Goal: Task Accomplishment & Management: Manage account settings

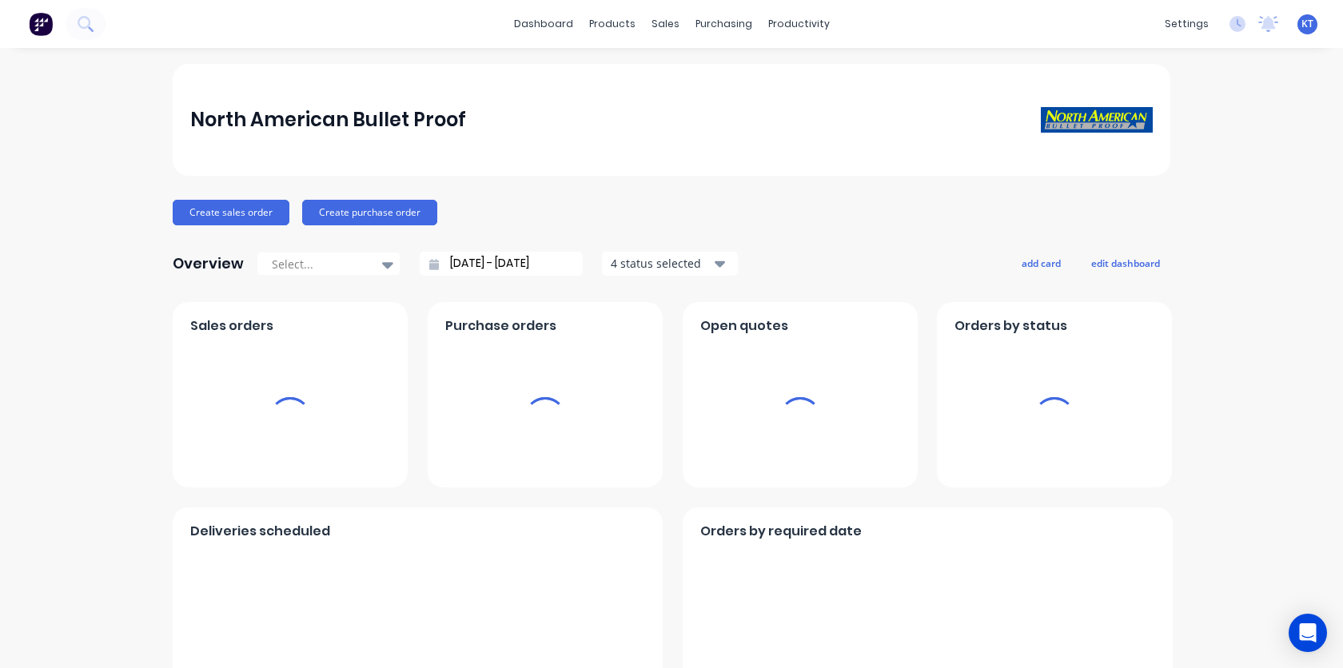
click at [1022, 24] on span "KT" at bounding box center [1307, 24] width 12 height 14
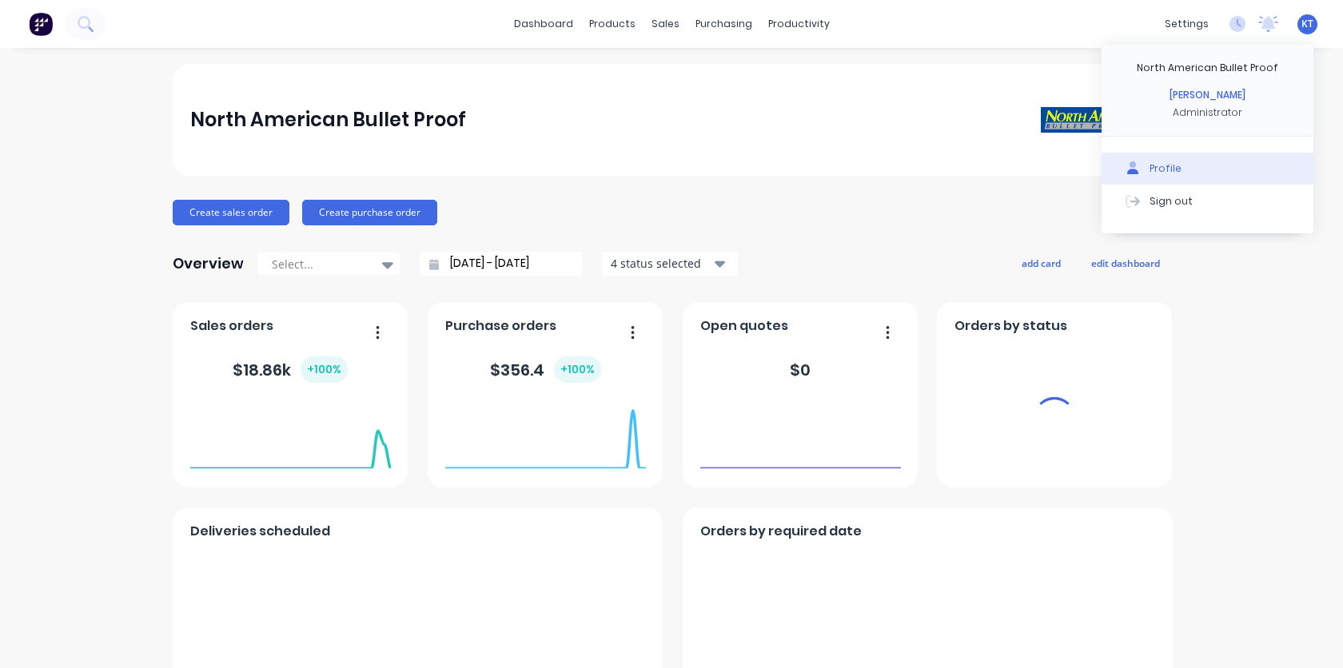
click at [1022, 162] on button "Profile" at bounding box center [1208, 169] width 212 height 32
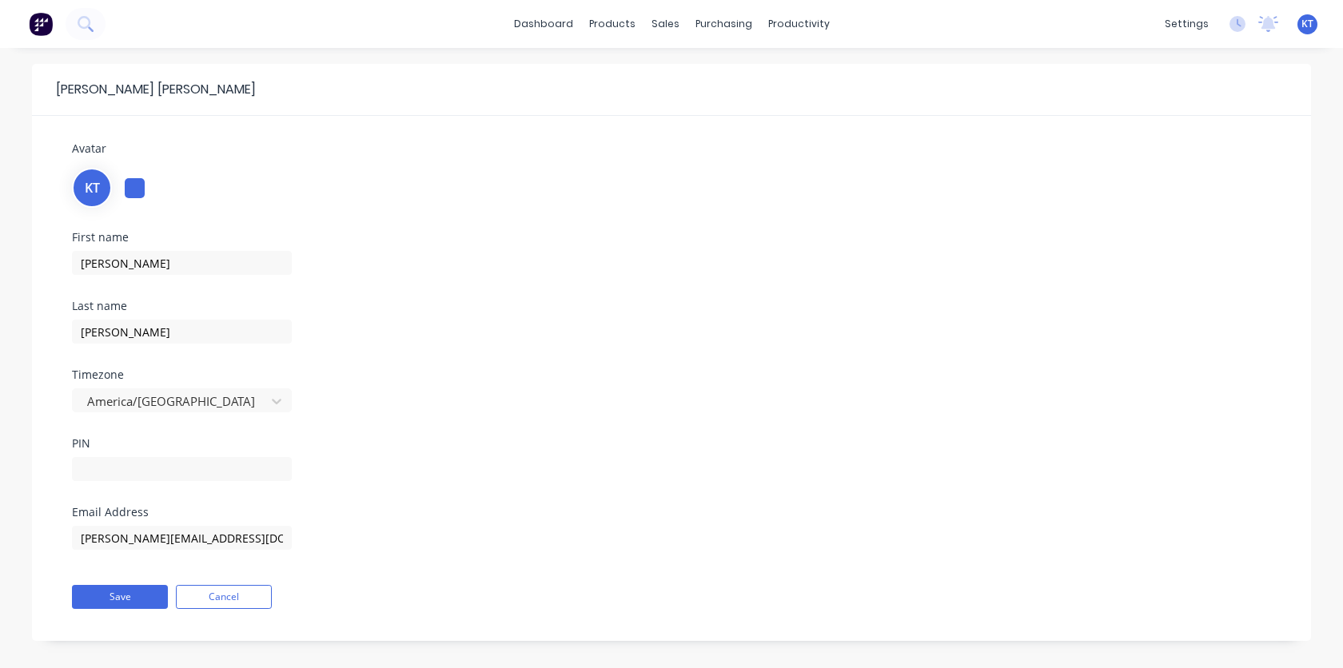
click at [1022, 26] on div "settings No new notifications Mark all as read Stuart mentioned you in a messag…" at bounding box center [1250, 24] width 186 height 24
click at [1022, 31] on div "KT North American Bullet Proof Kris Tatsch Administrator Profile Sign out" at bounding box center [1307, 24] width 20 height 20
click at [1022, 24] on span "KT" at bounding box center [1307, 24] width 12 height 14
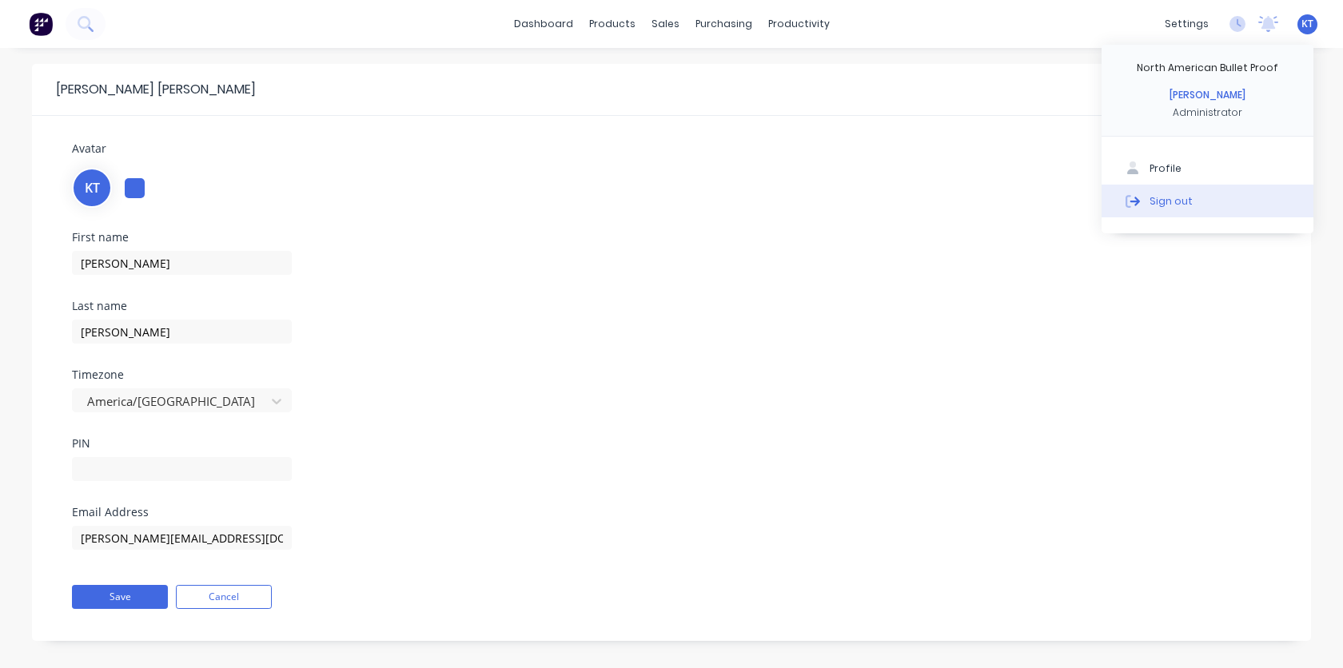
click at [1022, 204] on button "Sign out" at bounding box center [1208, 201] width 212 height 32
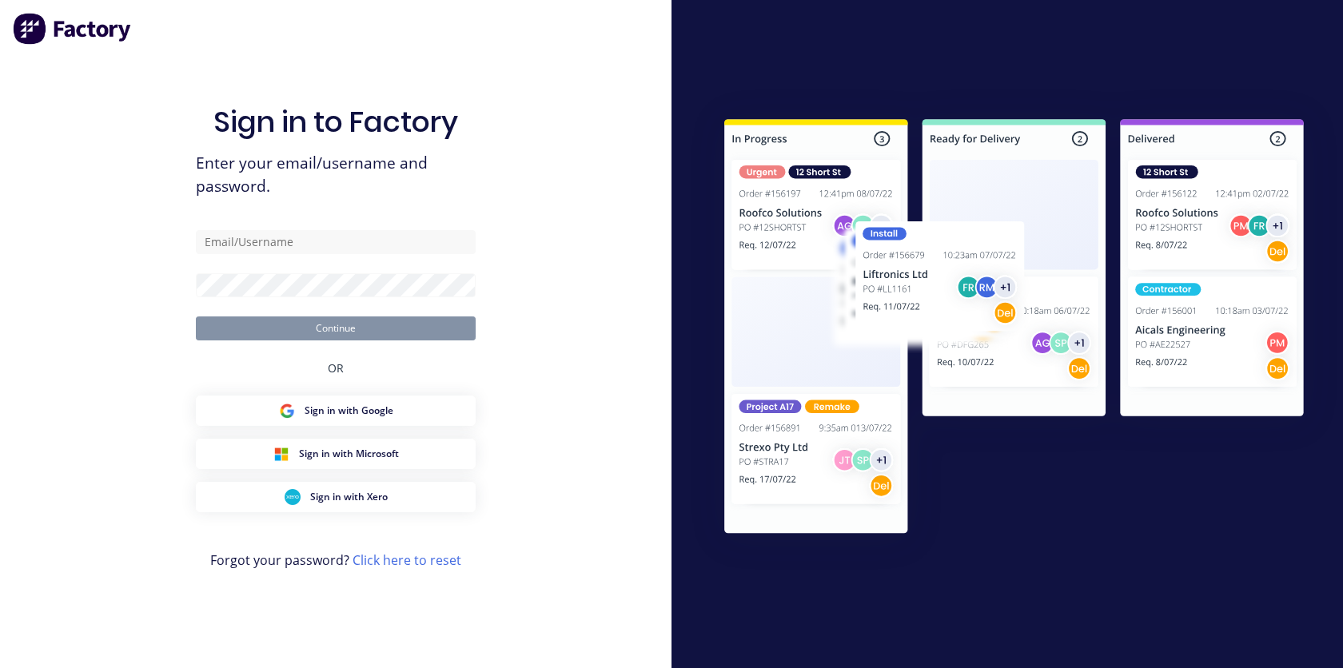
click at [369, 412] on span "Sign in with Google" at bounding box center [349, 411] width 89 height 14
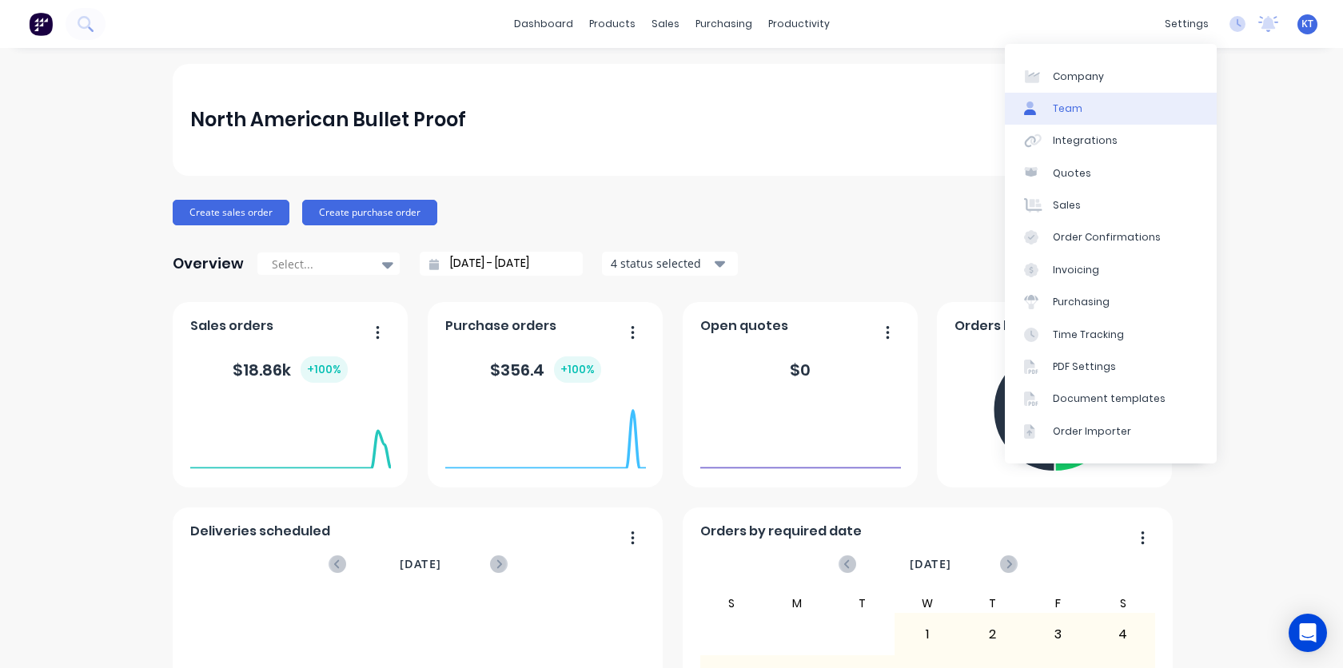
click at [1086, 117] on link "Team" at bounding box center [1111, 109] width 212 height 32
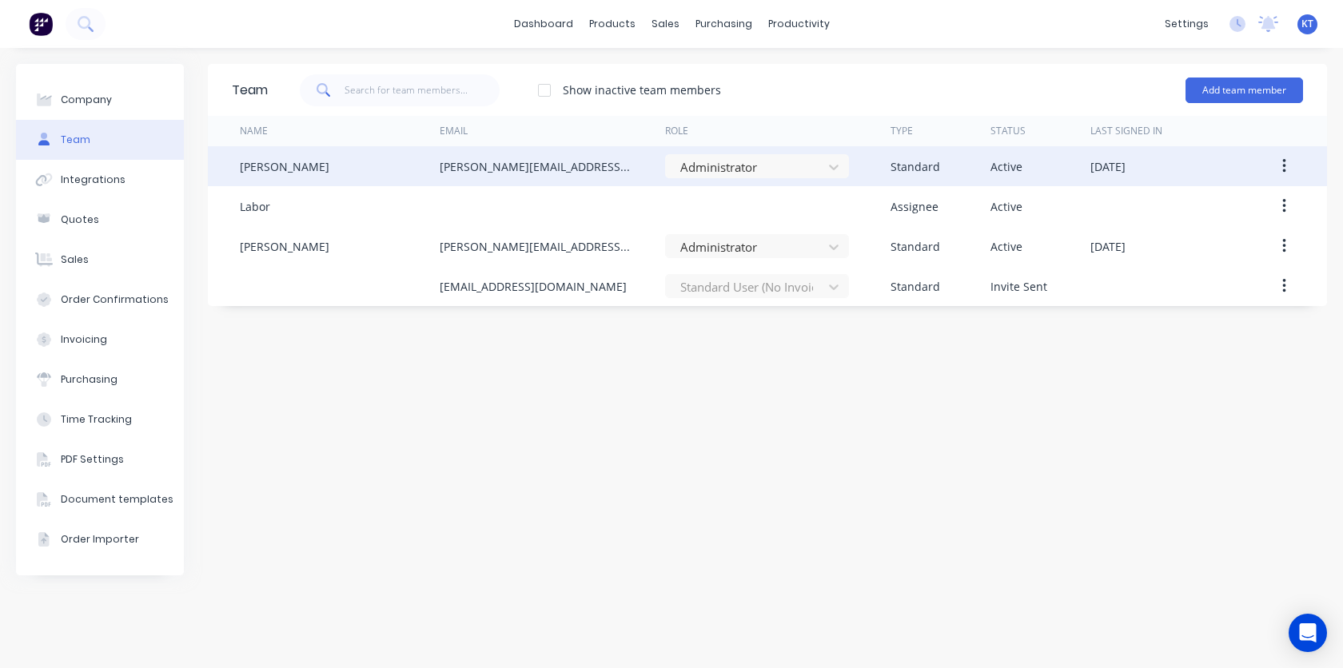
click at [1283, 167] on icon "button" at bounding box center [1283, 166] width 3 height 14
click at [1232, 201] on div "Edit" at bounding box center [1227, 208] width 123 height 23
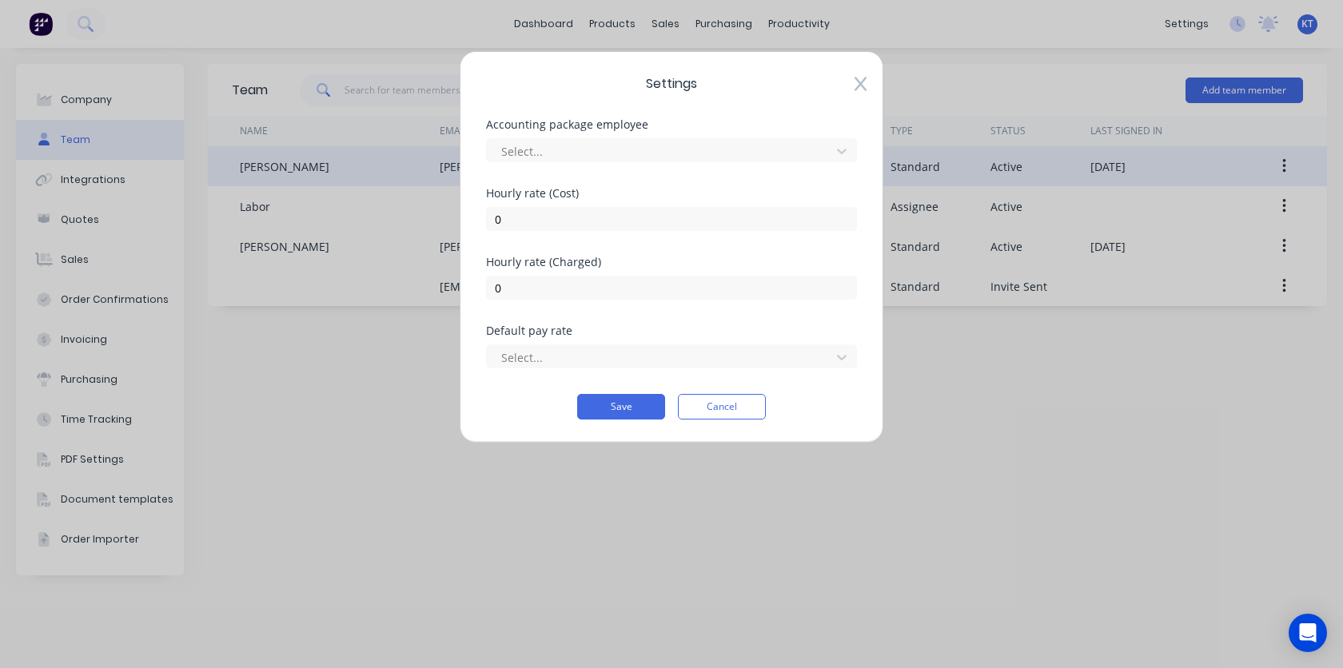
click at [857, 86] on icon at bounding box center [861, 85] width 12 height 14
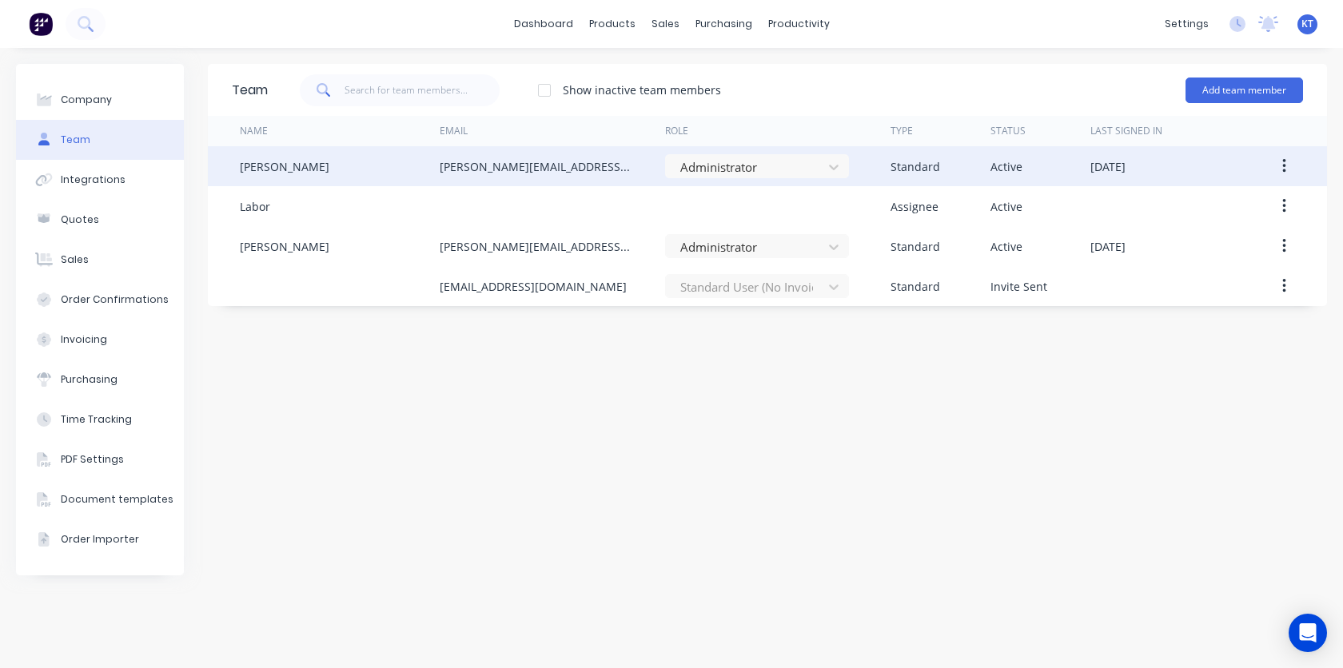
click at [914, 170] on div "Standard" at bounding box center [916, 166] width 50 height 17
click at [1126, 172] on div "[DATE]" at bounding box center [1107, 166] width 35 height 17
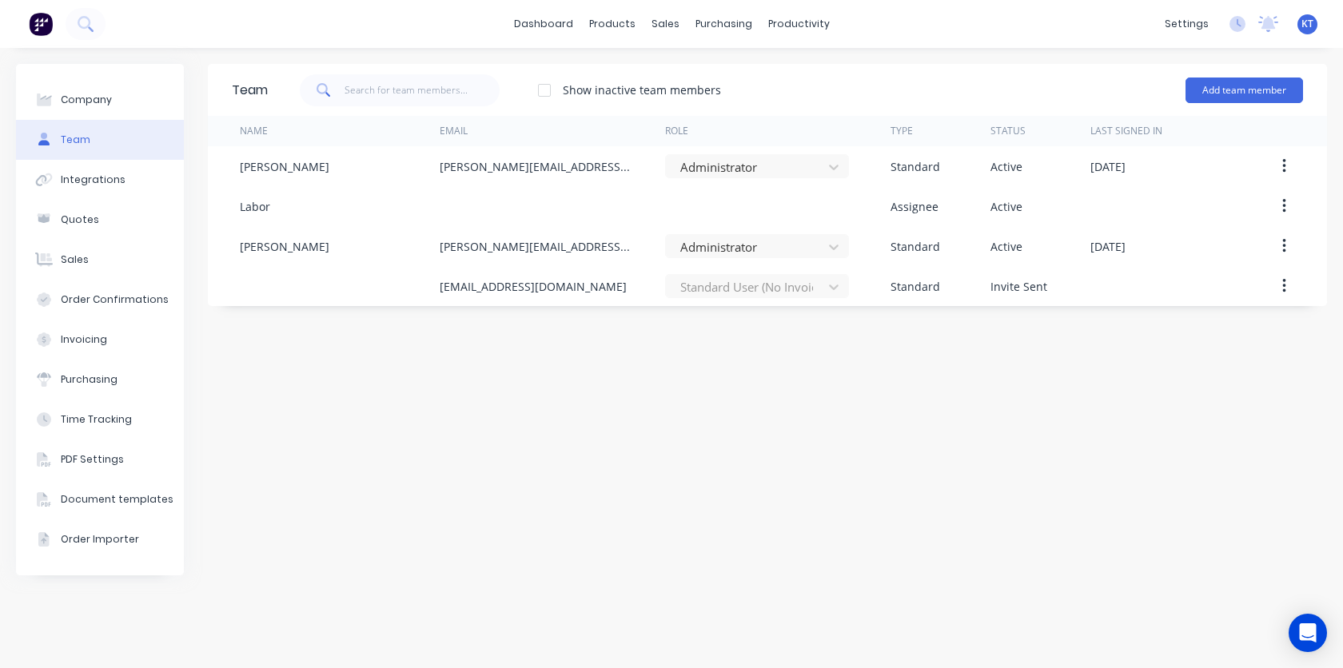
click at [1287, 167] on button "button" at bounding box center [1285, 166] width 38 height 29
click at [1229, 212] on div "Edit" at bounding box center [1227, 208] width 123 height 23
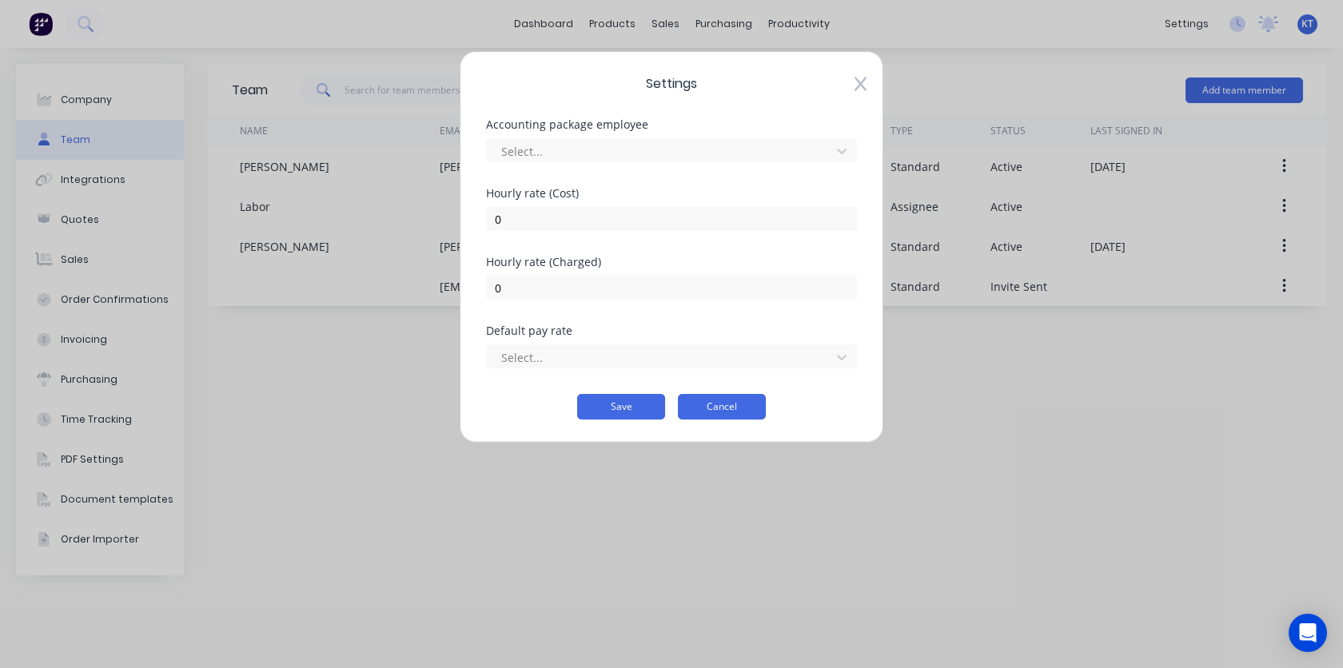
click at [708, 406] on button "Cancel" at bounding box center [722, 407] width 88 height 26
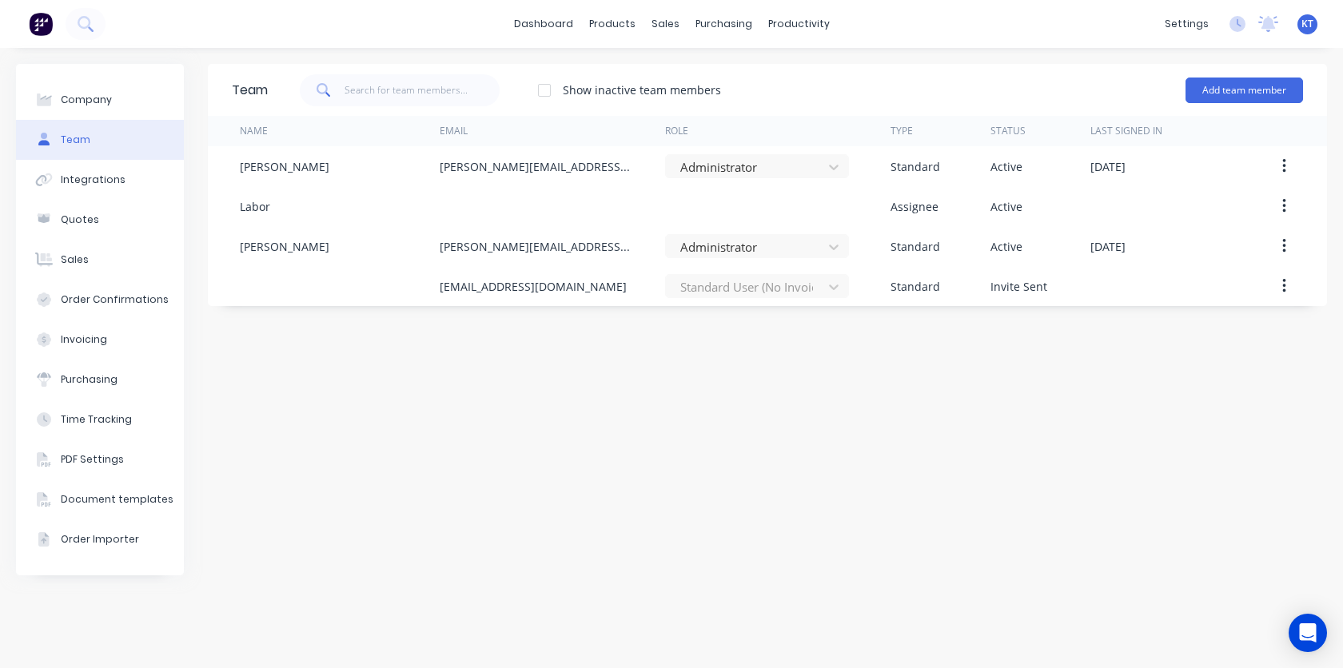
drag, startPoint x: 1057, startPoint y: 530, endPoint x: 1017, endPoint y: 500, distance: 49.7
click at [1054, 527] on div "Team Show inactive team members Add team member Name Email Role Type Status Las…" at bounding box center [767, 358] width 1119 height 588
click at [87, 142] on div "Team" at bounding box center [76, 140] width 30 height 14
click at [93, 105] on div "Company" at bounding box center [86, 100] width 51 height 14
select select "US"
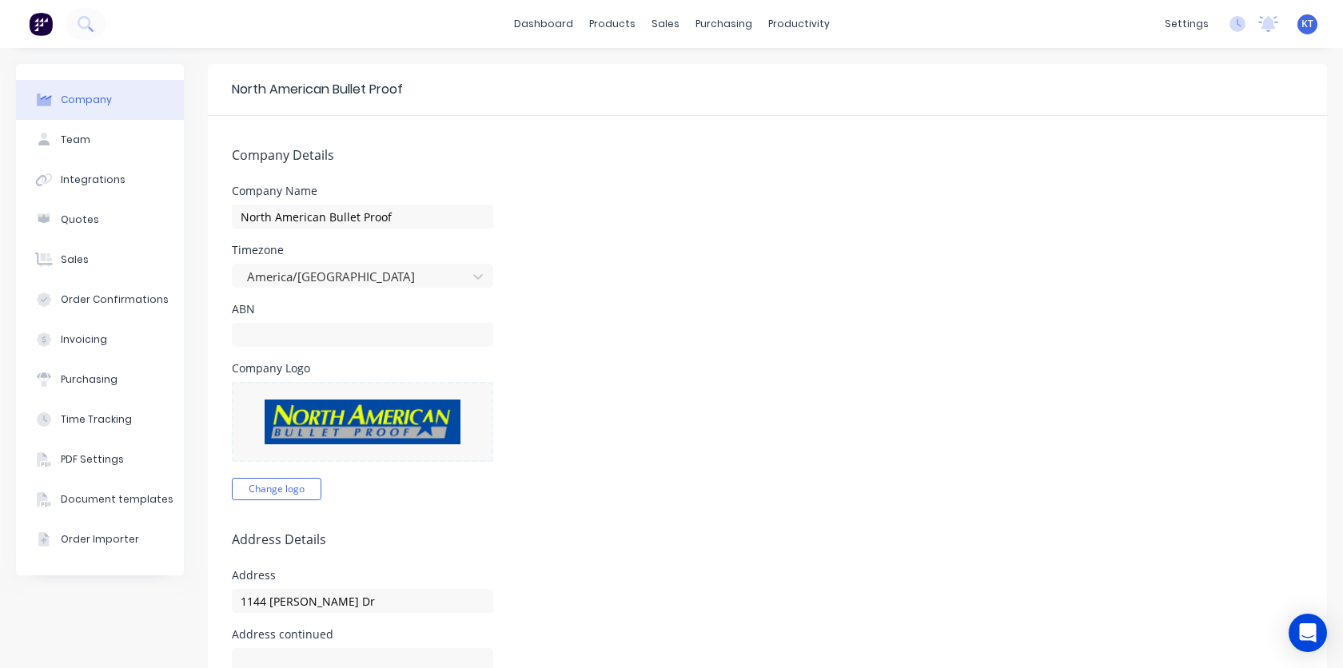
click at [44, 30] on img at bounding box center [41, 24] width 24 height 24
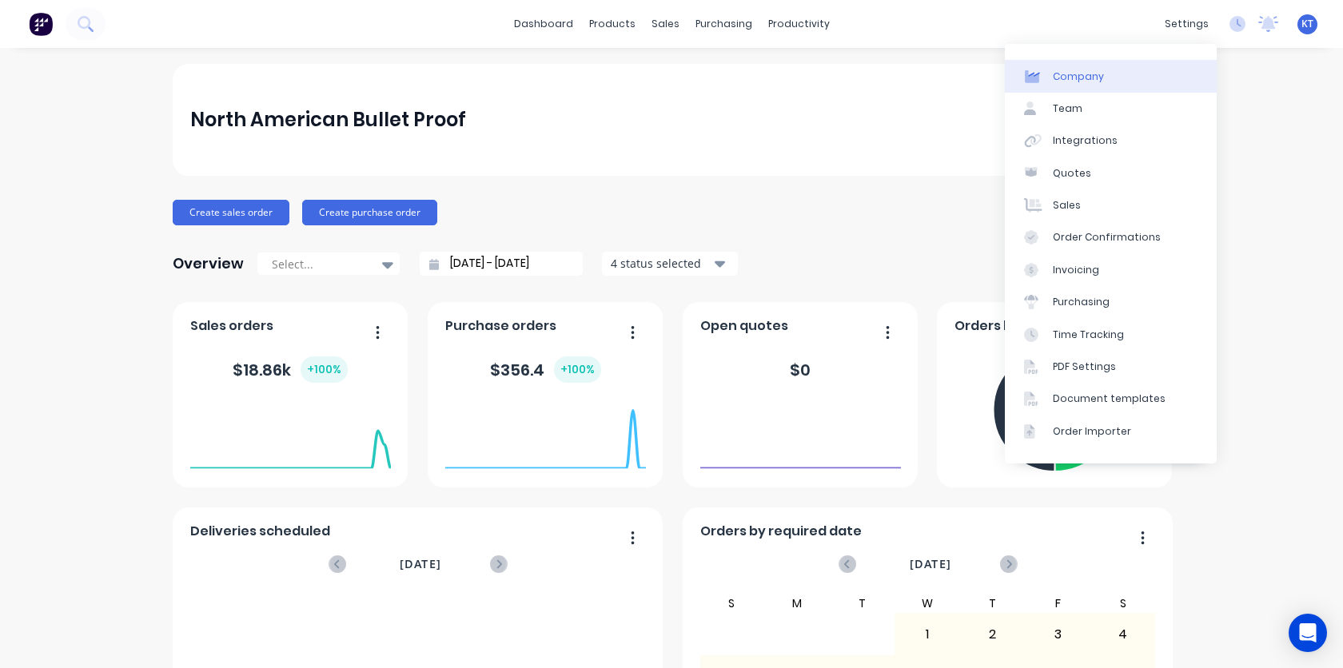
click at [1093, 82] on div "Company" at bounding box center [1078, 77] width 51 height 14
select select "US"
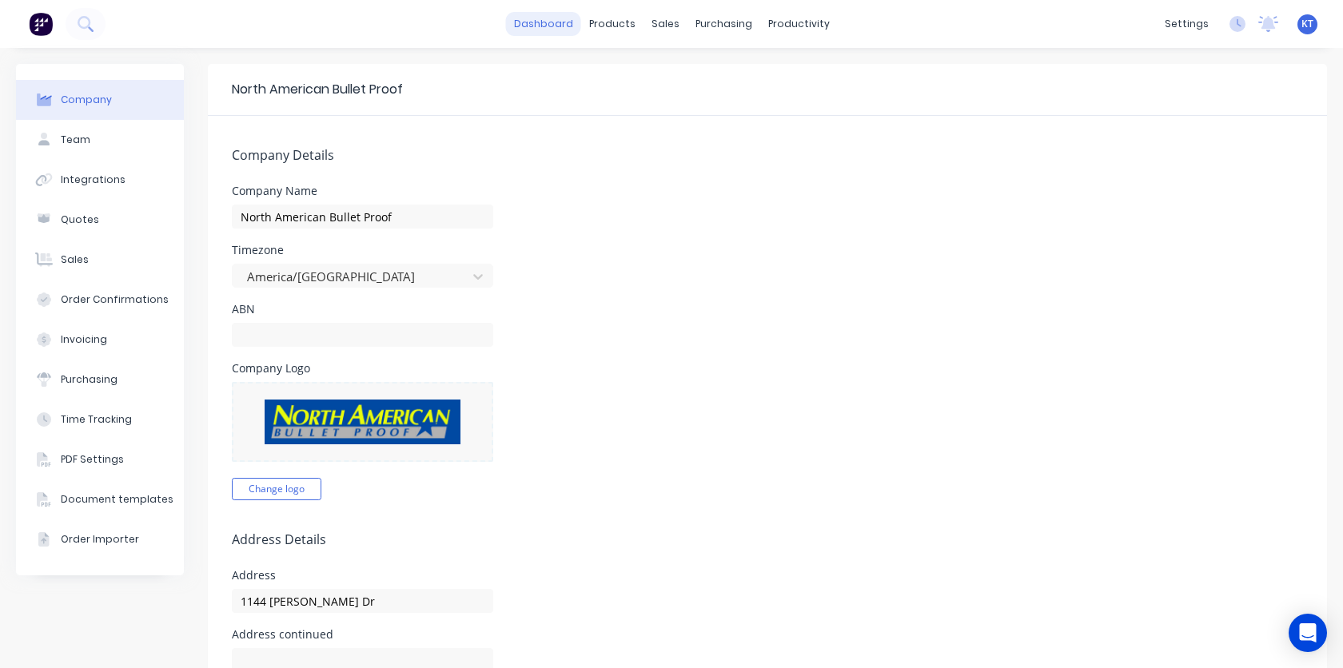
click at [543, 28] on link "dashboard" at bounding box center [543, 24] width 75 height 24
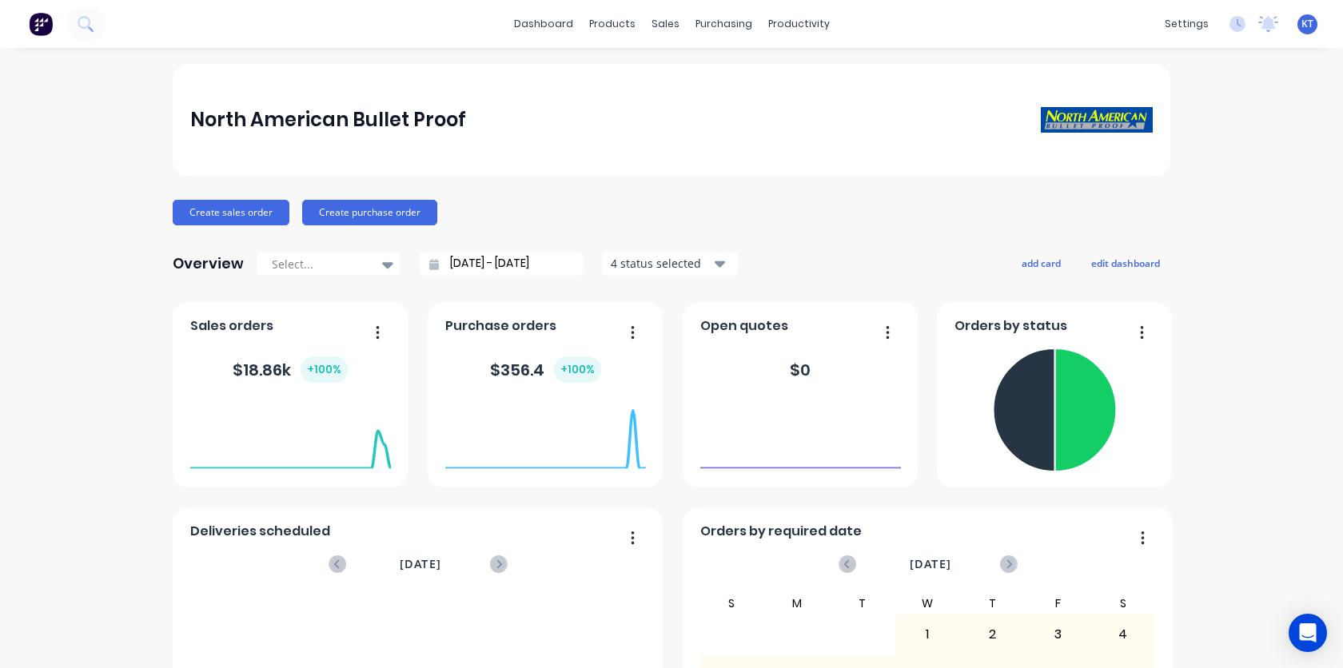
click at [1145, 336] on button "button" at bounding box center [1136, 333] width 34 height 25
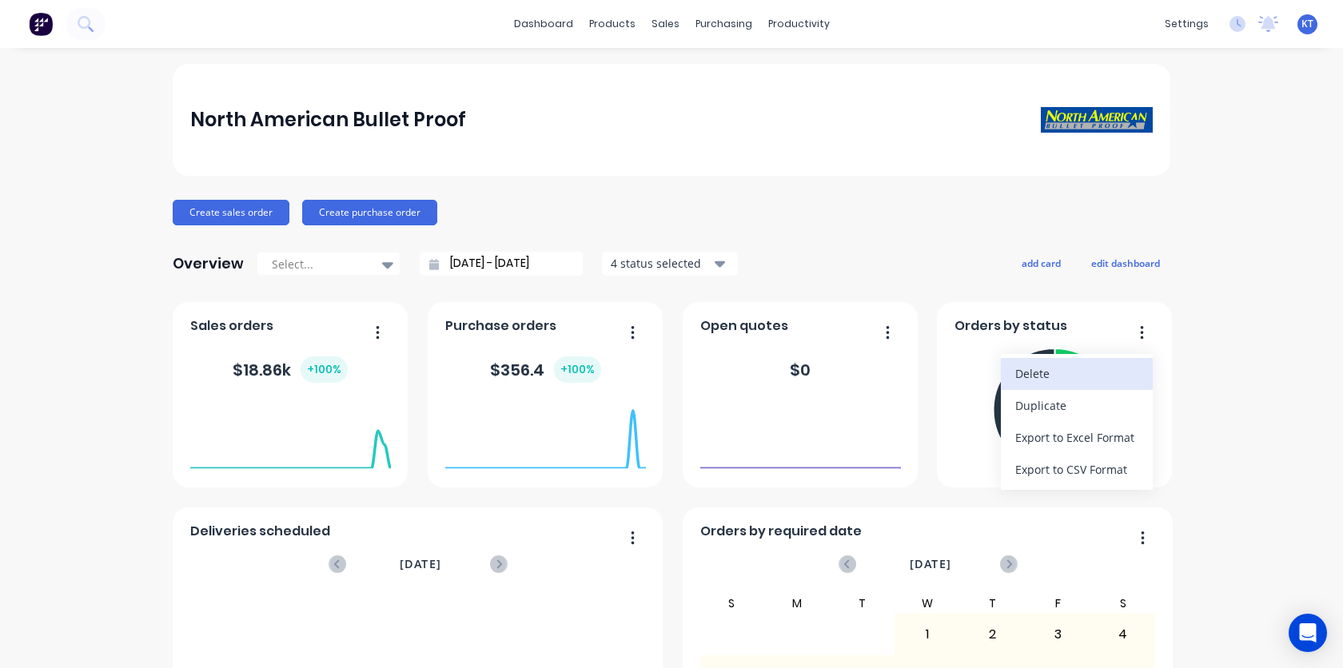
click at [1084, 383] on div "Delete" at bounding box center [1076, 373] width 123 height 23
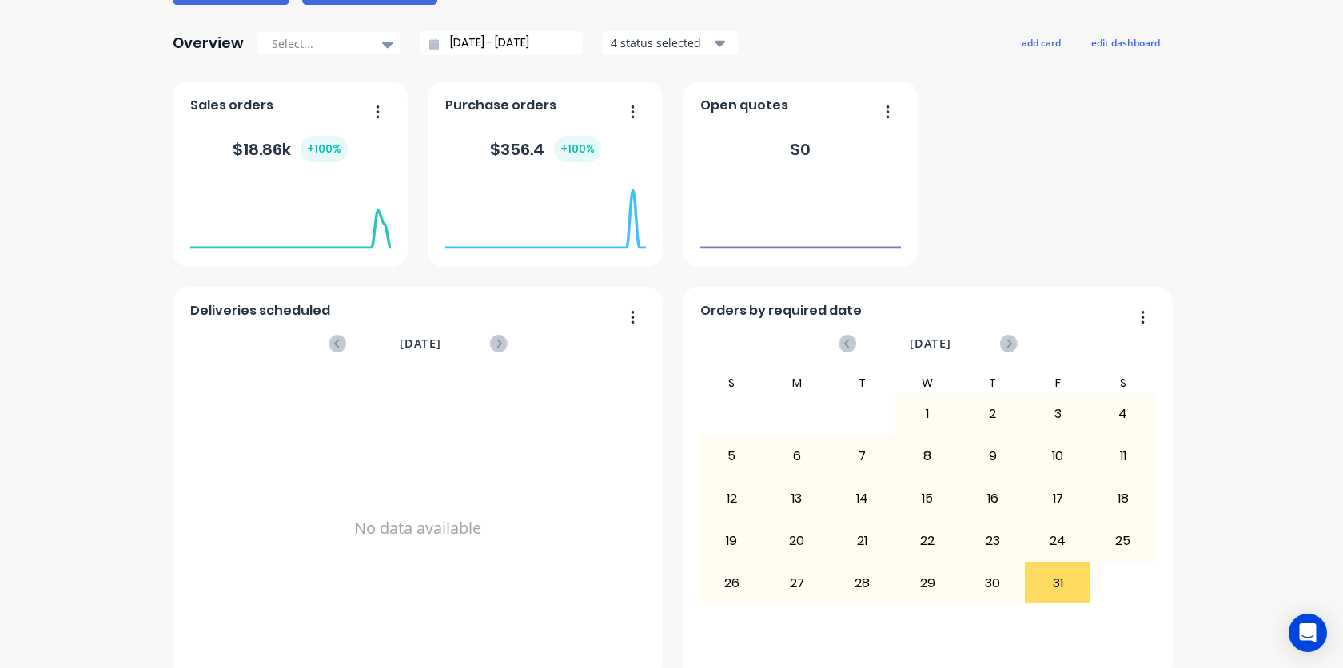
scroll to position [241, 0]
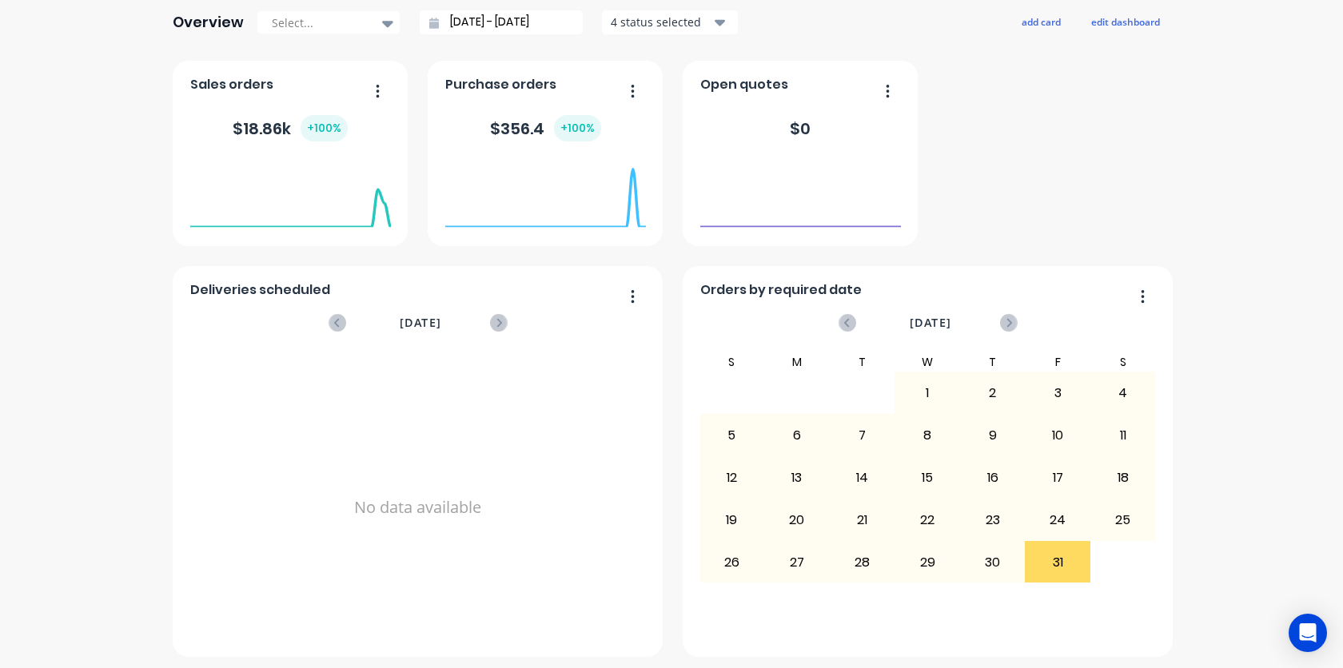
click at [632, 297] on icon "button" at bounding box center [633, 295] width 3 height 13
click at [600, 337] on div "Delete" at bounding box center [567, 337] width 123 height 23
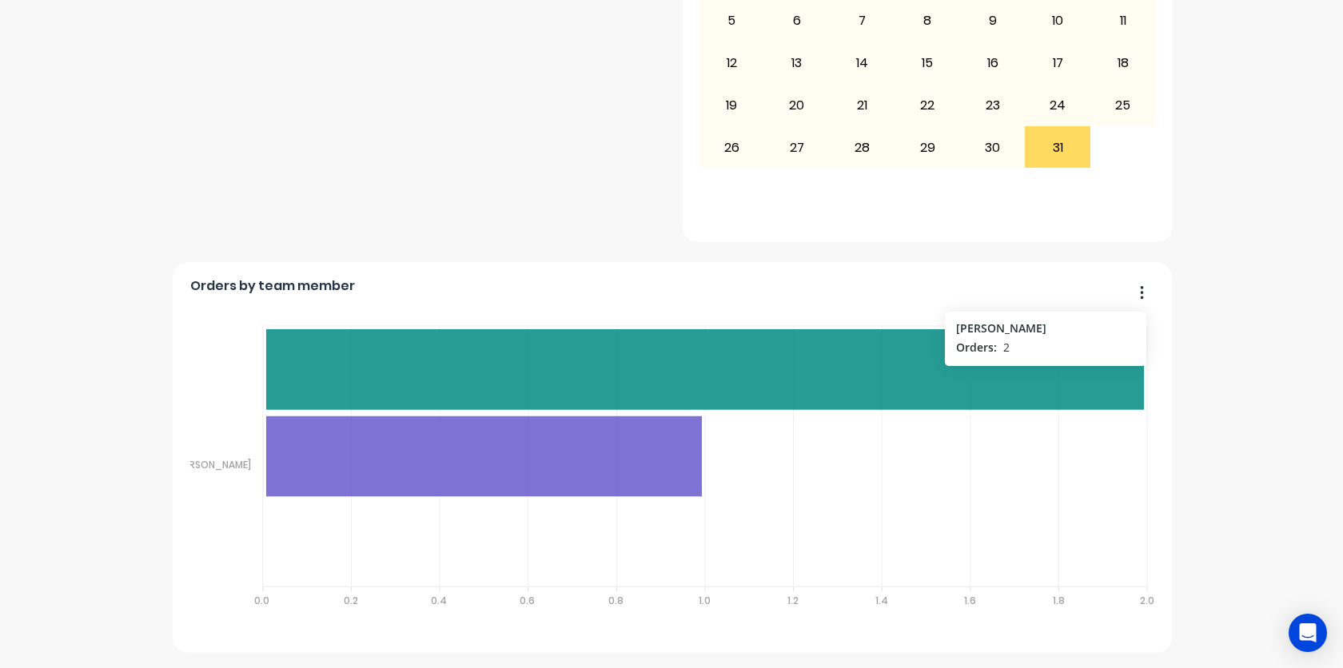
click at [613, 390] on icon at bounding box center [705, 369] width 878 height 81
click at [623, 379] on icon at bounding box center [705, 369] width 878 height 81
click at [928, 386] on icon at bounding box center [705, 369] width 878 height 81
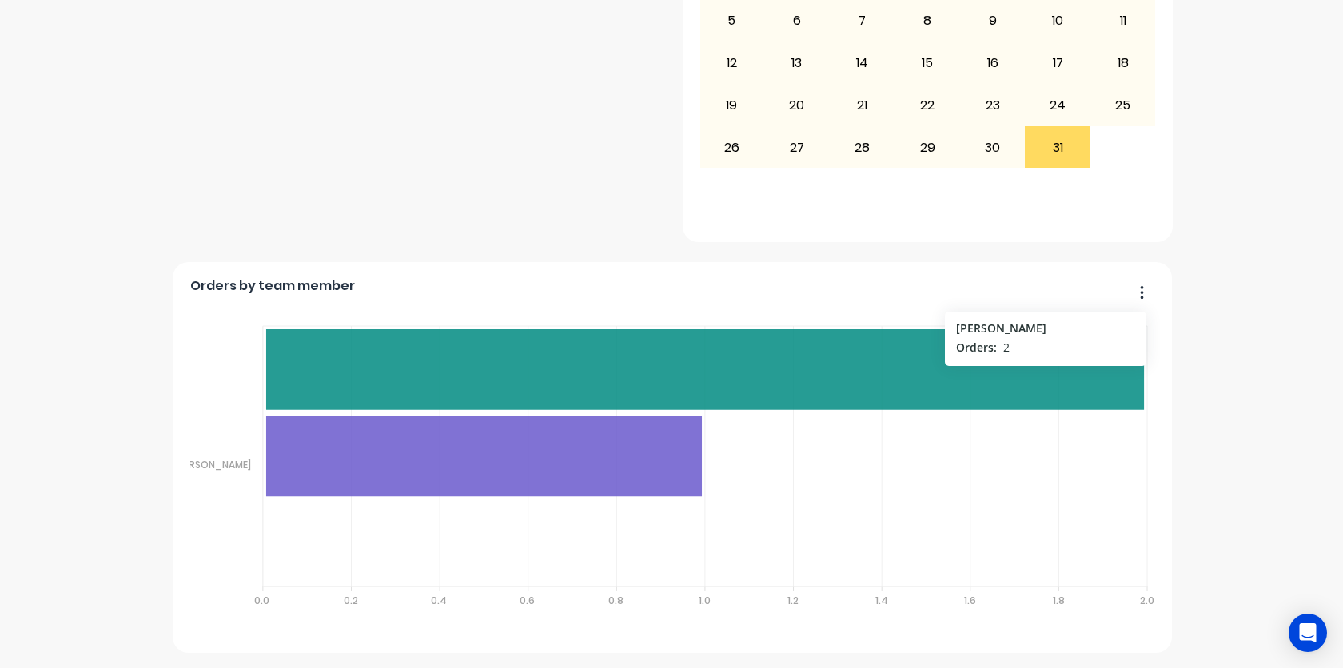
click at [557, 386] on icon at bounding box center [705, 369] width 878 height 81
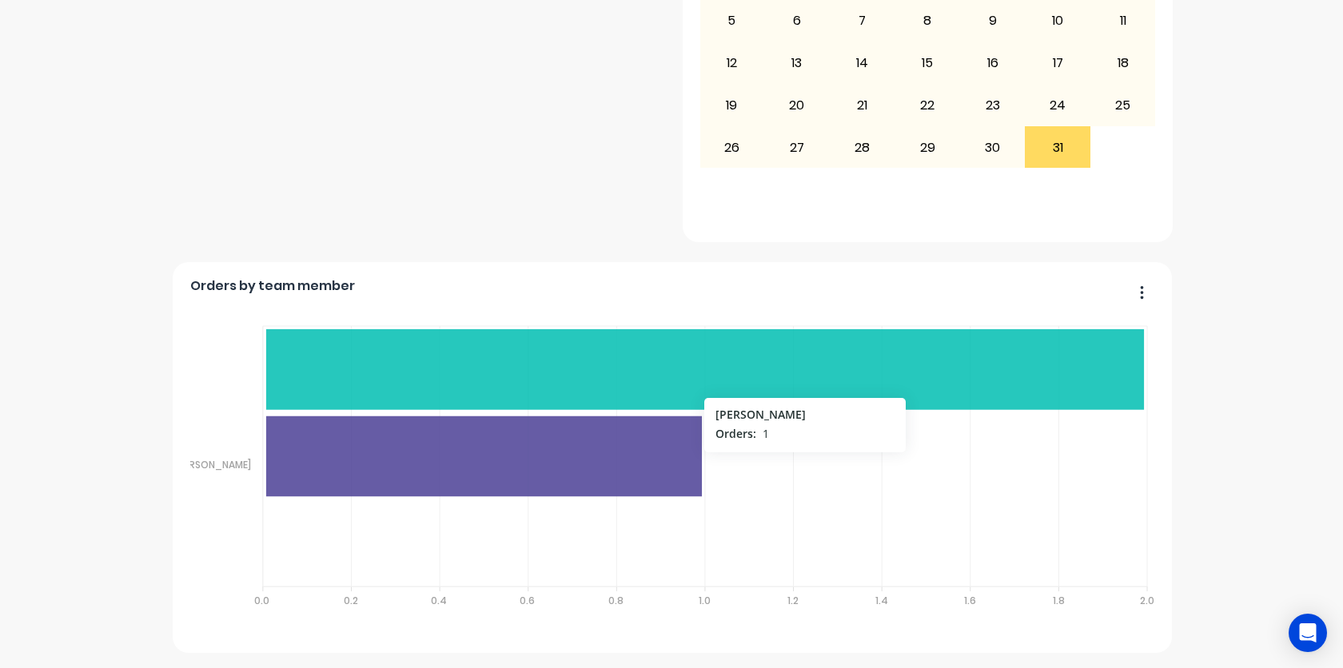
click at [519, 454] on icon at bounding box center [484, 457] width 436 height 81
click at [521, 452] on icon at bounding box center [484, 457] width 436 height 81
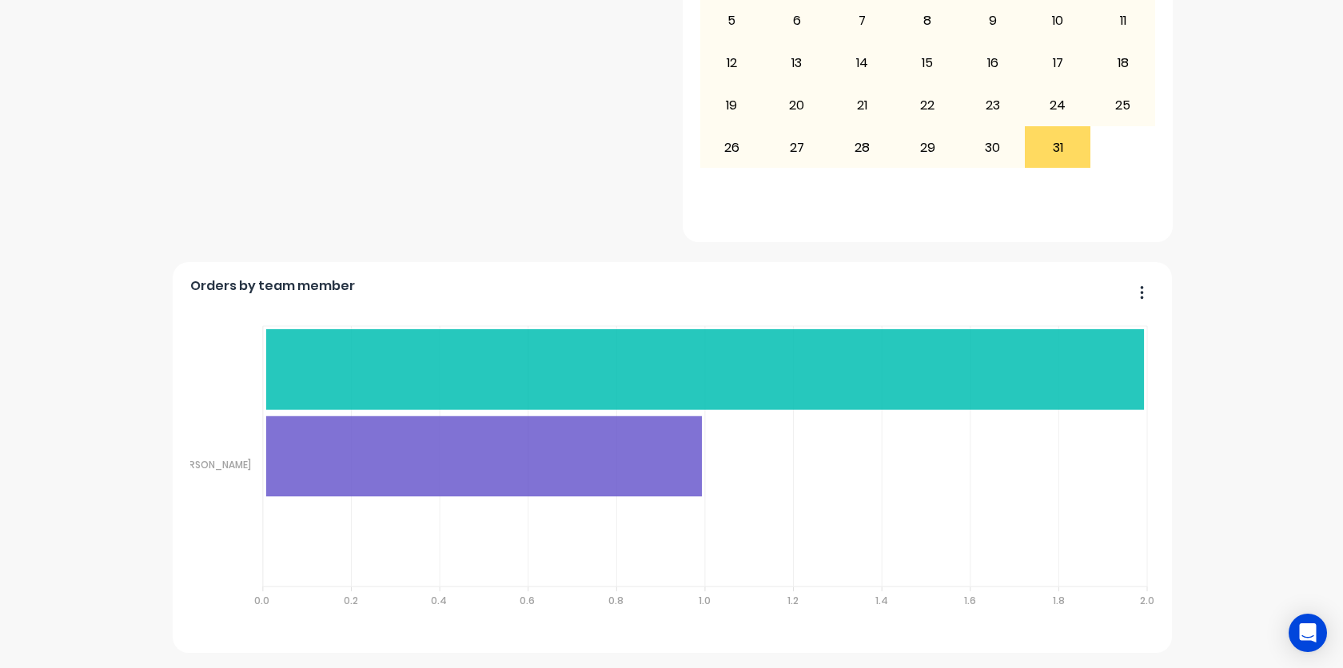
click at [1146, 298] on button "button" at bounding box center [1136, 293] width 34 height 25
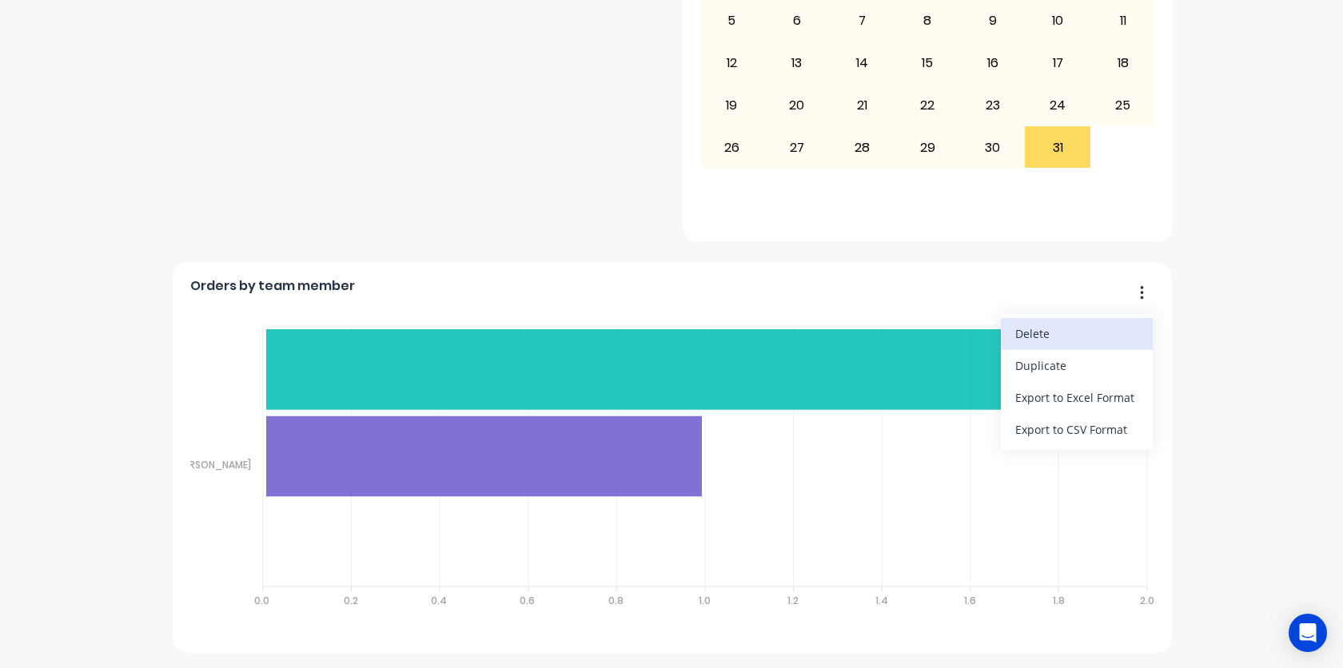
click at [1086, 329] on div "Delete" at bounding box center [1076, 333] width 123 height 23
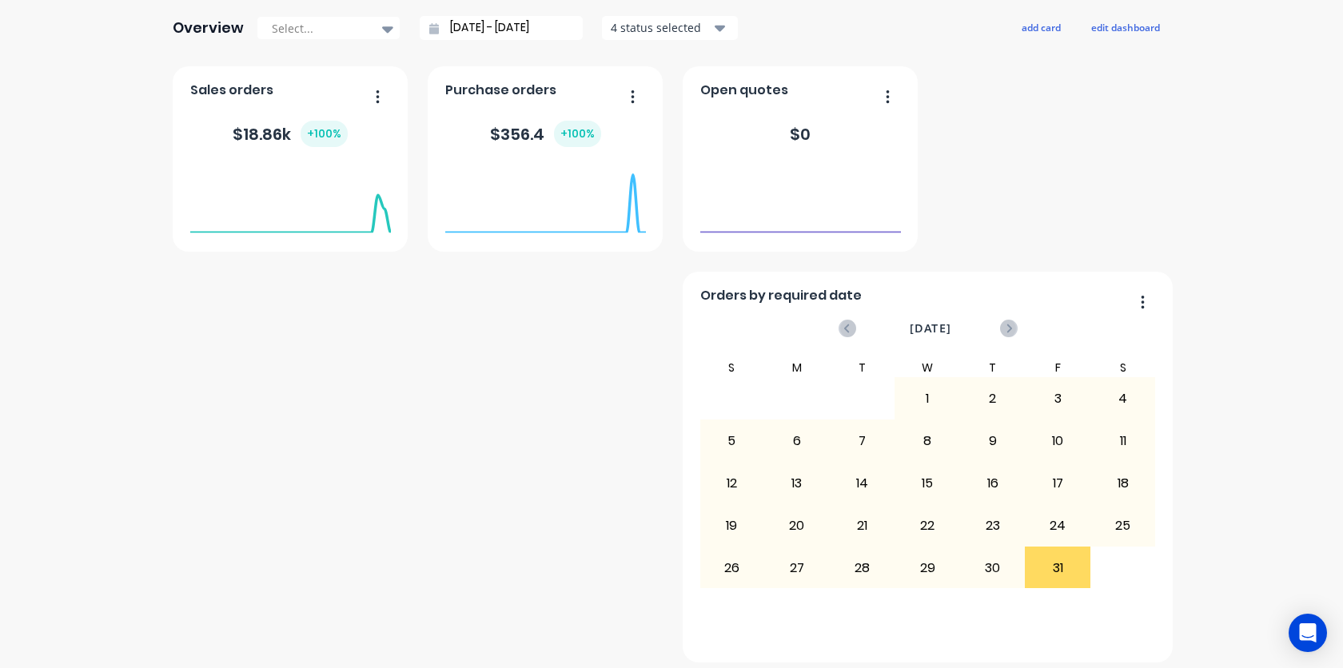
scroll to position [225, 0]
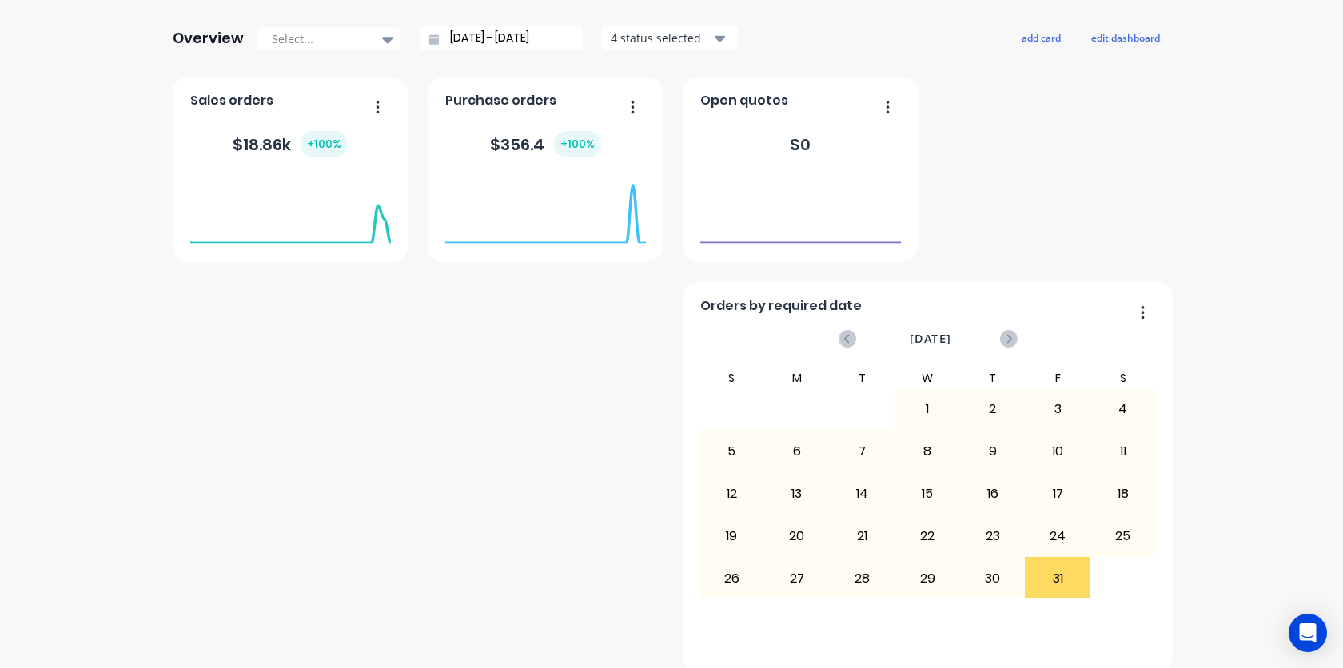
drag, startPoint x: 1062, startPoint y: 312, endPoint x: 762, endPoint y: 324, distance: 300.8
click at [762, 324] on div "Orders by required date [DATE] S M T W T F S 31 1 2 3 4 5 6 7 8 9 10 11 12 13 1…" at bounding box center [928, 477] width 490 height 391
drag, startPoint x: 907, startPoint y: 297, endPoint x: 811, endPoint y: 276, distance: 98.3
click at [687, 353] on div "Orders by required date [DATE] S M T W T F S 31 1 2 3 4 5 6 7 8 9 10 11 12 13 1…" at bounding box center [928, 477] width 490 height 391
click at [1124, 38] on button "edit dashboard" at bounding box center [1126, 37] width 90 height 21
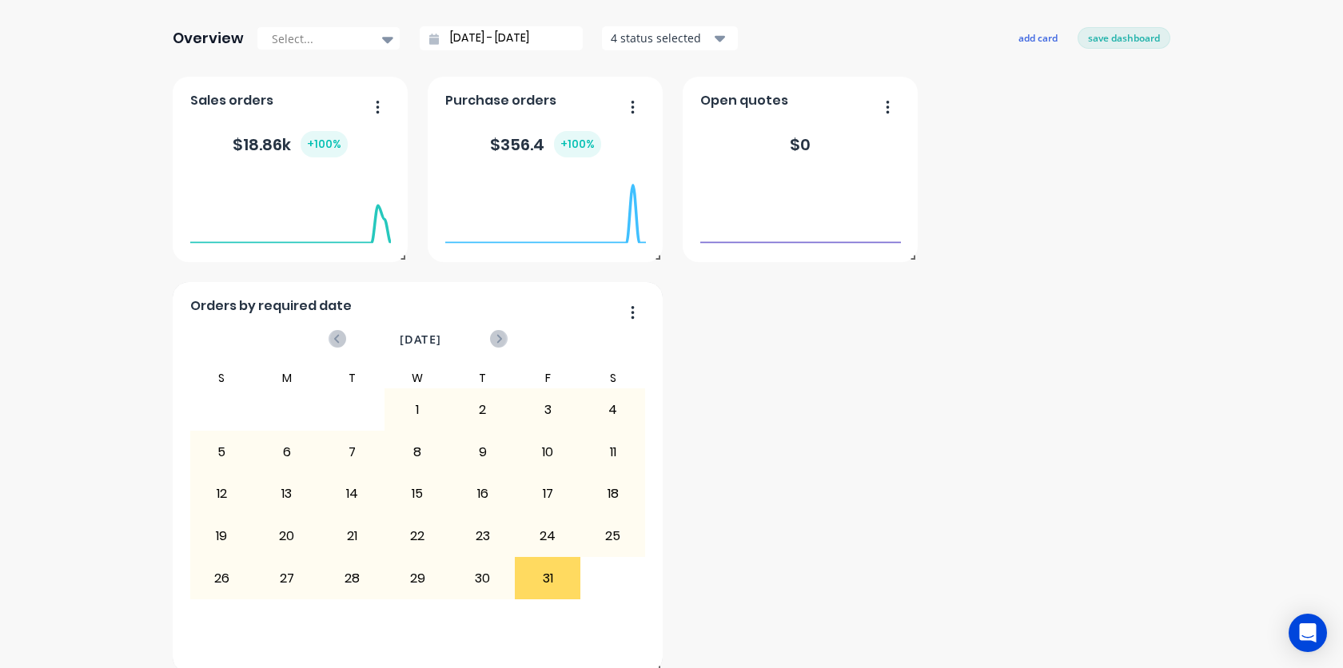
drag, startPoint x: 961, startPoint y: 305, endPoint x: 359, endPoint y: 316, distance: 602.1
click at [359, 316] on div "Orders by required date" at bounding box center [418, 310] width 456 height 23
click at [917, 352] on div "Orders by required date [DATE] S M T W T F S 31 1 2 3 4 5 6 7 8 9 10 11 12 13 1…" at bounding box center [672, 375] width 998 height 596
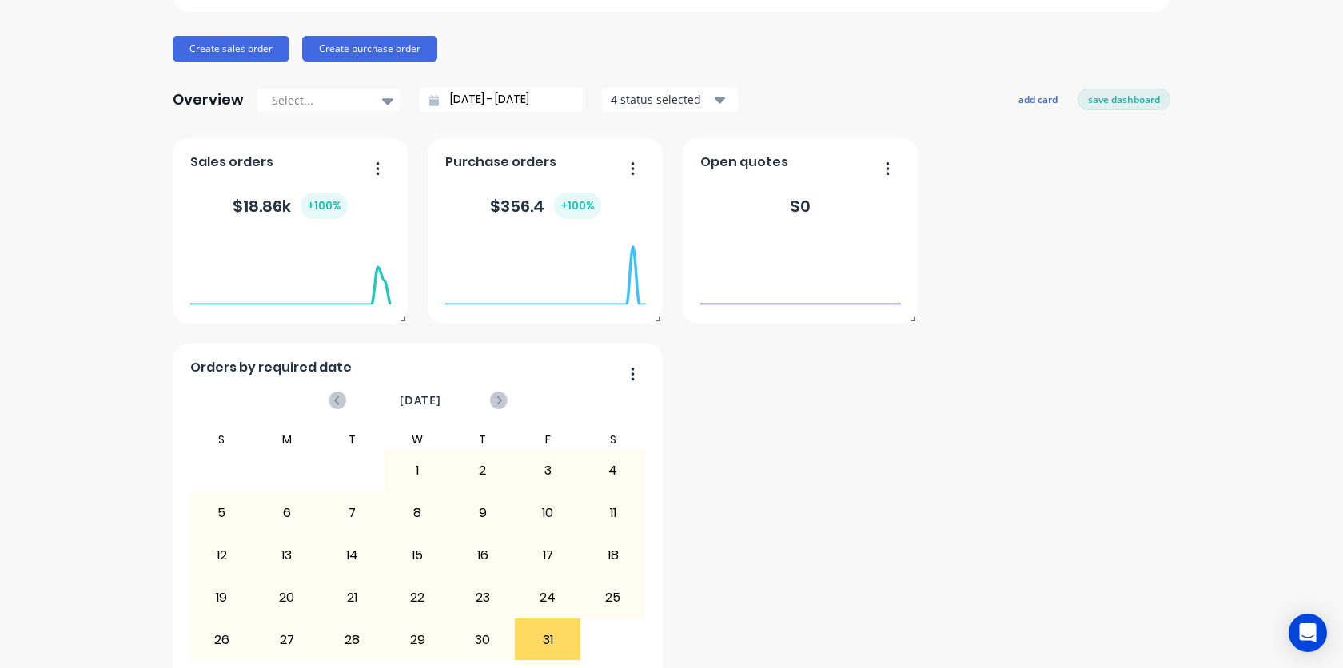
scroll to position [139, 0]
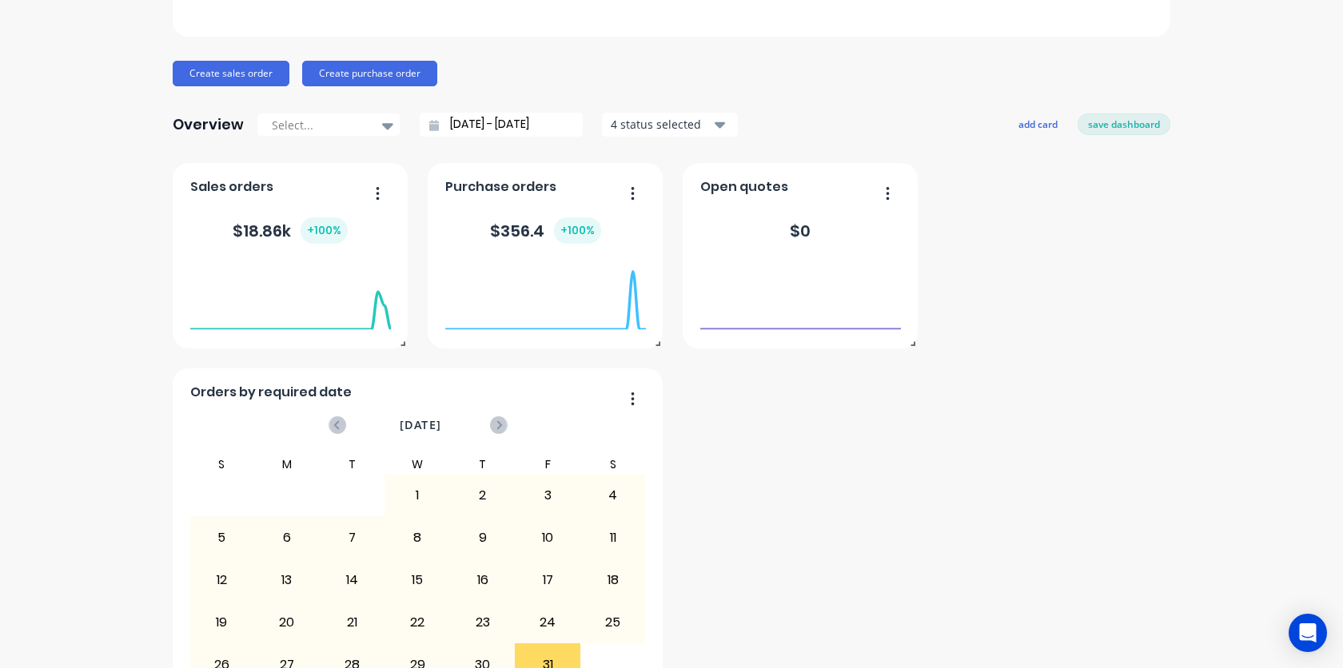
click at [1146, 340] on div "Orders by required date [DATE] S M T W T F S 31 1 2 3 4 5 6 7 8 9 10 11 12 13 1…" at bounding box center [672, 461] width 998 height 596
click at [1038, 132] on button "add card" at bounding box center [1038, 124] width 60 height 21
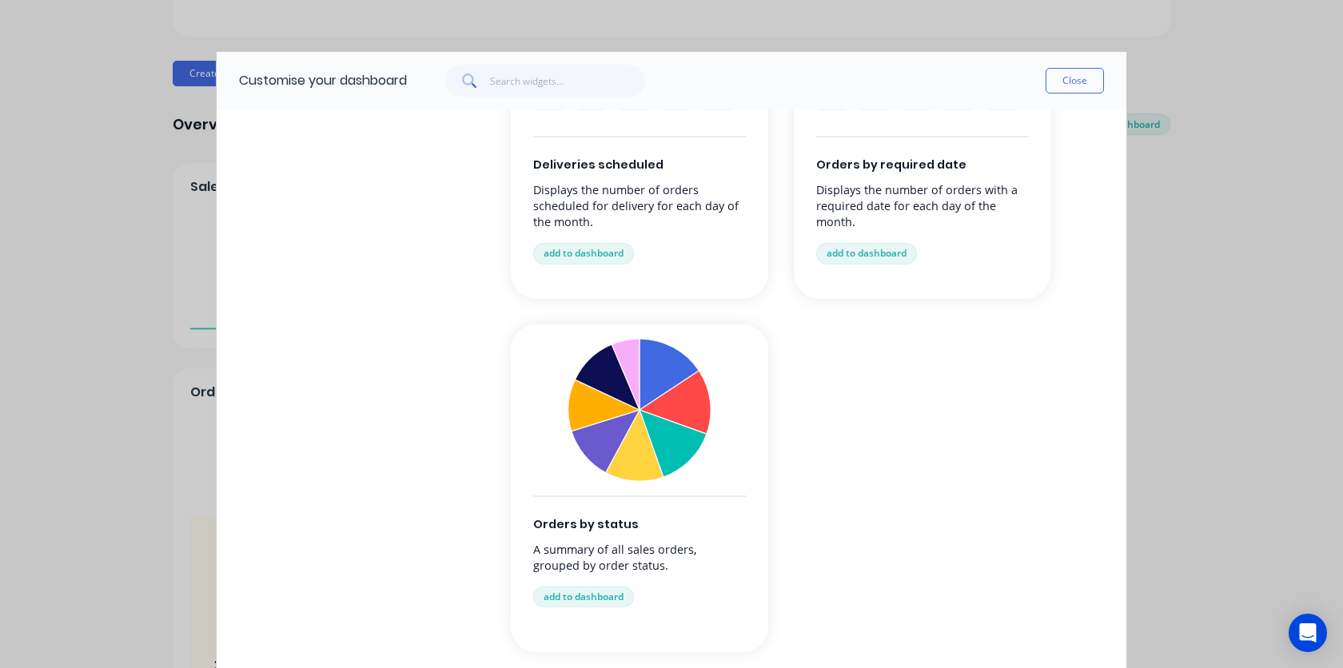
scroll to position [1573, 0]
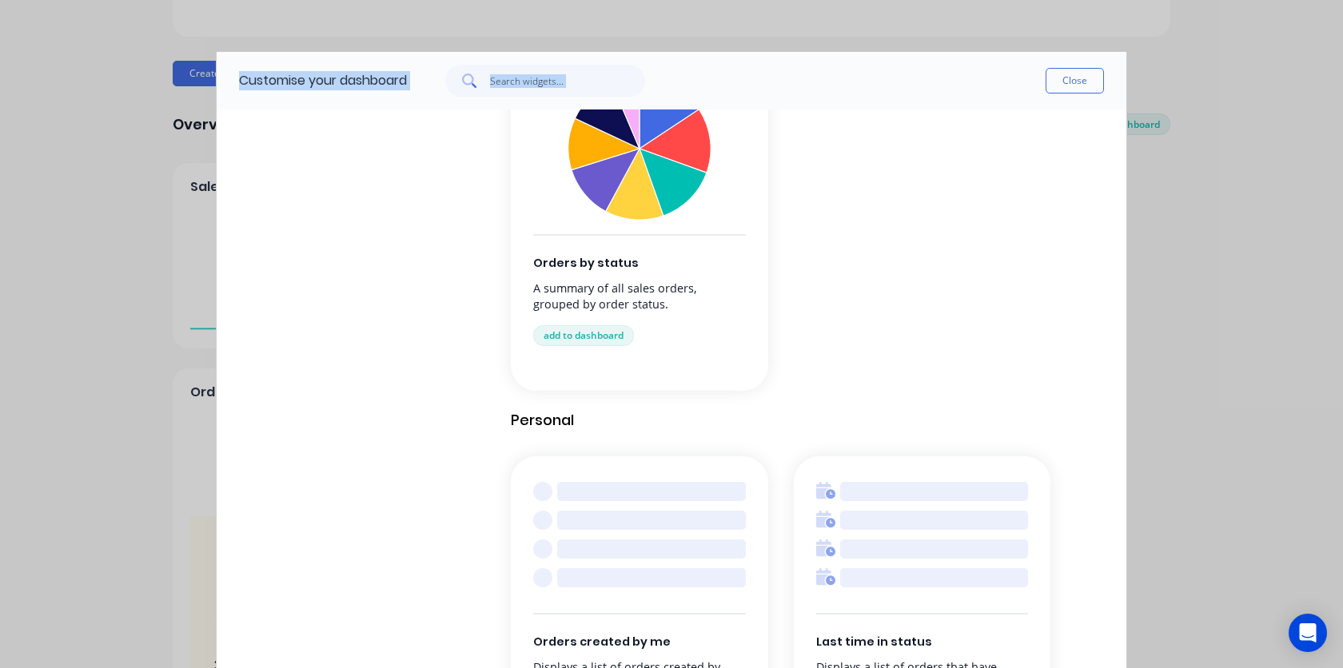
drag, startPoint x: 875, startPoint y: 82, endPoint x: 815, endPoint y: 22, distance: 84.8
click at [815, 21] on div "Customise your dashboard Close Browse by category All cards Business Management…" at bounding box center [671, 334] width 1343 height 668
click at [91, 298] on div "Customise your dashboard Close Browse by category All cards Business Management…" at bounding box center [671, 334] width 1343 height 668
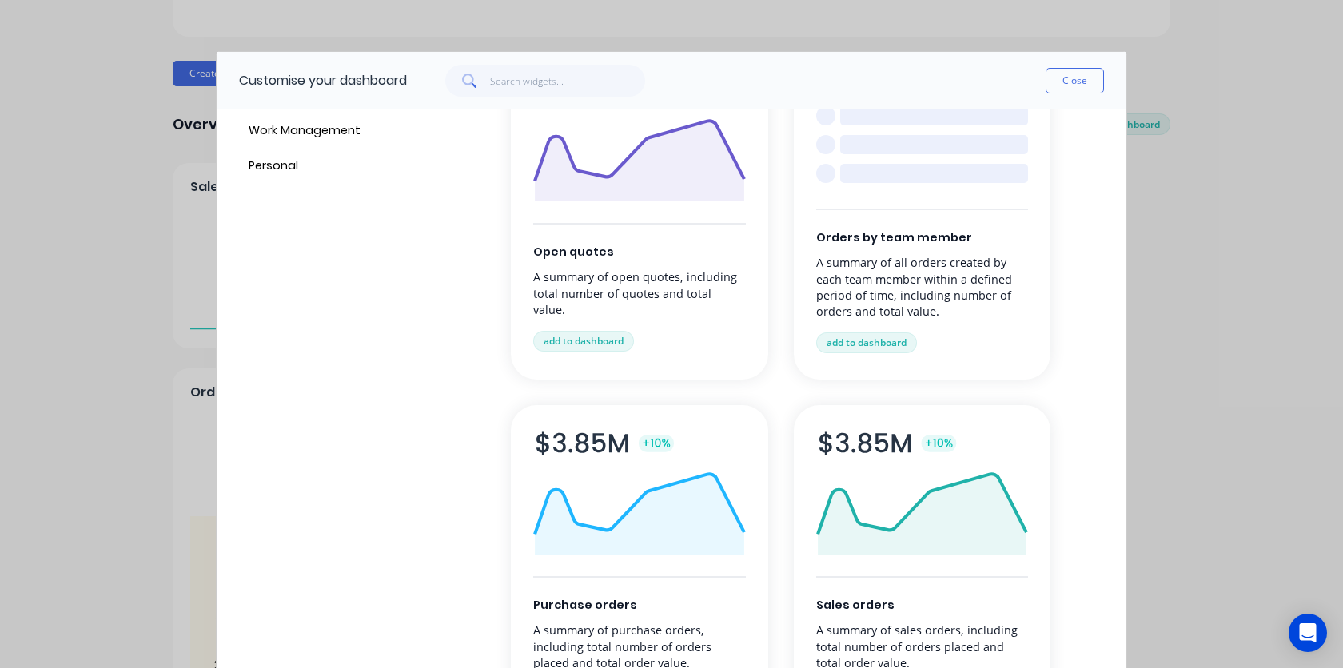
scroll to position [0, 0]
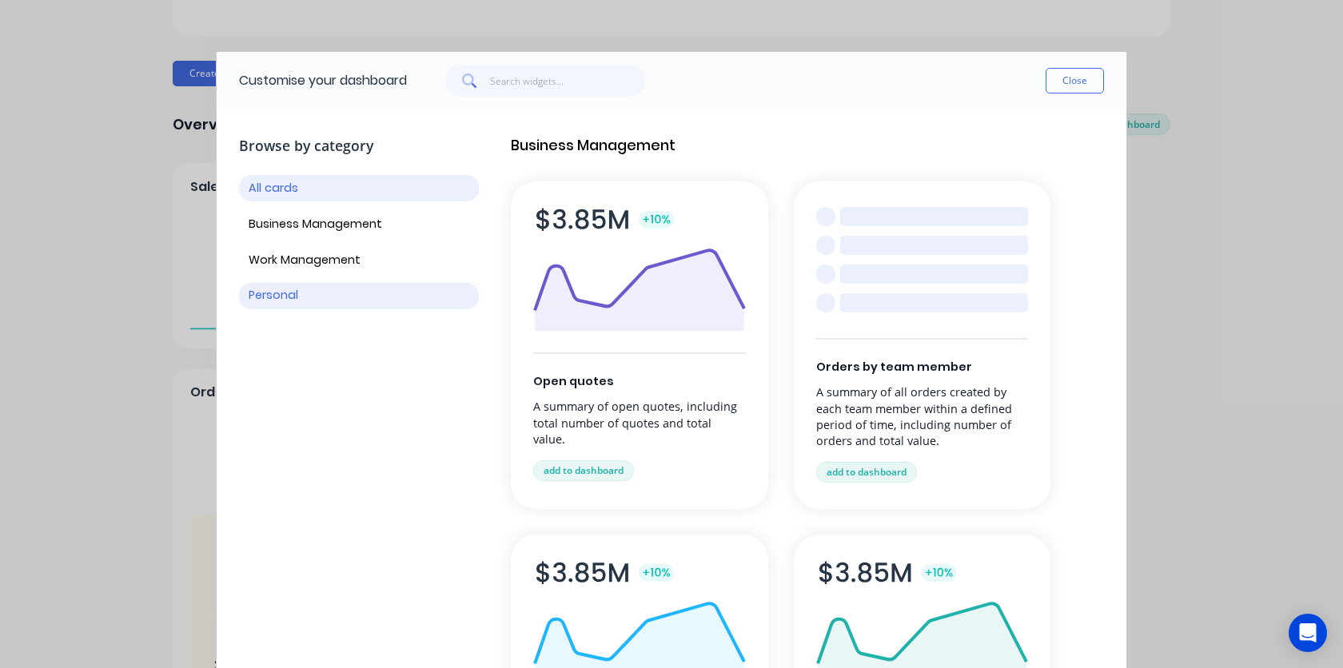
click at [297, 289] on button "Personal" at bounding box center [359, 296] width 240 height 26
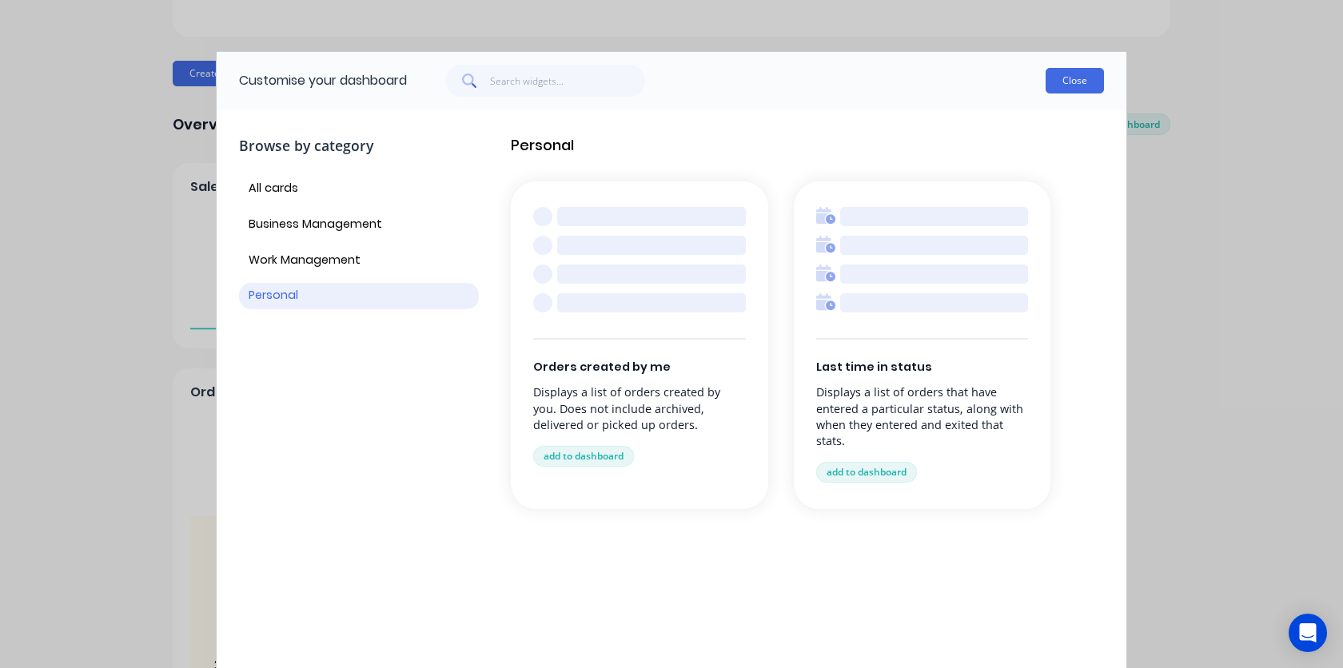
click at [1069, 86] on button "Close" at bounding box center [1075, 81] width 58 height 26
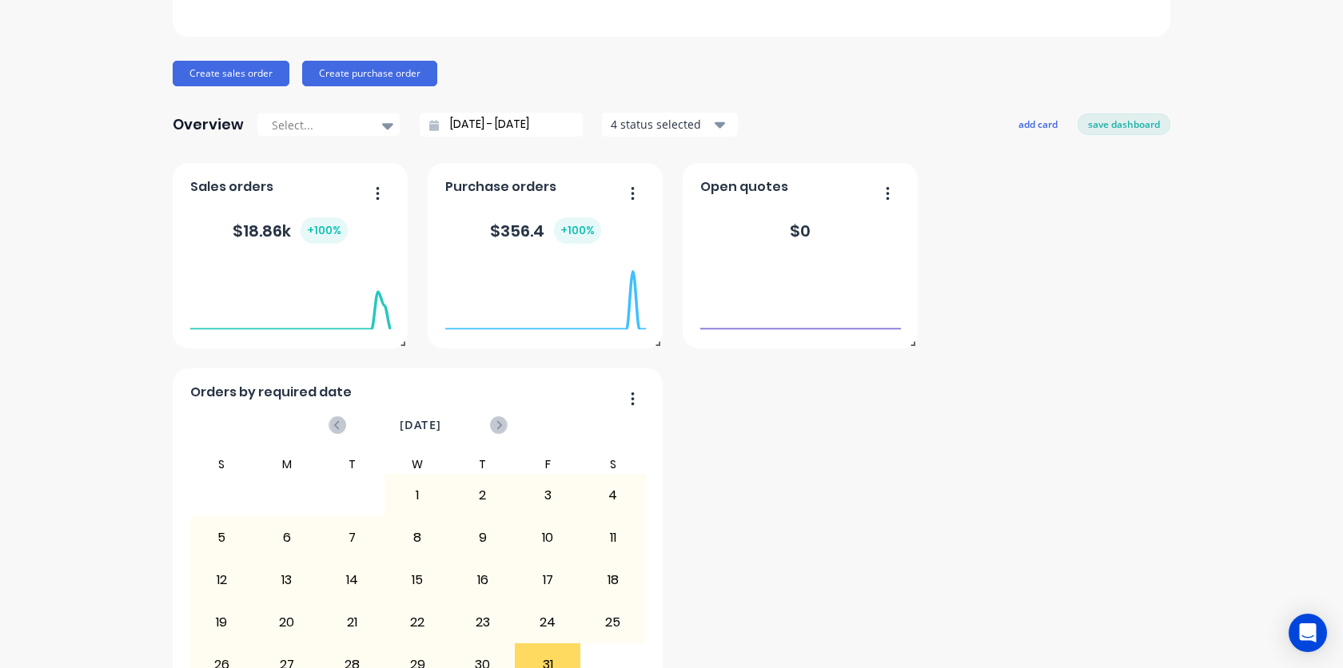
click at [1158, 314] on div "Orders by required date [DATE] S M T W T F S 31 1 2 3 4 5 6 7 8 9 10 11 12 13 1…" at bounding box center [672, 461] width 998 height 596
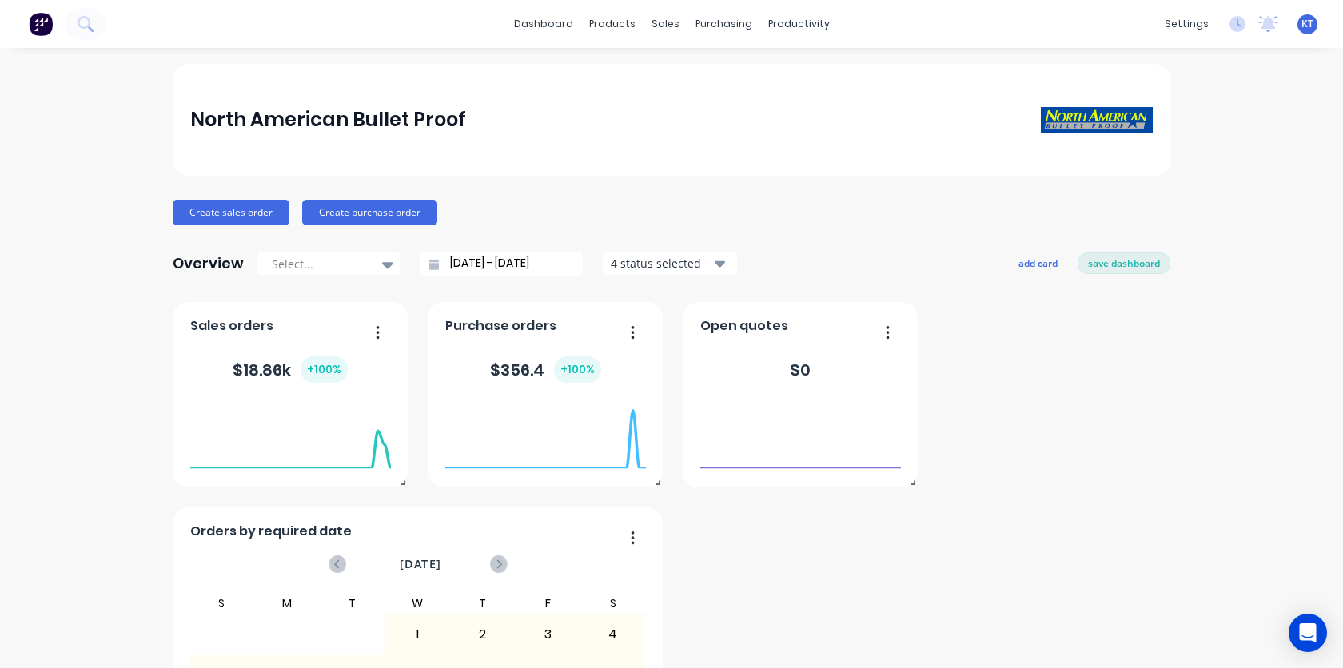
click at [665, 267] on div "4 status selected" at bounding box center [661, 263] width 101 height 17
click at [684, 133] on div "North American Bullet Proof" at bounding box center [671, 120] width 963 height 32
click at [805, 26] on div "productivity" at bounding box center [799, 24] width 78 height 24
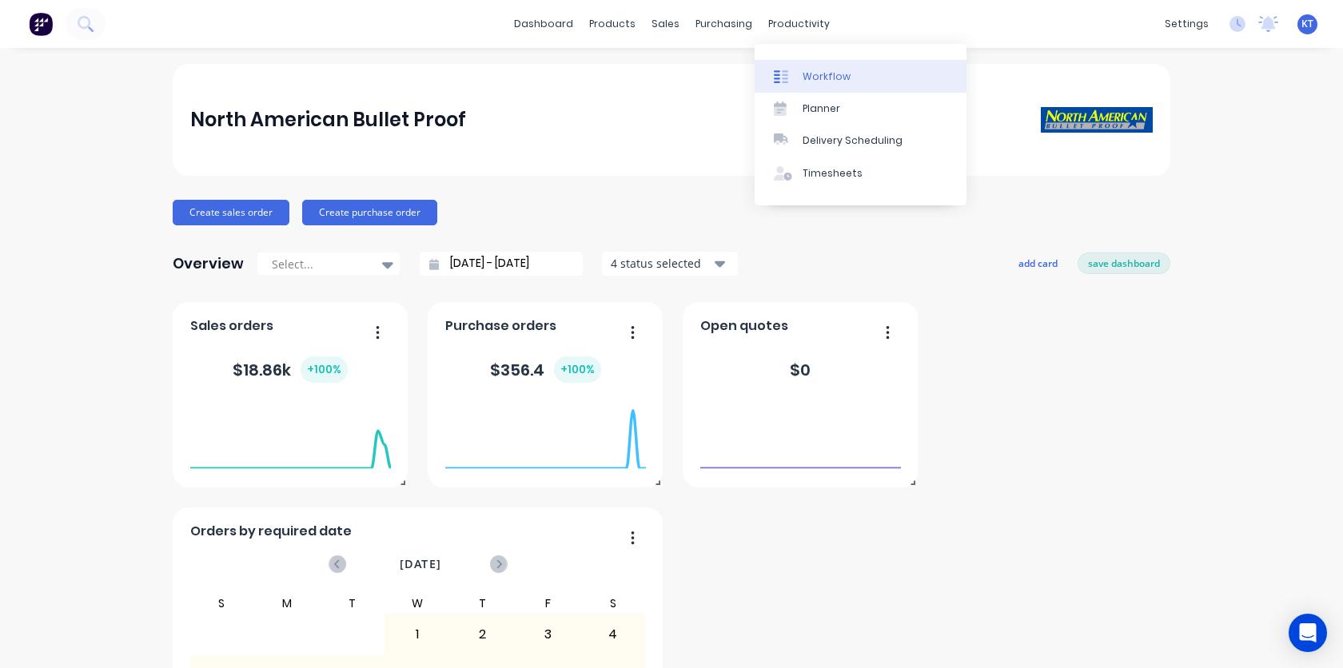
click at [819, 80] on div "Workflow" at bounding box center [827, 77] width 48 height 14
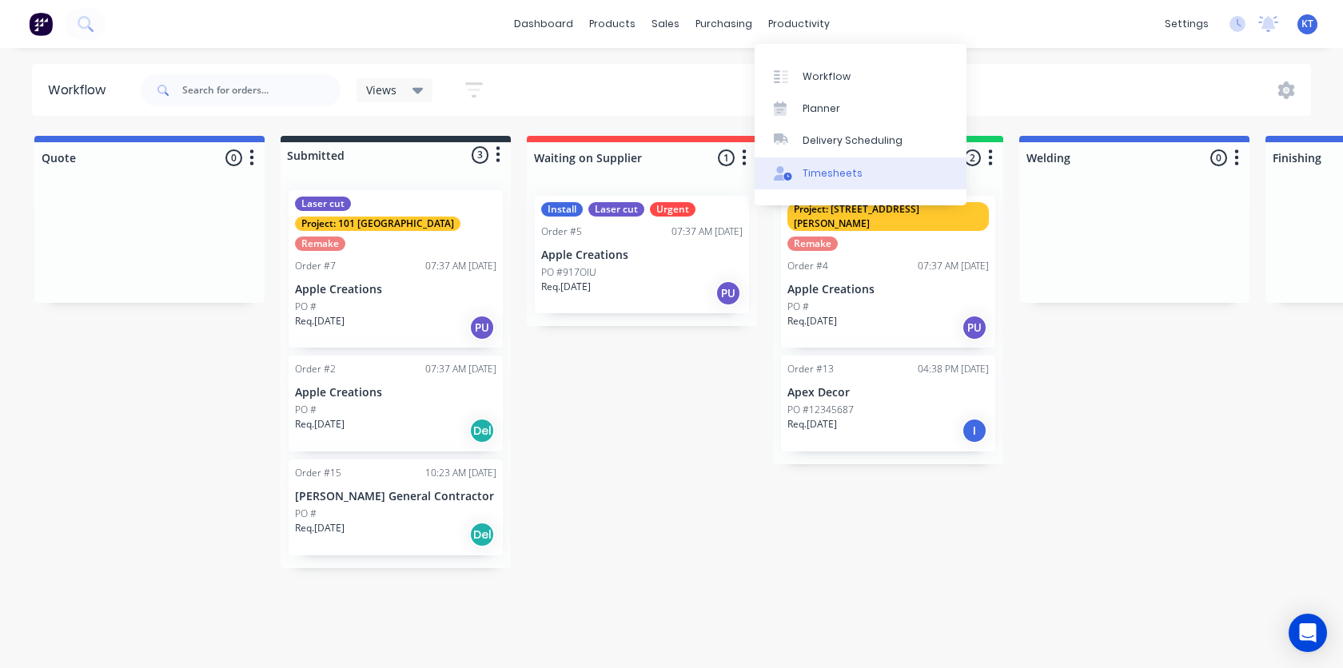
click at [819, 175] on div "Timesheets" at bounding box center [833, 173] width 60 height 14
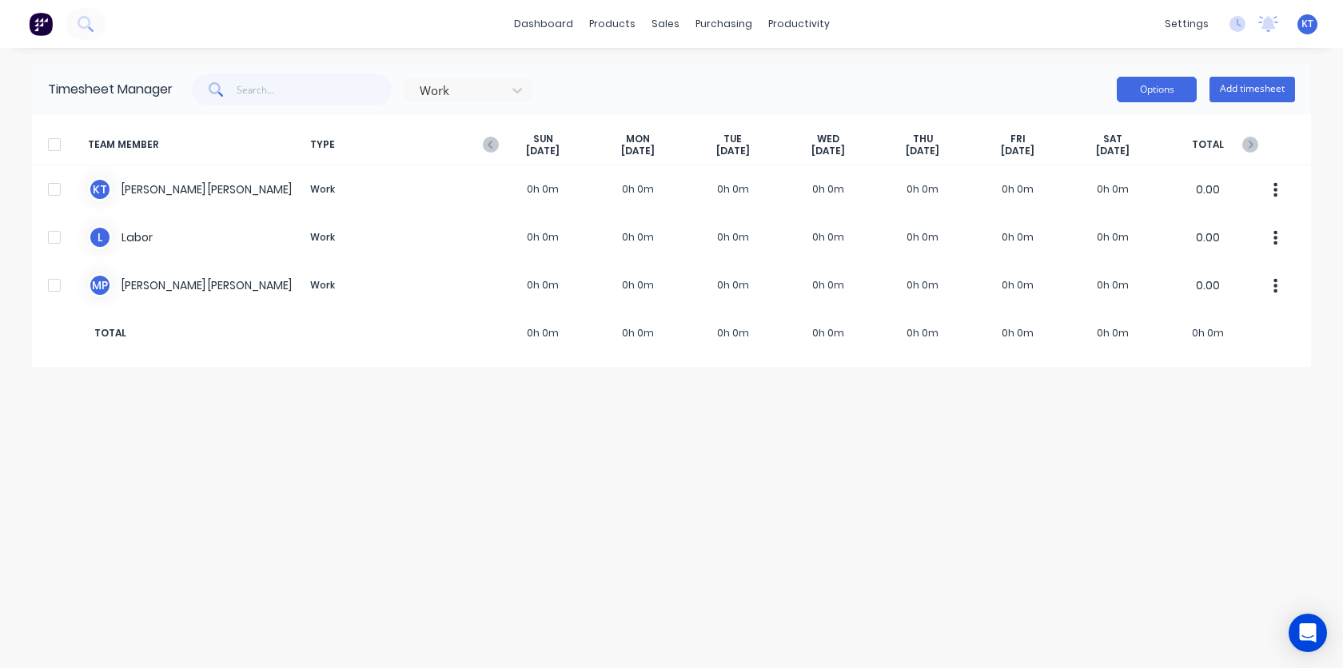
click at [1164, 93] on button "Options" at bounding box center [1157, 90] width 80 height 26
click at [471, 97] on div at bounding box center [458, 91] width 80 height 20
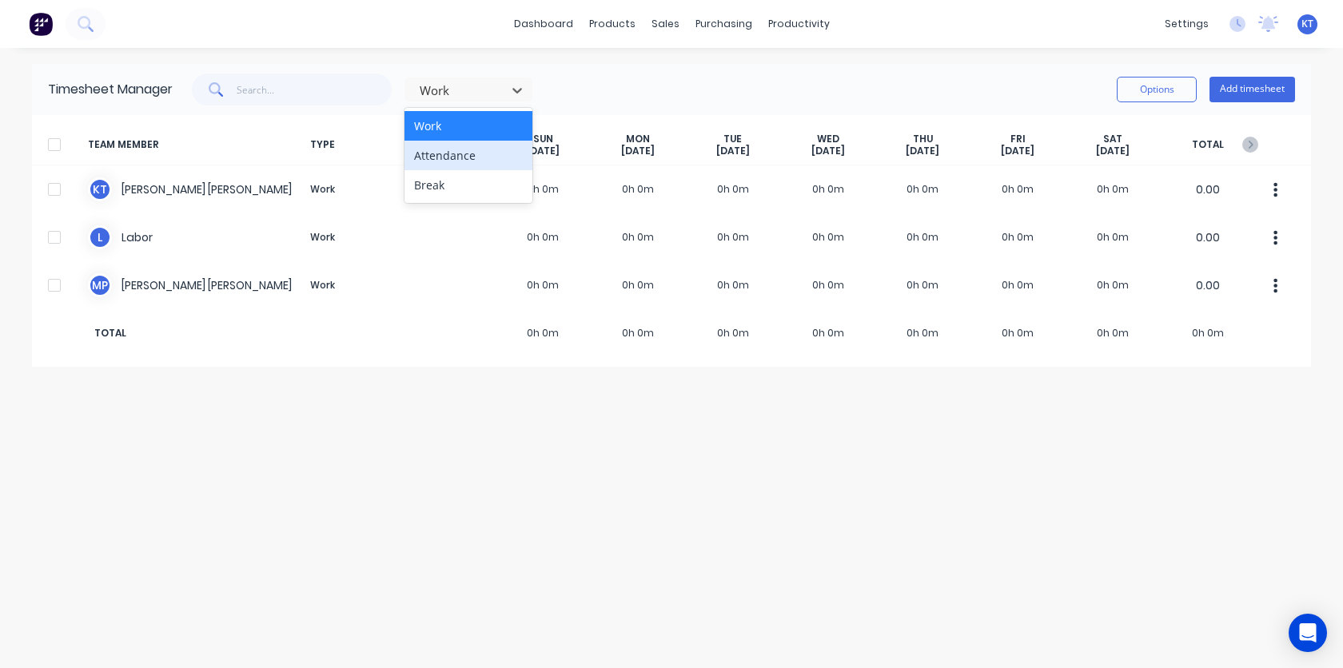
click at [469, 156] on div "Attendance" at bounding box center [469, 156] width 128 height 30
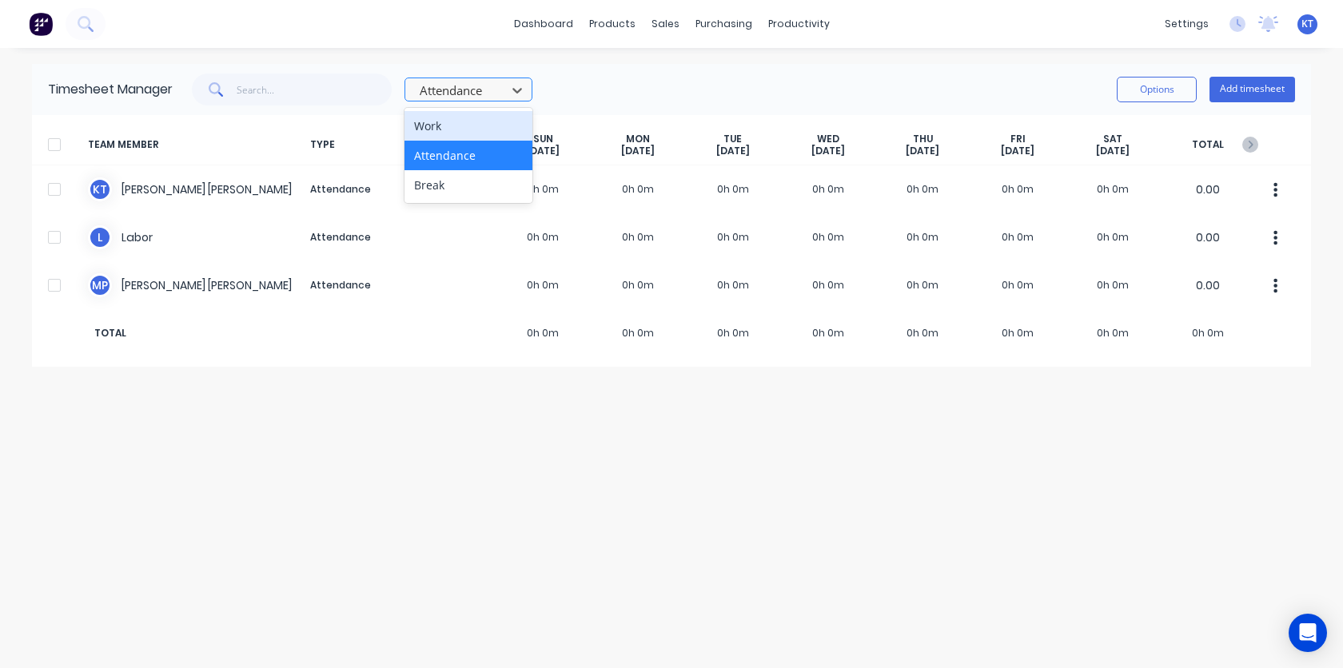
click at [444, 96] on div at bounding box center [458, 91] width 80 height 20
click at [443, 160] on div "Attendance" at bounding box center [469, 156] width 128 height 30
click at [476, 94] on div at bounding box center [458, 91] width 80 height 20
click at [470, 130] on div "Work" at bounding box center [469, 126] width 128 height 30
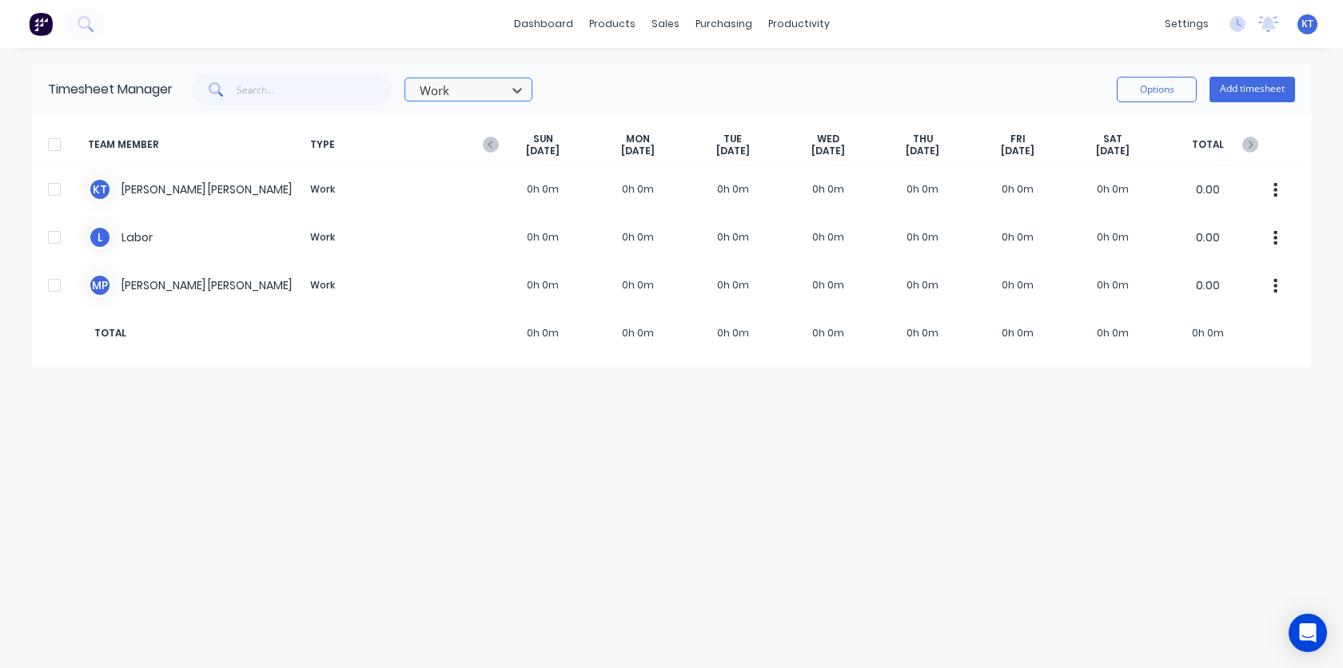
click at [496, 94] on div at bounding box center [458, 91] width 80 height 20
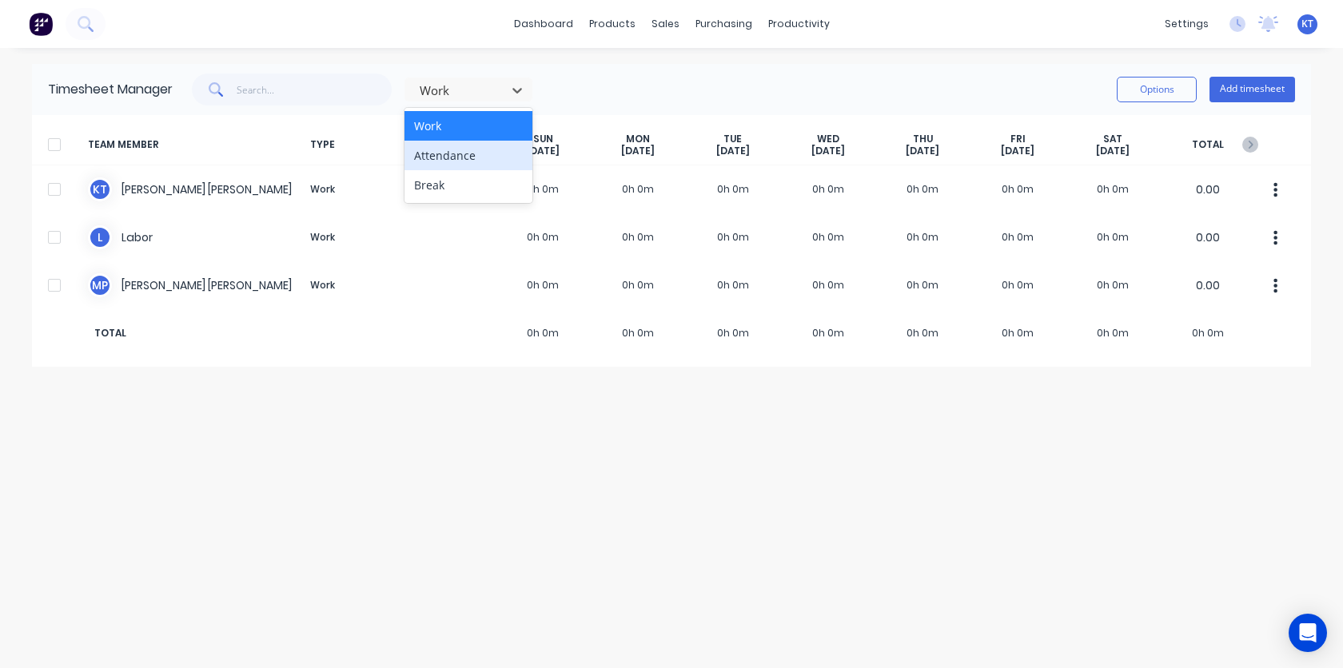
click at [478, 142] on div "Attendance" at bounding box center [469, 156] width 128 height 30
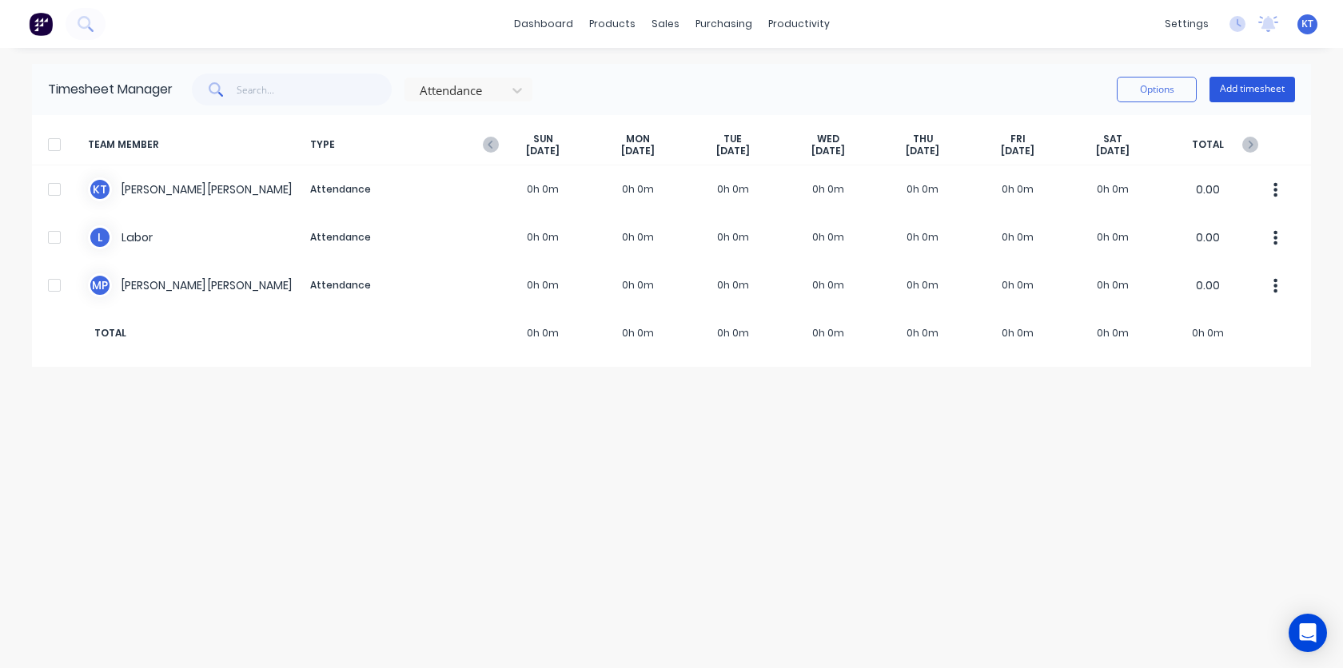
click at [1256, 94] on button "Add timesheet" at bounding box center [1253, 90] width 86 height 26
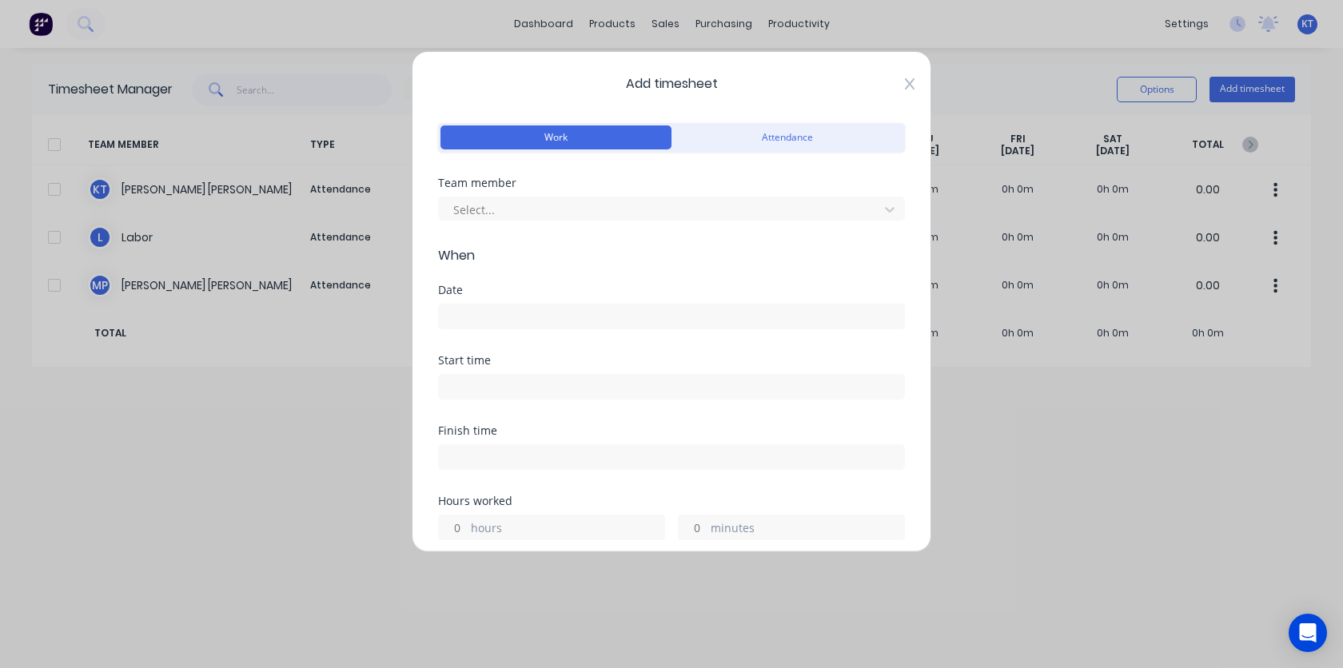
click at [908, 86] on icon at bounding box center [910, 84] width 10 height 13
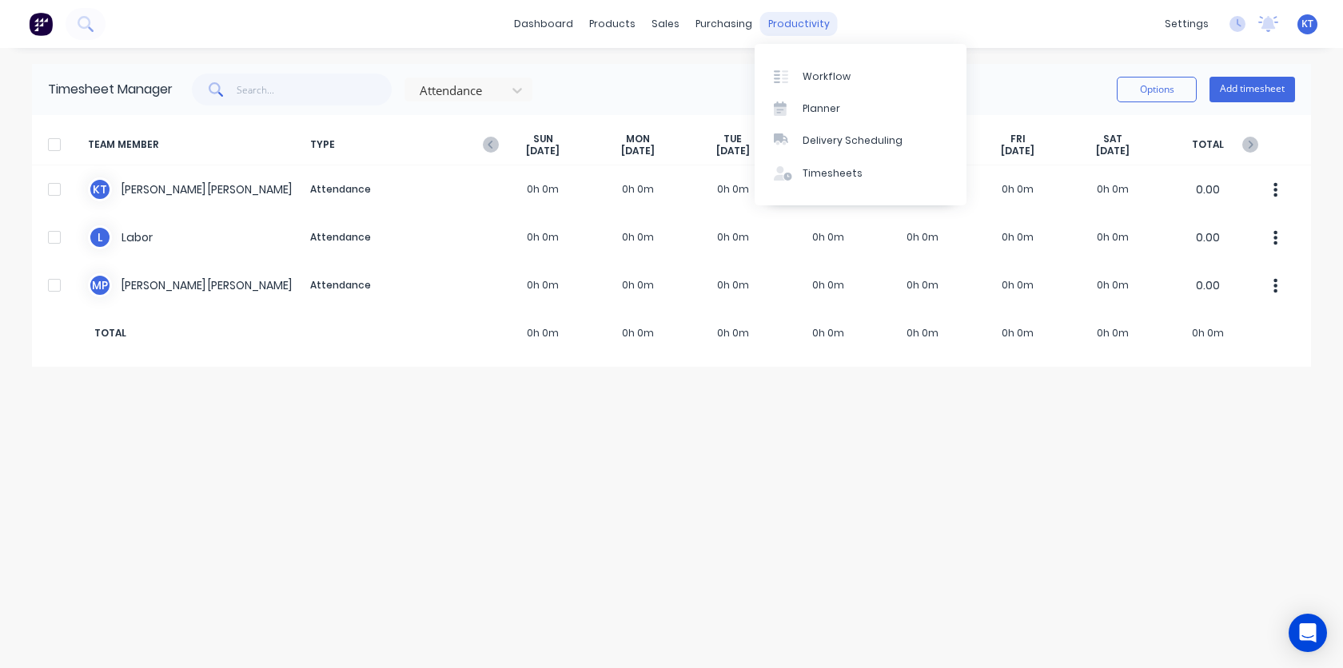
click at [795, 28] on div "productivity" at bounding box center [799, 24] width 78 height 24
click at [1237, 24] on icon at bounding box center [1239, 23] width 5 height 8
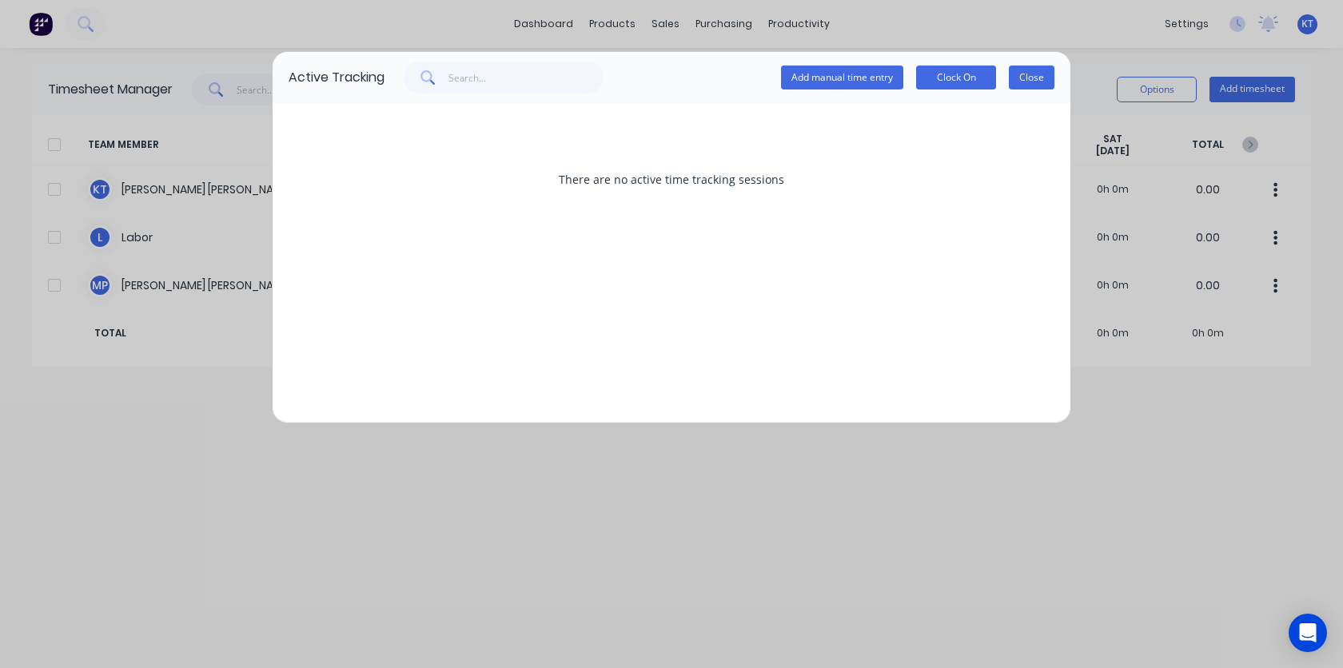
click at [1034, 78] on button "Close" at bounding box center [1032, 78] width 46 height 24
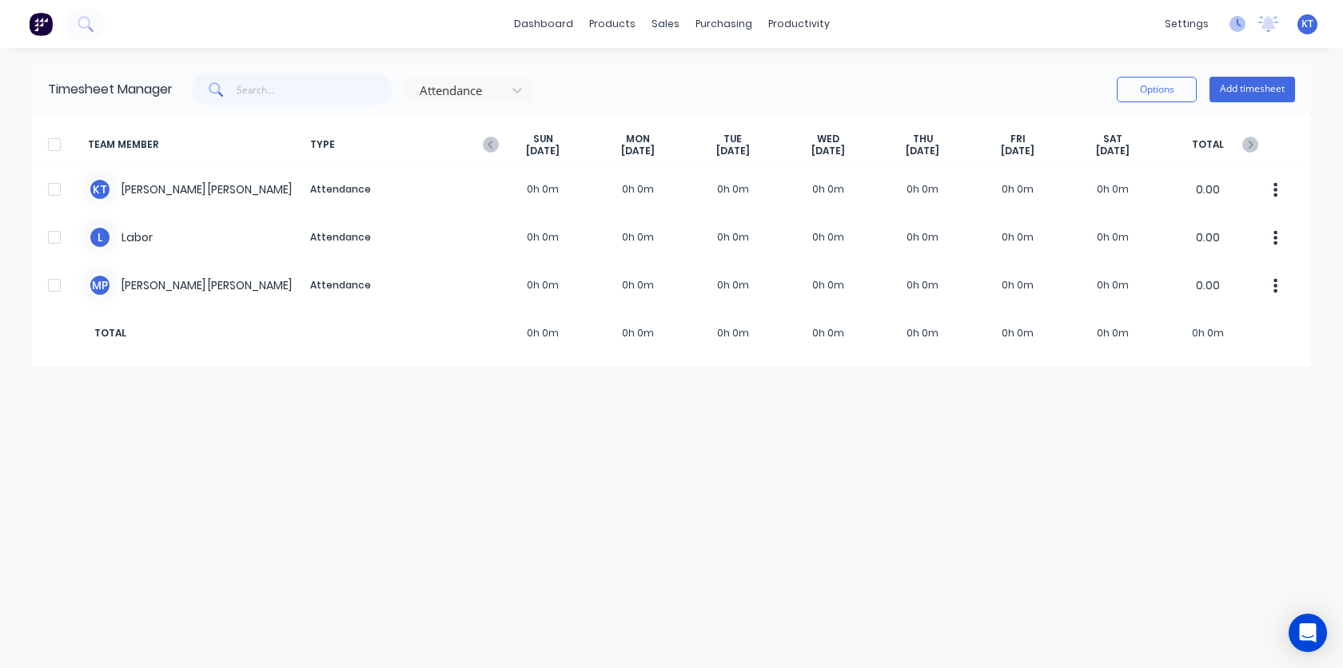
click at [1234, 25] on icon at bounding box center [1238, 24] width 16 height 16
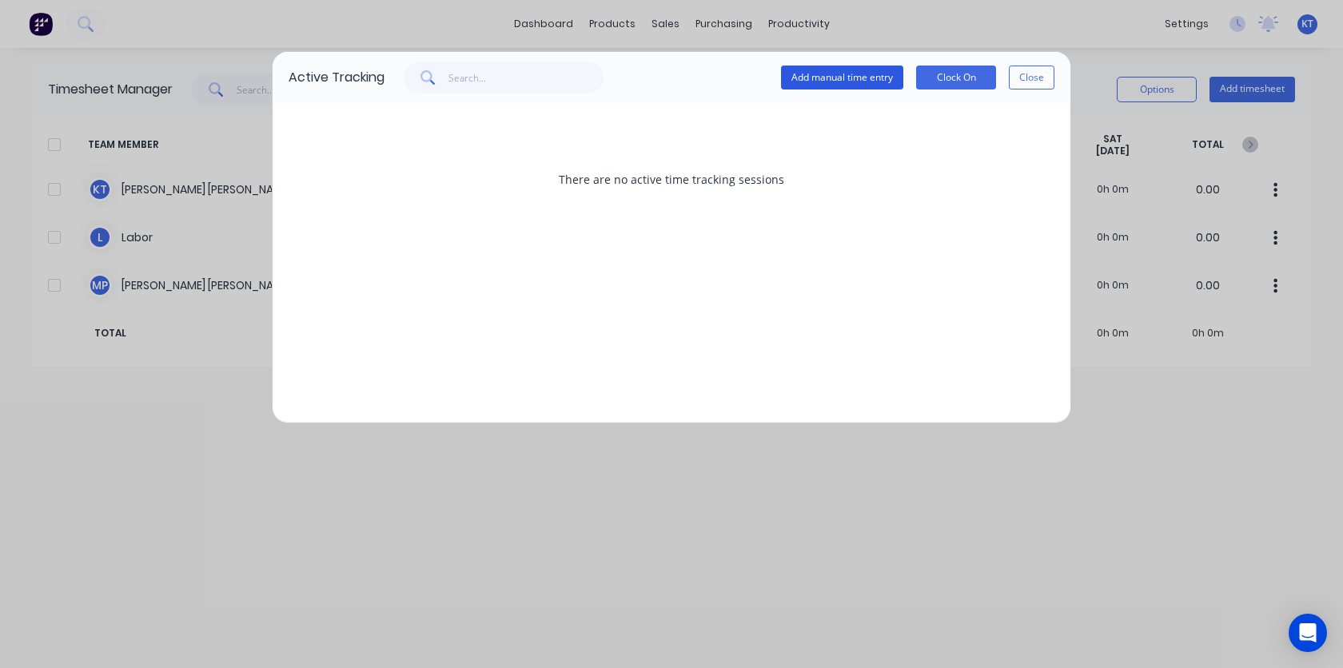
click at [822, 81] on button "Add manual time entry" at bounding box center [842, 78] width 122 height 24
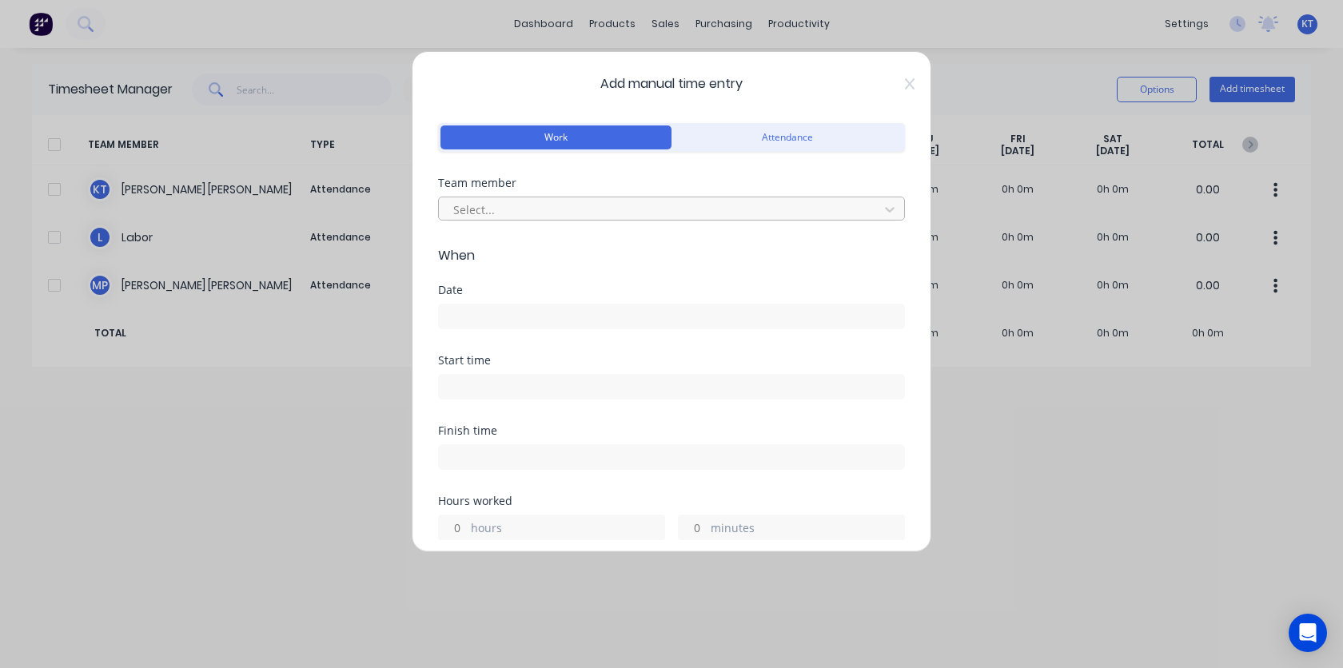
click at [564, 211] on div at bounding box center [661, 210] width 419 height 20
click at [447, 345] on div "Date" at bounding box center [671, 320] width 467 height 70
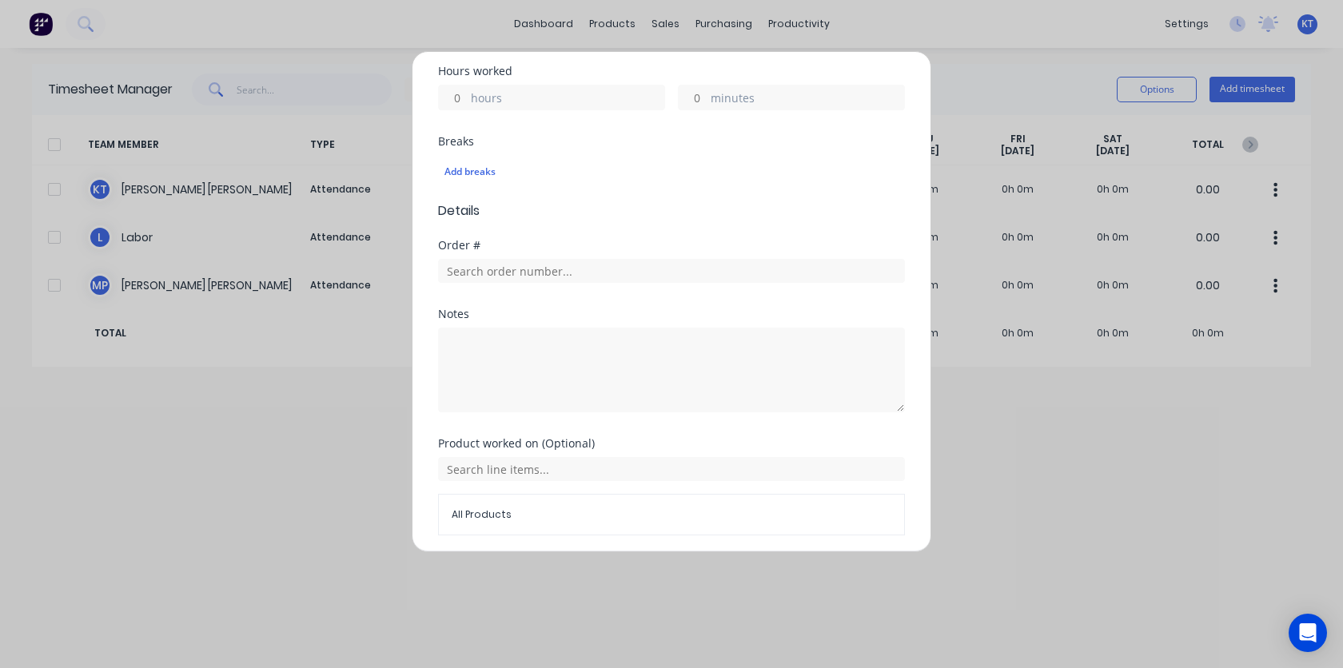
scroll to position [487, 0]
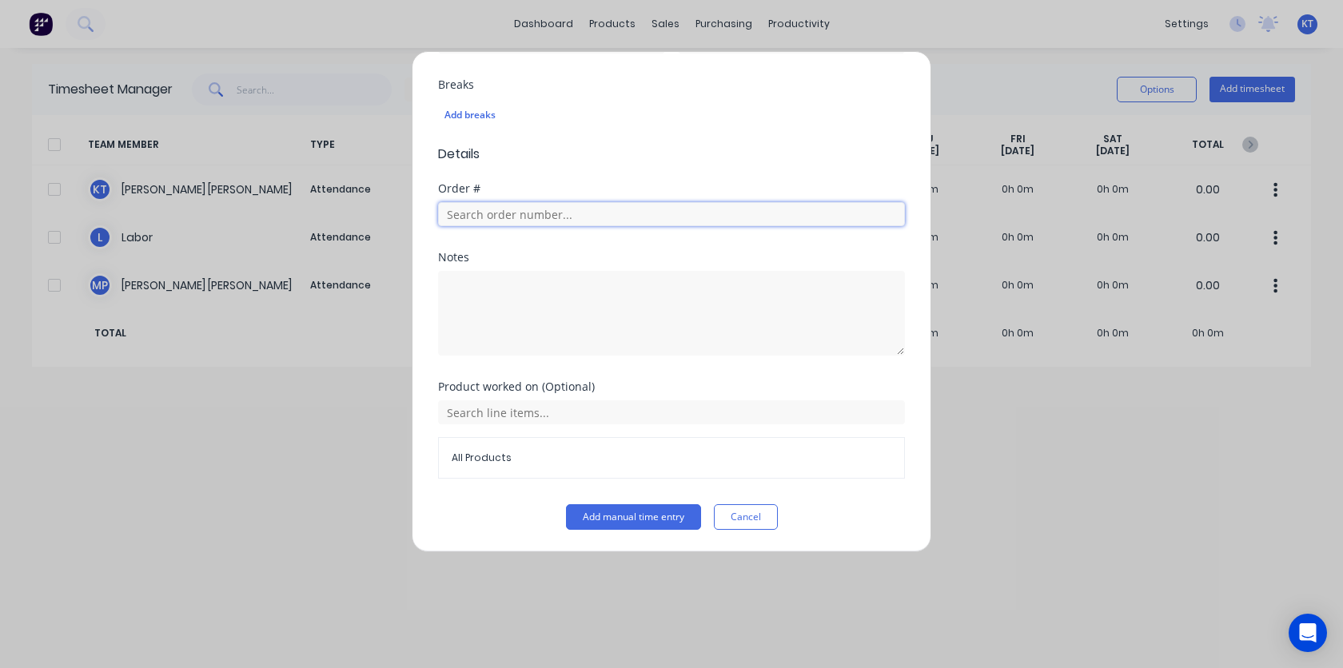
click at [495, 212] on input "text" at bounding box center [671, 214] width 467 height 24
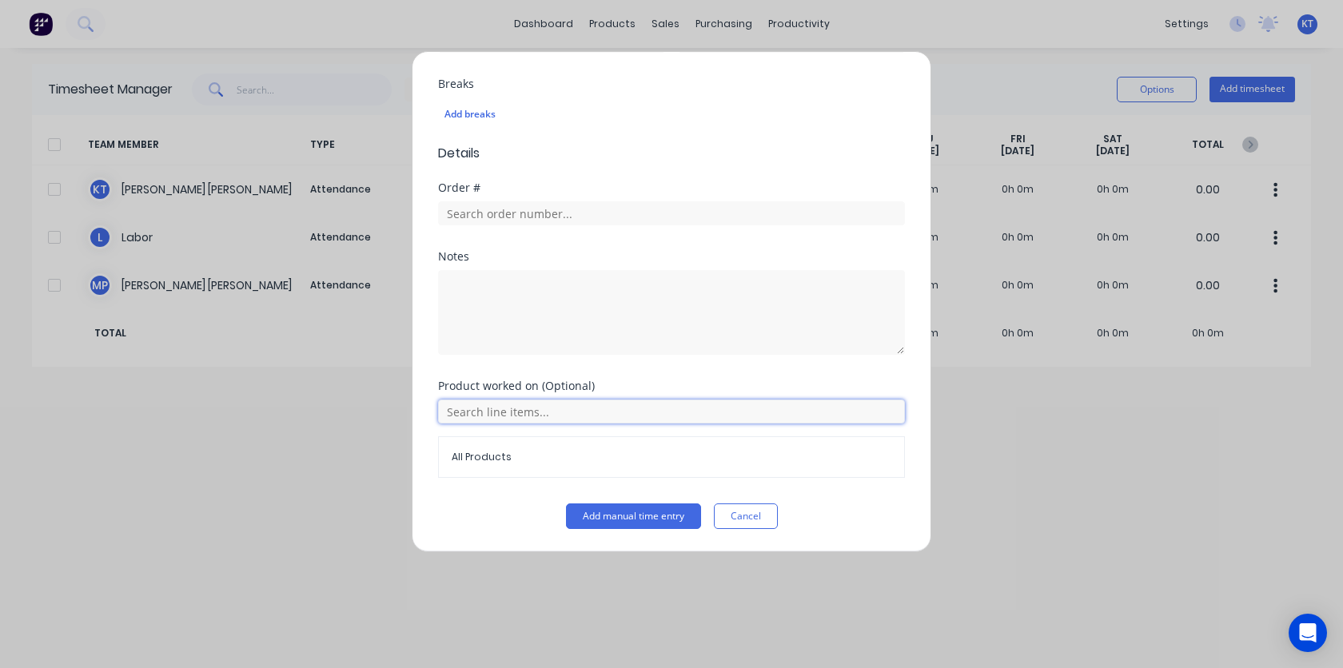
click at [508, 419] on input "text" at bounding box center [671, 412] width 467 height 24
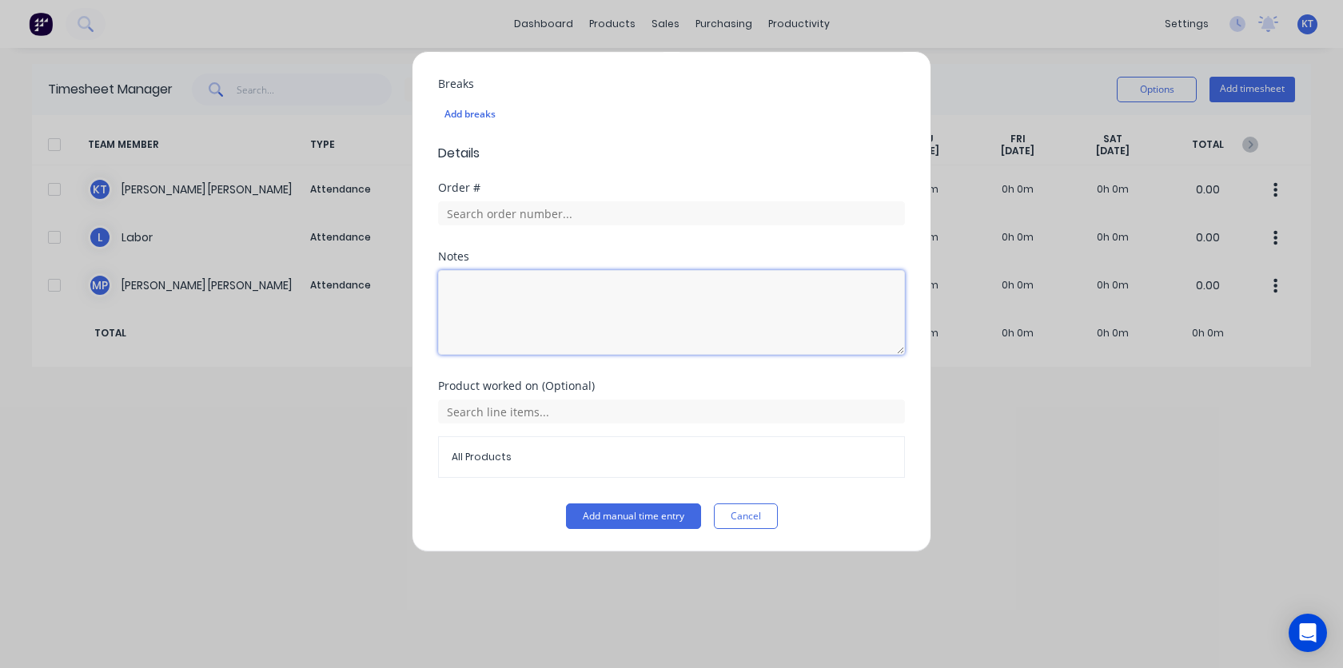
click at [481, 308] on textarea at bounding box center [671, 312] width 467 height 85
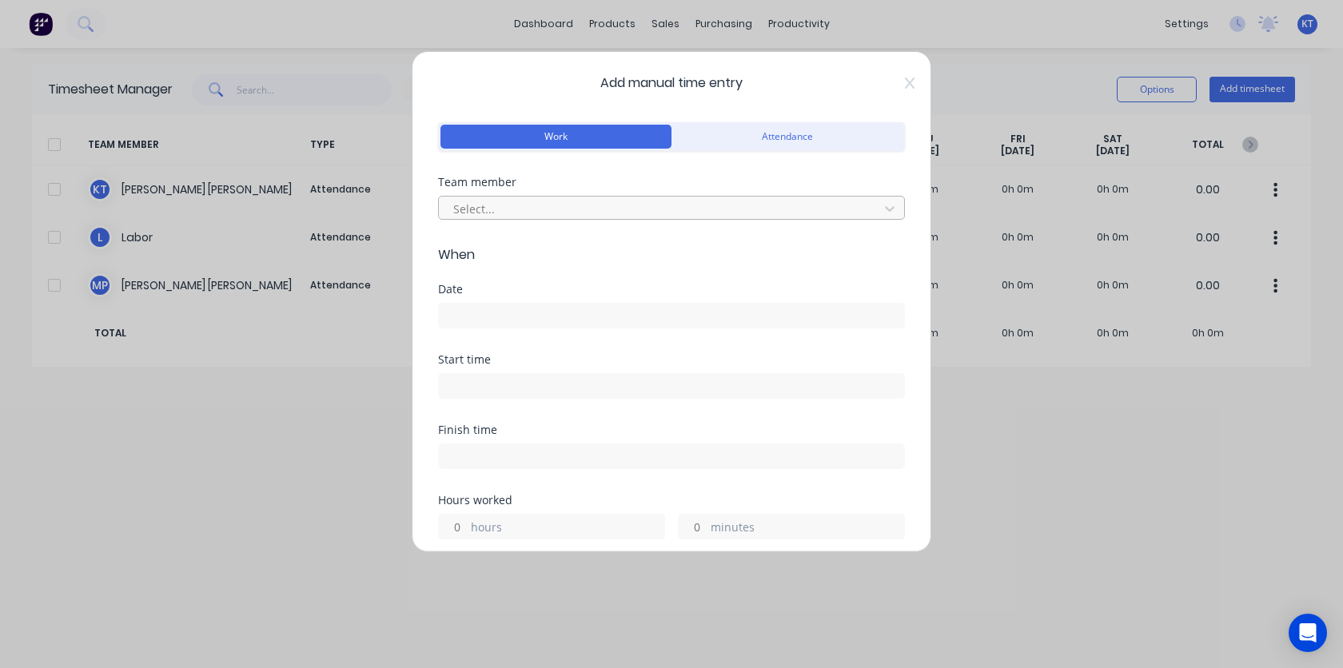
scroll to position [0, 0]
click at [809, 139] on button "Attendance" at bounding box center [787, 138] width 231 height 24
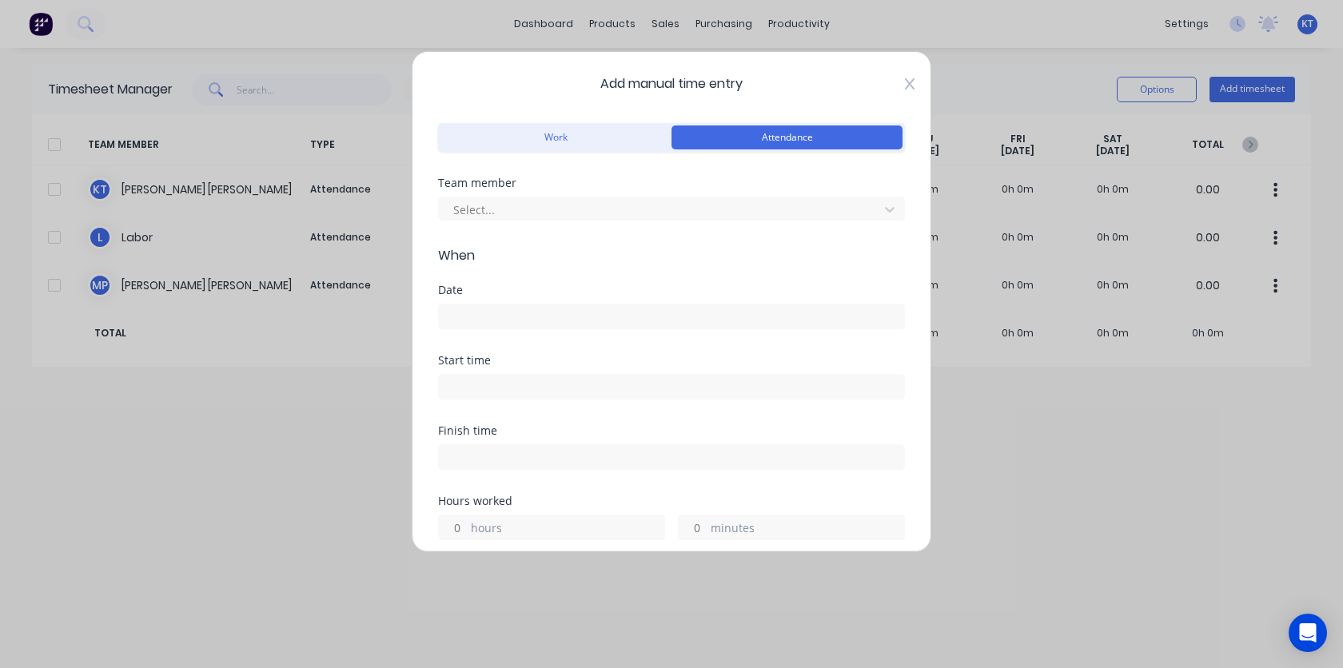
click at [909, 86] on icon at bounding box center [910, 83] width 10 height 11
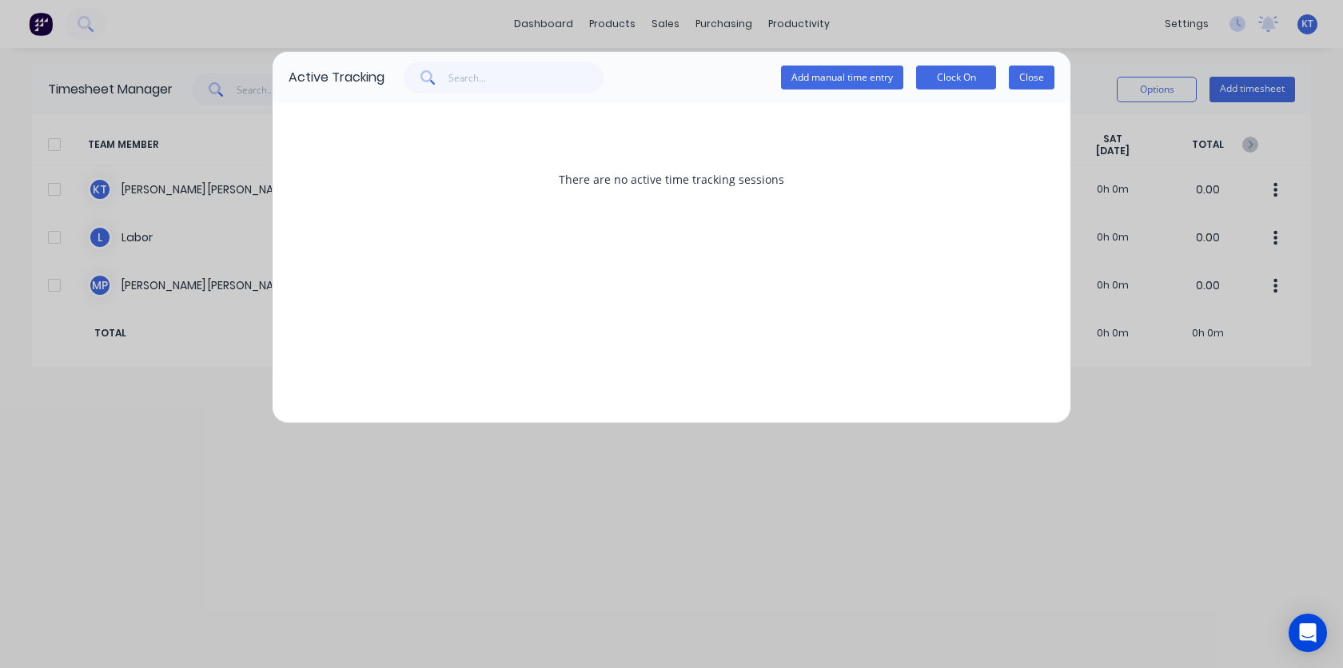
click at [1046, 78] on button "Close" at bounding box center [1032, 78] width 46 height 24
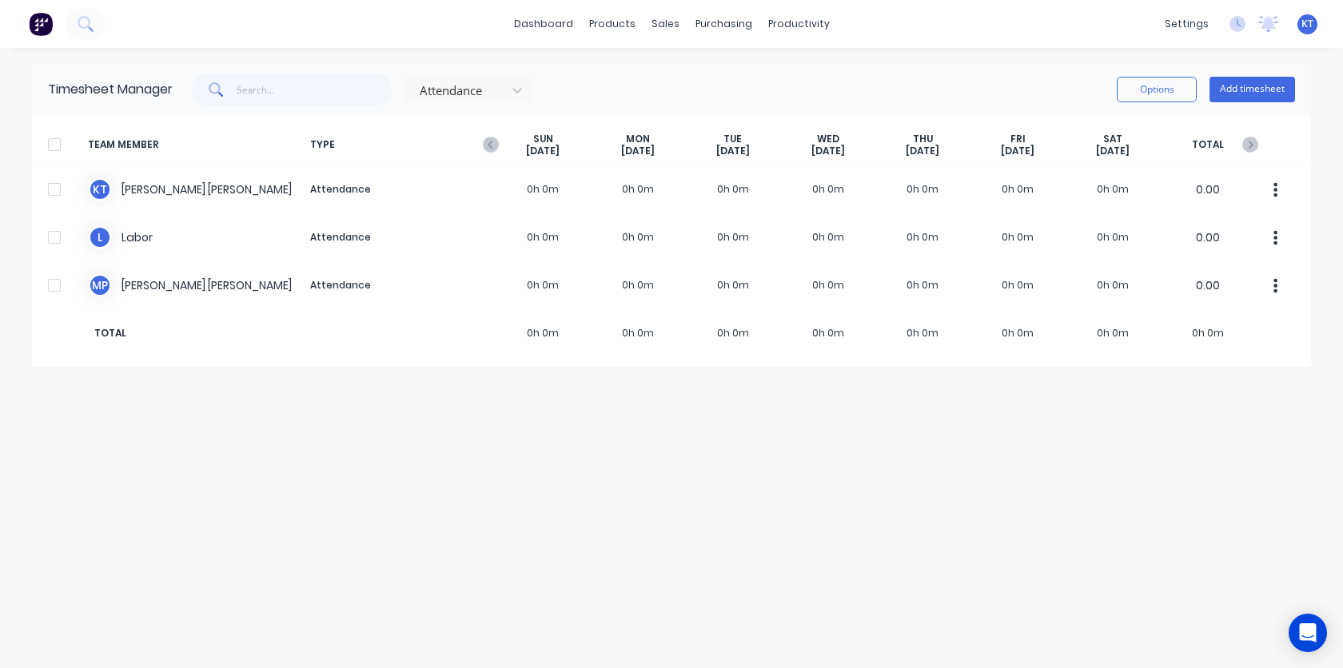
click at [637, 508] on div "Timesheet Manager Attendance Options Add timesheet TEAM MEMBER TYPE [DATE] [DAT…" at bounding box center [671, 358] width 1279 height 588
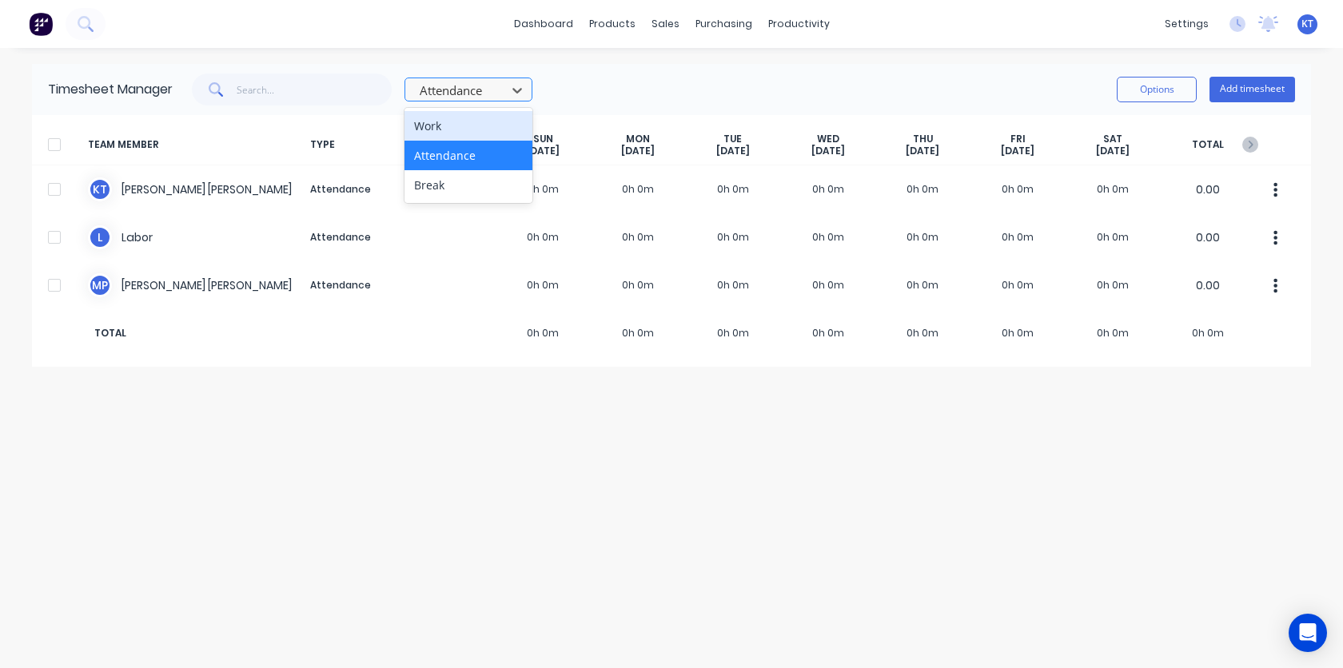
click at [451, 99] on div at bounding box center [458, 91] width 80 height 20
click at [433, 189] on div "Break" at bounding box center [469, 185] width 128 height 30
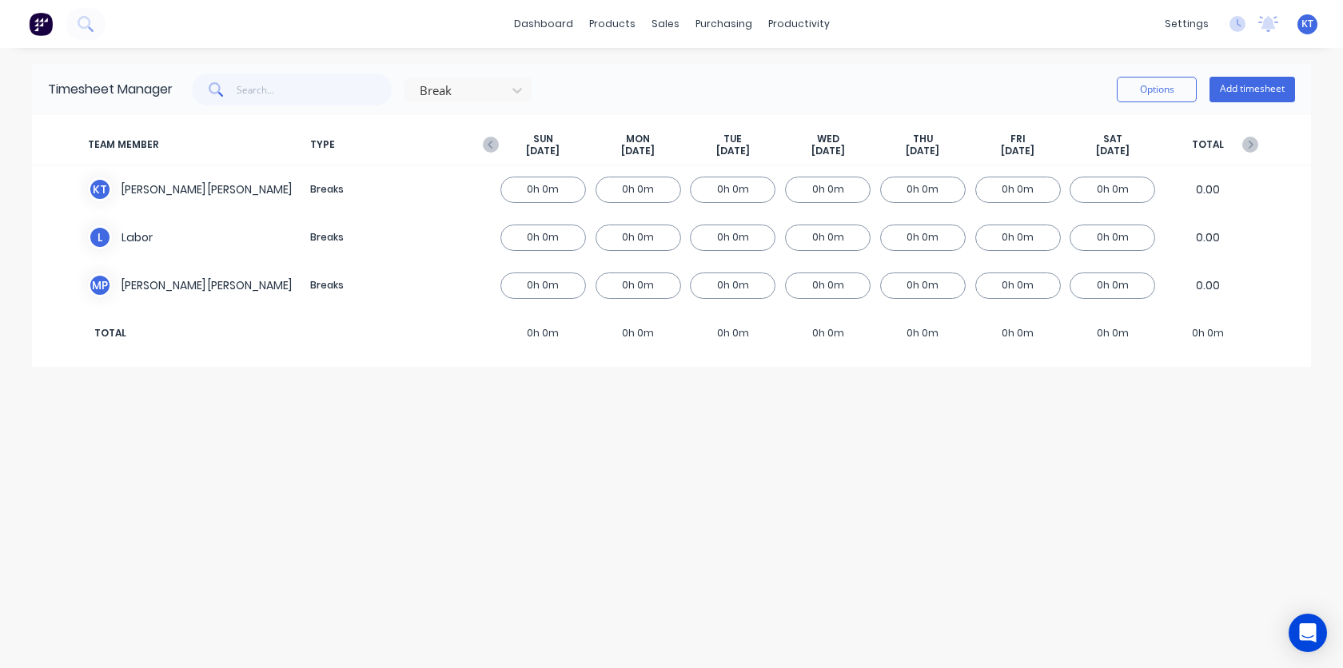
click at [445, 422] on div "Timesheet Manager Break Options Add timesheet TEAM MEMBER TYPE [DATE] [DATE] [D…" at bounding box center [671, 358] width 1279 height 588
click at [467, 90] on div at bounding box center [458, 91] width 80 height 20
click at [416, 417] on div "Timesheet Manager Break, 3 of 3. 3 results available. Use Up and Down to choose…" at bounding box center [671, 358] width 1279 height 588
click at [431, 95] on div at bounding box center [458, 91] width 80 height 20
drag, startPoint x: 323, startPoint y: 96, endPoint x: 311, endPoint y: 96, distance: 12.0
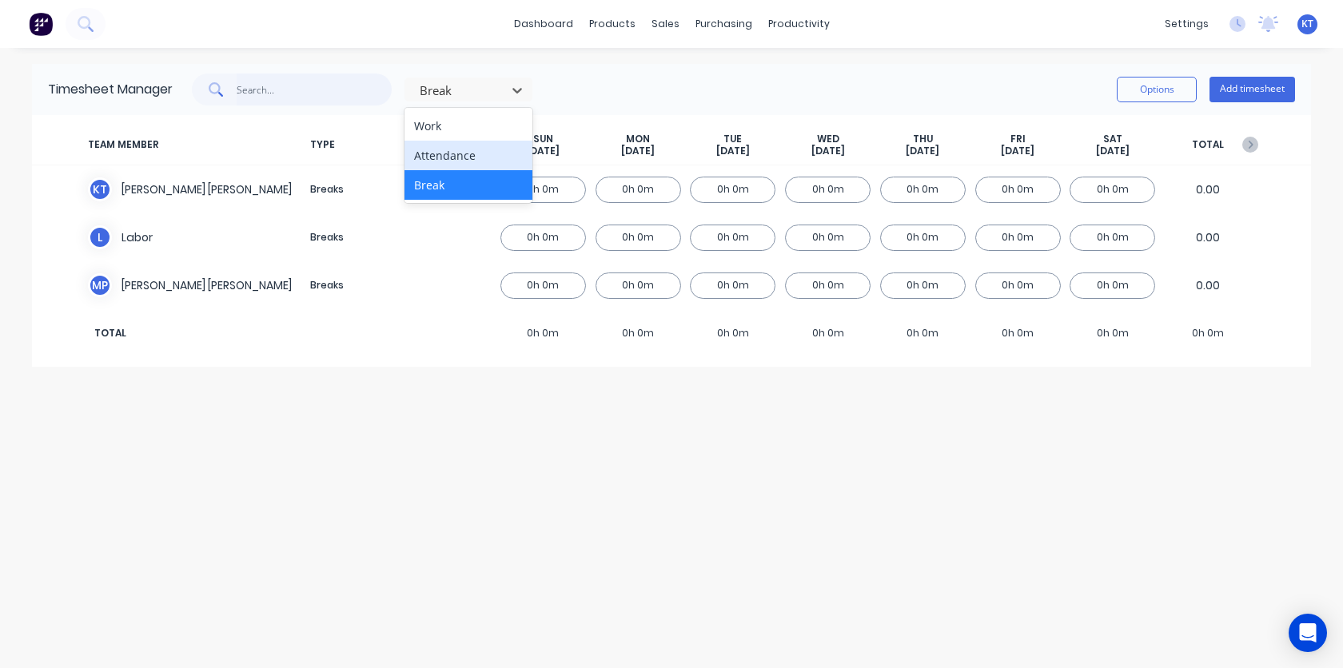
click at [323, 96] on input "text" at bounding box center [315, 90] width 156 height 32
click at [105, 92] on div "Timesheet Manager" at bounding box center [110, 89] width 125 height 19
click at [46, 30] on img at bounding box center [41, 24] width 24 height 24
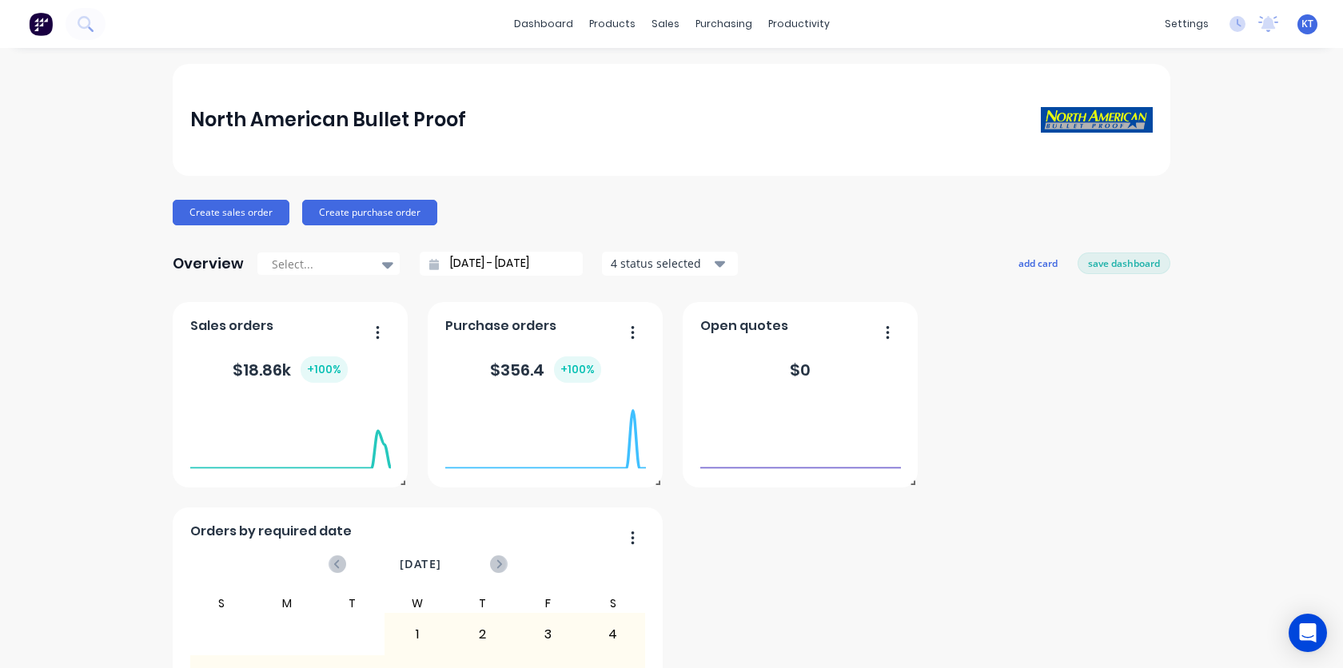
click at [1102, 337] on div "Orders by required date [DATE] S M T W T F S 31 1 2 3 4 5 6 7 8 9 10 11 12 13 1…" at bounding box center [672, 600] width 998 height 596
click at [1310, 28] on span "KT" at bounding box center [1307, 24] width 12 height 14
click at [1202, 337] on div "North American Bullet Proof Create sales order Create purchase order Overview S…" at bounding box center [671, 481] width 1343 height 835
click at [1268, 22] on icon at bounding box center [1269, 22] width 14 height 13
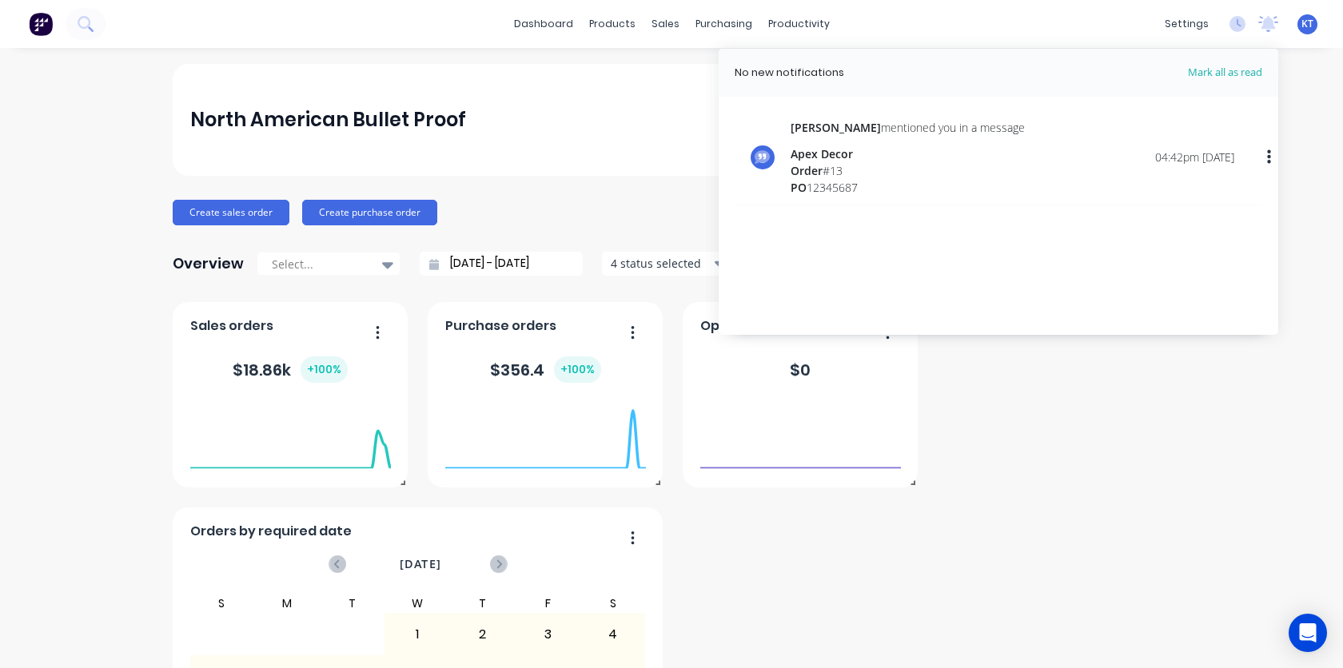
click at [1270, 161] on icon "button" at bounding box center [1269, 156] width 4 height 14
click at [1214, 196] on div "Mark as read" at bounding box center [1186, 199] width 123 height 23
click at [1160, 205] on div "Mark as read" at bounding box center [1186, 199] width 123 height 23
click at [1160, 201] on div "Mark as read" at bounding box center [1186, 199] width 123 height 23
click at [1200, 77] on span "Mark all as read" at bounding box center [1196, 73] width 132 height 16
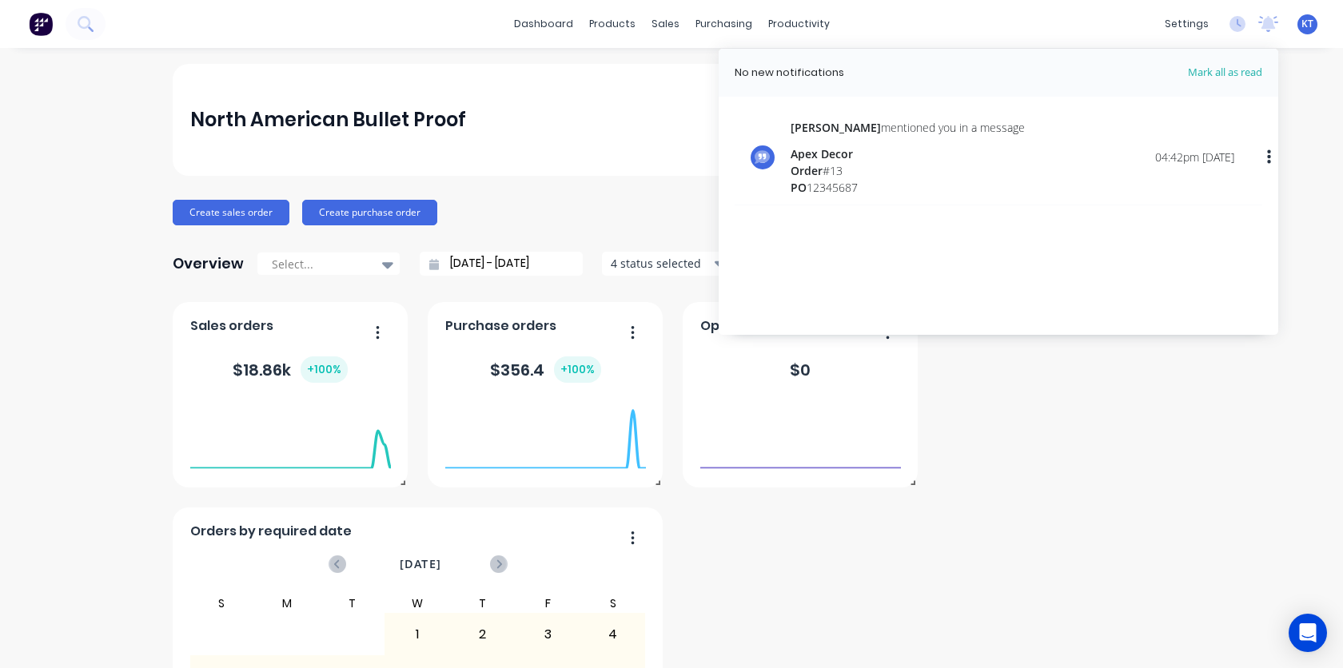
click at [1214, 72] on span "Mark all as read" at bounding box center [1196, 73] width 132 height 16
click at [751, 160] on div at bounding box center [763, 157] width 24 height 24
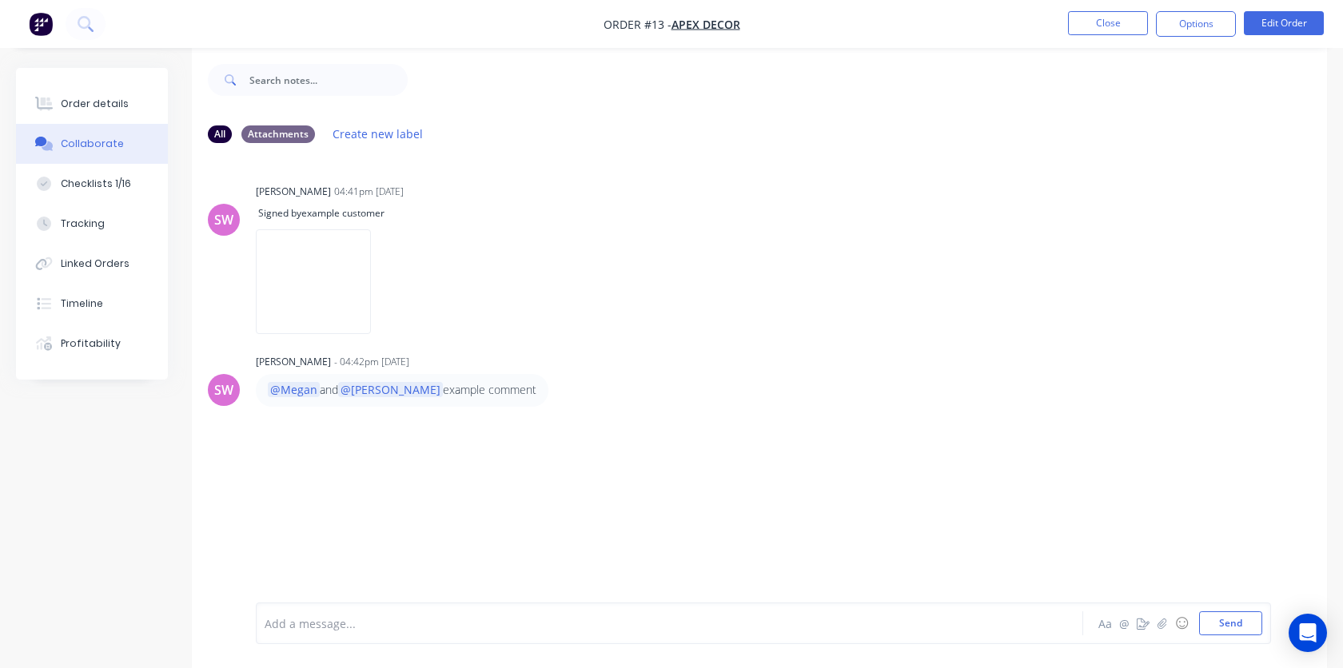
scroll to position [24, 0]
click at [1143, 623] on icon "button" at bounding box center [1143, 623] width 13 height 11
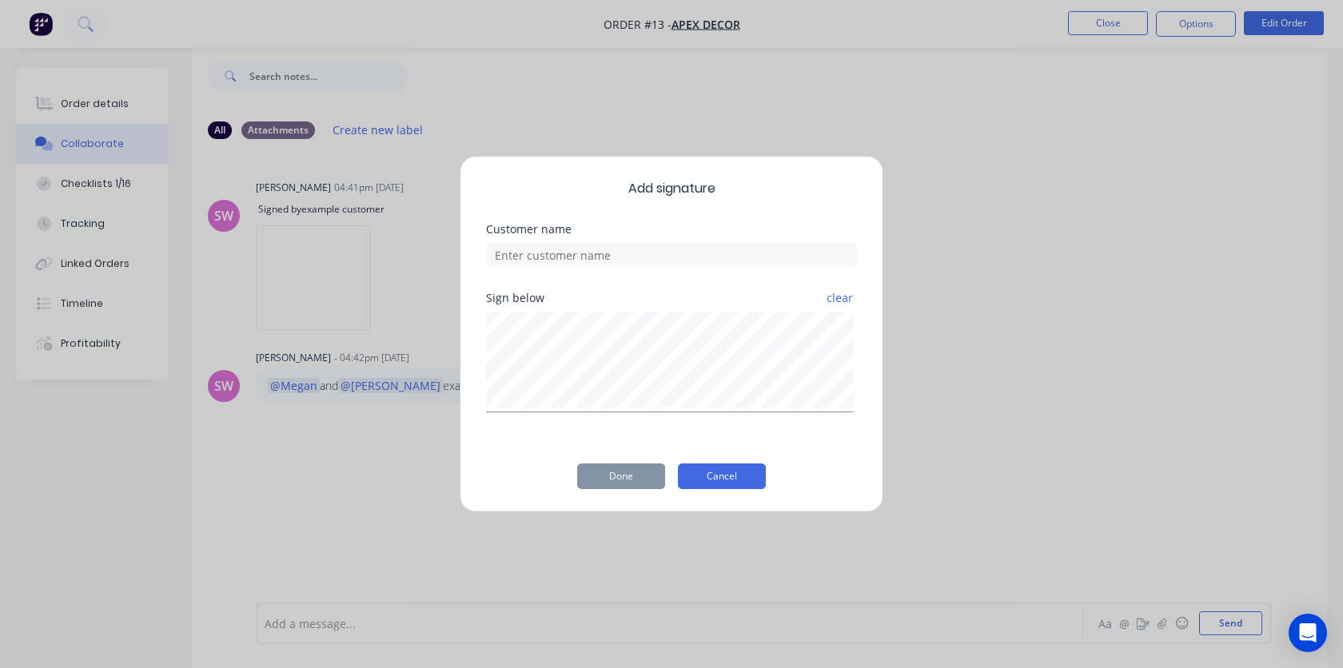
click at [712, 476] on button "Cancel" at bounding box center [722, 477] width 88 height 26
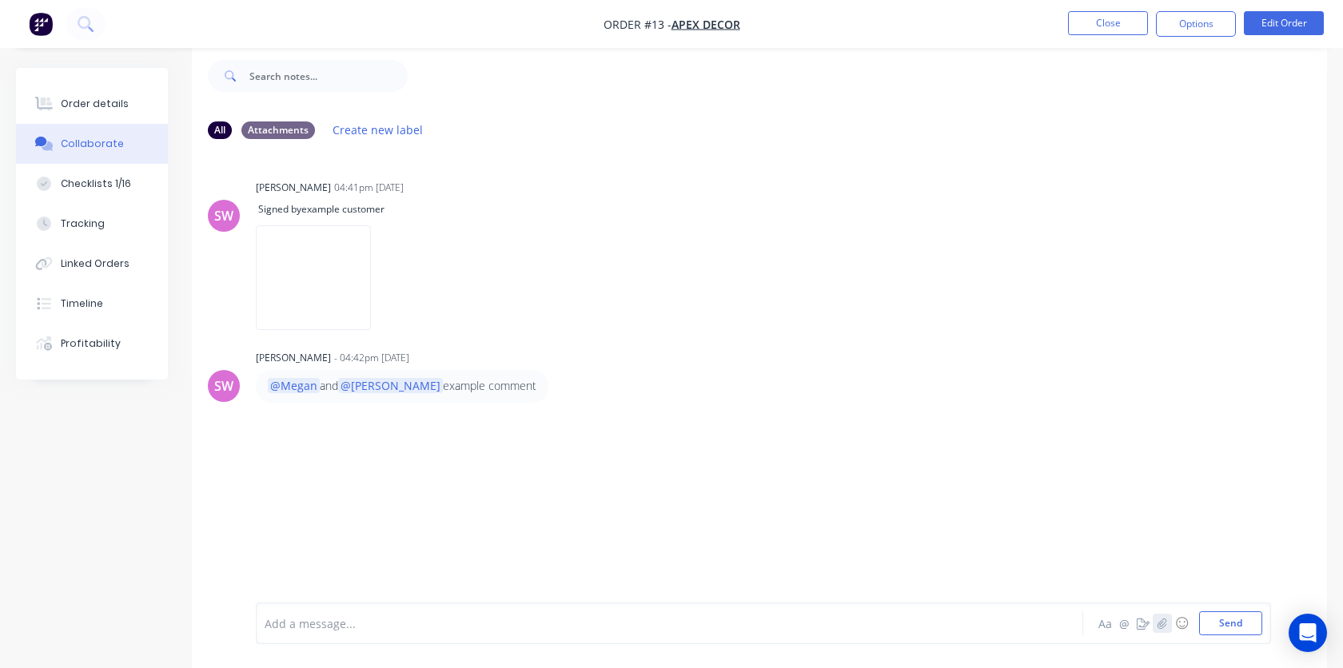
click at [1159, 628] on button "button" at bounding box center [1162, 623] width 19 height 19
click at [287, 505] on div "SW [PERSON_NAME] 04:41pm [DATE] Signed by example customer Labels Delete SW [PE…" at bounding box center [759, 365] width 1135 height 427
click at [387, 130] on button "Create new label" at bounding box center [378, 130] width 107 height 22
click at [863, 437] on div "SW [PERSON_NAME] 04:41pm [DATE] Signed by example customer Labels Delete SW [PE…" at bounding box center [759, 365] width 1135 height 427
click at [102, 106] on div "Order details" at bounding box center [95, 104] width 68 height 14
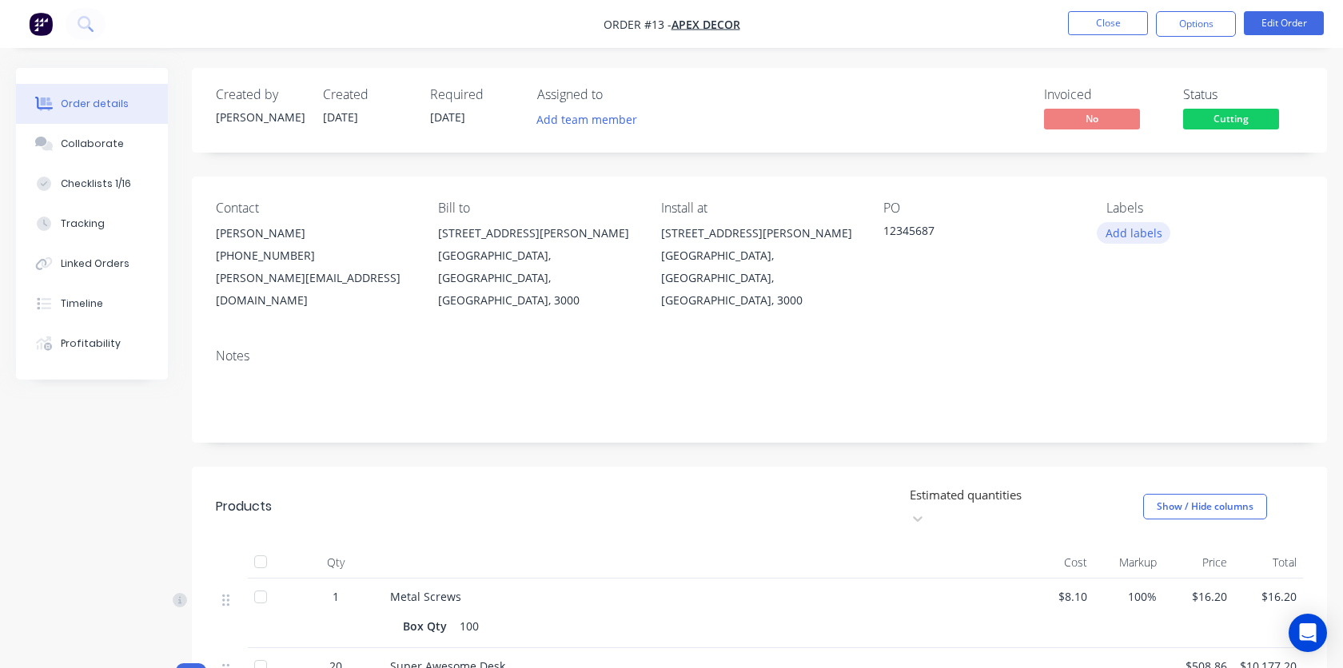
click at [1130, 234] on button "Add labels" at bounding box center [1134, 233] width 74 height 22
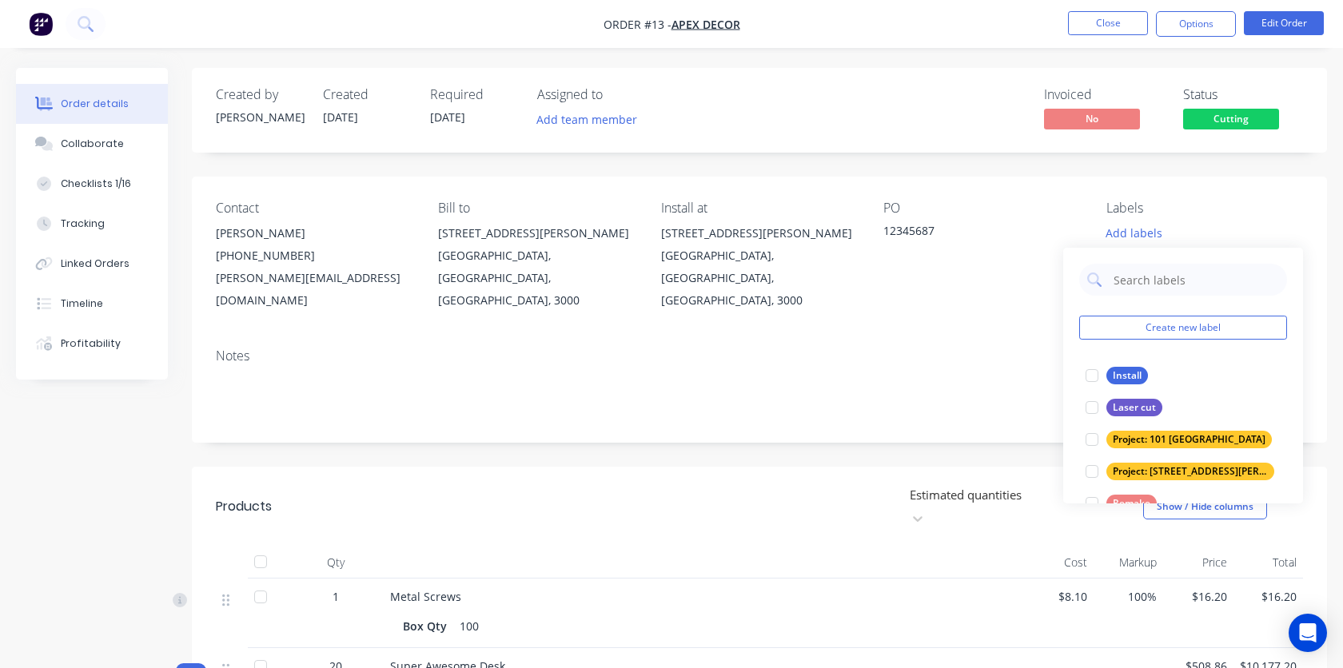
click at [955, 336] on div "Notes" at bounding box center [759, 389] width 1135 height 107
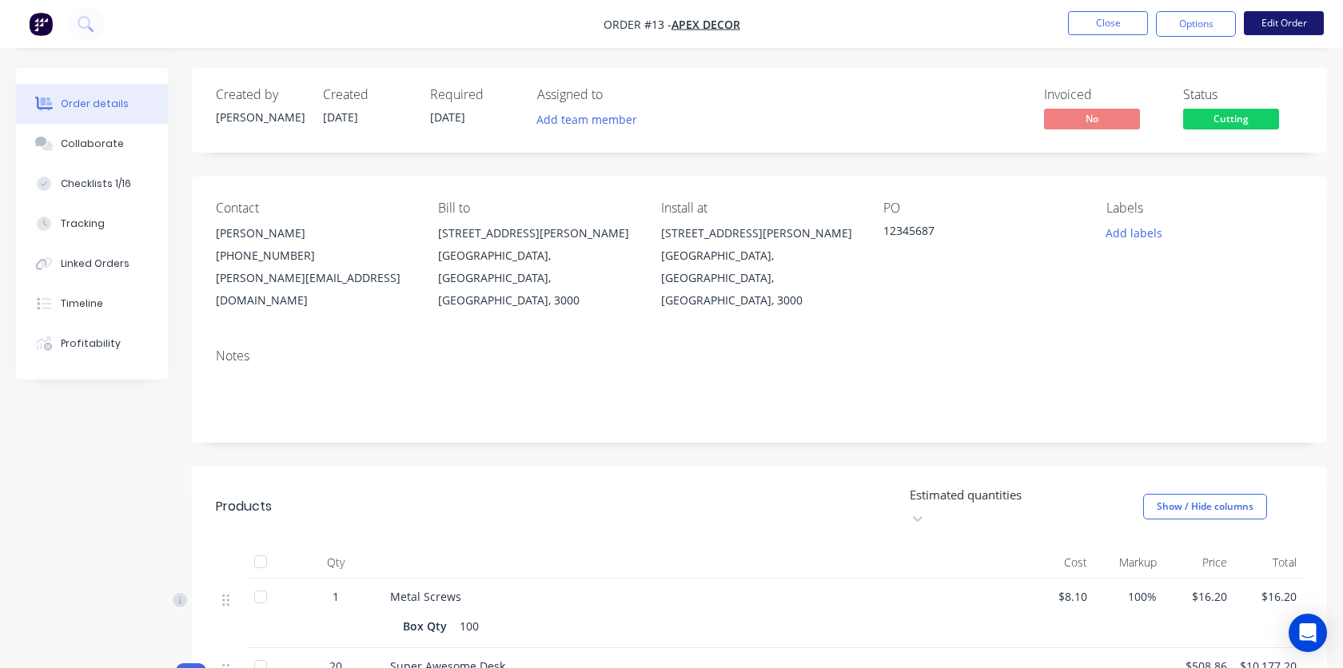
click at [1305, 26] on button "Edit Order" at bounding box center [1284, 23] width 80 height 24
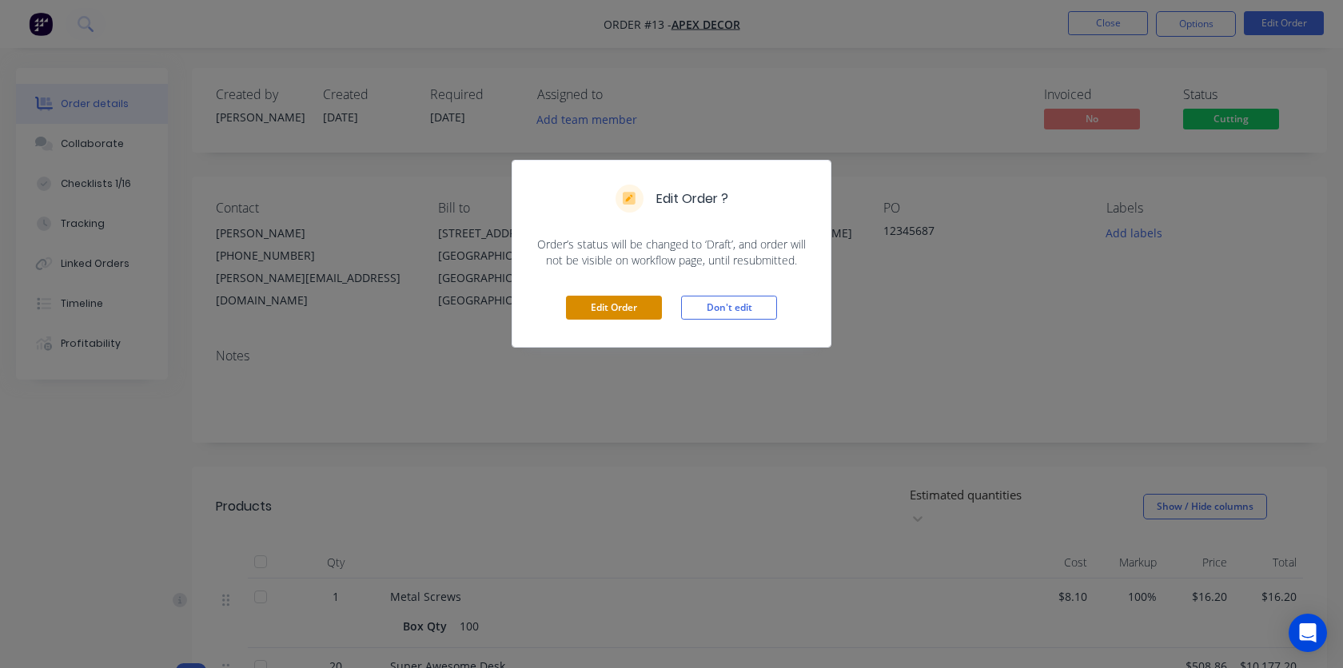
click at [633, 305] on button "Edit Order" at bounding box center [614, 308] width 96 height 24
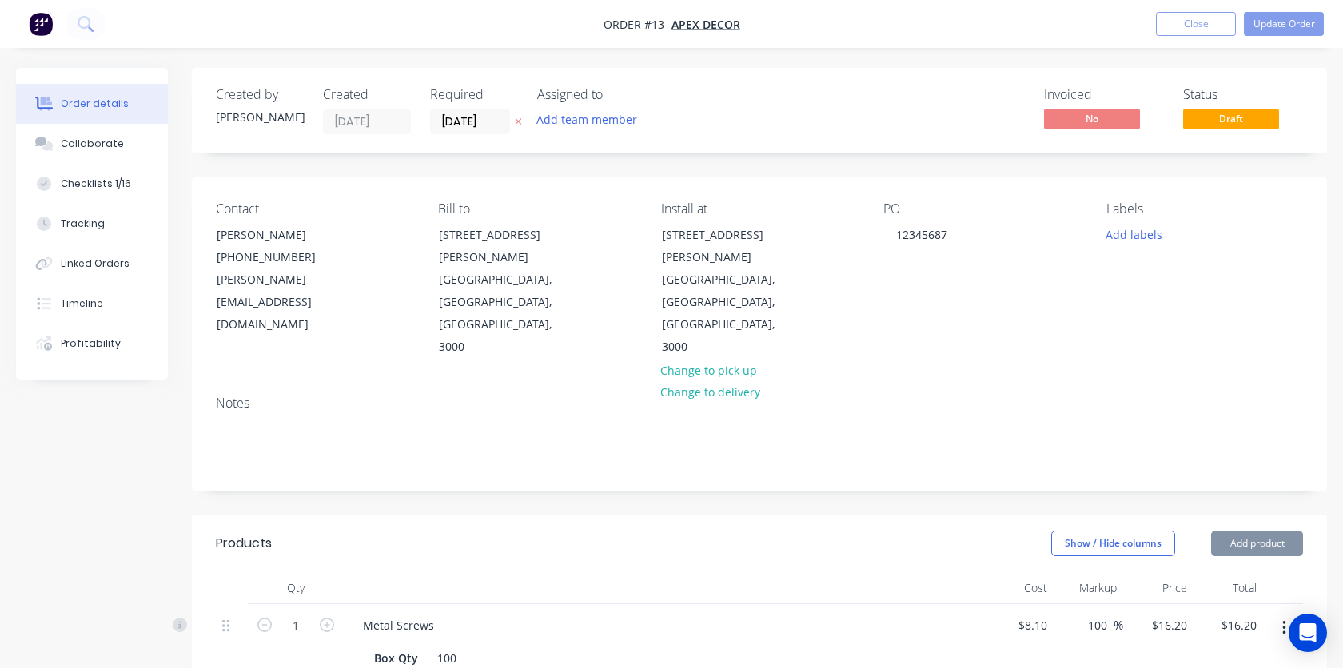
type input "[DATE]"
click at [1206, 29] on button "Close" at bounding box center [1196, 24] width 80 height 24
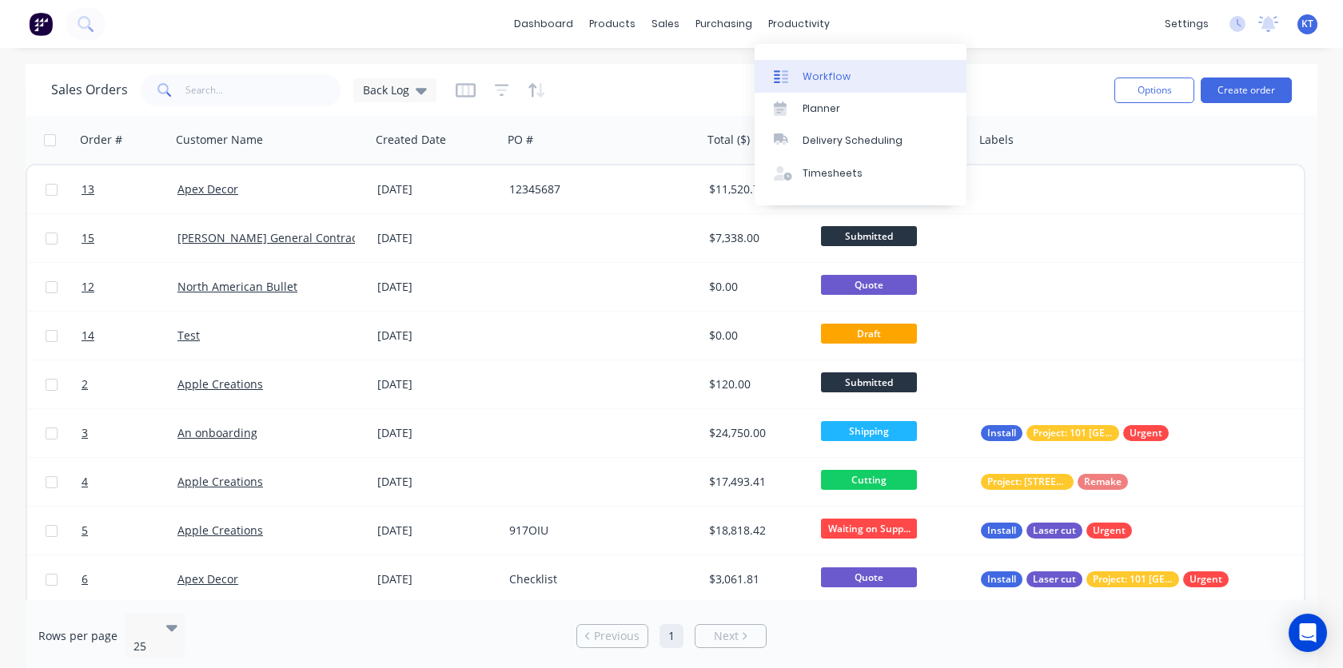
click at [805, 79] on div "Workflow" at bounding box center [827, 77] width 48 height 14
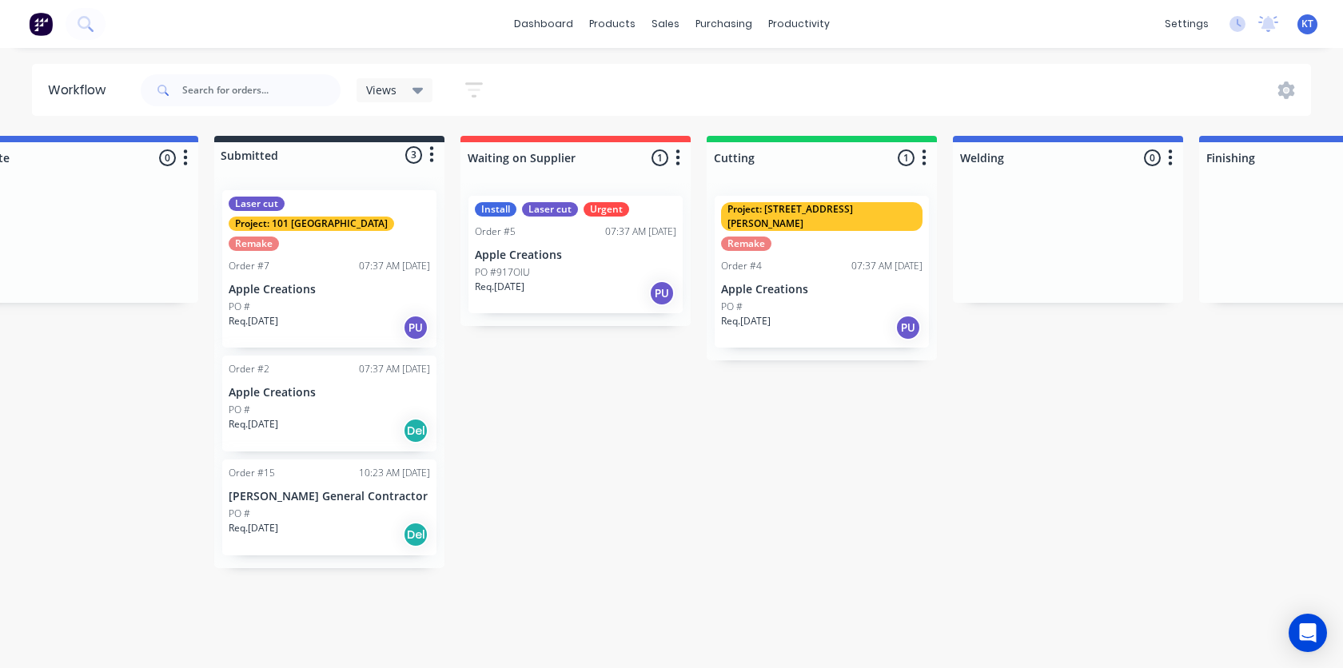
scroll to position [0, 90]
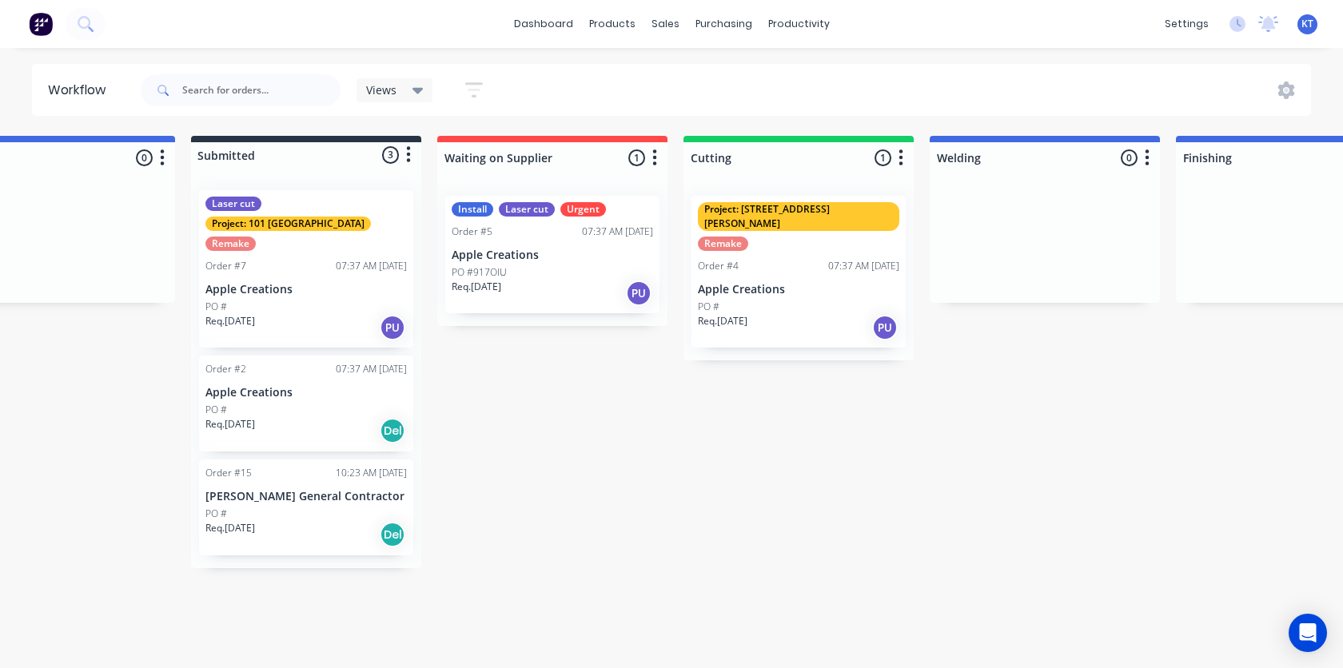
click at [320, 485] on div "Order #15 10:23 AM [DATE] [PERSON_NAME] General Contractor PO # Req. [DATE] Del" at bounding box center [306, 508] width 214 height 96
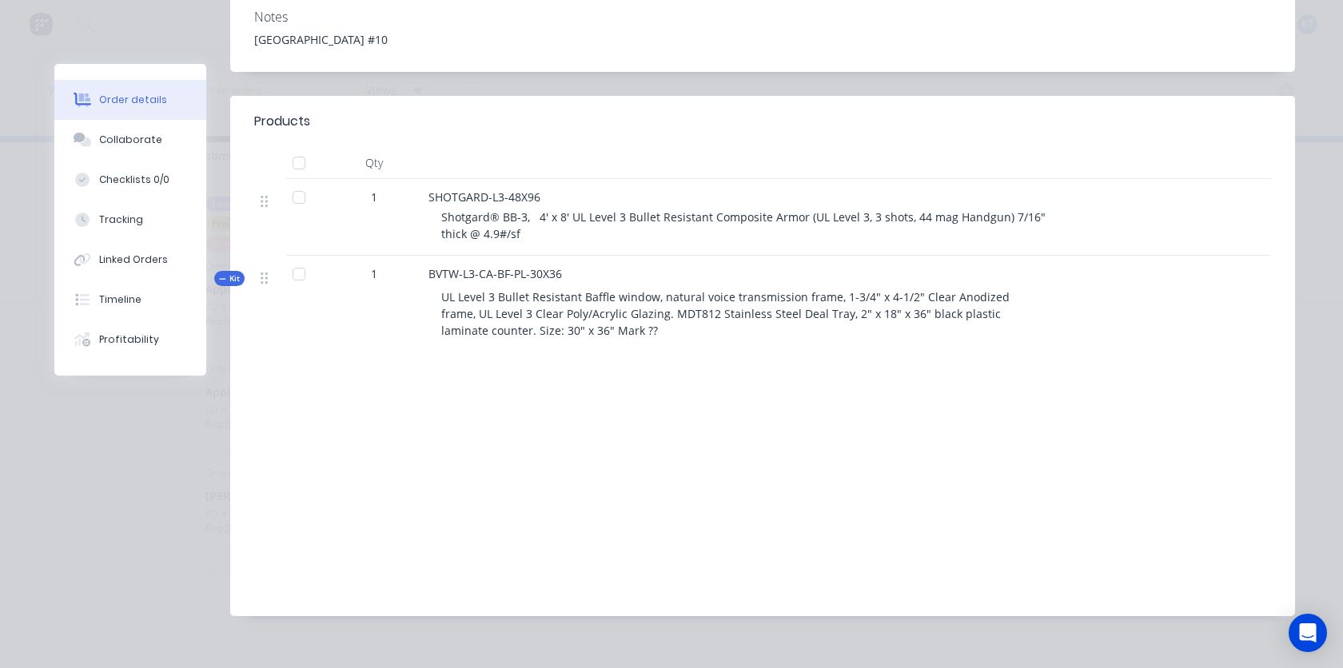
scroll to position [298, 0]
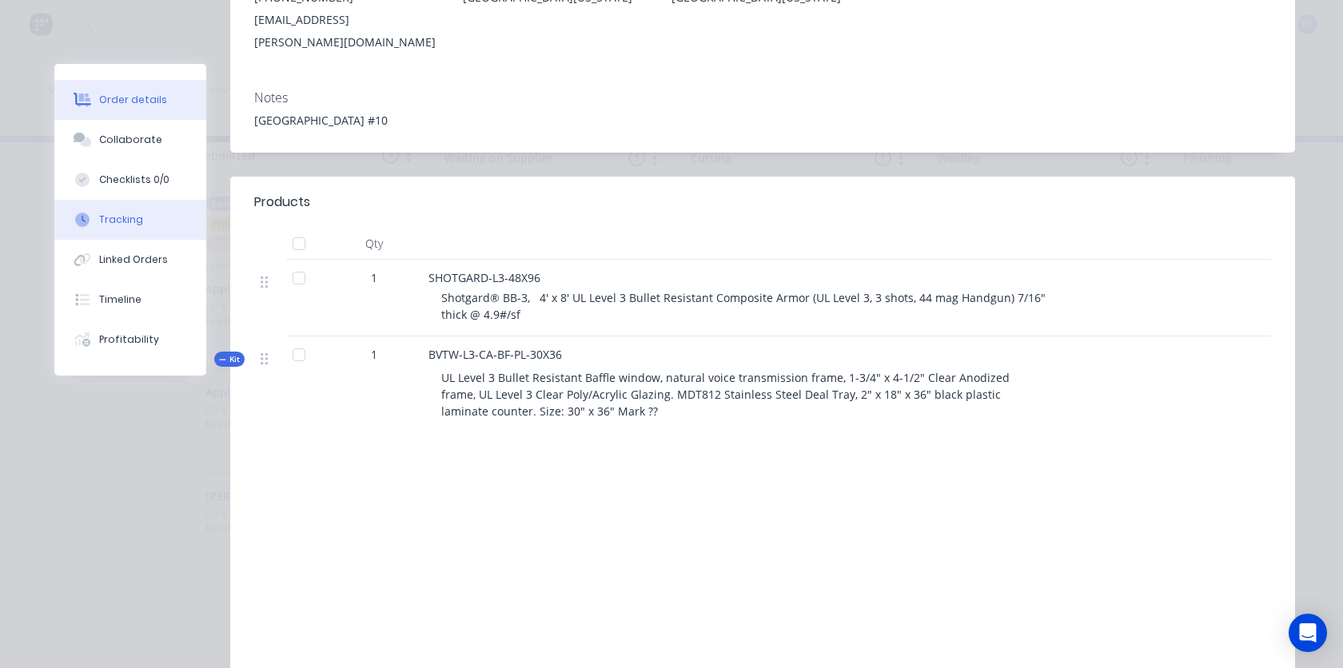
click at [130, 226] on div "Tracking" at bounding box center [121, 220] width 44 height 14
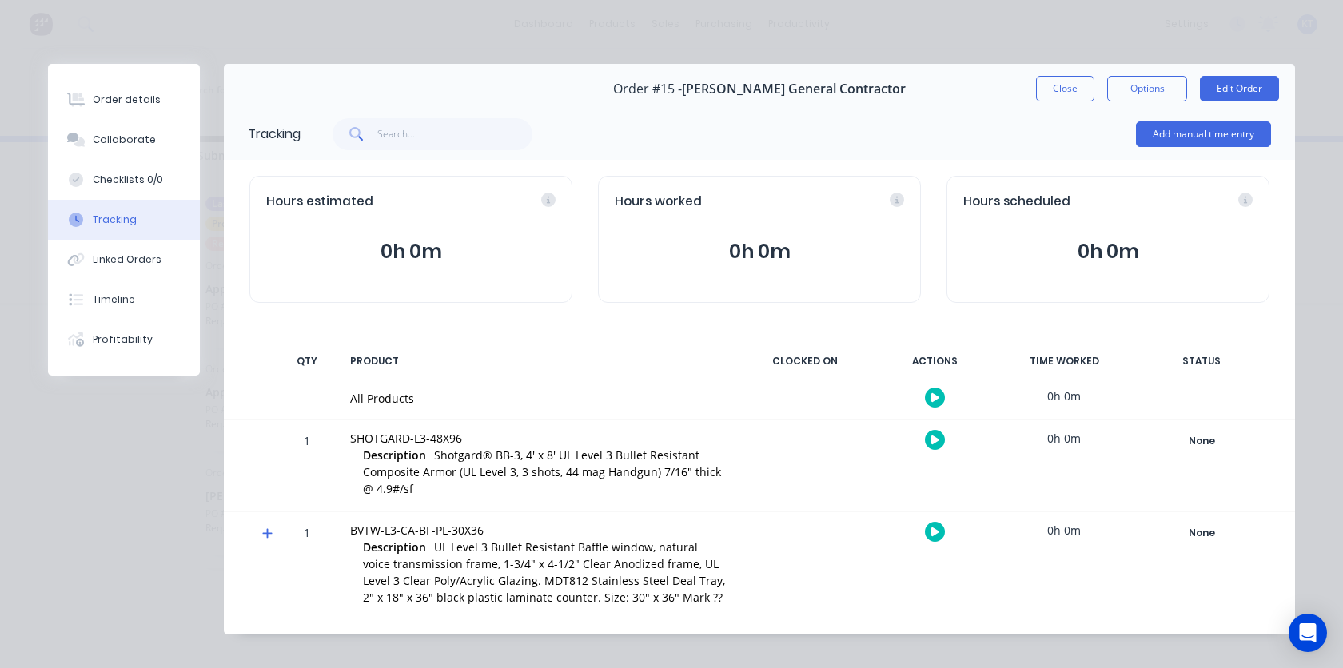
scroll to position [17, 0]
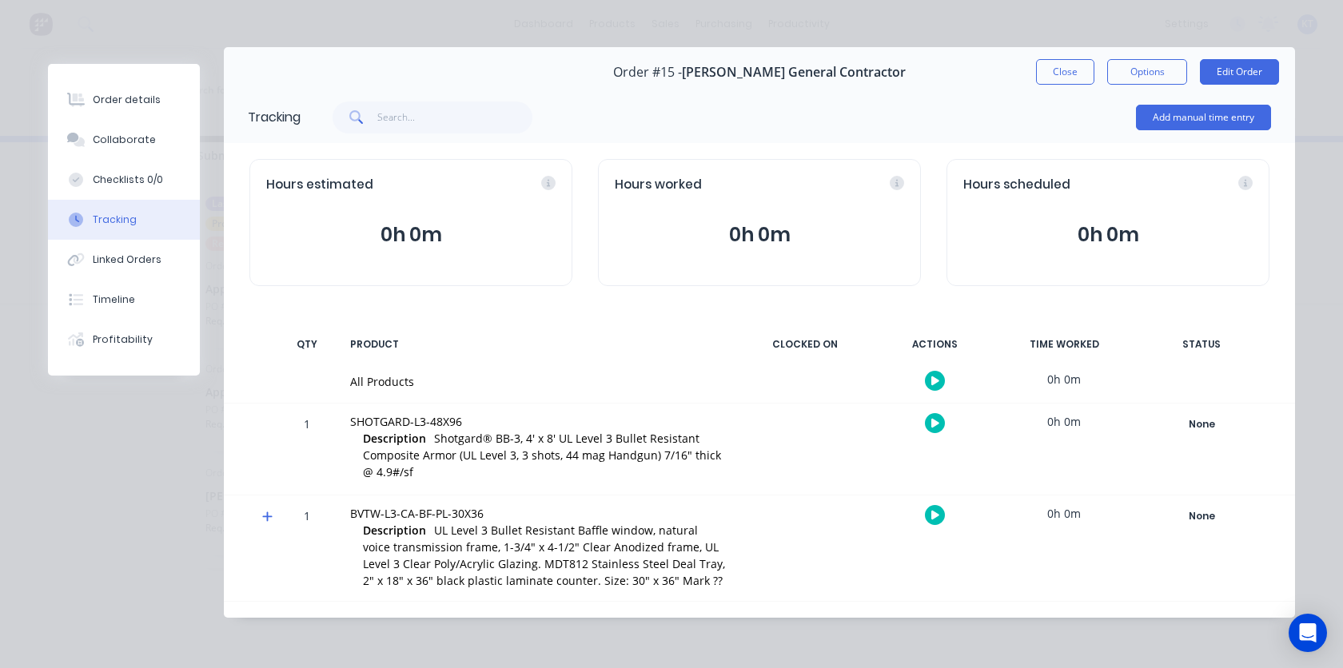
click at [268, 517] on icon at bounding box center [267, 517] width 10 height 10
click at [265, 523] on span at bounding box center [270, 519] width 16 height 16
click at [1156, 72] on button "Options" at bounding box center [1147, 72] width 80 height 26
click at [1090, 146] on div "Work Order" at bounding box center [1103, 145] width 139 height 23
click at [1050, 182] on div "Standard" at bounding box center [1103, 176] width 139 height 23
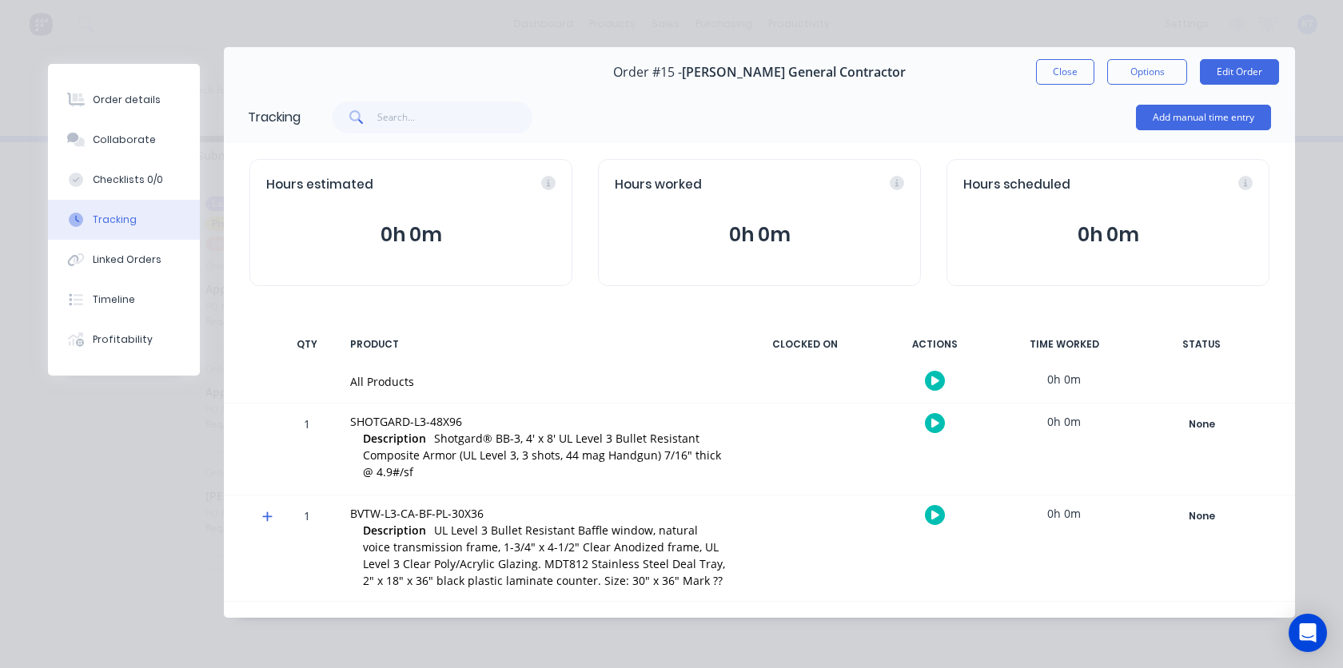
click at [377, 118] on span at bounding box center [355, 118] width 45 height 32
click at [156, 265] on div "Linked Orders" at bounding box center [127, 260] width 69 height 14
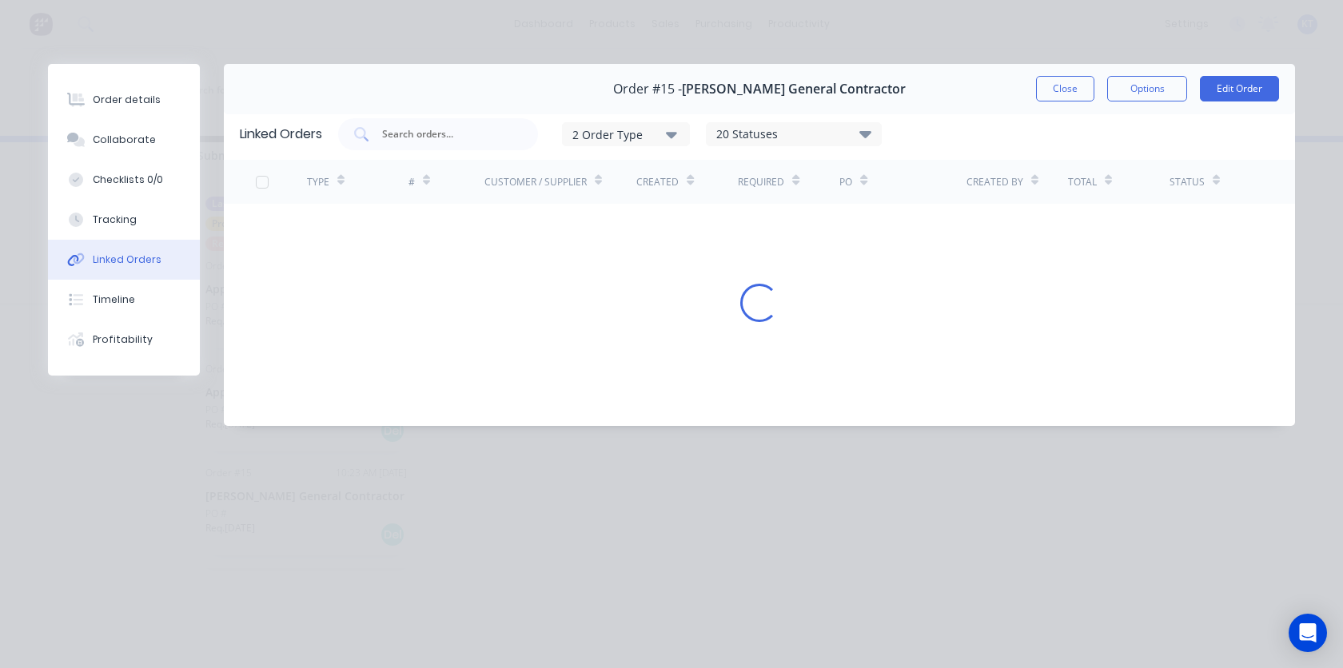
scroll to position [0, 0]
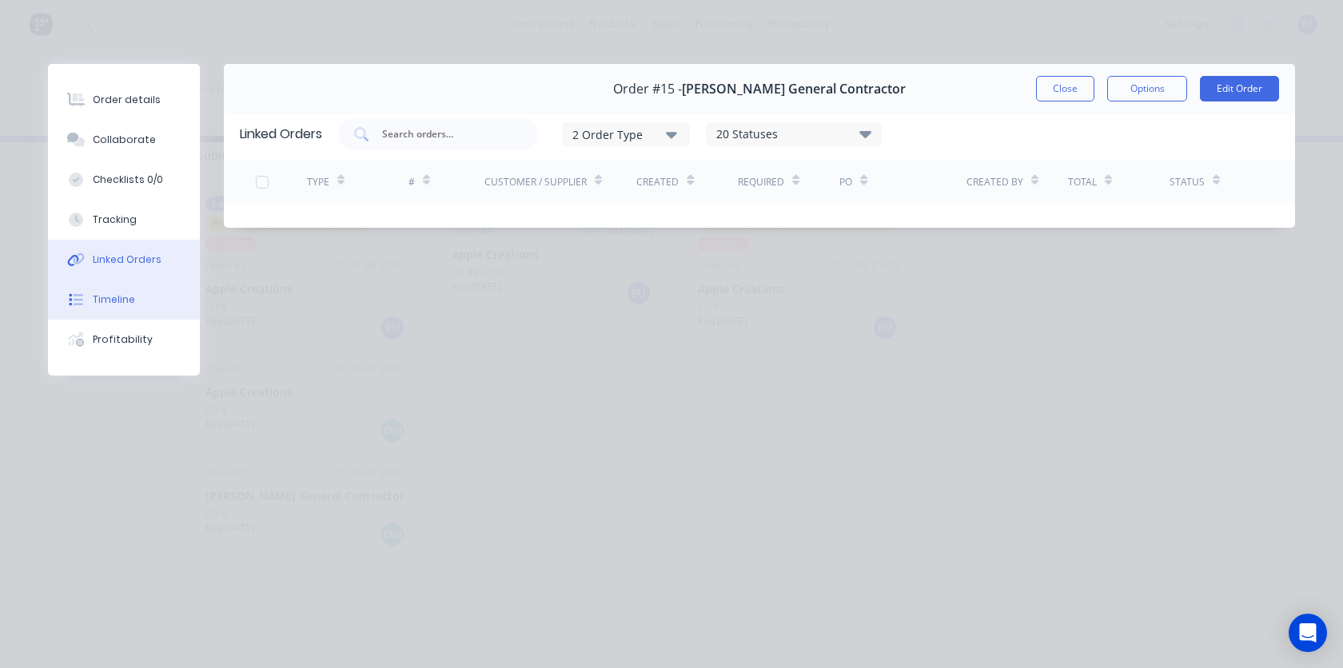
click at [146, 301] on button "Timeline" at bounding box center [124, 300] width 152 height 40
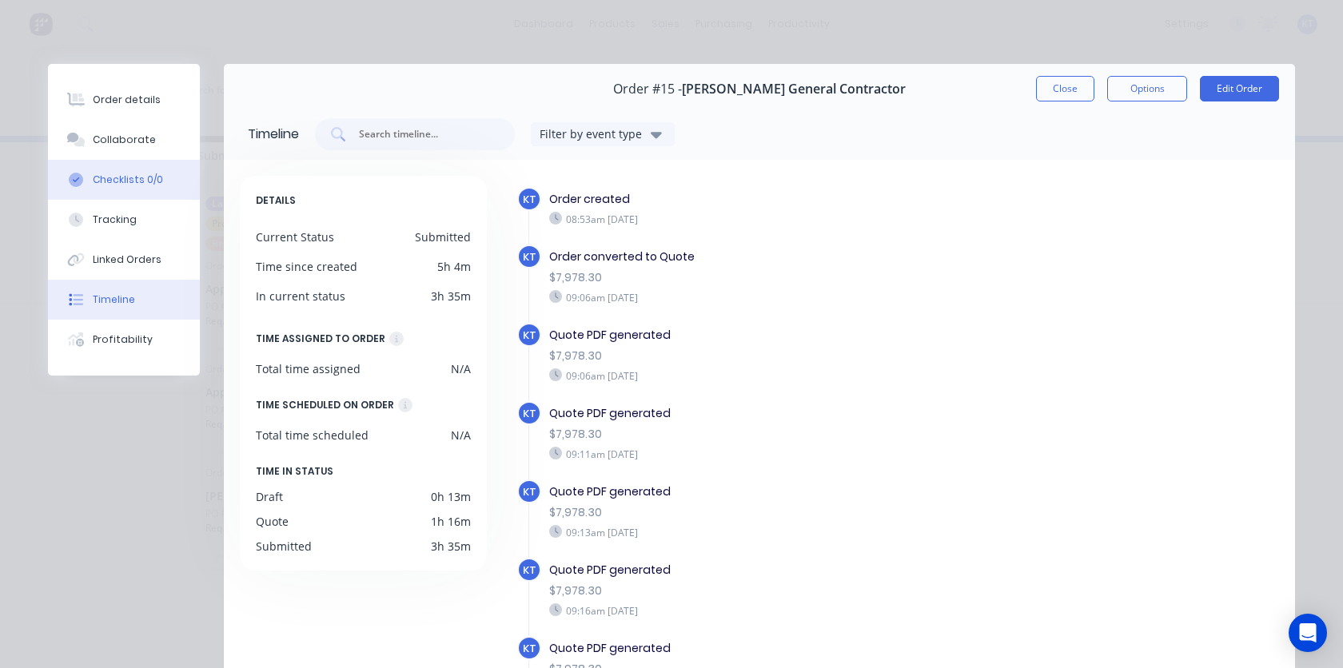
click at [132, 183] on div "Checklists 0/0" at bounding box center [128, 180] width 70 height 14
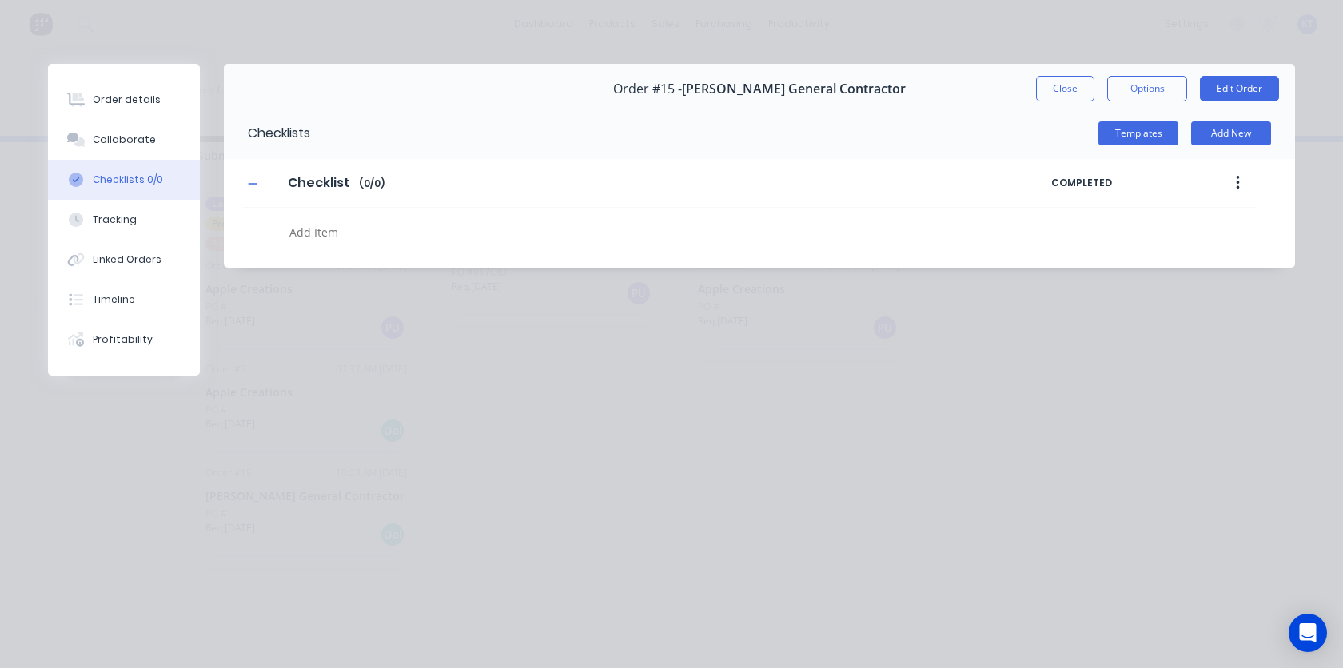
click at [1237, 185] on icon "button" at bounding box center [1238, 183] width 4 height 18
click at [333, 230] on textarea at bounding box center [606, 232] width 646 height 23
click at [322, 186] on input "Checklist" at bounding box center [318, 183] width 81 height 24
click at [1241, 182] on button "button" at bounding box center [1238, 183] width 38 height 29
click at [403, 250] on div "Checklists Templates Add New Checklist Checklist Enter Checklist name ( 0 / 0 )…" at bounding box center [759, 188] width 1071 height 160
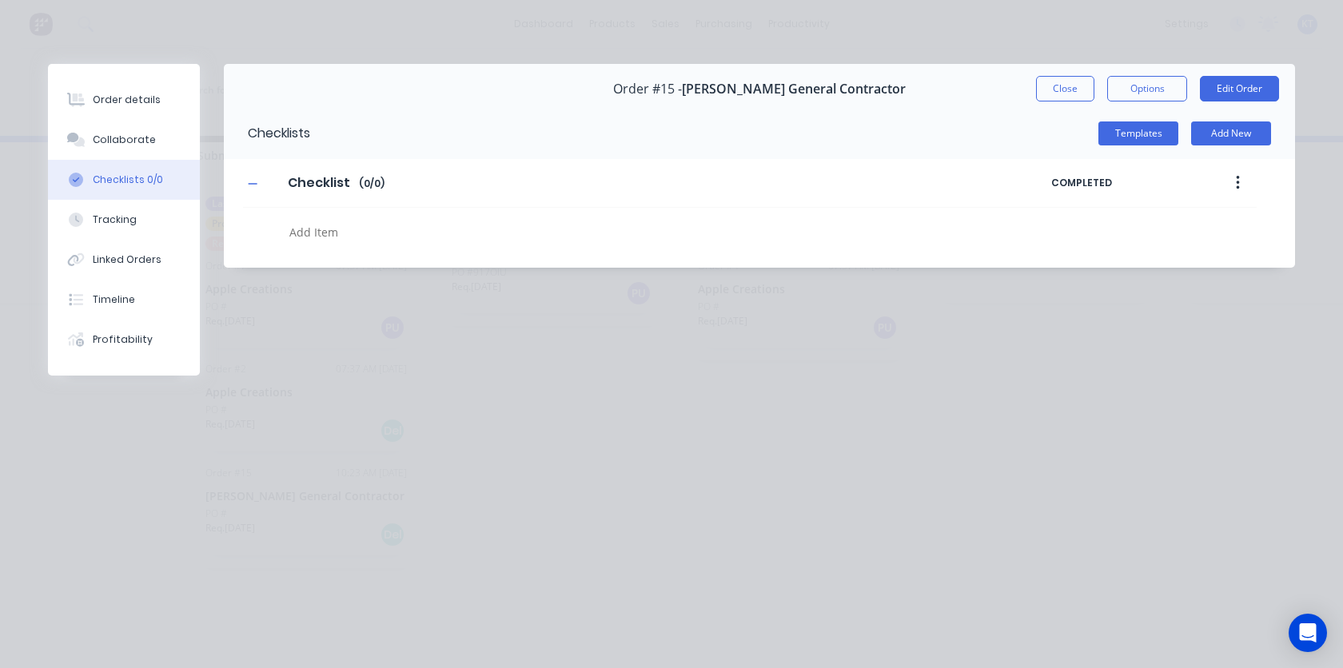
click at [357, 231] on textarea at bounding box center [606, 232] width 646 height 23
click at [1151, 138] on button "Templates" at bounding box center [1138, 134] width 80 height 24
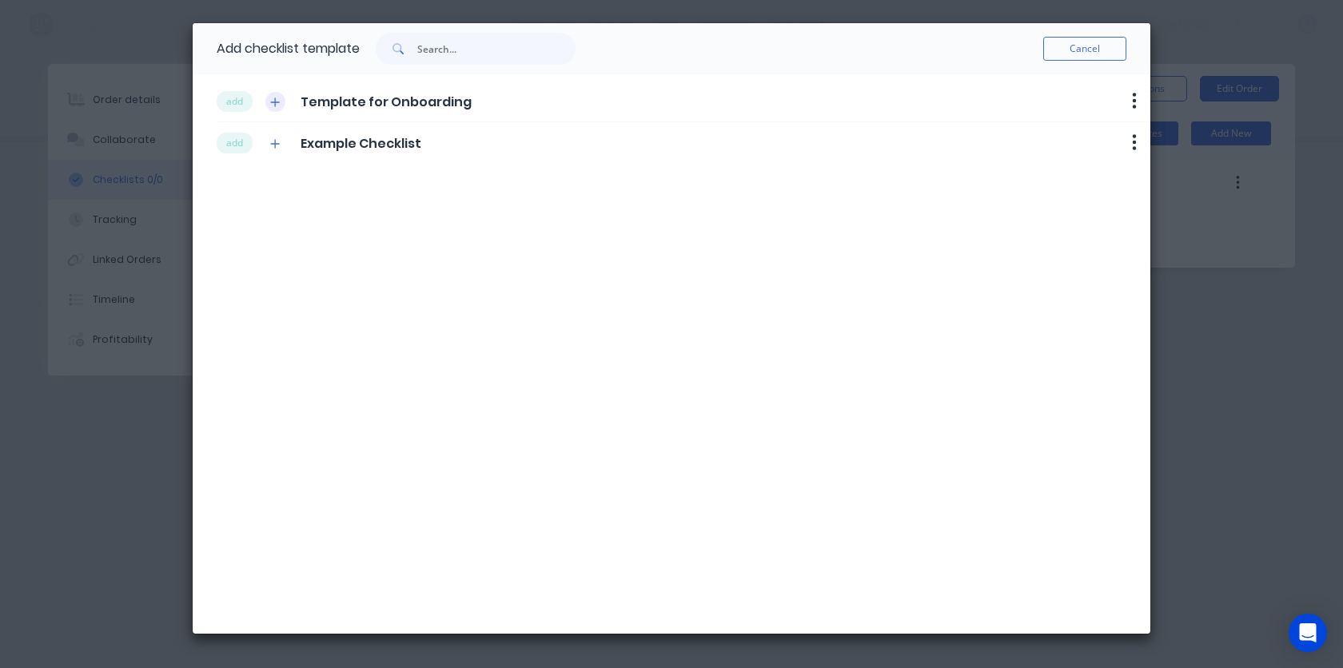
click at [277, 102] on icon "button" at bounding box center [275, 102] width 9 height 9
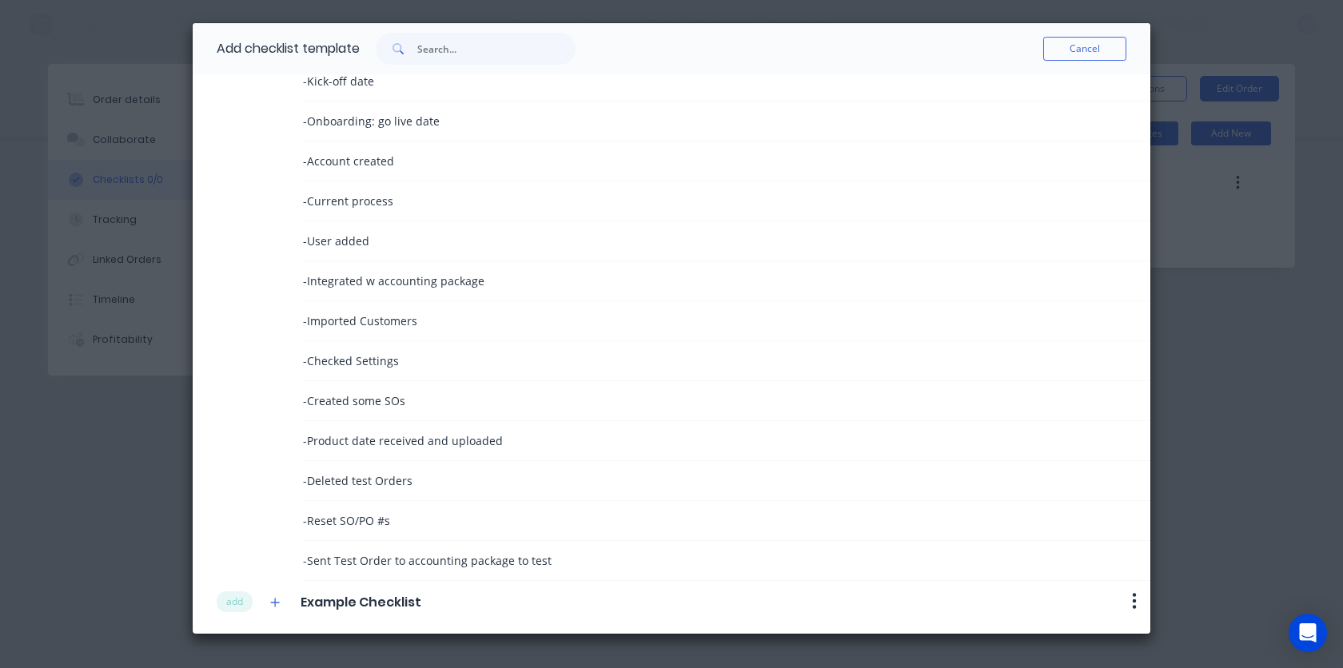
scroll to position [65, 0]
click at [440, 281] on span "- Integrated w accounting package" at bounding box center [393, 277] width 181 height 17
click at [324, 278] on span "- Integrated w accounting package" at bounding box center [393, 277] width 181 height 17
click at [276, 599] on icon "button" at bounding box center [275, 598] width 10 height 11
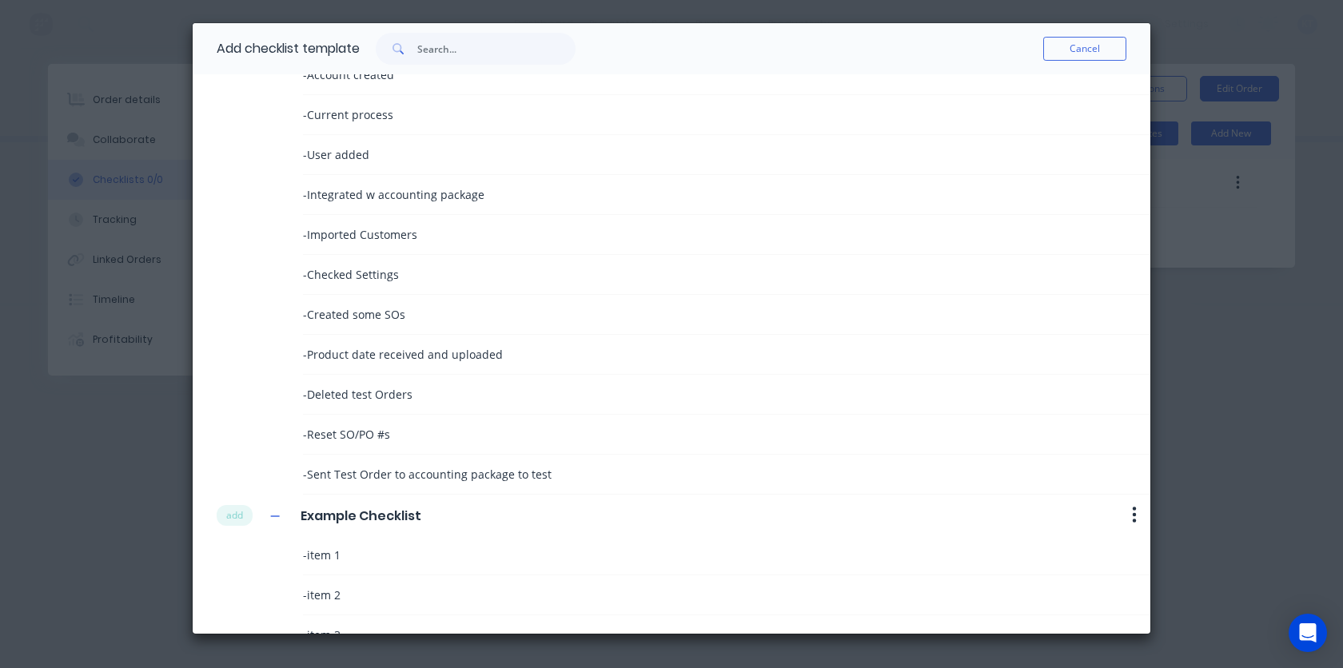
scroll to position [185, 0]
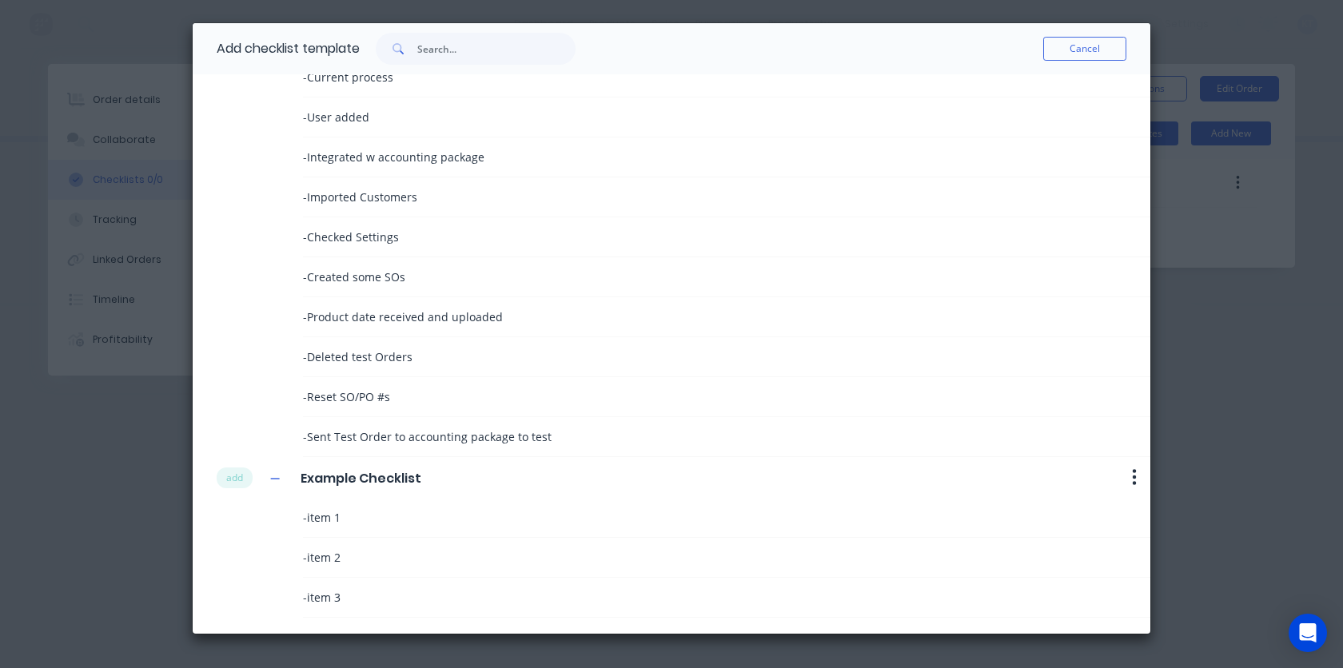
click at [330, 524] on span "- item 1" at bounding box center [322, 517] width 38 height 17
click at [283, 477] on button "button" at bounding box center [275, 478] width 20 height 20
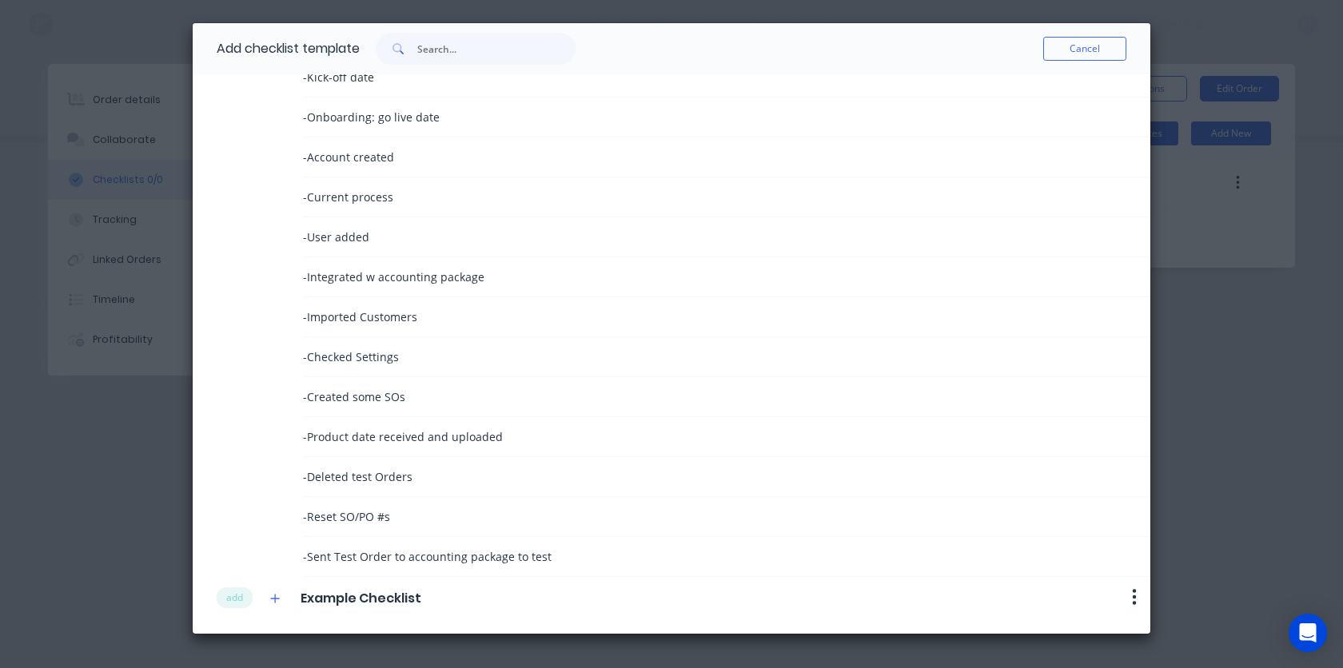
scroll to position [0, 0]
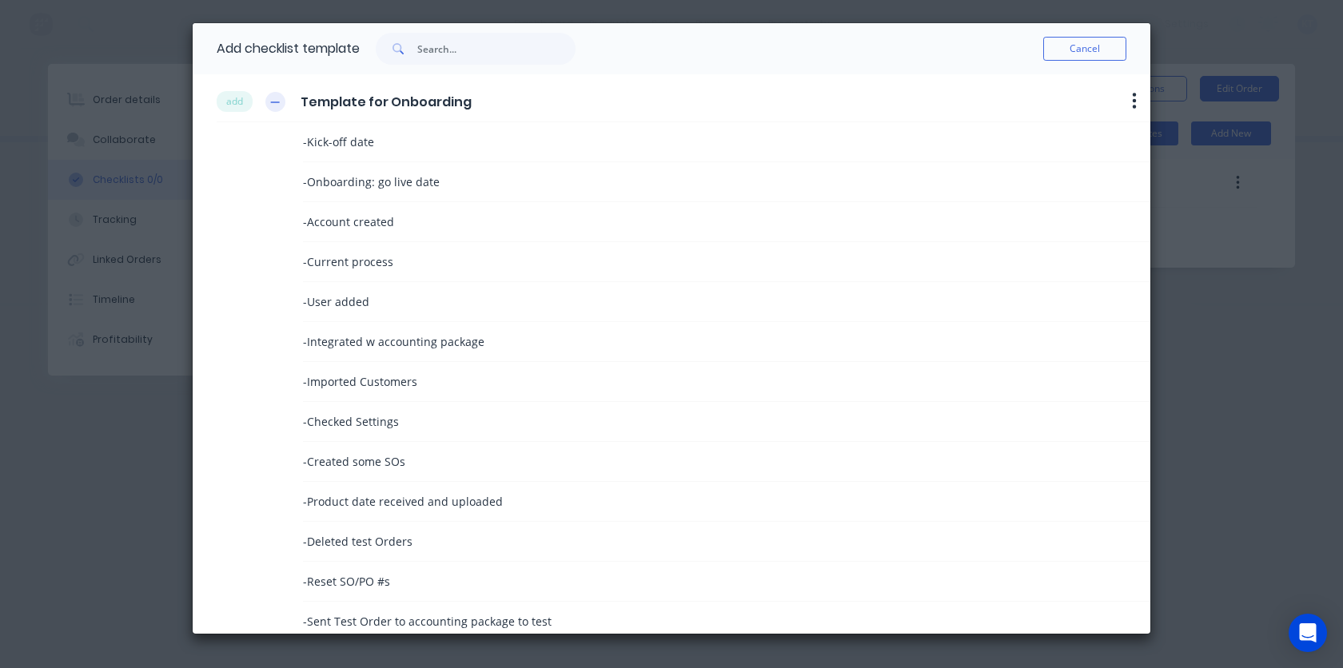
click at [281, 100] on button "button" at bounding box center [275, 102] width 20 height 20
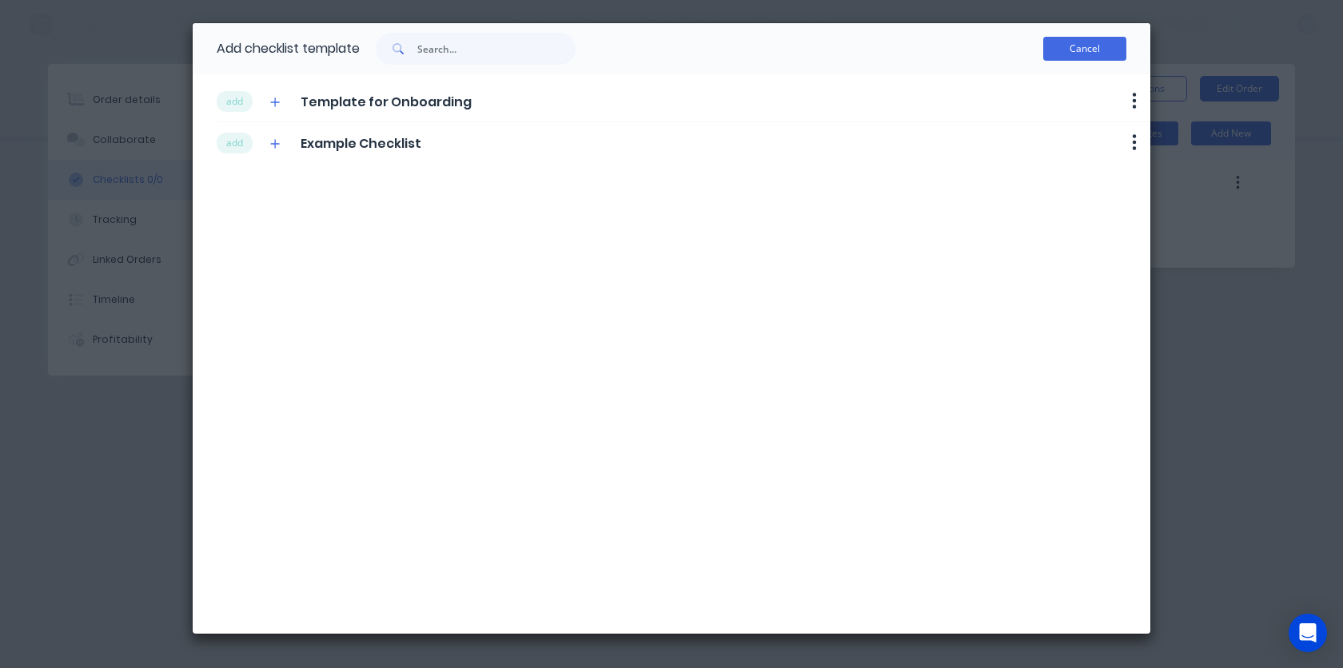
click at [1090, 54] on button "Cancel" at bounding box center [1084, 49] width 83 height 24
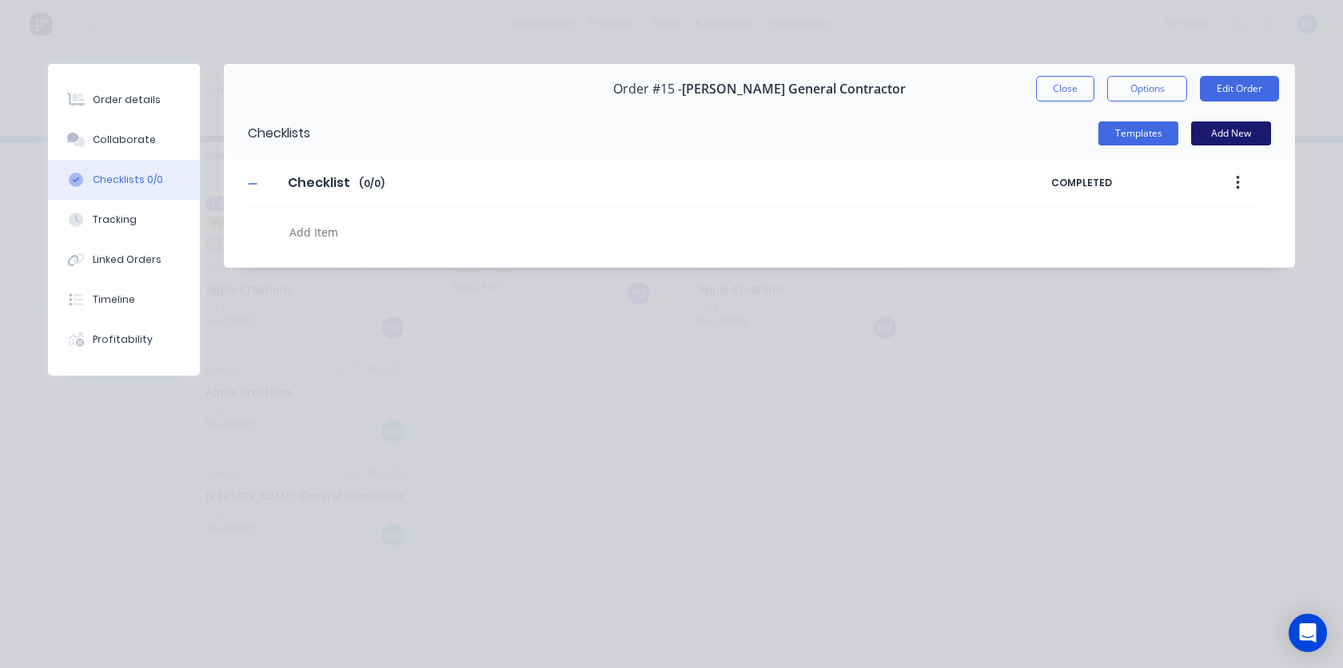
click at [1217, 135] on button "Add New" at bounding box center [1231, 134] width 80 height 24
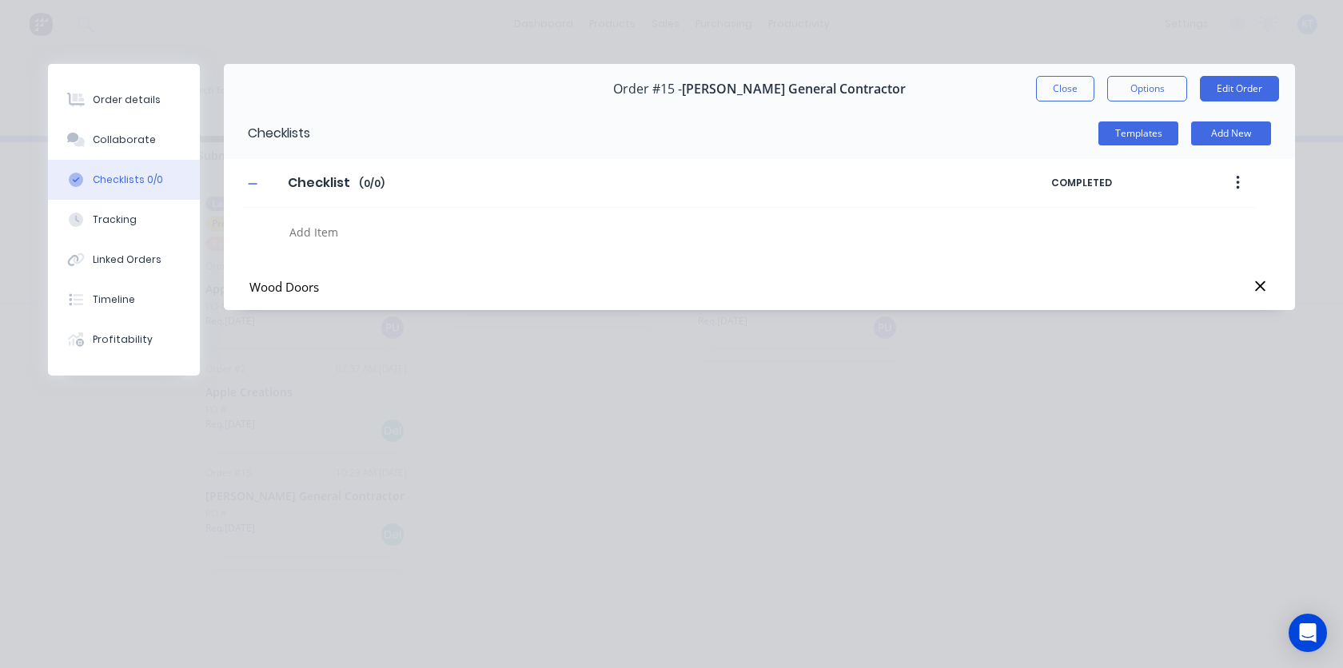
type input "Wood Doors"
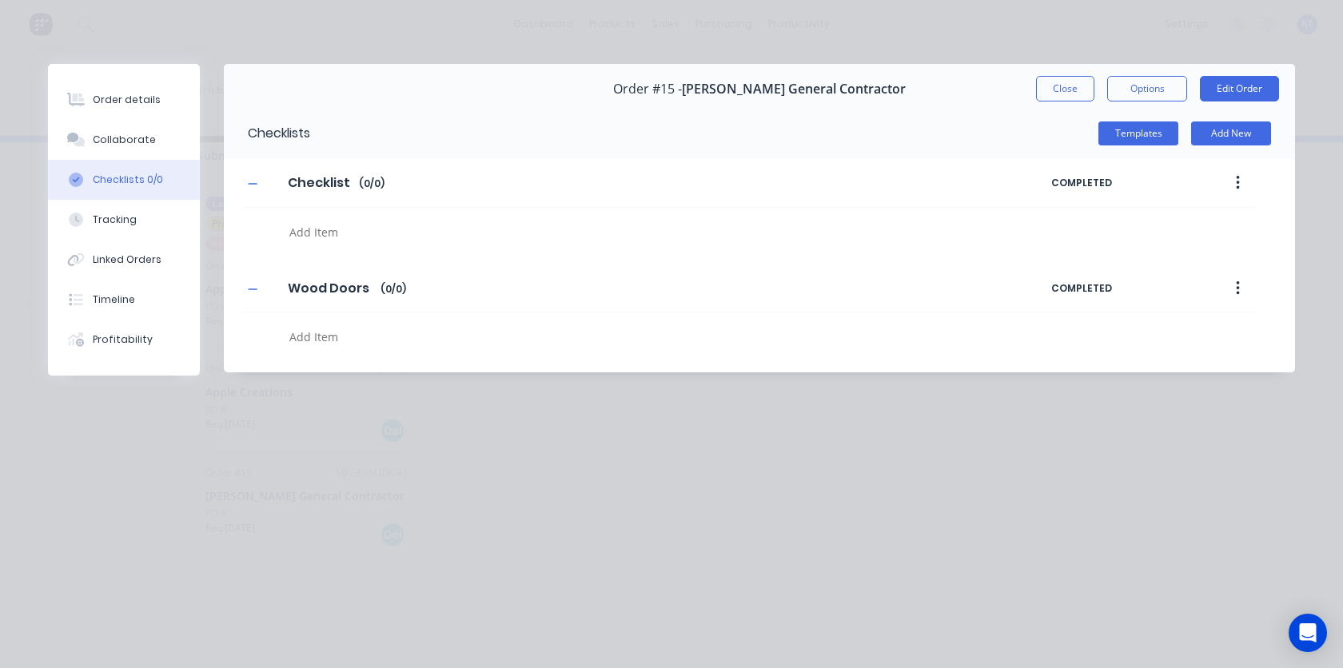
click at [381, 361] on div "Checklists Templates Add New Checklist Checklist Enter Checklist name ( 0 / 0 )…" at bounding box center [759, 240] width 1071 height 265
click at [341, 333] on textarea at bounding box center [606, 336] width 646 height 23
click at [1238, 294] on icon "button" at bounding box center [1237, 288] width 3 height 14
click at [339, 317] on div at bounding box center [598, 333] width 710 height 41
click at [330, 337] on textarea at bounding box center [606, 336] width 646 height 23
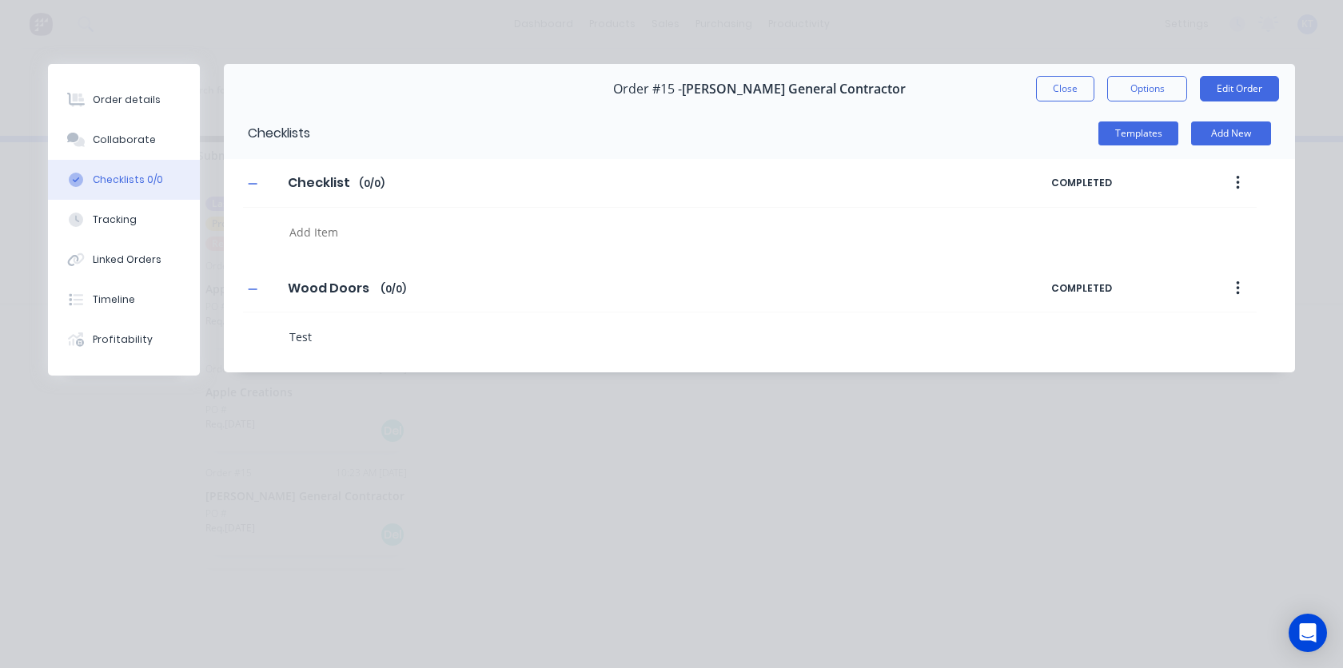
type textarea "Test"
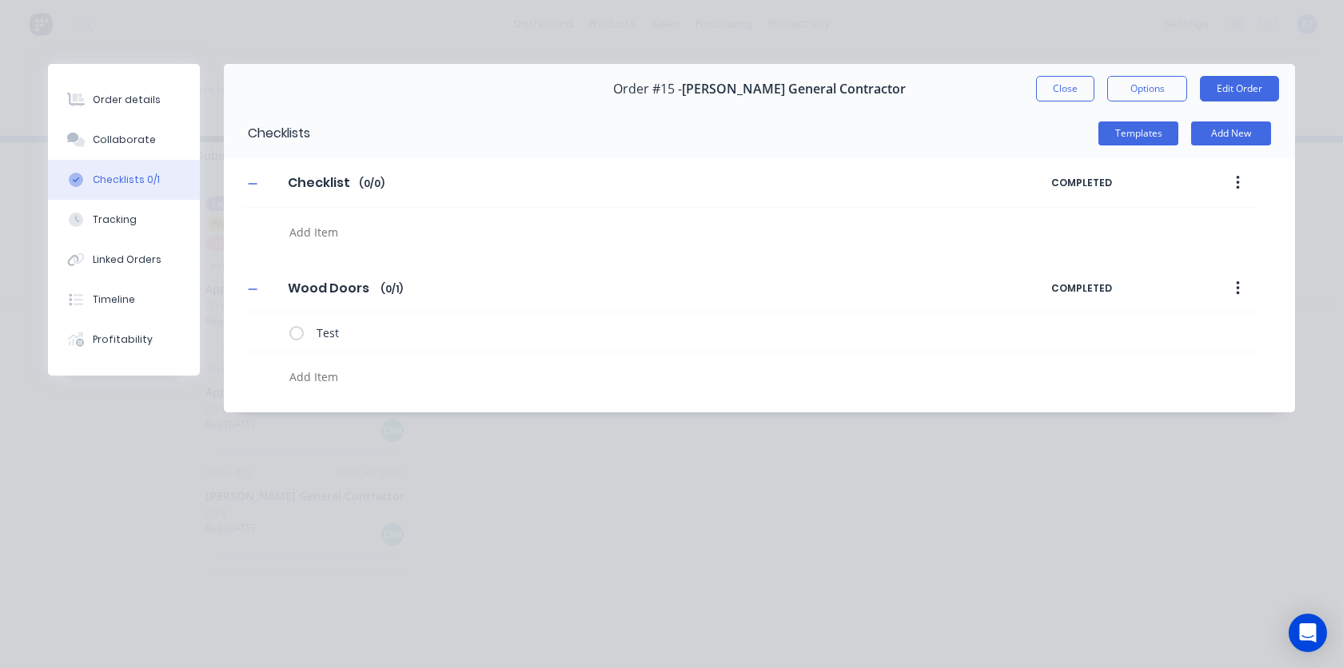
click at [350, 373] on textarea at bounding box center [606, 376] width 646 height 23
type textarea "Test 2"
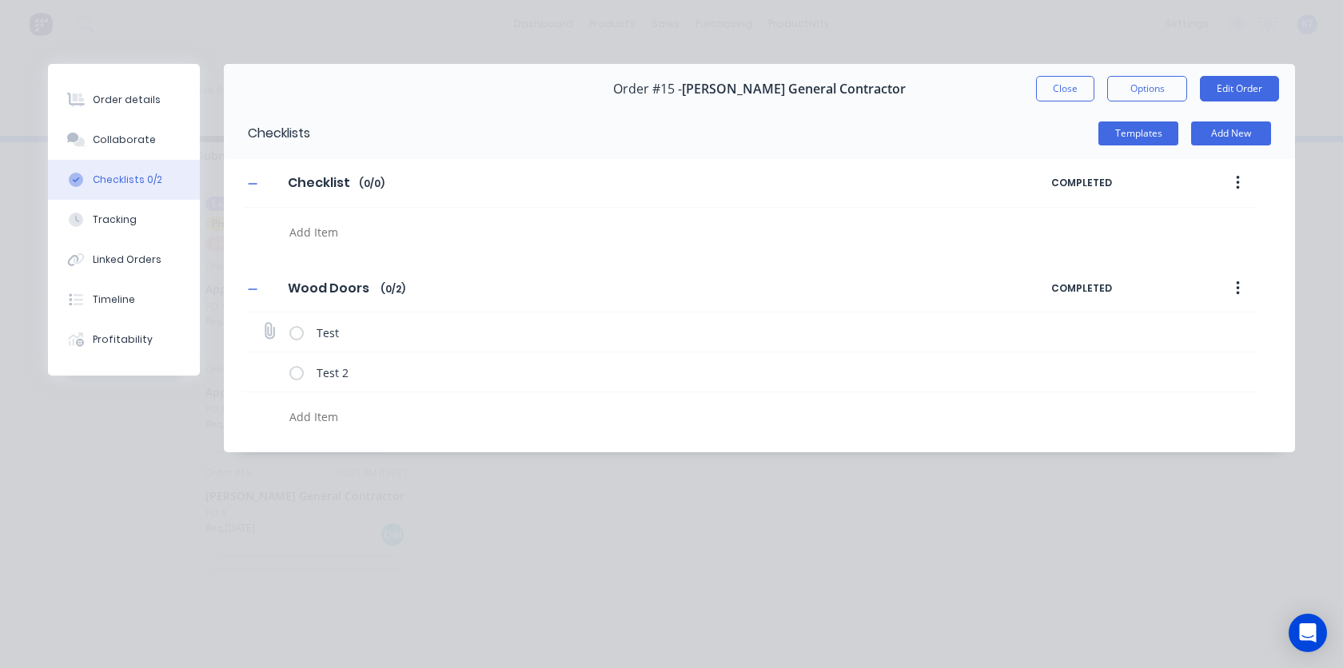
click at [269, 332] on icon at bounding box center [269, 332] width 22 height 22
click at [262, 323] on input "file" at bounding box center [262, 323] width 0 height 0
click at [1241, 293] on button "button" at bounding box center [1238, 288] width 38 height 29
click at [1198, 352] on div "Delete" at bounding box center [1180, 362] width 123 height 23
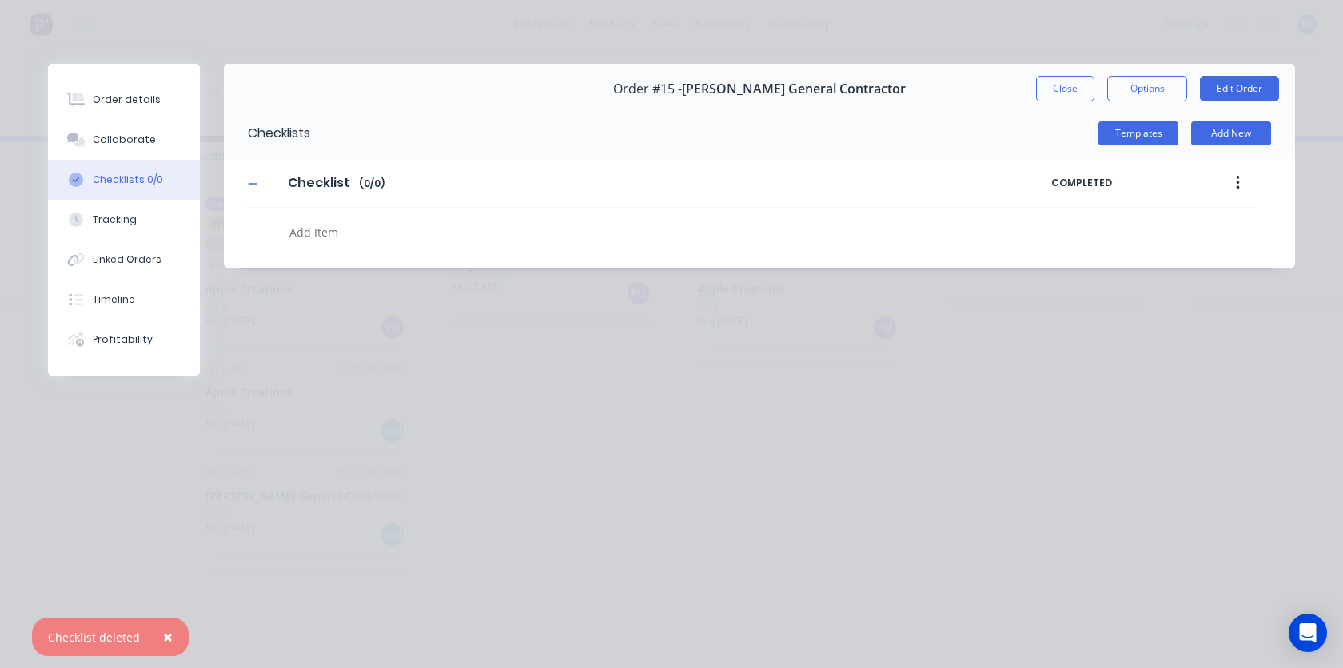
click at [1241, 184] on button "button" at bounding box center [1238, 183] width 38 height 29
click at [1218, 249] on div "Delete" at bounding box center [1180, 256] width 123 height 23
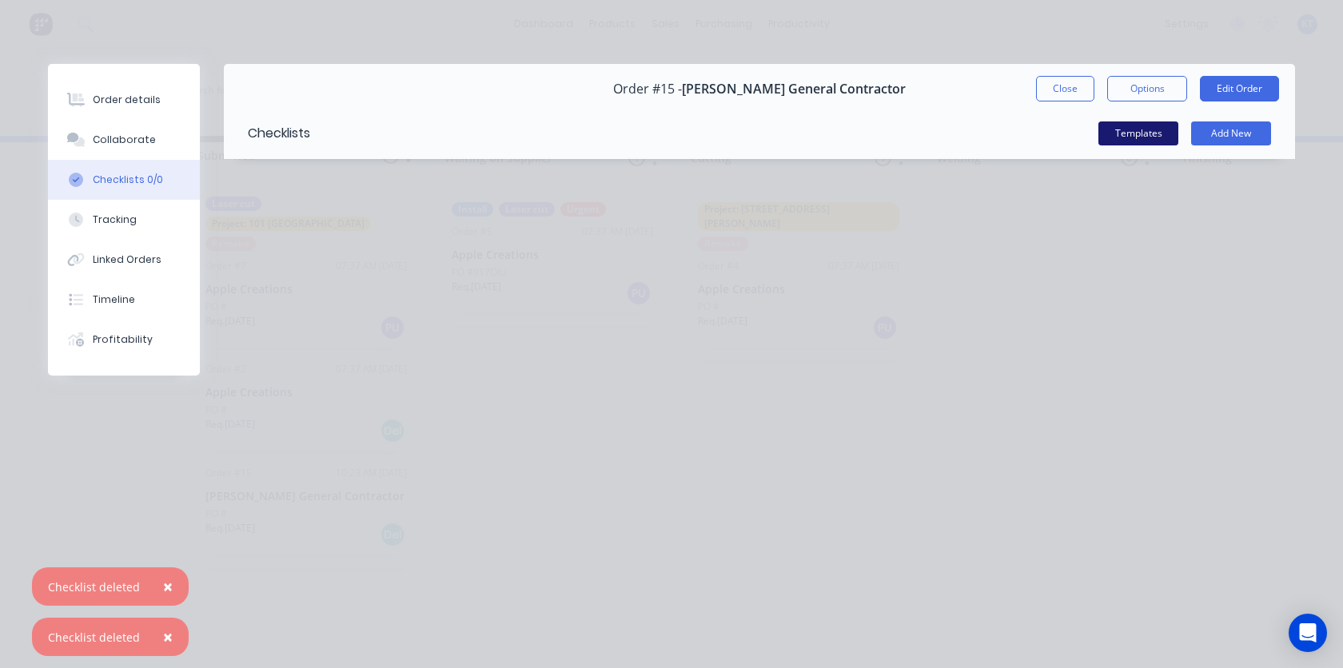
click at [1158, 137] on button "Templates" at bounding box center [1138, 134] width 80 height 24
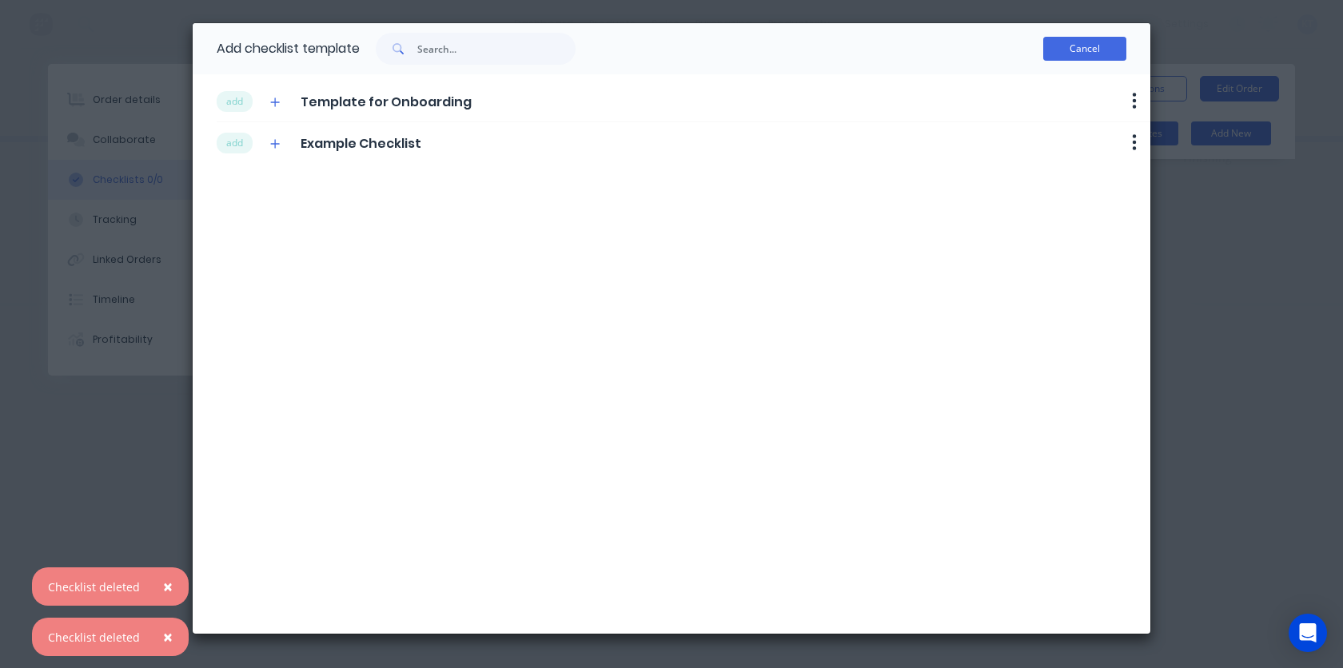
click at [1088, 51] on button "Cancel" at bounding box center [1084, 49] width 83 height 24
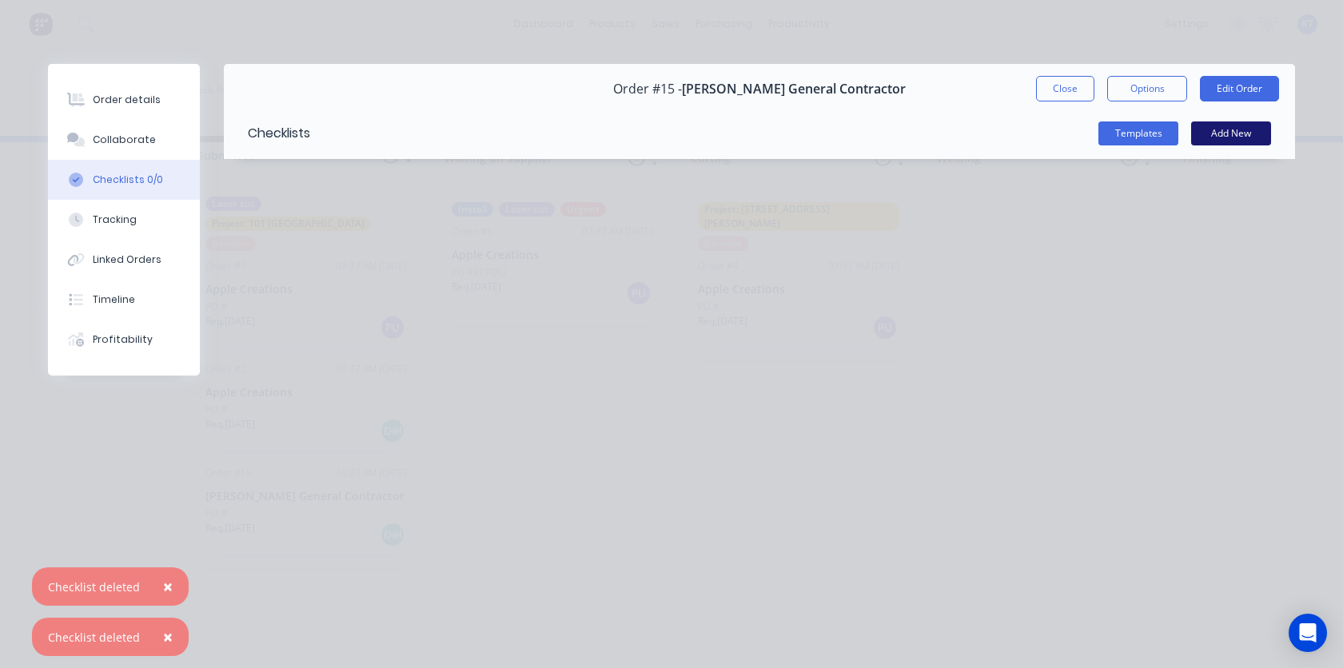
click at [1251, 134] on button "Add New" at bounding box center [1231, 134] width 80 height 24
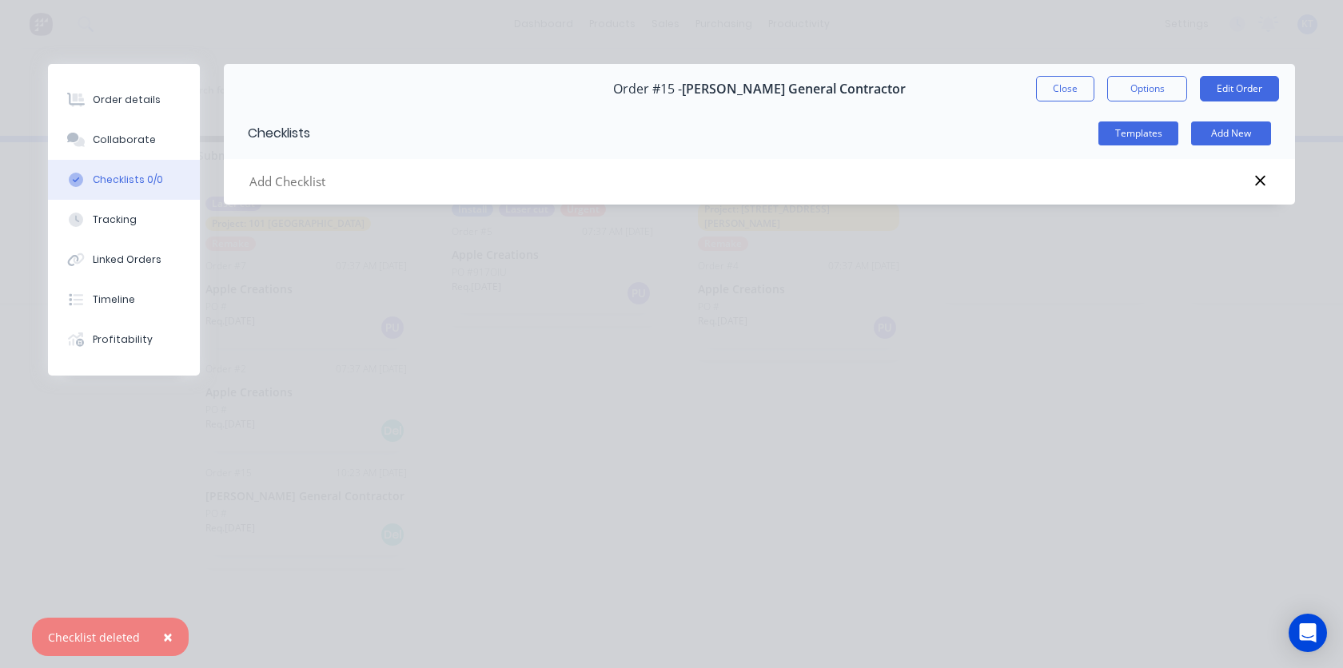
type input "Wood Doors"
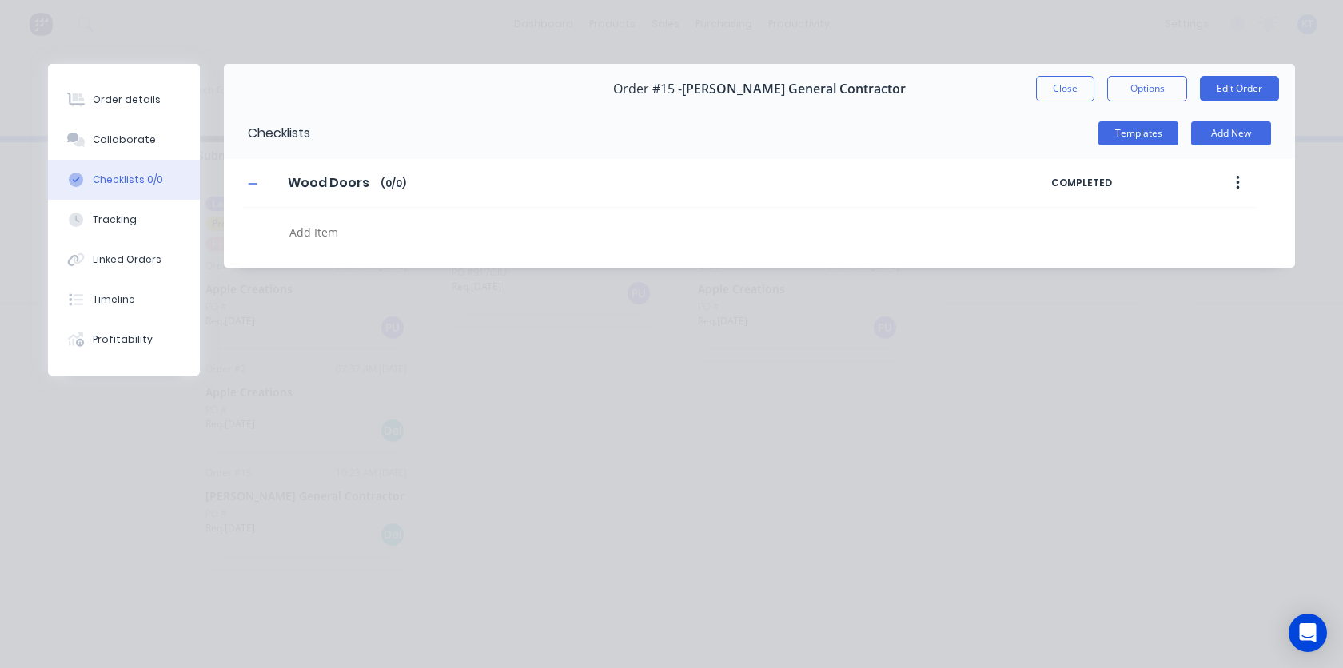
click at [385, 229] on textarea at bounding box center [606, 232] width 646 height 23
type textarea "Hole Plugs"
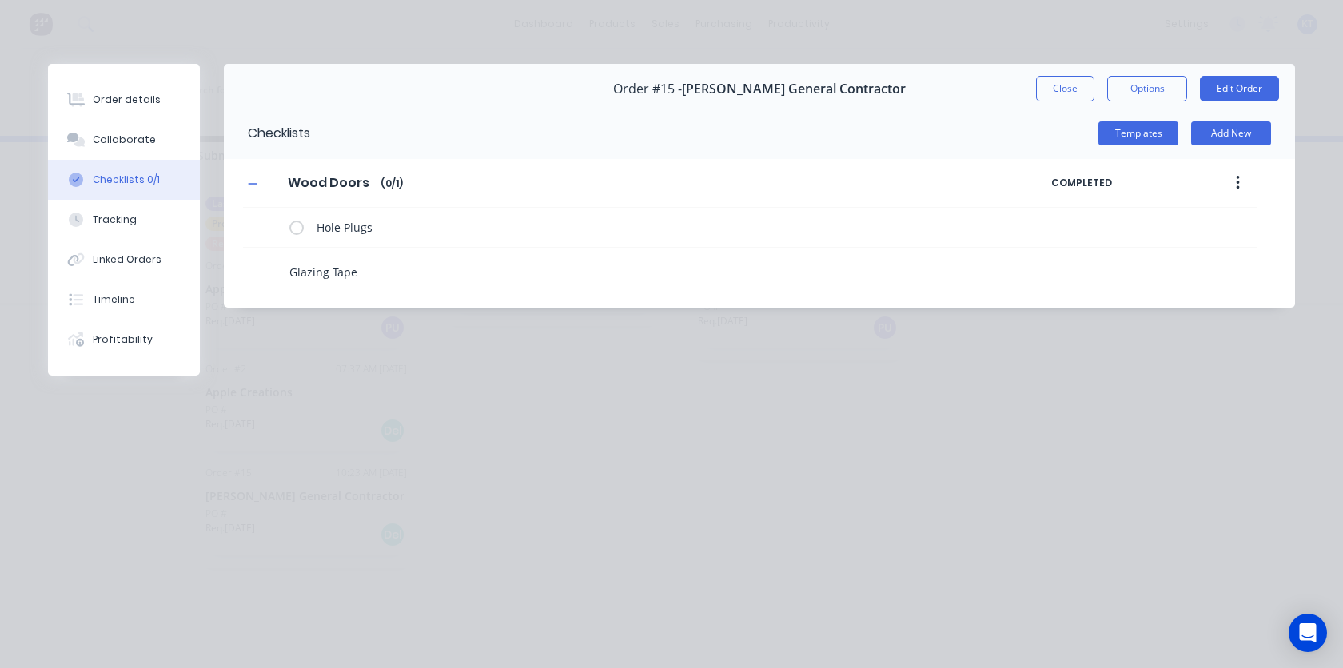
type textarea "Glazing Tape"
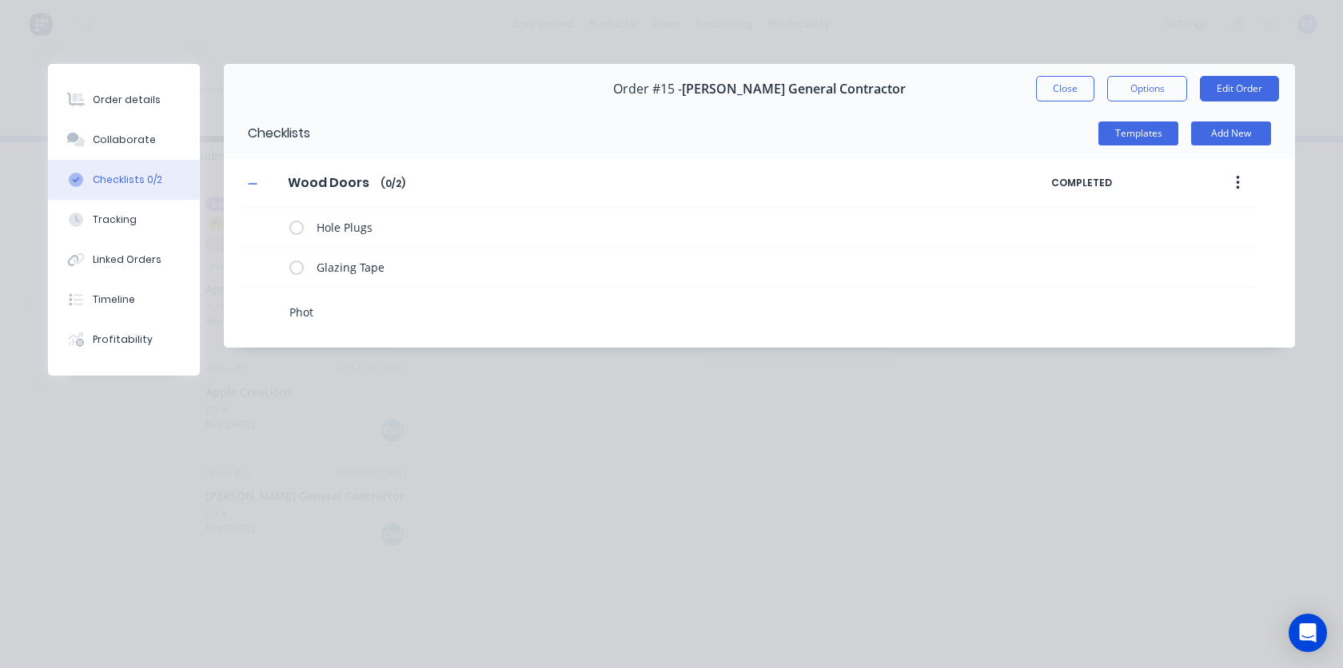
type textarea "Photo"
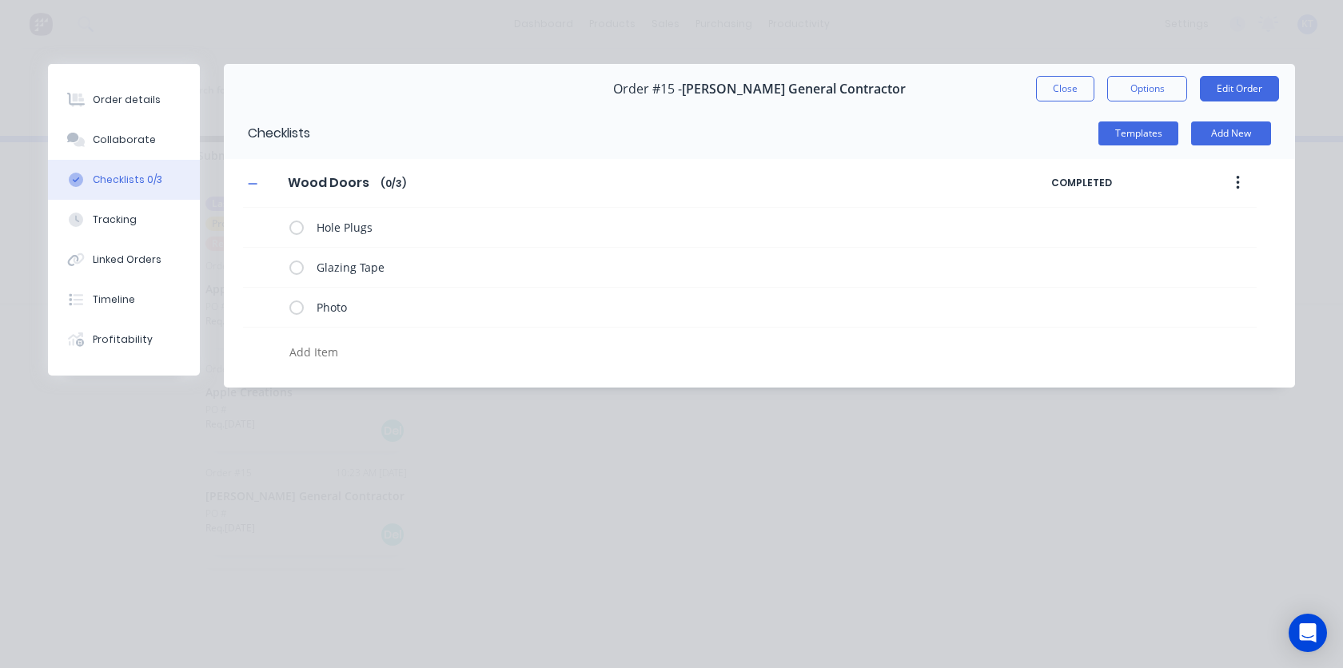
click at [1237, 184] on icon "button" at bounding box center [1238, 183] width 4 height 18
click at [1203, 228] on span "Save as Template" at bounding box center [1179, 225] width 120 height 17
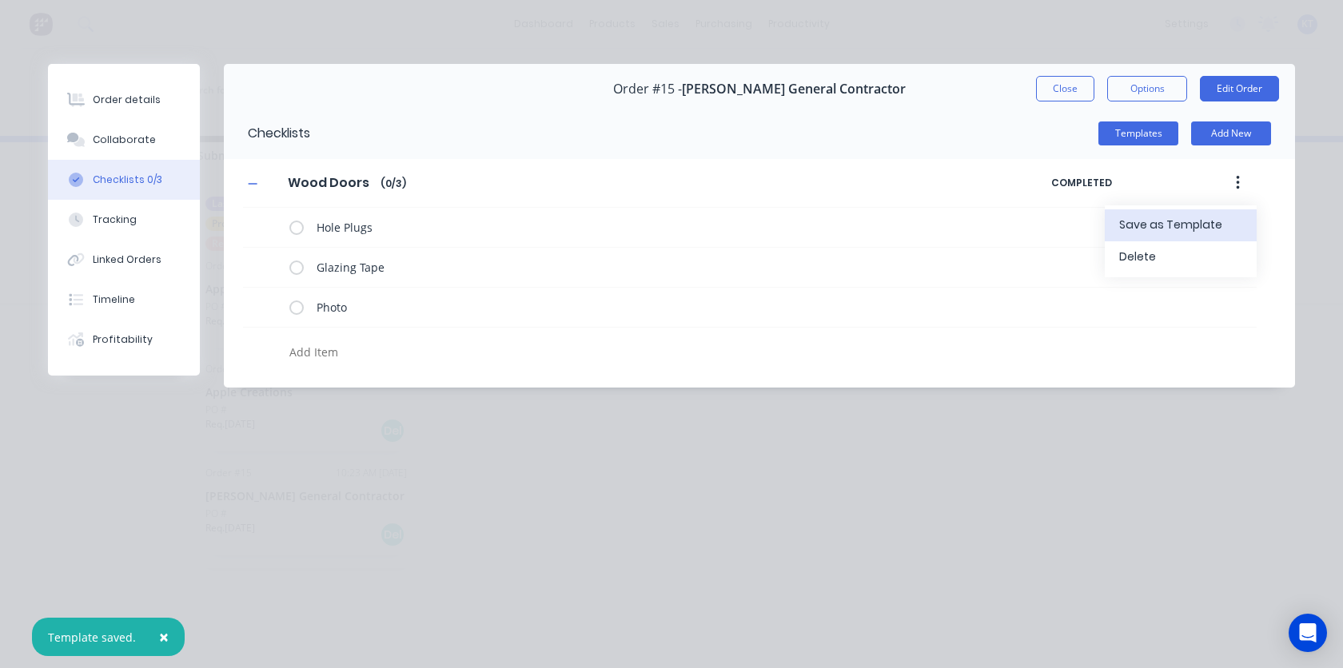
click at [1258, 181] on div "Wood Doors Wood Doors Enter Checklist name ( 0 / 3 ) COMPLETED Save as Template…" at bounding box center [759, 263] width 1071 height 209
click at [1242, 183] on button "button" at bounding box center [1238, 183] width 38 height 29
click at [1194, 249] on div "Delete" at bounding box center [1180, 256] width 123 height 23
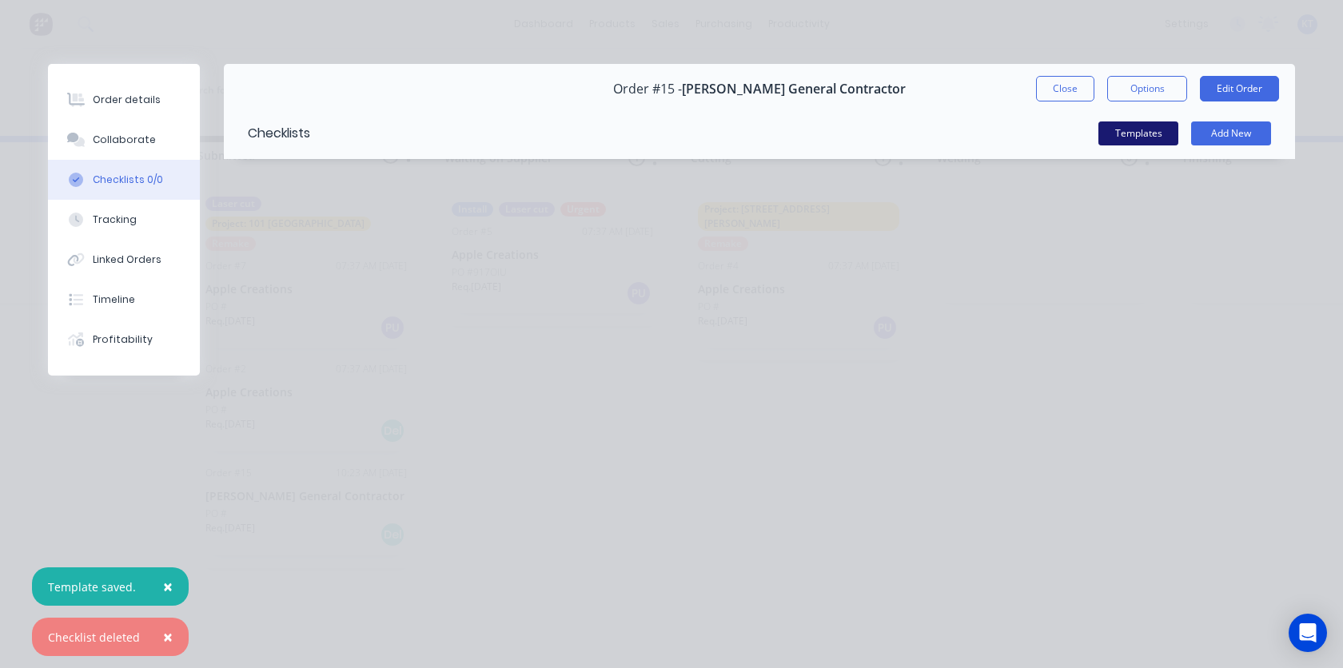
click at [1145, 129] on button "Templates" at bounding box center [1138, 134] width 80 height 24
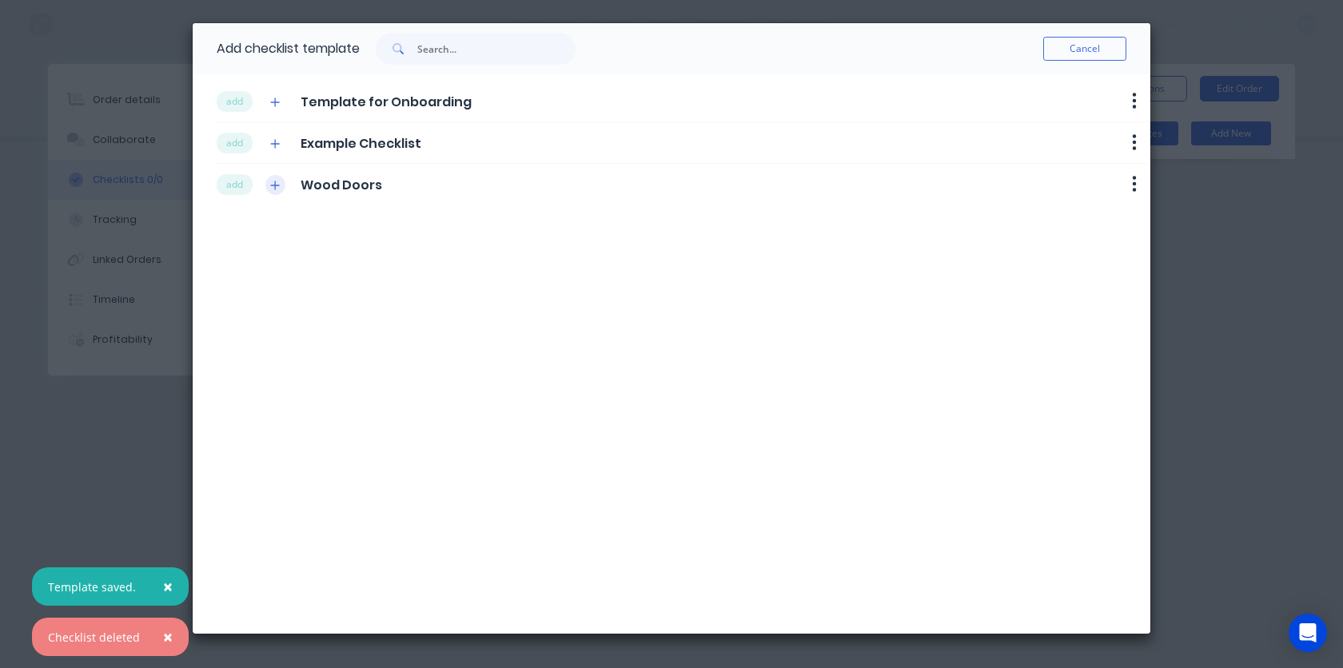
click at [273, 185] on icon "button" at bounding box center [275, 185] width 9 height 9
click at [275, 186] on icon "button" at bounding box center [275, 185] width 10 height 11
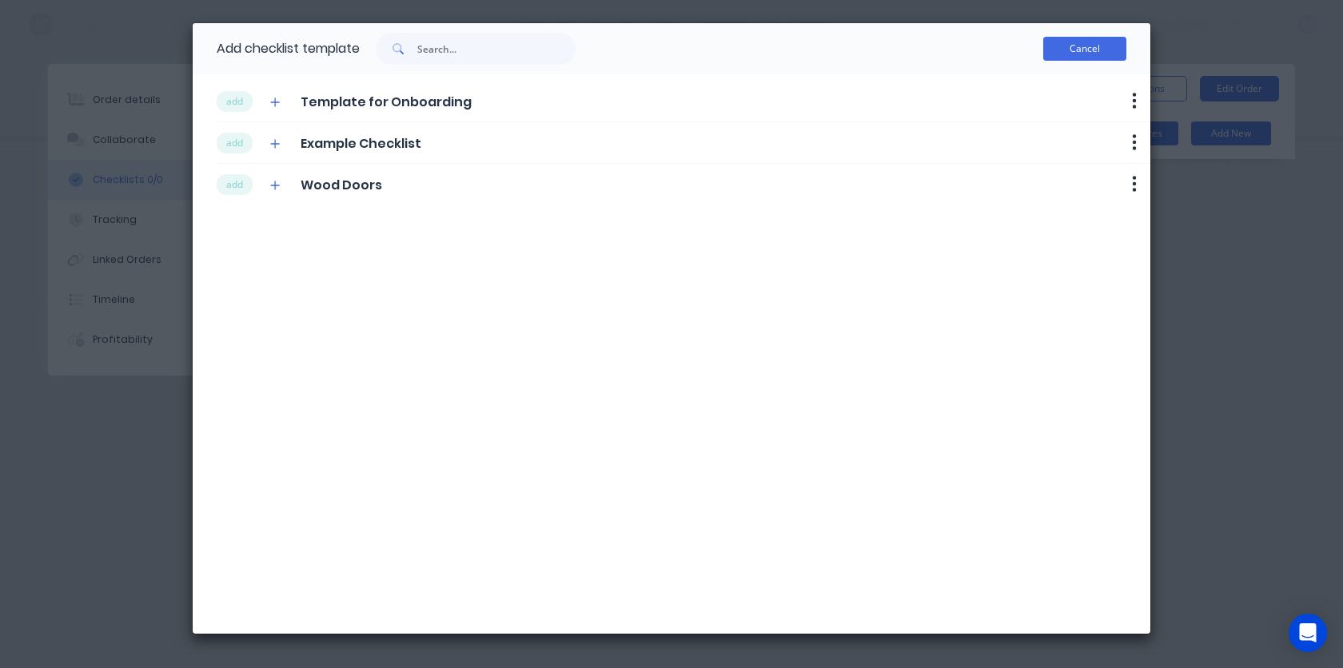
click at [1087, 58] on button "Cancel" at bounding box center [1084, 49] width 83 height 24
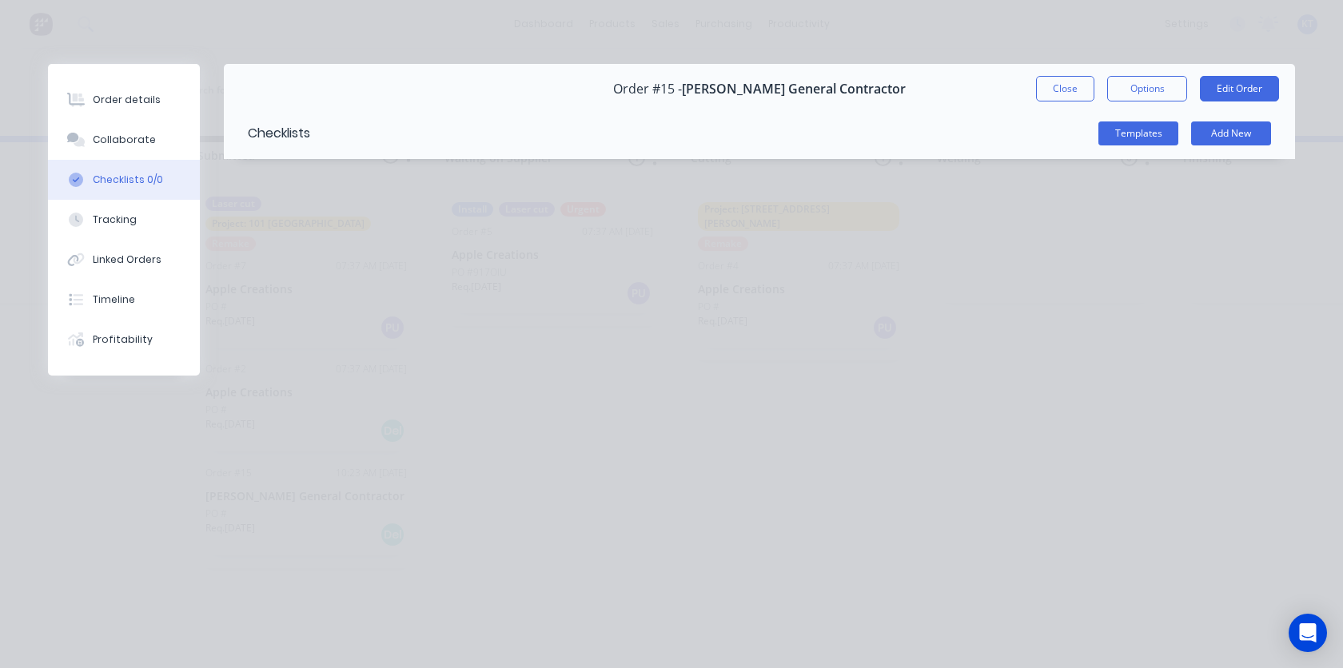
click at [1183, 232] on div "Order details Collaborate Checklists 0/0 Tracking Linked Orders Timeline Profit…" at bounding box center [671, 334] width 1343 height 668
drag, startPoint x: 1080, startPoint y: 238, endPoint x: 1070, endPoint y: 201, distance: 38.8
click at [1079, 237] on div "Order details Collaborate Checklists 0/0 Tracking Linked Orders Timeline Profit…" at bounding box center [671, 334] width 1343 height 668
click at [1063, 87] on button "Close" at bounding box center [1065, 89] width 58 height 26
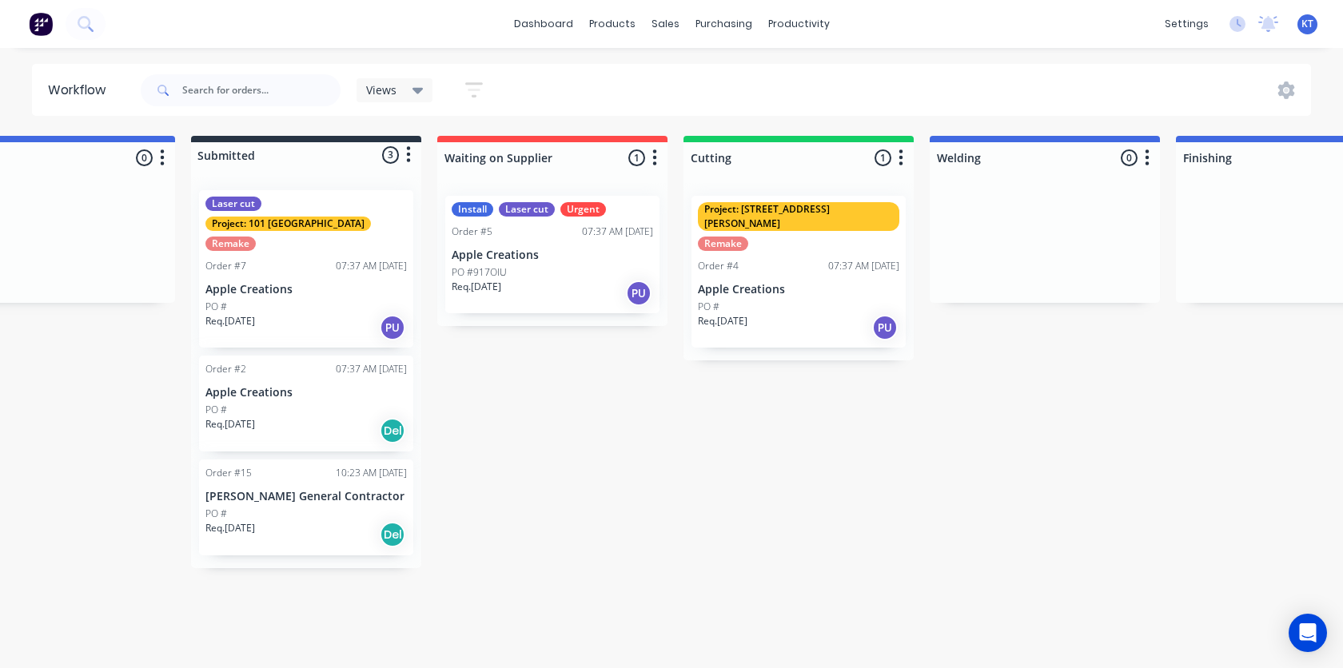
click at [301, 507] on div "PO #" at bounding box center [305, 514] width 201 height 14
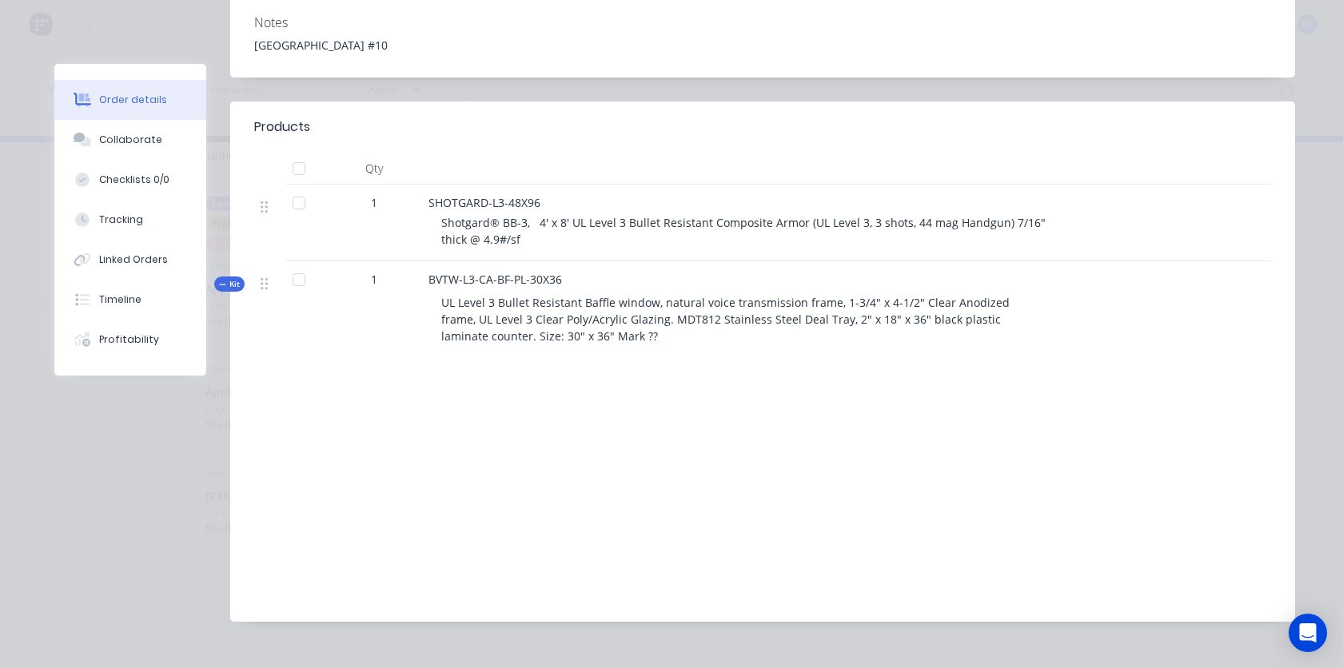
scroll to position [379, 0]
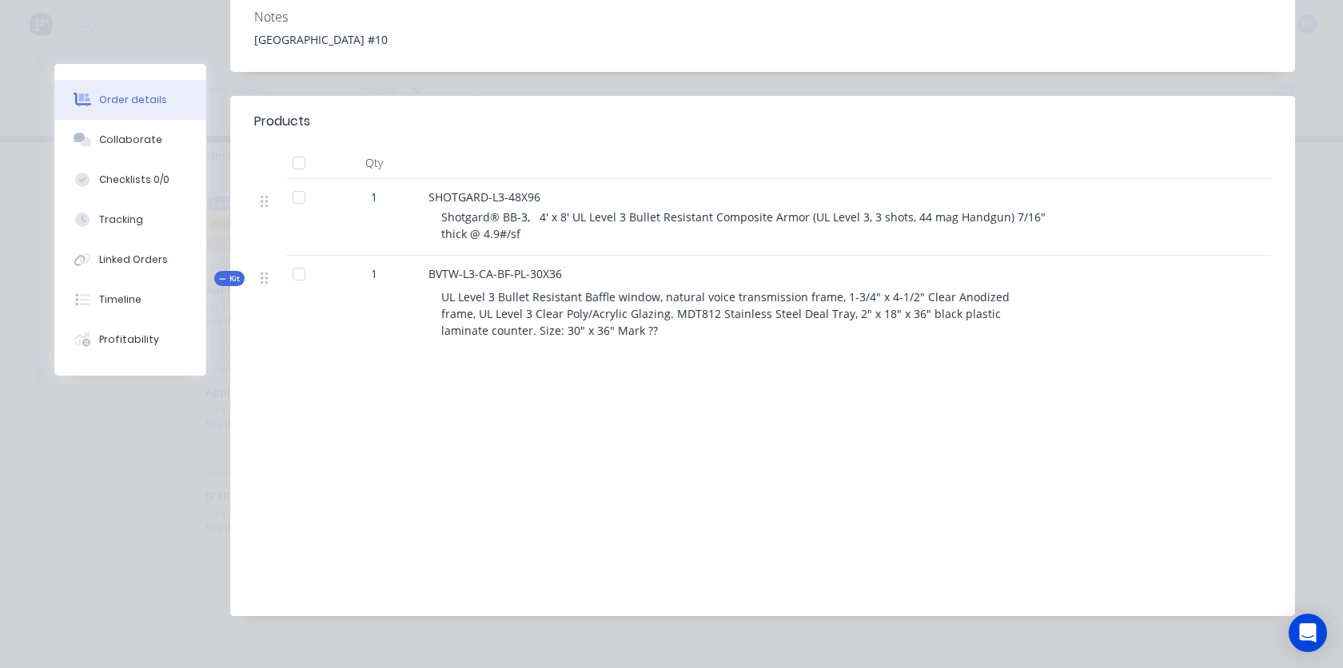
click at [298, 181] on div at bounding box center [299, 197] width 32 height 32
click at [297, 181] on div at bounding box center [299, 197] width 32 height 32
click at [302, 258] on div at bounding box center [299, 274] width 32 height 32
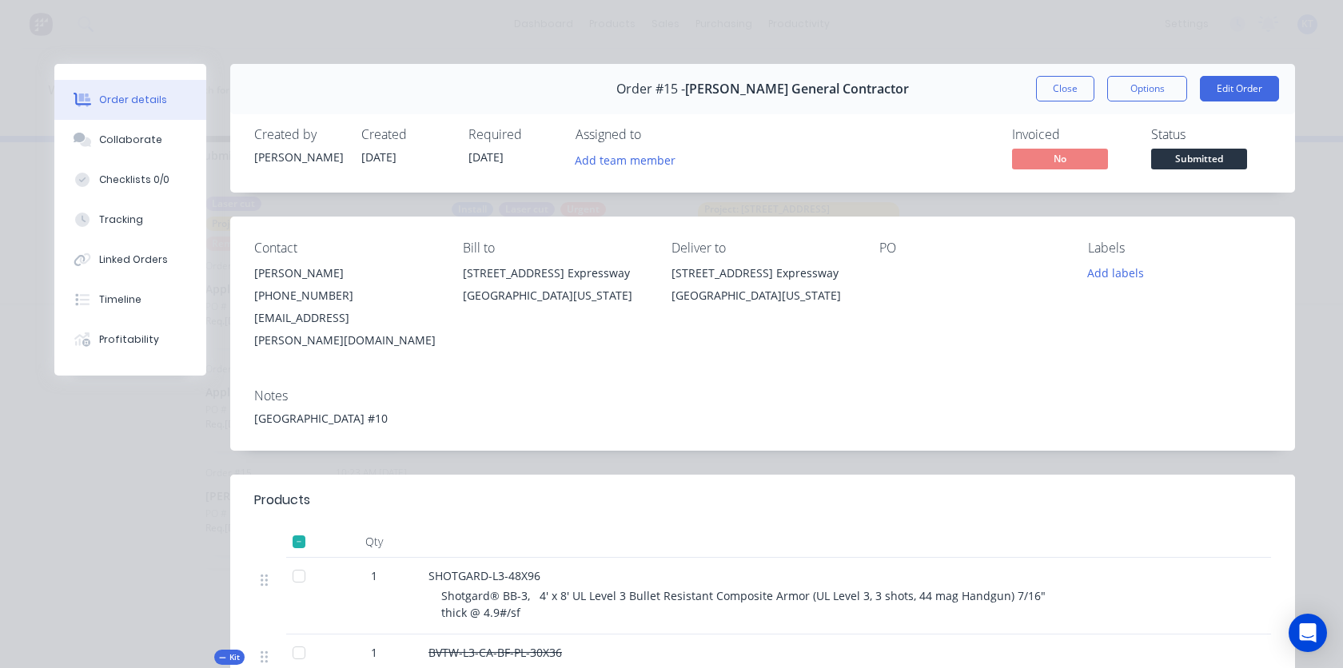
scroll to position [192, 0]
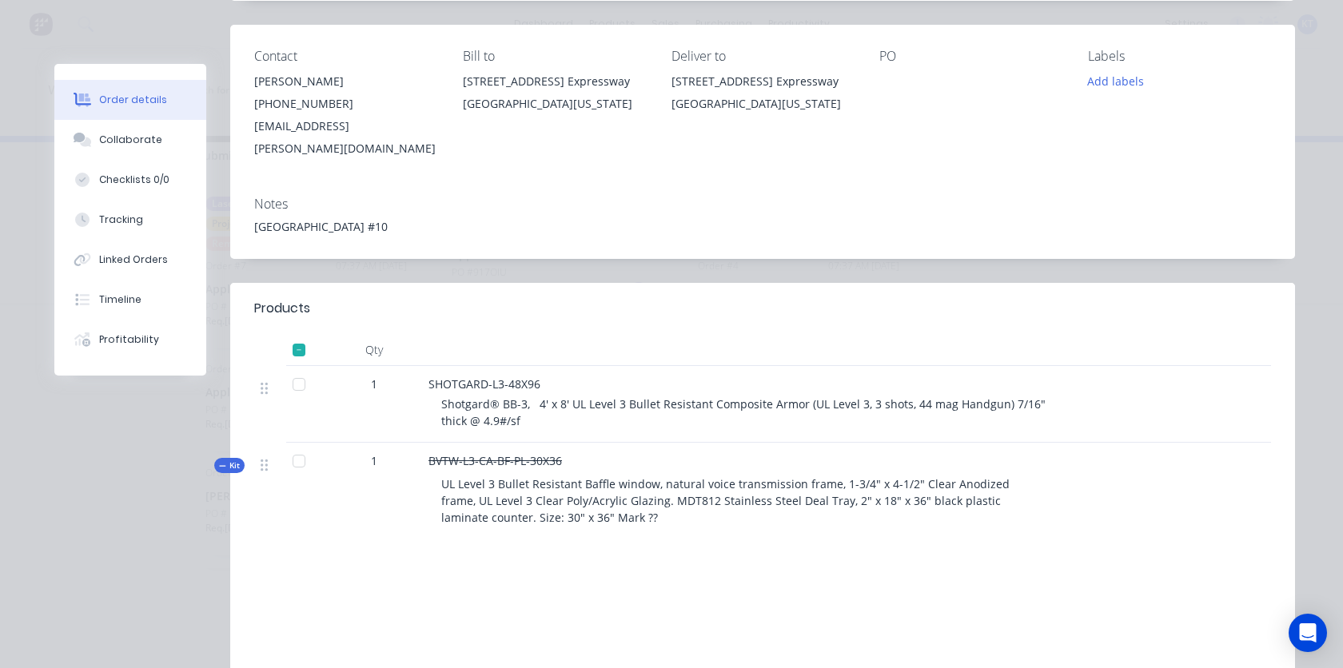
click at [299, 445] on div at bounding box center [299, 461] width 32 height 32
click at [296, 445] on div at bounding box center [299, 461] width 32 height 32
click at [257, 444] on div at bounding box center [270, 493] width 32 height 100
click at [268, 452] on div at bounding box center [270, 463] width 19 height 22
click at [301, 334] on div at bounding box center [299, 350] width 32 height 32
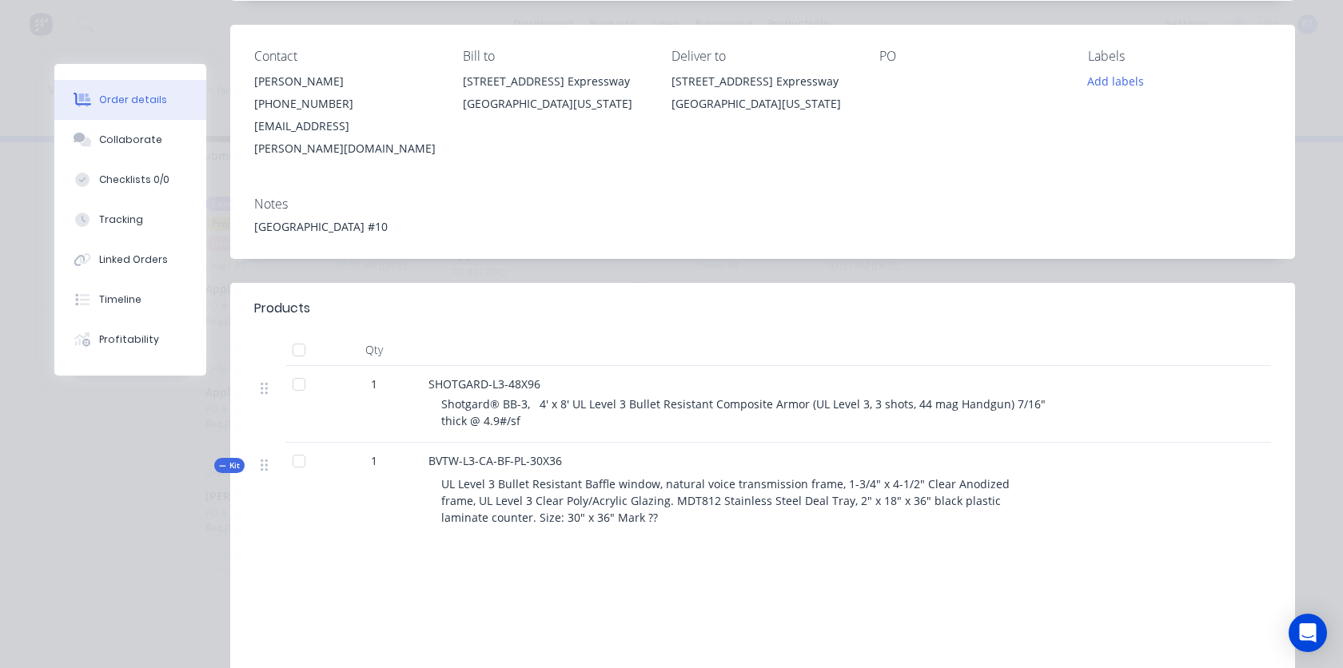
click at [299, 334] on div at bounding box center [299, 350] width 32 height 32
click at [301, 445] on div at bounding box center [299, 461] width 32 height 32
click at [299, 334] on div at bounding box center [299, 350] width 32 height 32
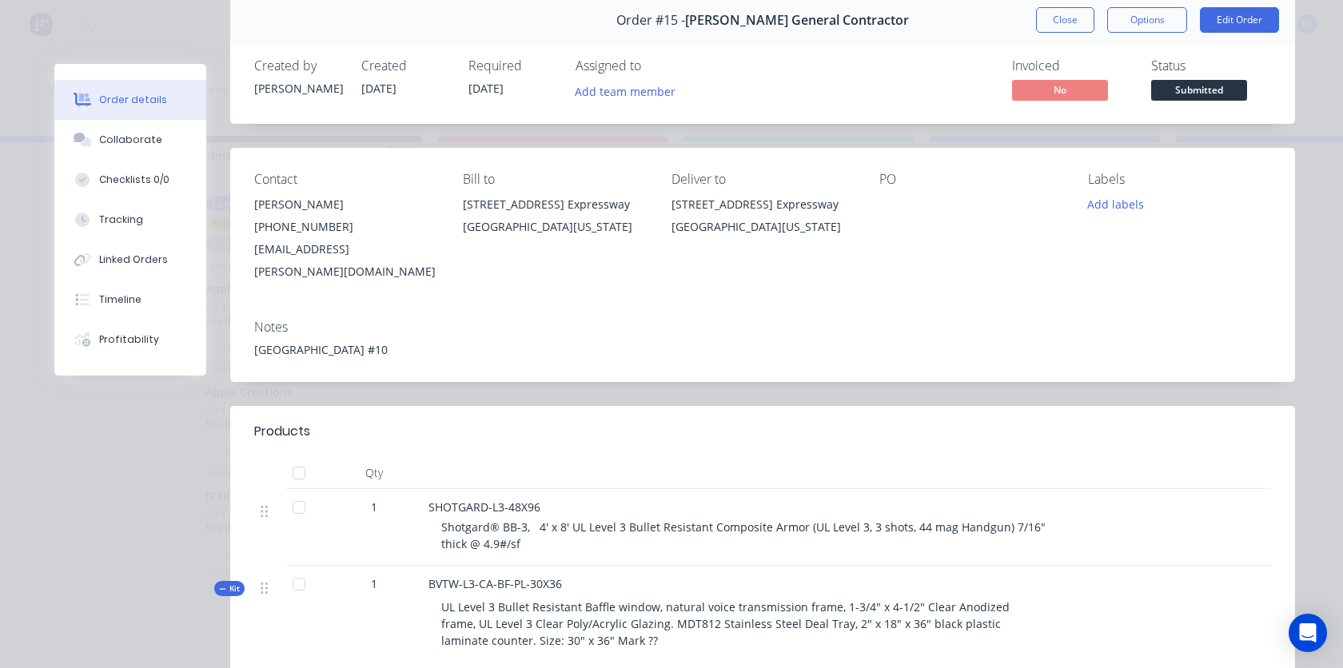
scroll to position [0, 0]
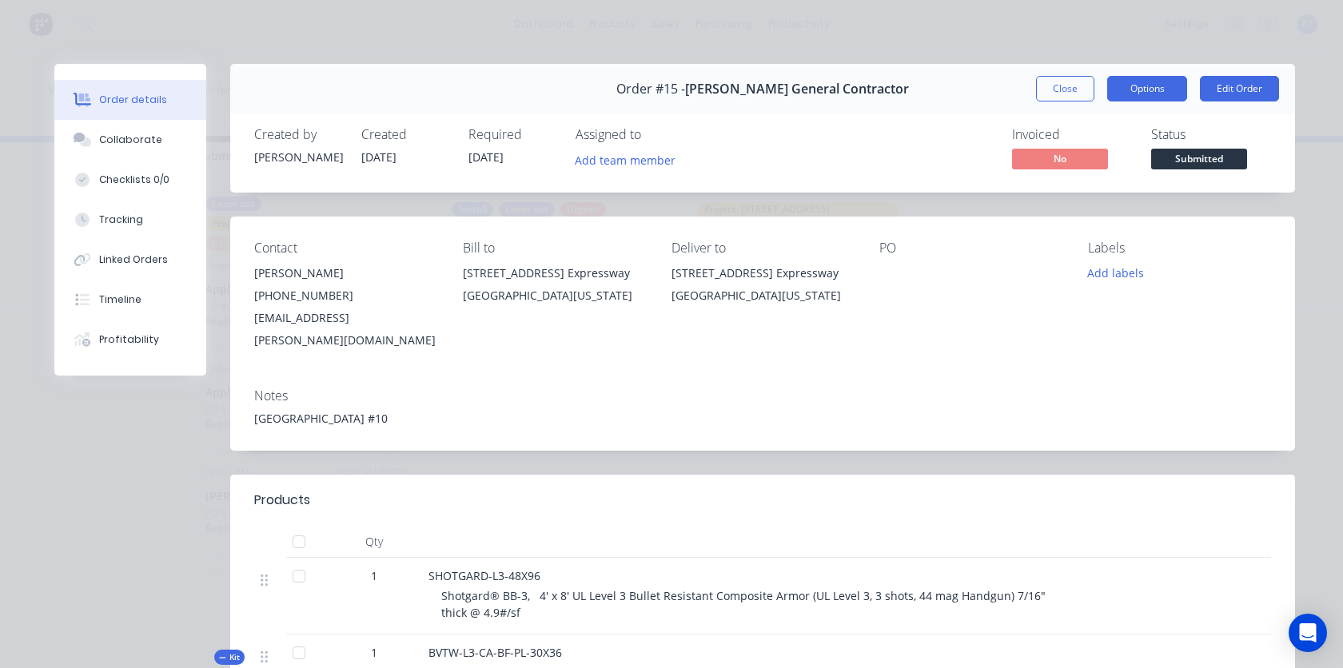
click at [1140, 94] on button "Options" at bounding box center [1147, 89] width 80 height 26
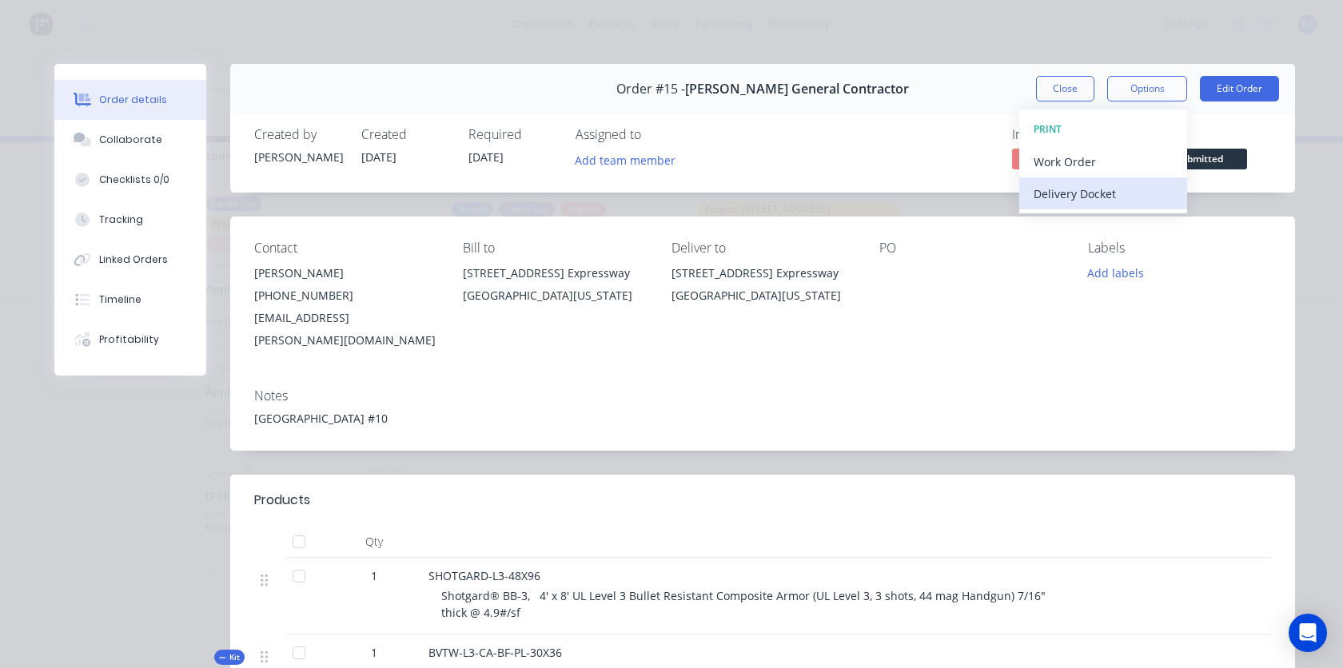
click at [1097, 196] on div "Delivery Docket" at bounding box center [1103, 193] width 139 height 23
click at [1083, 200] on div "Standard" at bounding box center [1103, 193] width 139 height 23
click at [1074, 387] on div "Notes [GEOGRAPHIC_DATA] ISD Elementary School #10" at bounding box center [762, 413] width 1065 height 75
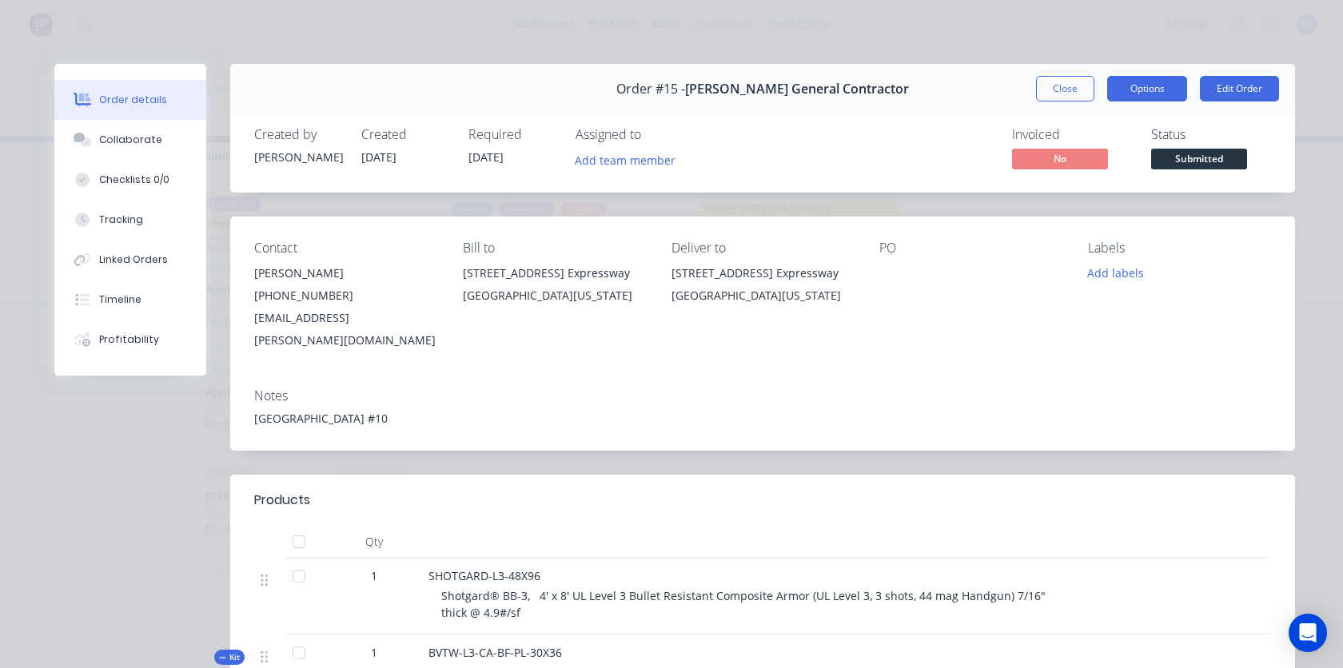
click at [1128, 90] on button "Options" at bounding box center [1147, 89] width 80 height 26
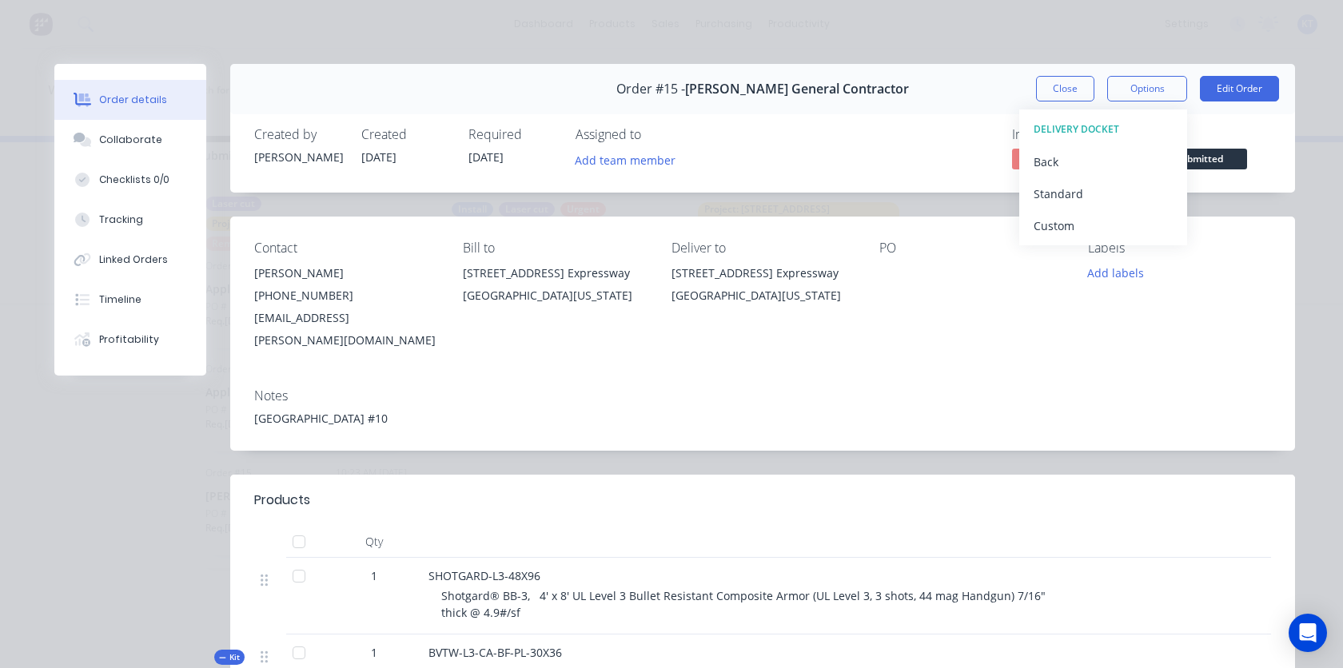
click at [1038, 376] on div "Notes [GEOGRAPHIC_DATA] ISD Elementary School #10" at bounding box center [762, 413] width 1065 height 75
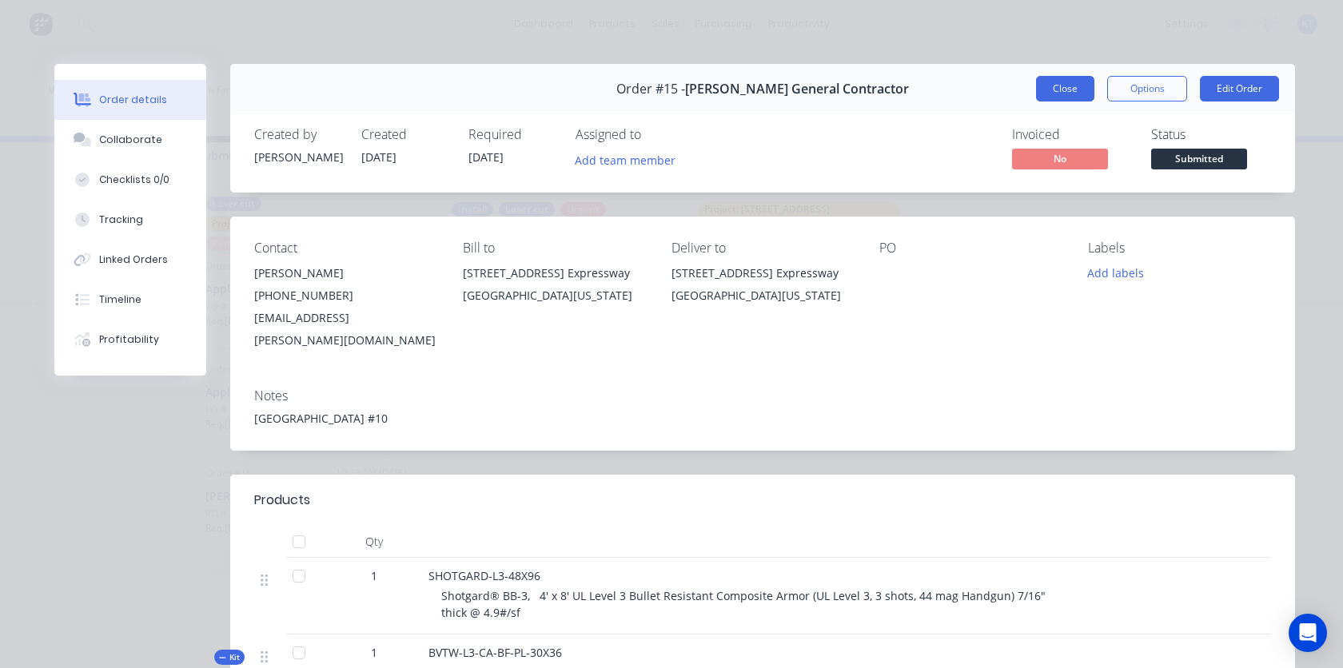
click at [1067, 88] on button "Close" at bounding box center [1065, 89] width 58 height 26
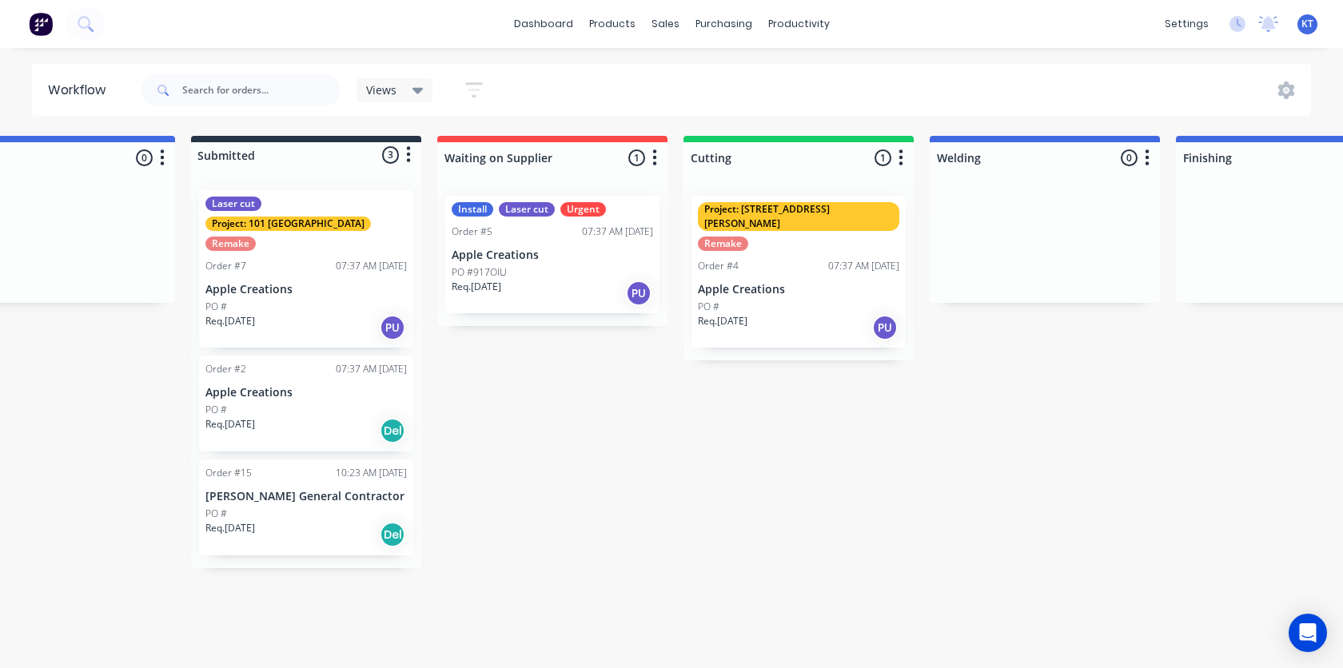
click at [270, 521] on div "Req. [DATE] Del" at bounding box center [305, 534] width 201 height 27
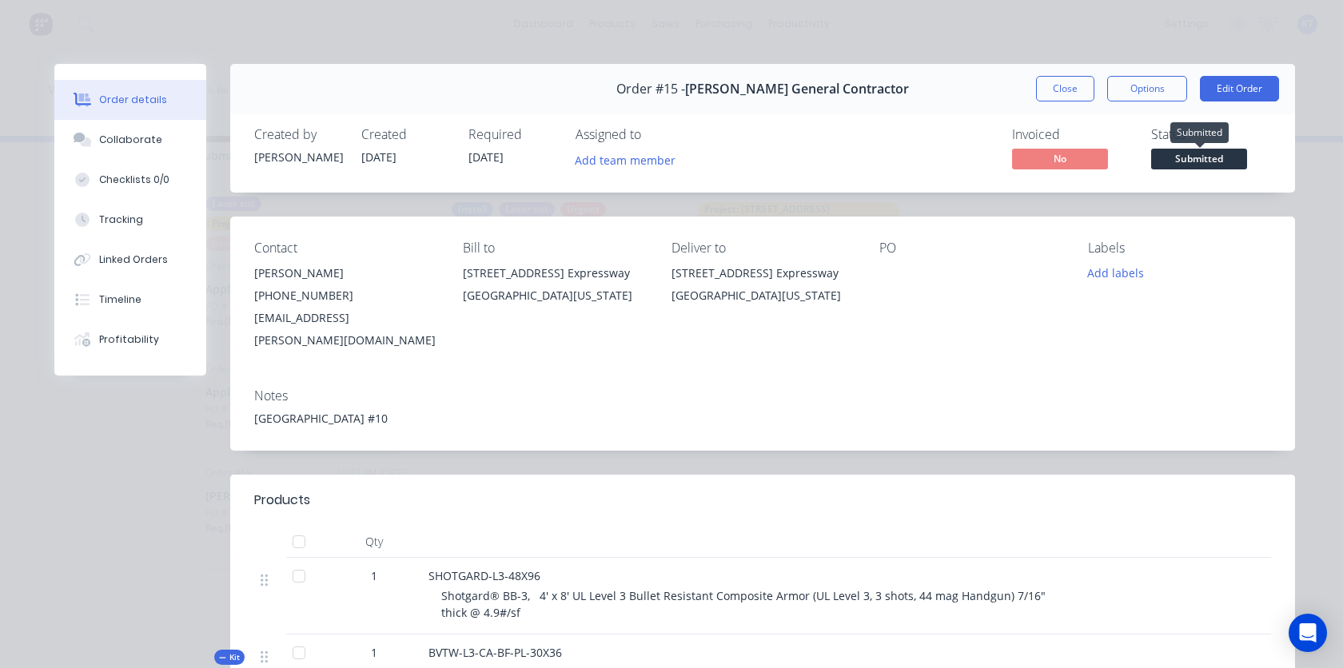
click at [1181, 160] on span "Submitted" at bounding box center [1199, 159] width 96 height 20
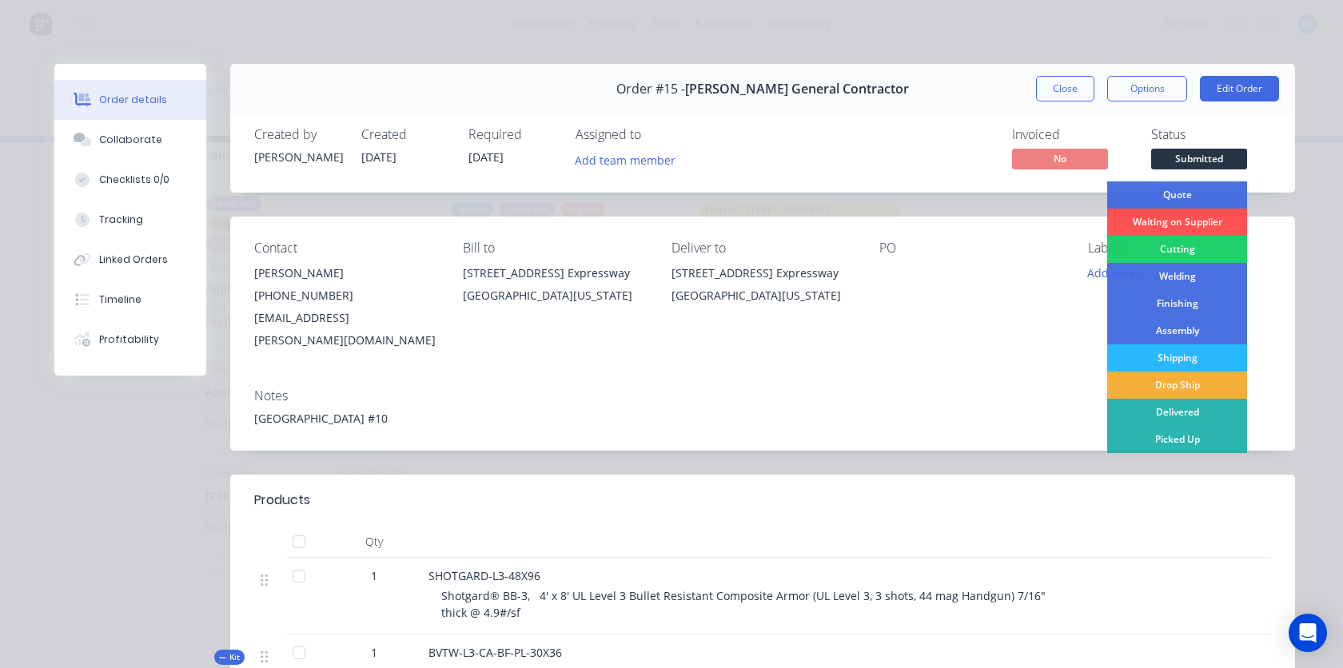
click at [1002, 212] on div "Order #15 - [PERSON_NAME] General Contractor Close Options Edit Order Created b…" at bounding box center [674, 541] width 1241 height 955
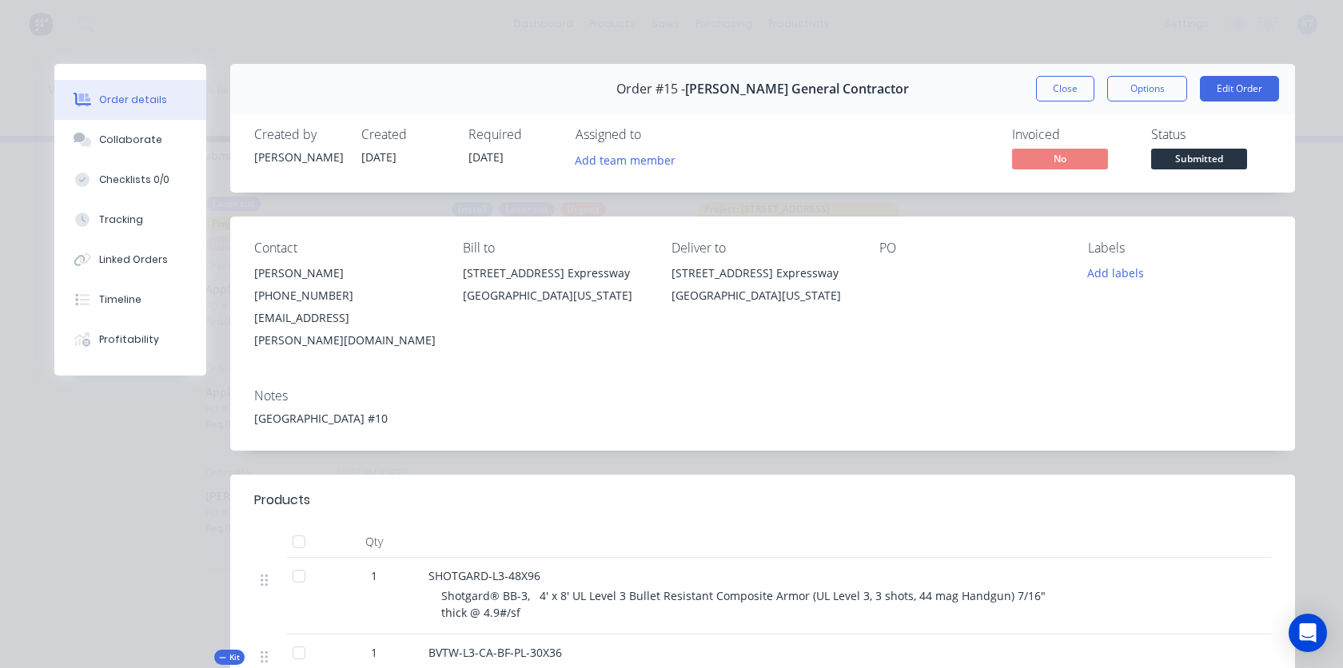
click at [1061, 159] on span "No" at bounding box center [1060, 159] width 96 height 20
click at [1052, 160] on span "No" at bounding box center [1060, 159] width 96 height 20
click at [1187, 161] on span "Submitted" at bounding box center [1199, 159] width 96 height 20
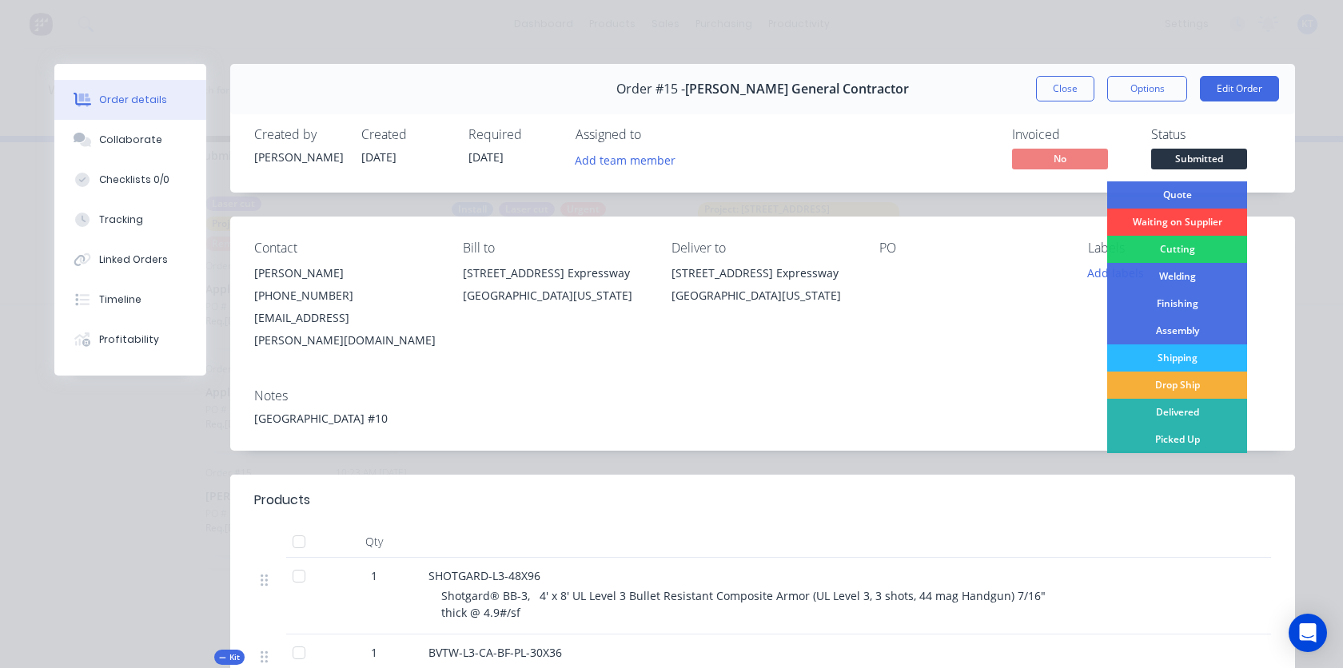
click at [1174, 221] on div "Waiting on Supplier" at bounding box center [1177, 222] width 140 height 27
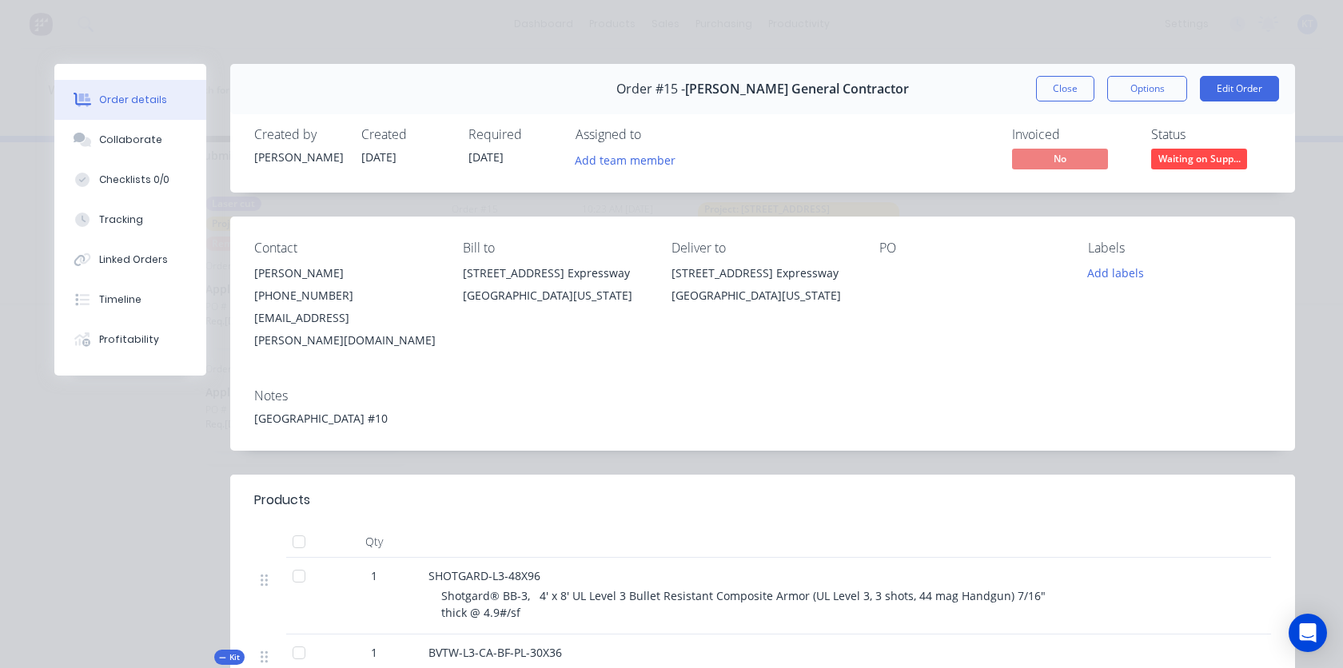
click at [934, 233] on div "Contact [PERSON_NAME] [PHONE_NUMBER] [PHONE_NUMBER] [EMAIL_ADDRESS][PERSON_NAME…" at bounding box center [762, 296] width 1065 height 159
click at [116, 102] on div "Order details" at bounding box center [133, 100] width 68 height 14
click at [197, 51] on div "Order details Collaborate Checklists 0/0 Tracking Linked Orders Timeline Profit…" at bounding box center [671, 334] width 1343 height 668
click at [1087, 92] on button "Close" at bounding box center [1065, 89] width 58 height 26
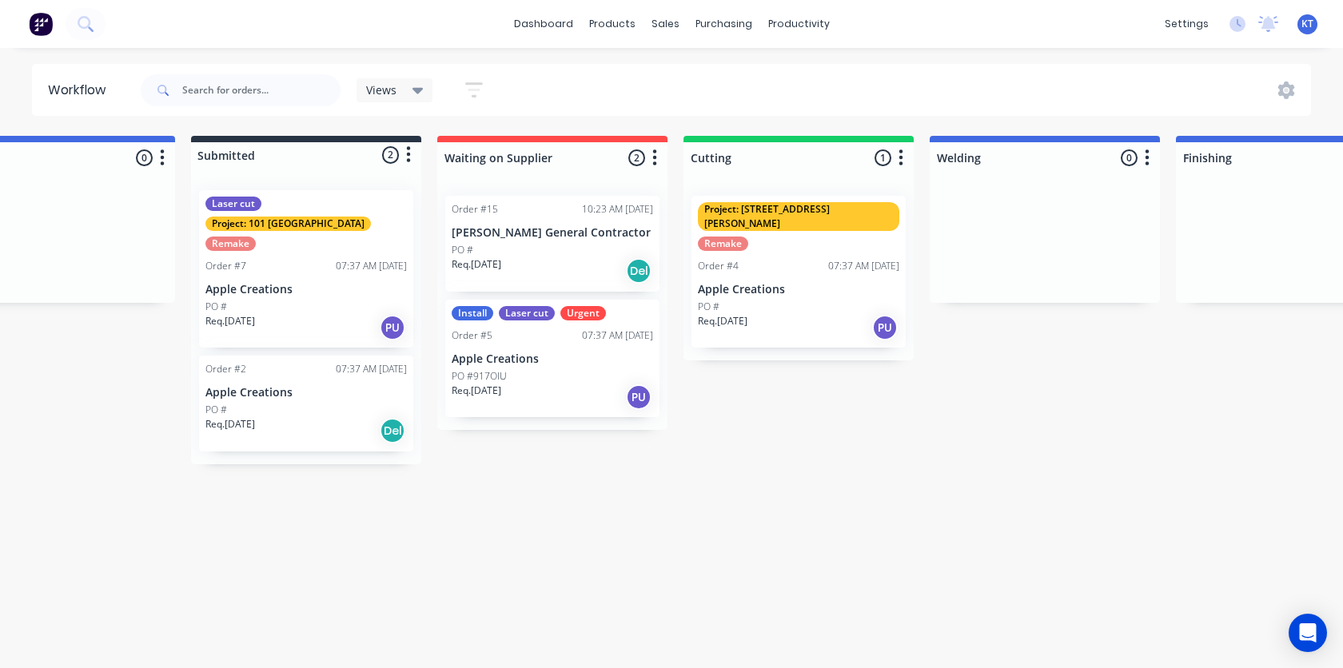
click at [886, 440] on div "Quote 0 Status colour #4169E1 hex #4169E1 Save Cancel Notifications Email SMS S…" at bounding box center [1231, 300] width 2666 height 329
click at [552, 275] on div "Req. [DATE] Del" at bounding box center [552, 270] width 201 height 27
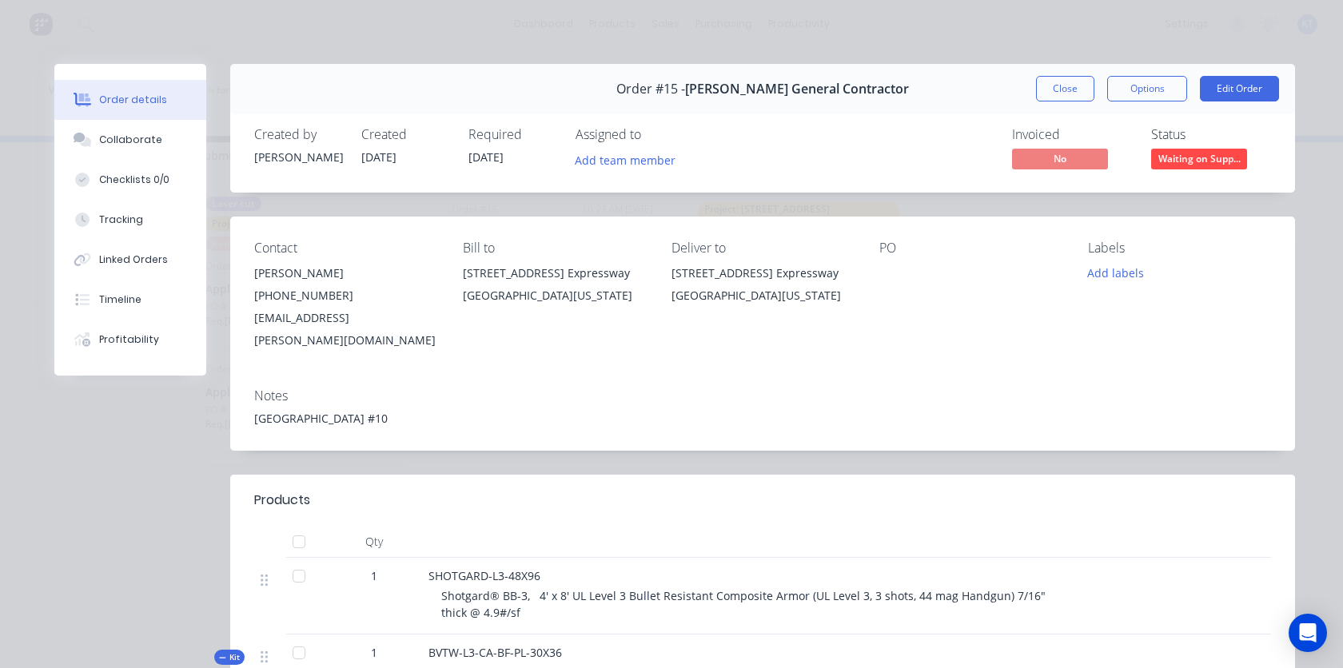
click at [1180, 164] on span "Waiting on Supp..." at bounding box center [1199, 159] width 96 height 20
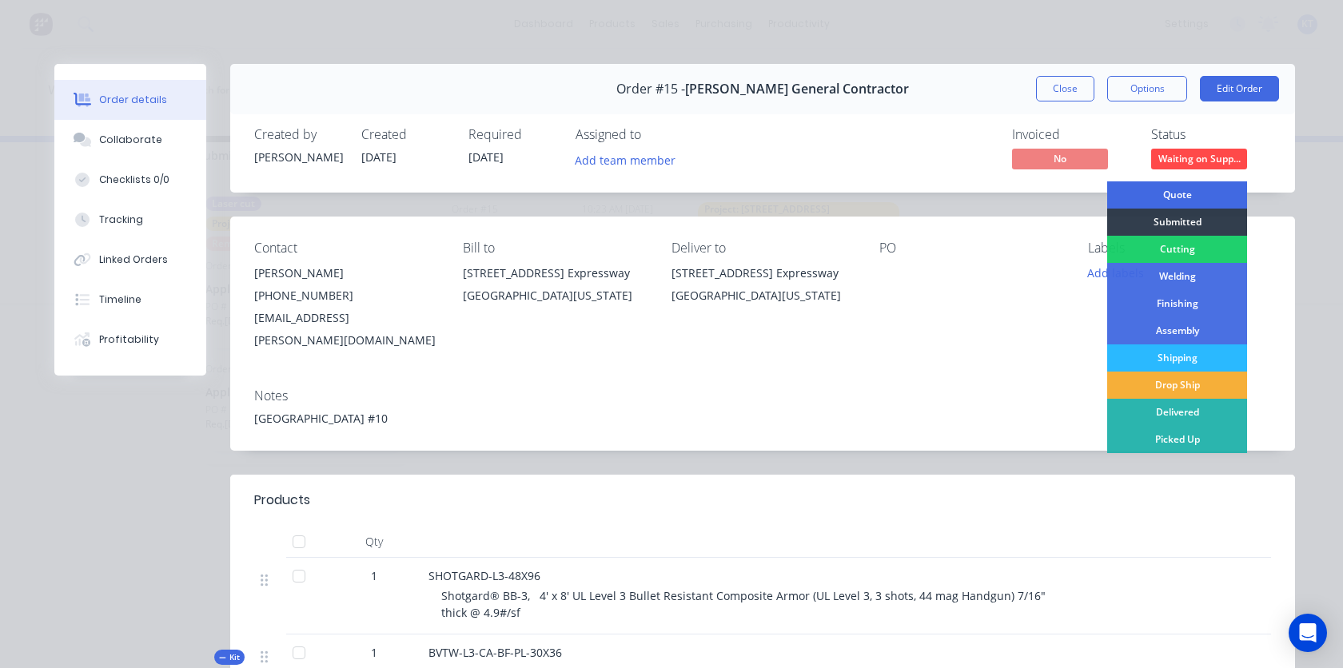
click at [1170, 196] on div "Quote" at bounding box center [1177, 194] width 140 height 27
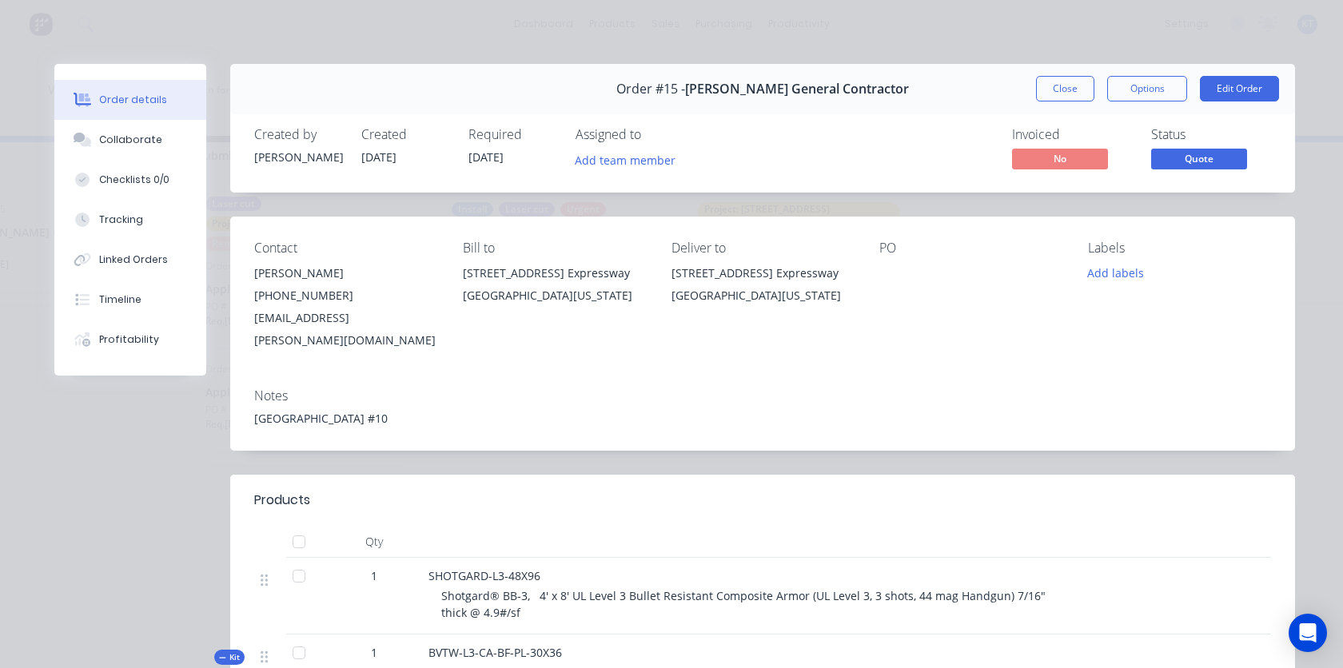
click at [1067, 103] on div "Order #15 - [PERSON_NAME] General Contractor Close Options Edit Order" at bounding box center [762, 89] width 1065 height 50
click at [1064, 94] on button "Close" at bounding box center [1065, 89] width 58 height 26
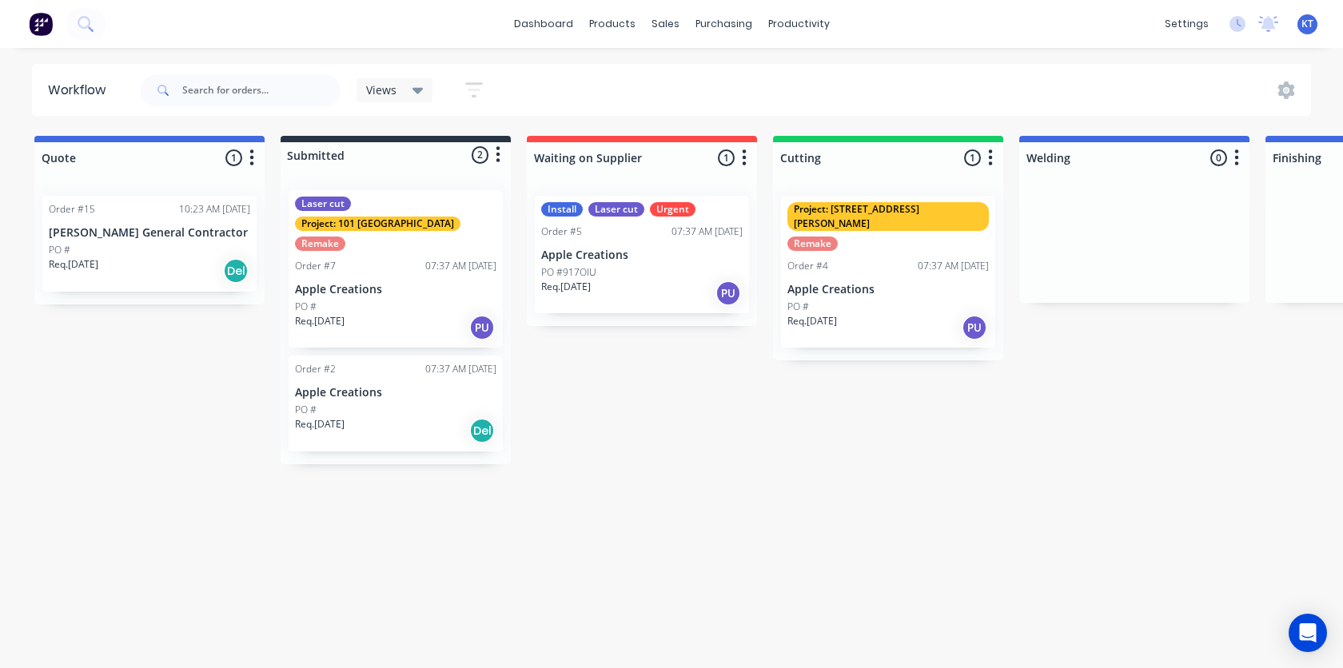
click at [250, 157] on icon "button" at bounding box center [252, 157] width 4 height 16
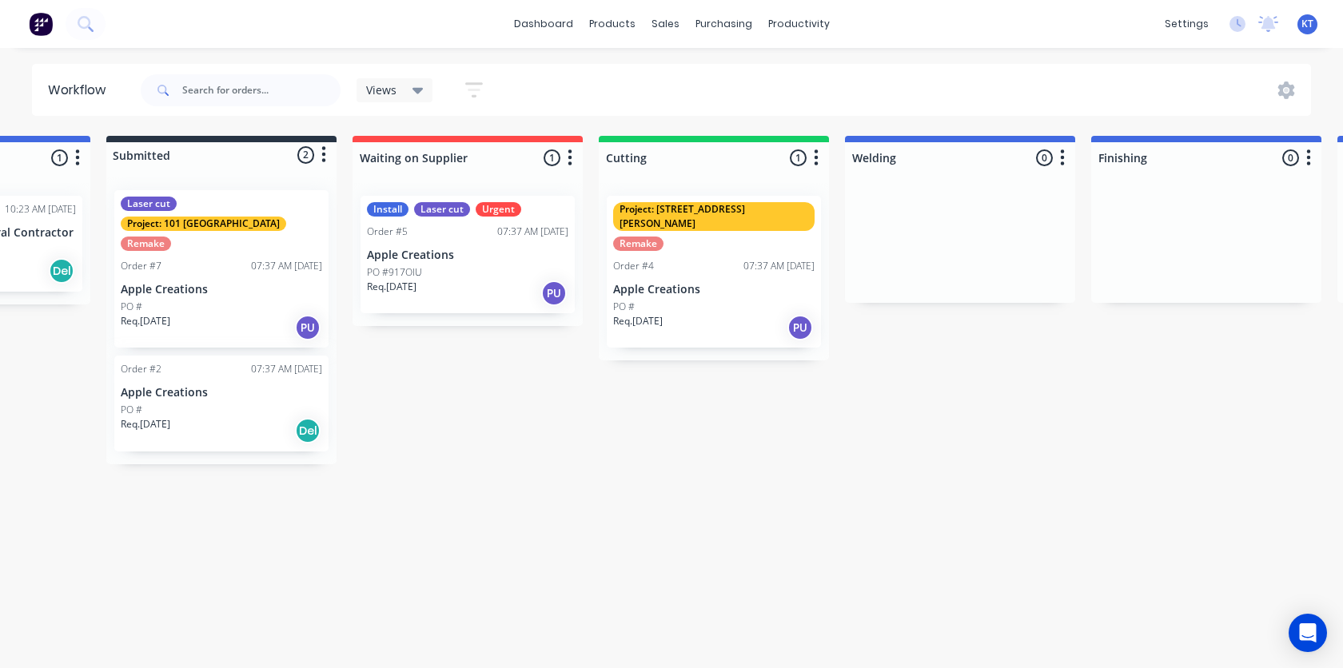
scroll to position [0, 157]
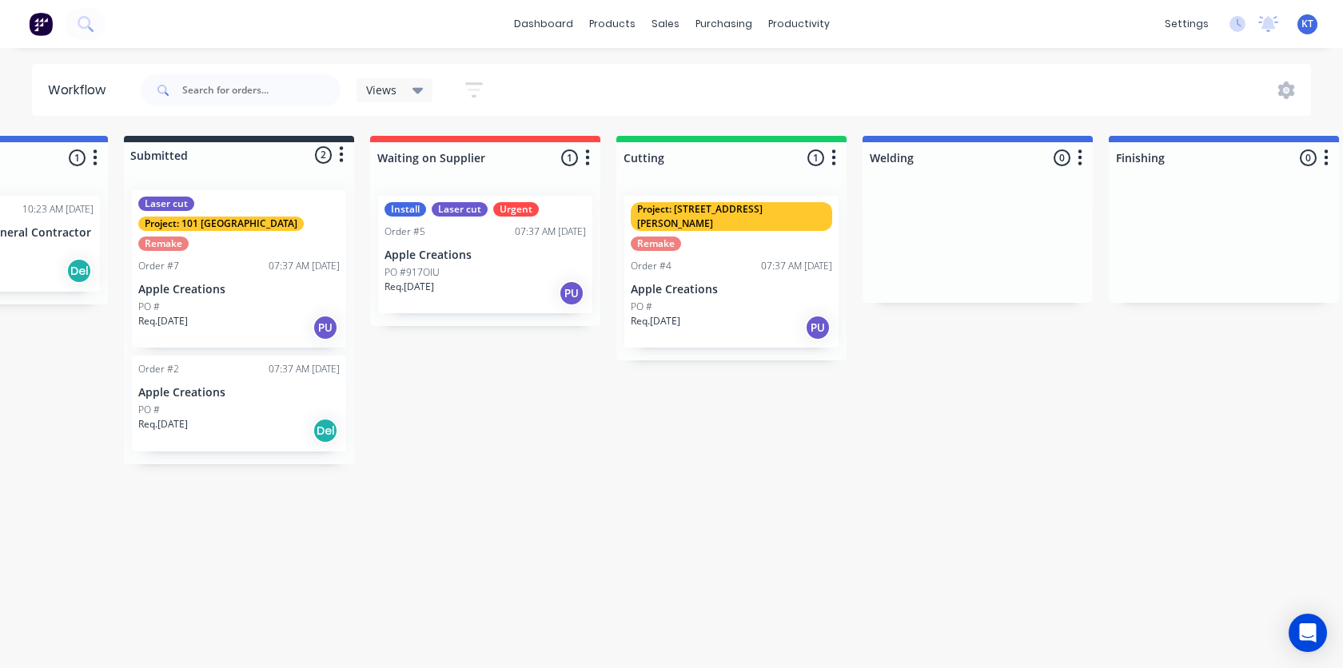
click at [472, 95] on icon "button" at bounding box center [474, 89] width 18 height 15
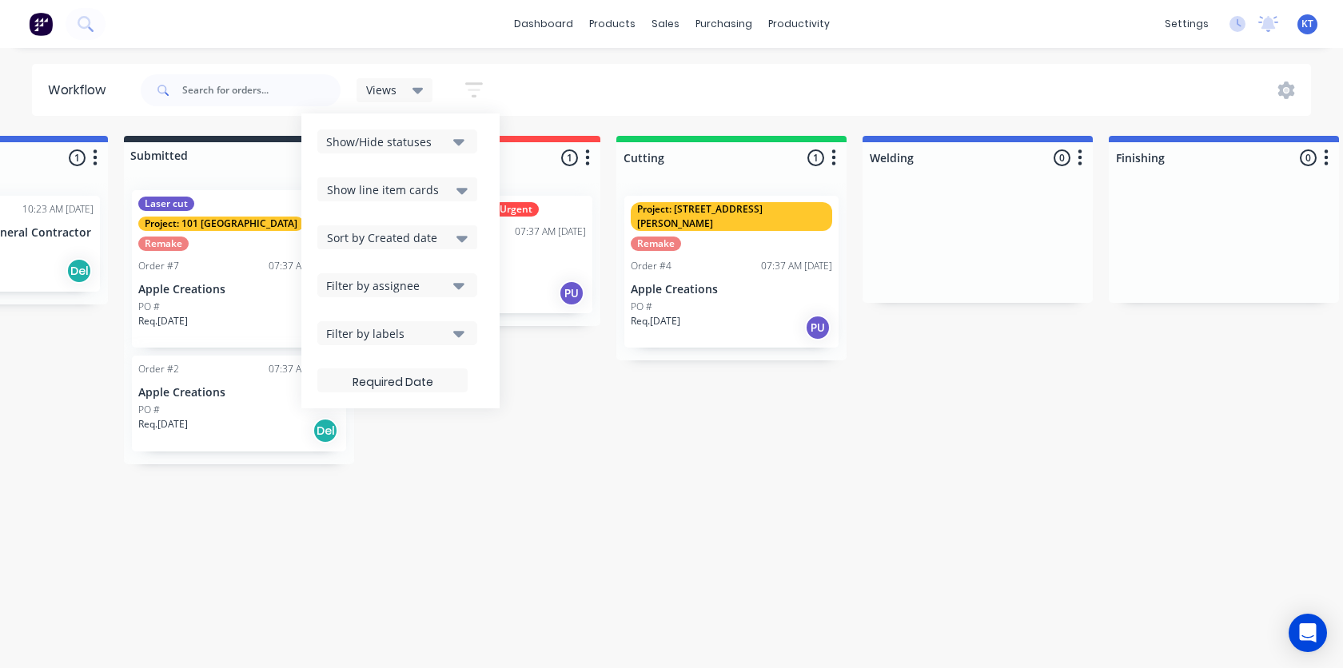
click at [472, 95] on icon "button" at bounding box center [474, 89] width 18 height 15
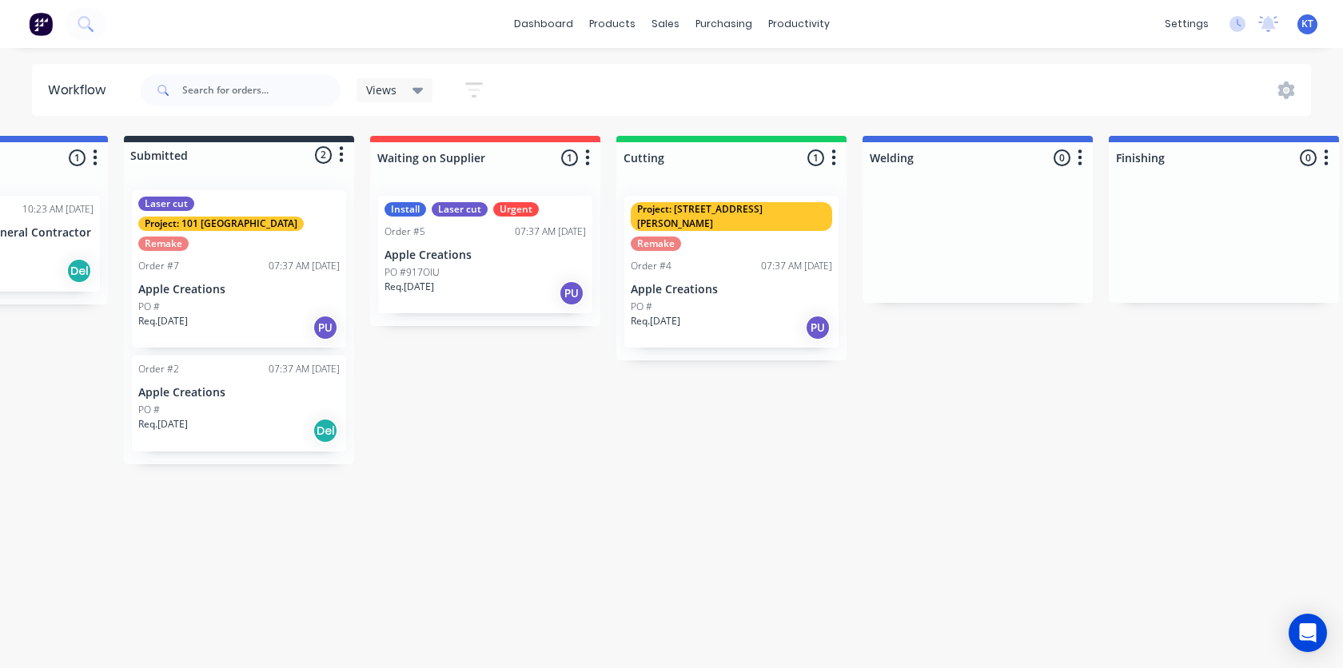
click at [387, 96] on span "Views" at bounding box center [381, 90] width 30 height 17
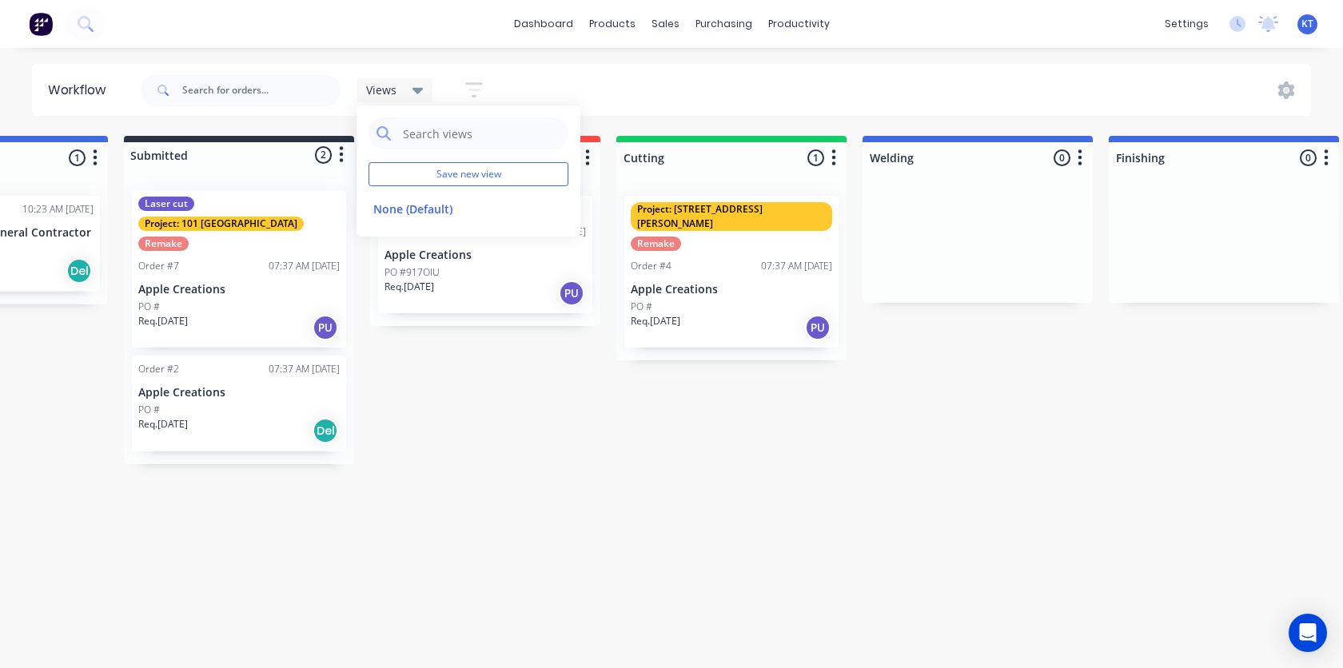
click at [387, 96] on span "Views" at bounding box center [381, 90] width 30 height 17
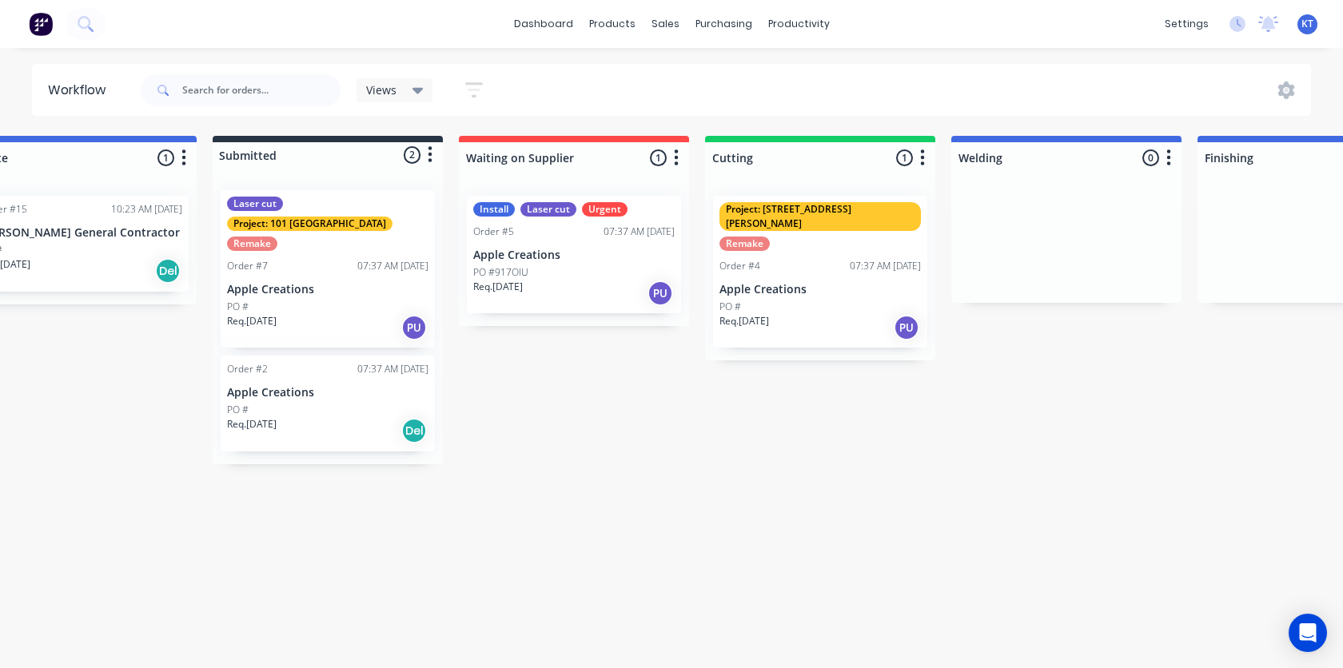
scroll to position [0, 0]
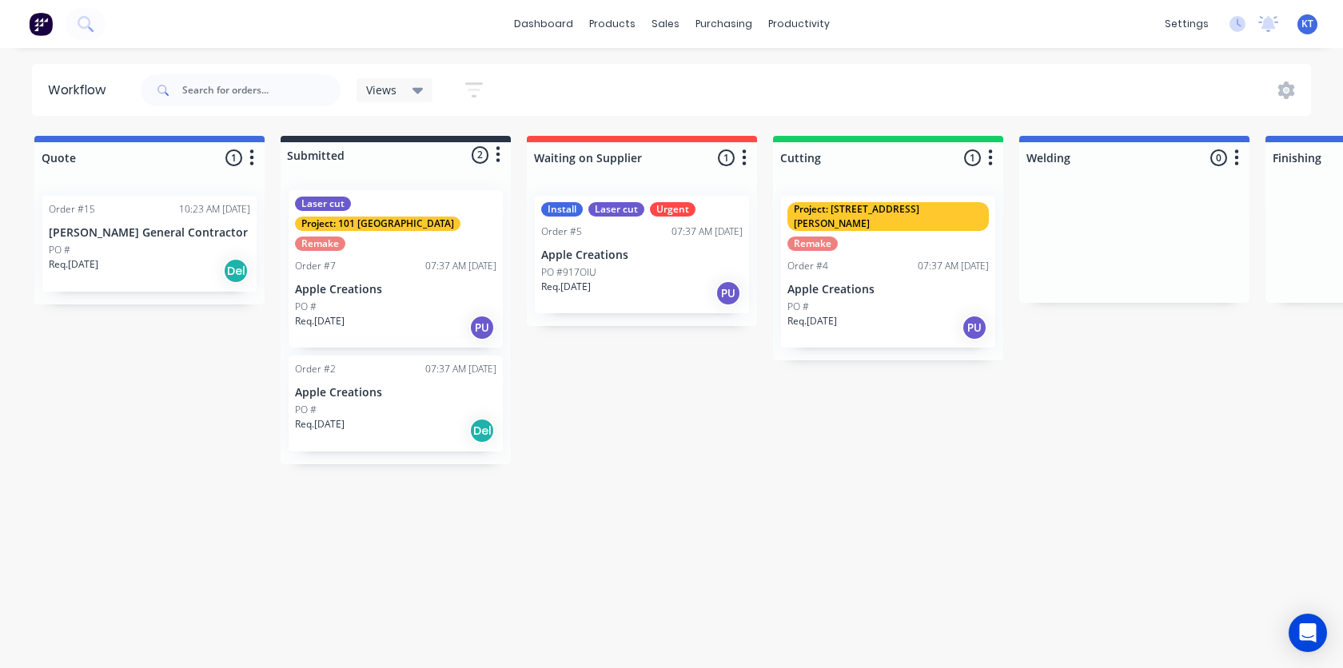
click at [252, 159] on icon "button" at bounding box center [251, 158] width 5 height 20
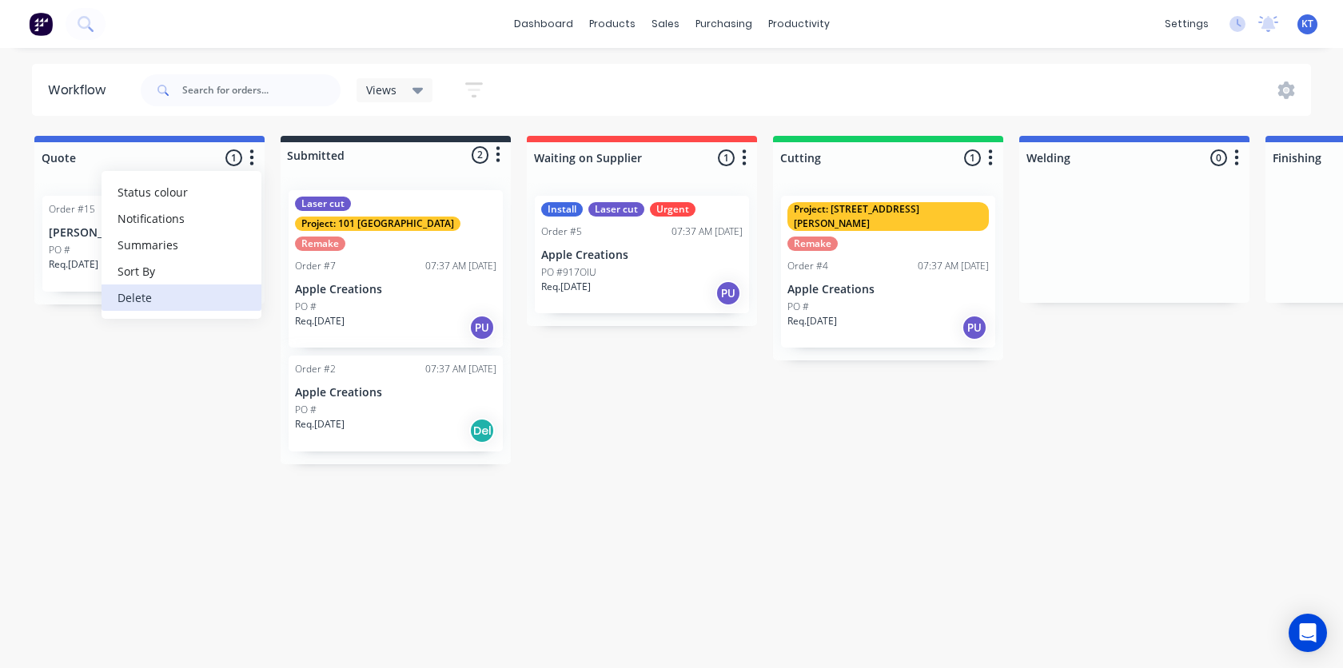
click at [210, 296] on button "Delete" at bounding box center [182, 298] width 160 height 26
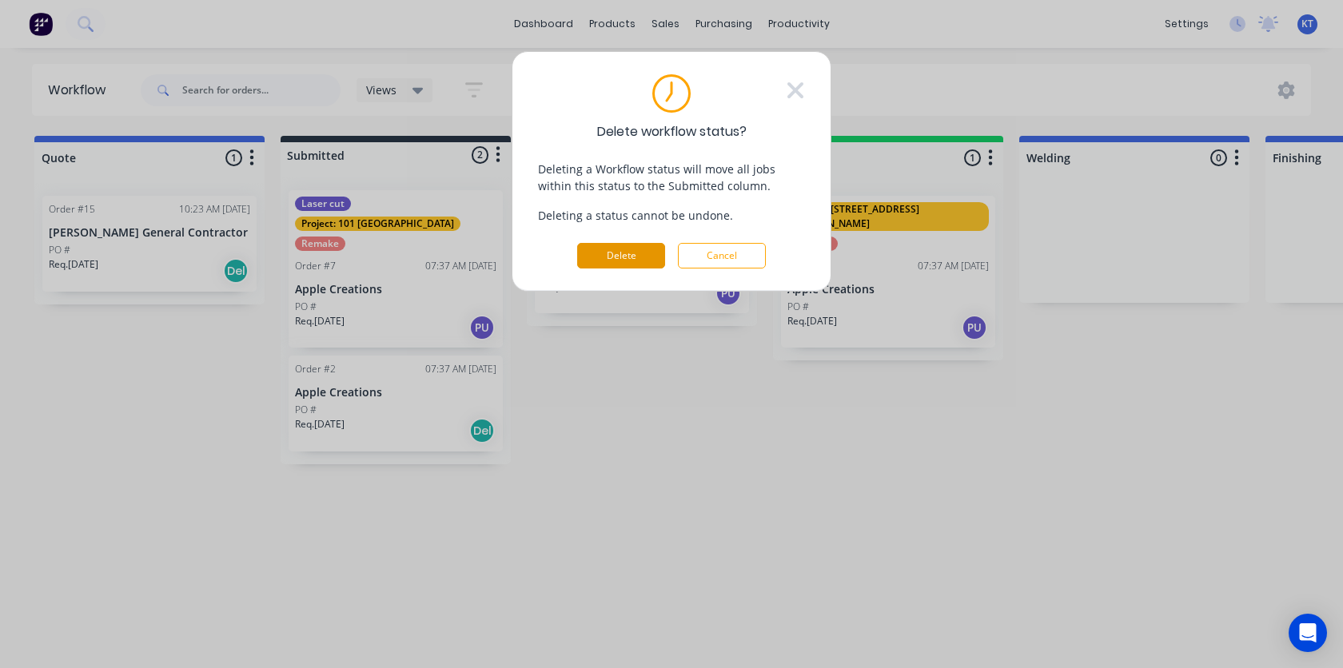
click at [620, 257] on button "Delete" at bounding box center [621, 256] width 88 height 26
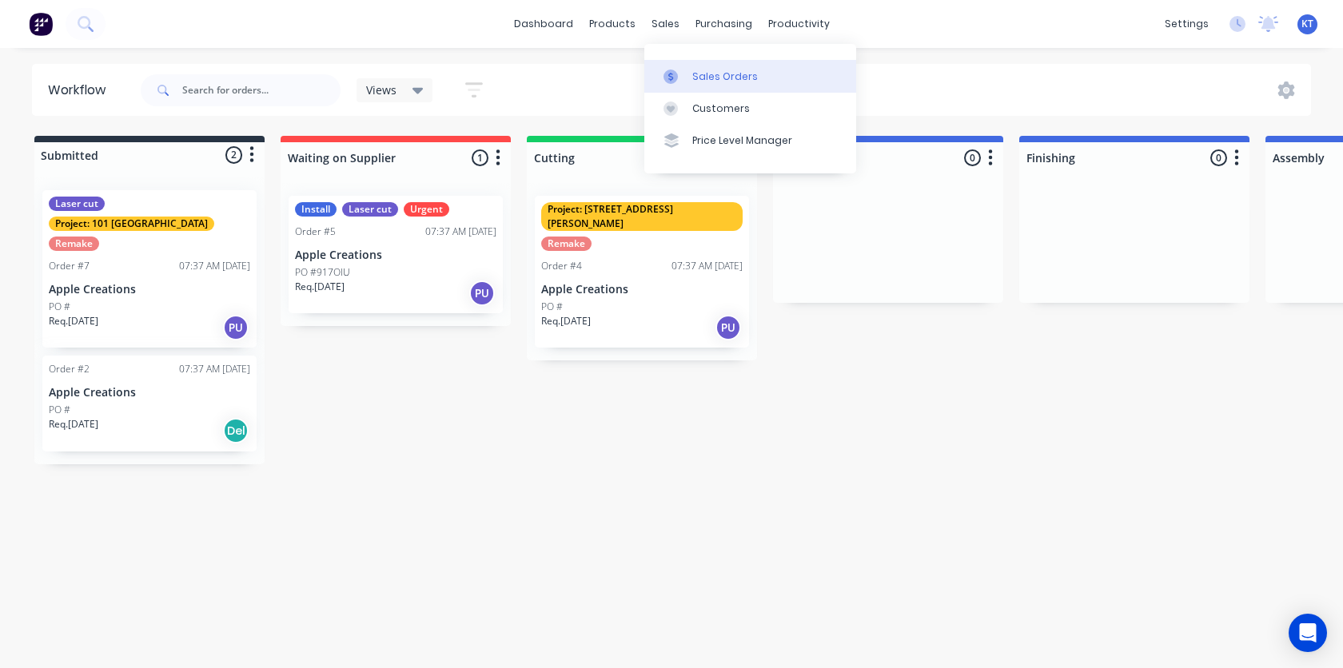
click at [690, 73] on link "Sales Orders" at bounding box center [750, 76] width 212 height 32
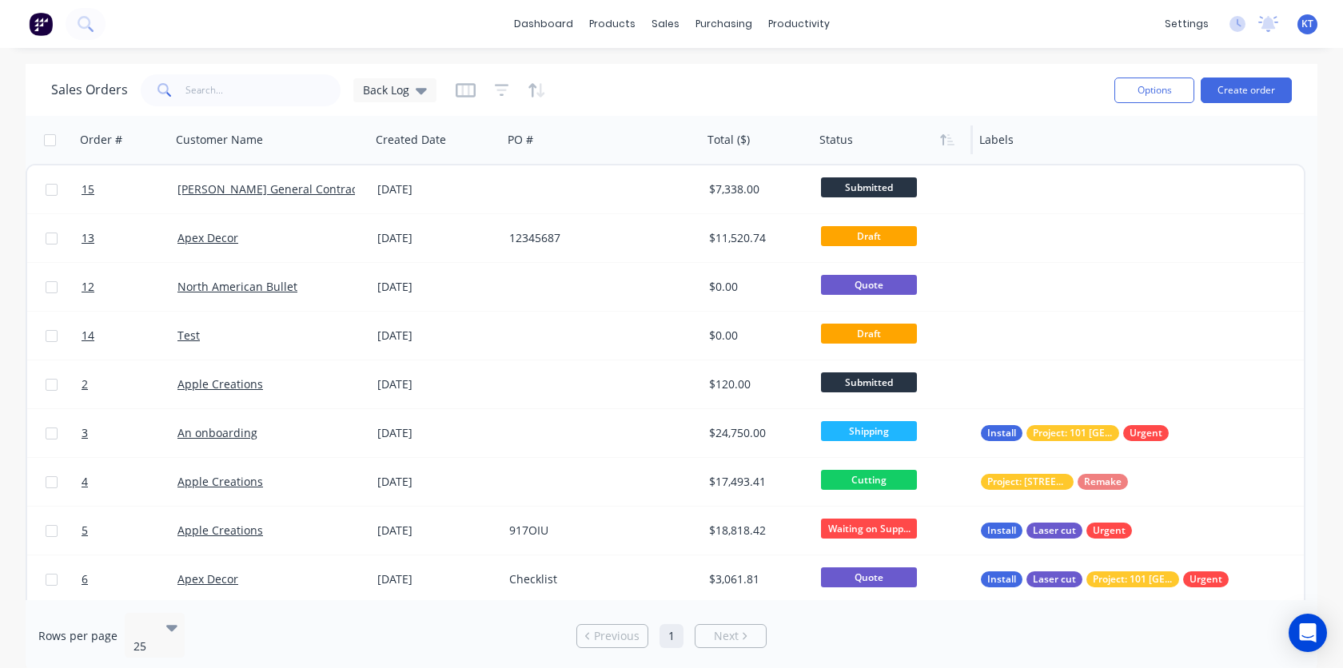
click at [847, 139] on div at bounding box center [889, 140] width 140 height 32
click at [381, 92] on span "Back Log" at bounding box center [386, 90] width 46 height 17
click at [407, 296] on button "QUOTES" at bounding box center [449, 290] width 182 height 18
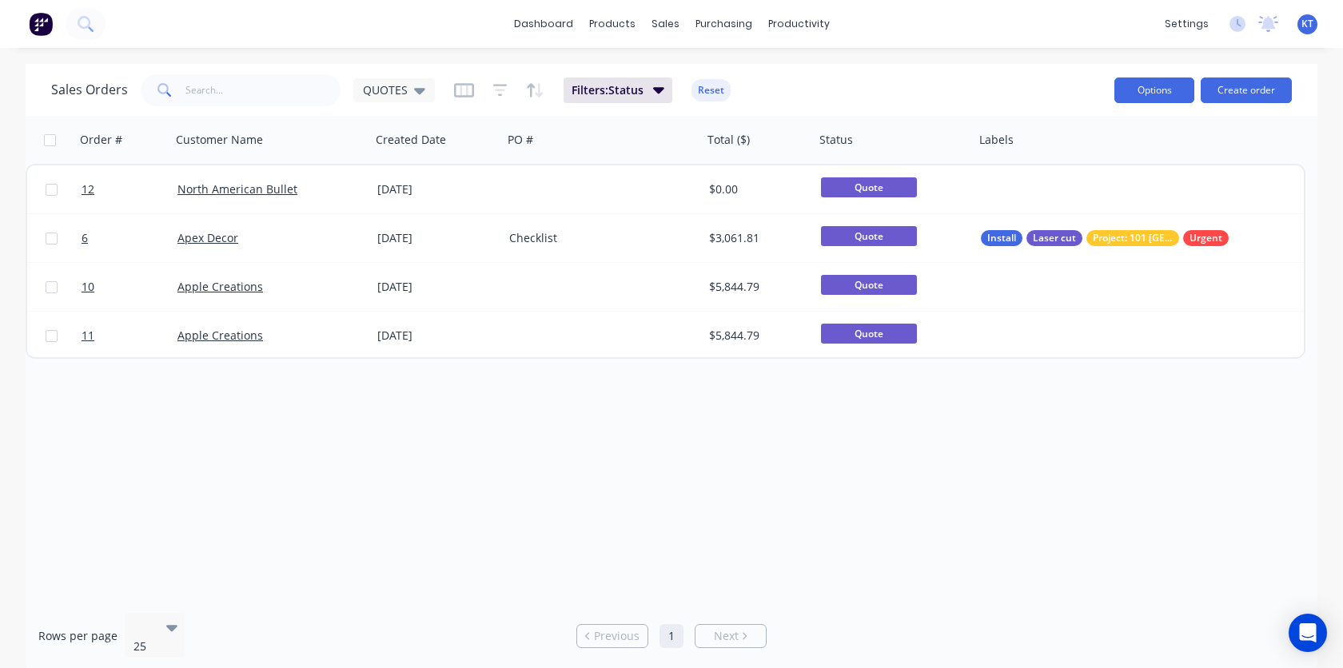
click at [1154, 91] on button "Options" at bounding box center [1154, 91] width 80 height 26
click at [1070, 193] on div "Export" at bounding box center [1106, 194] width 147 height 23
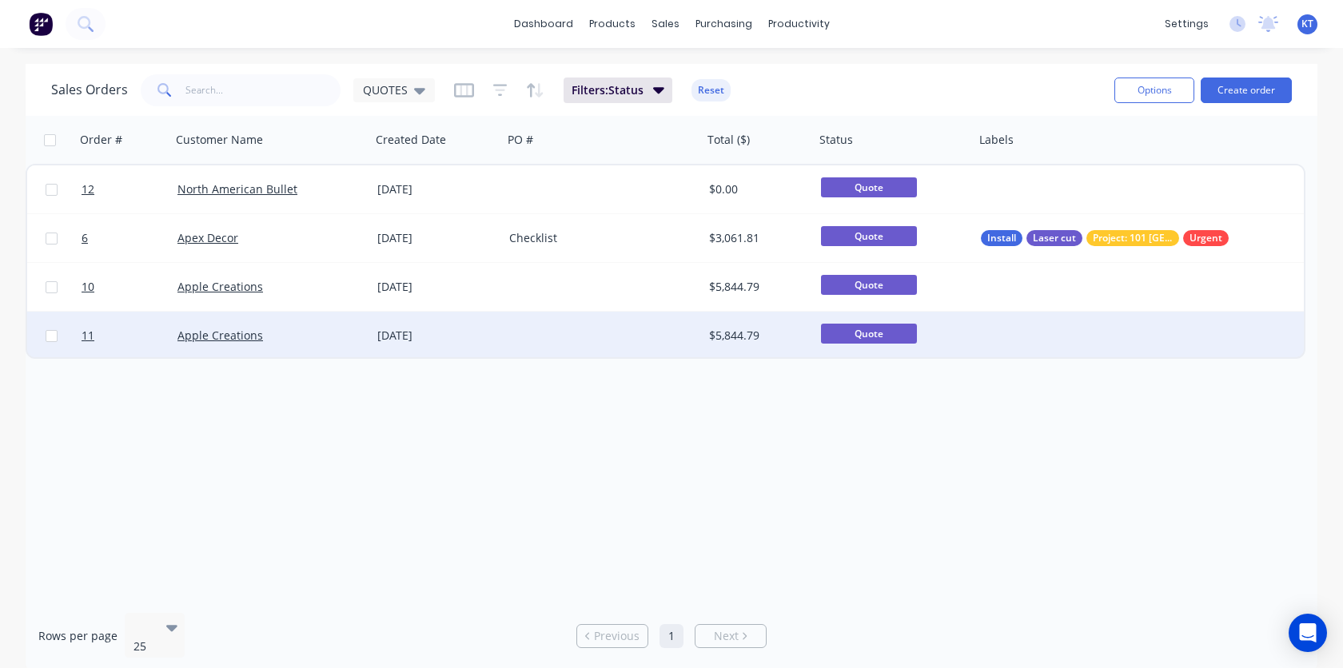
click at [1078, 353] on div at bounding box center [1135, 336] width 320 height 48
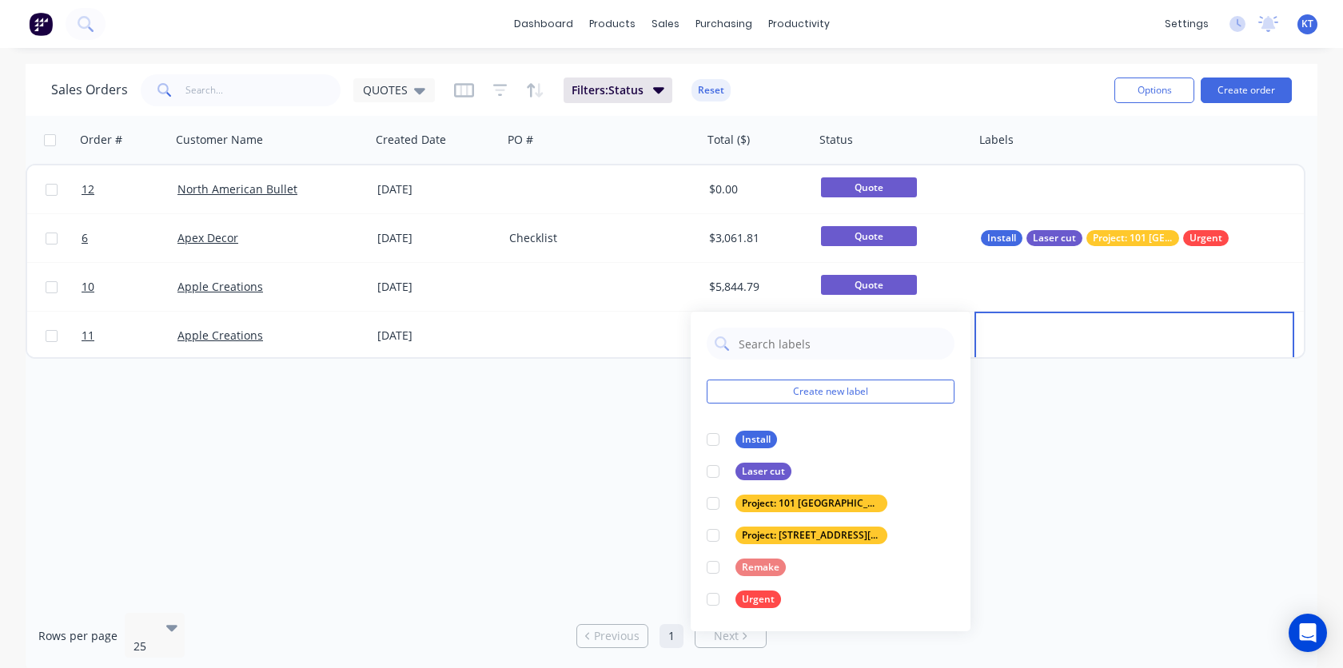
click at [1081, 448] on div "Order # Customer Name Created Date PO # Total ($) Status Labels 12 North Americ…" at bounding box center [672, 358] width 1292 height 484
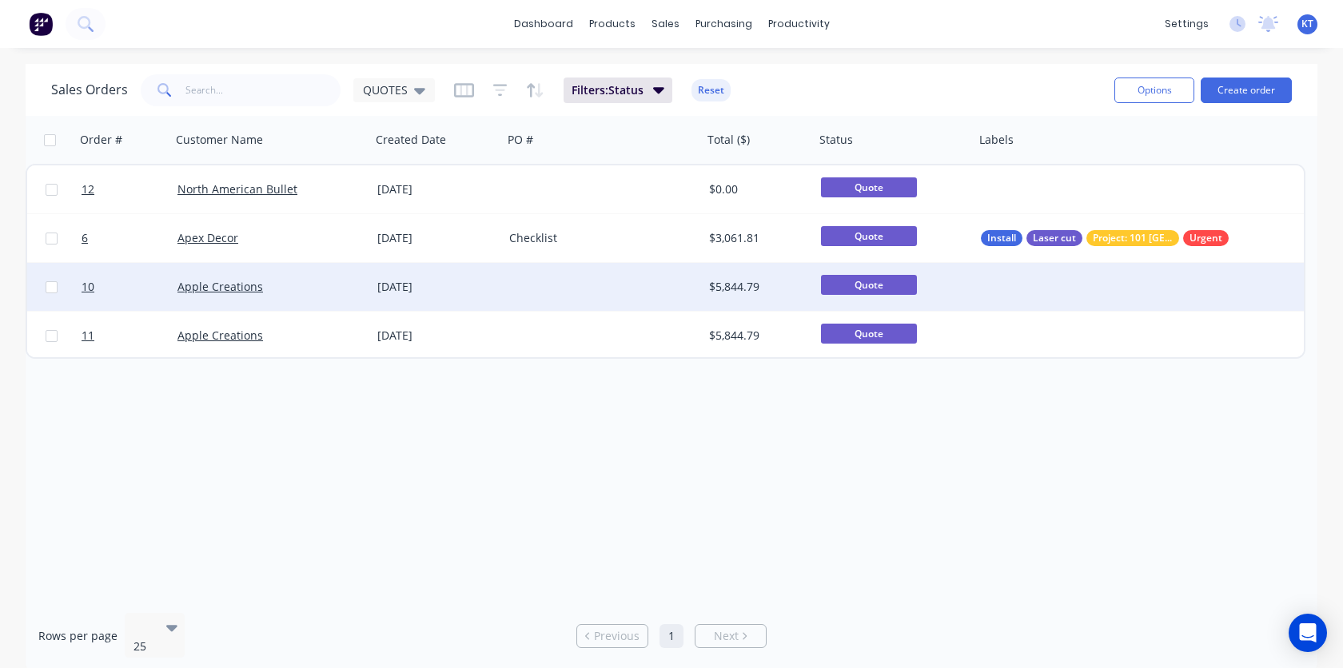
click at [1067, 285] on div at bounding box center [1135, 287] width 320 height 48
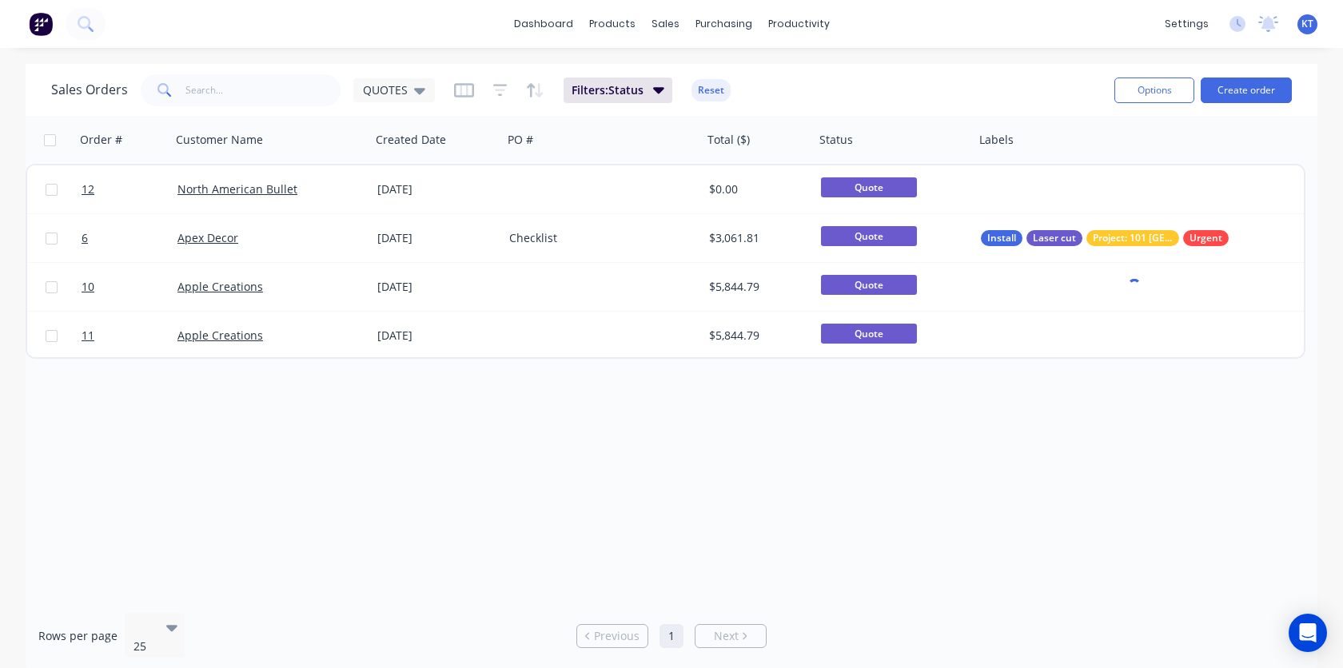
click at [840, 521] on div "Order # Customer Name Created Date PO # Total ($) Status Labels 12 North Americ…" at bounding box center [672, 358] width 1292 height 484
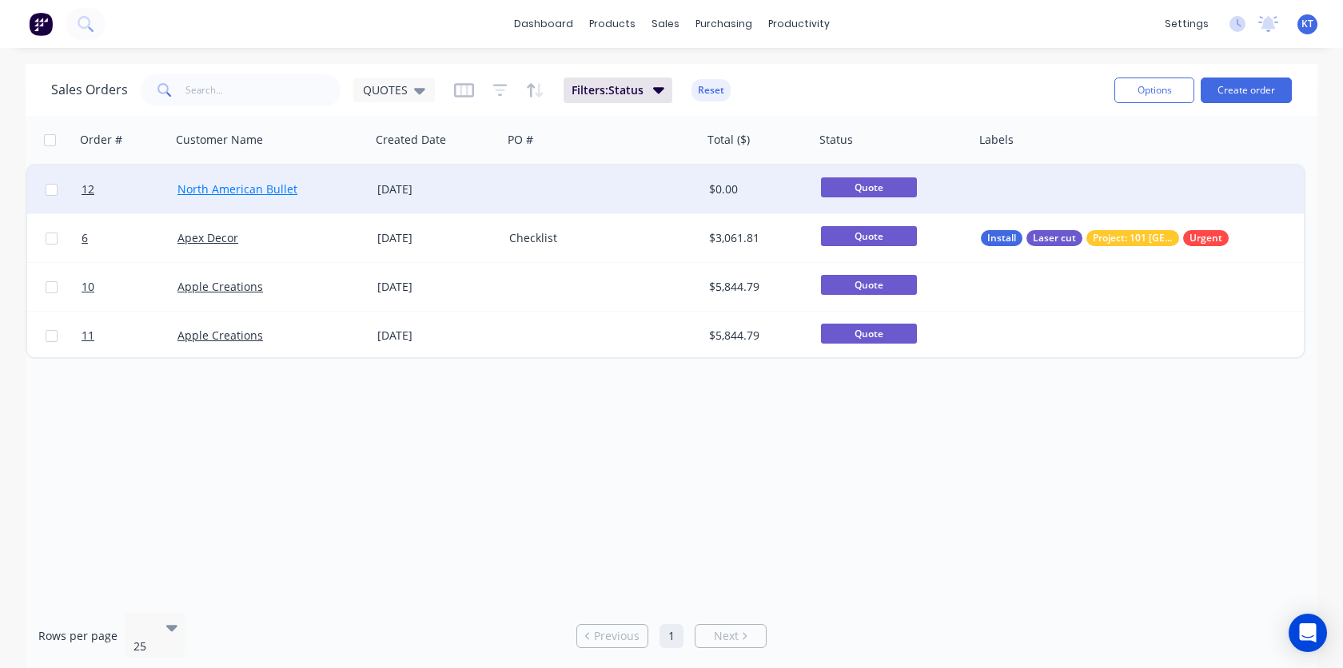
click at [272, 191] on link "North American Bullet" at bounding box center [237, 188] width 120 height 15
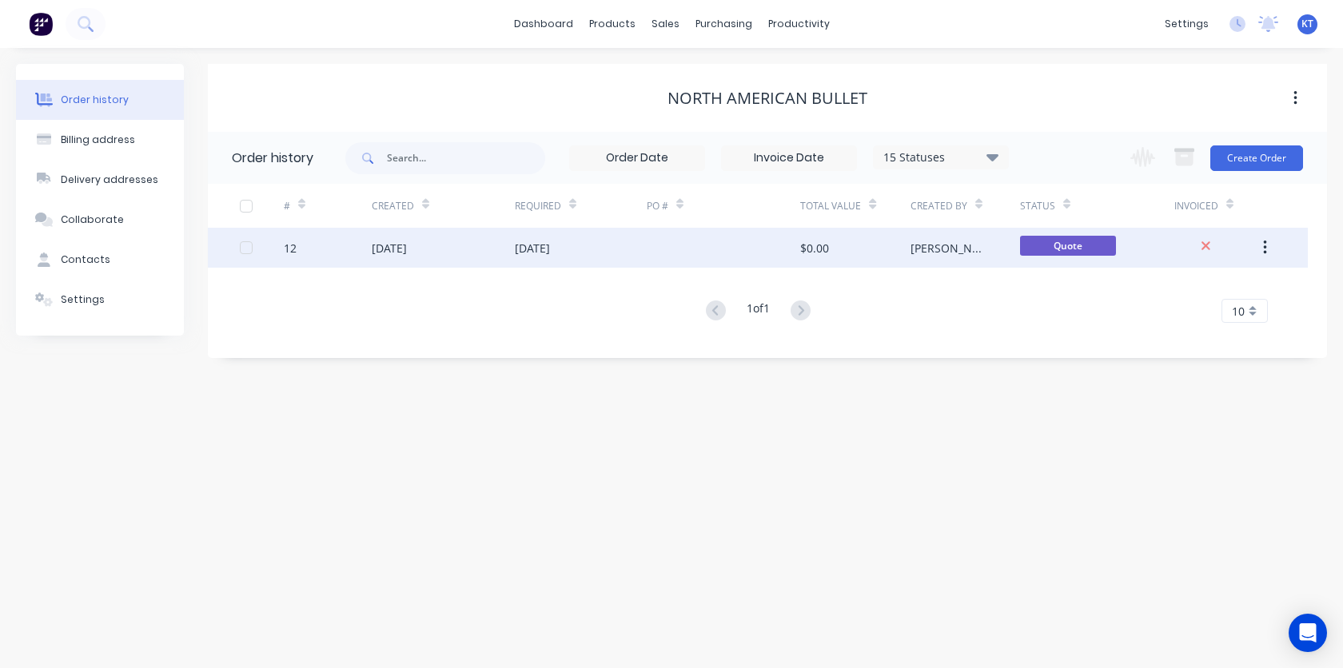
click at [922, 251] on div "[PERSON_NAME]" at bounding box center [950, 248] width 78 height 17
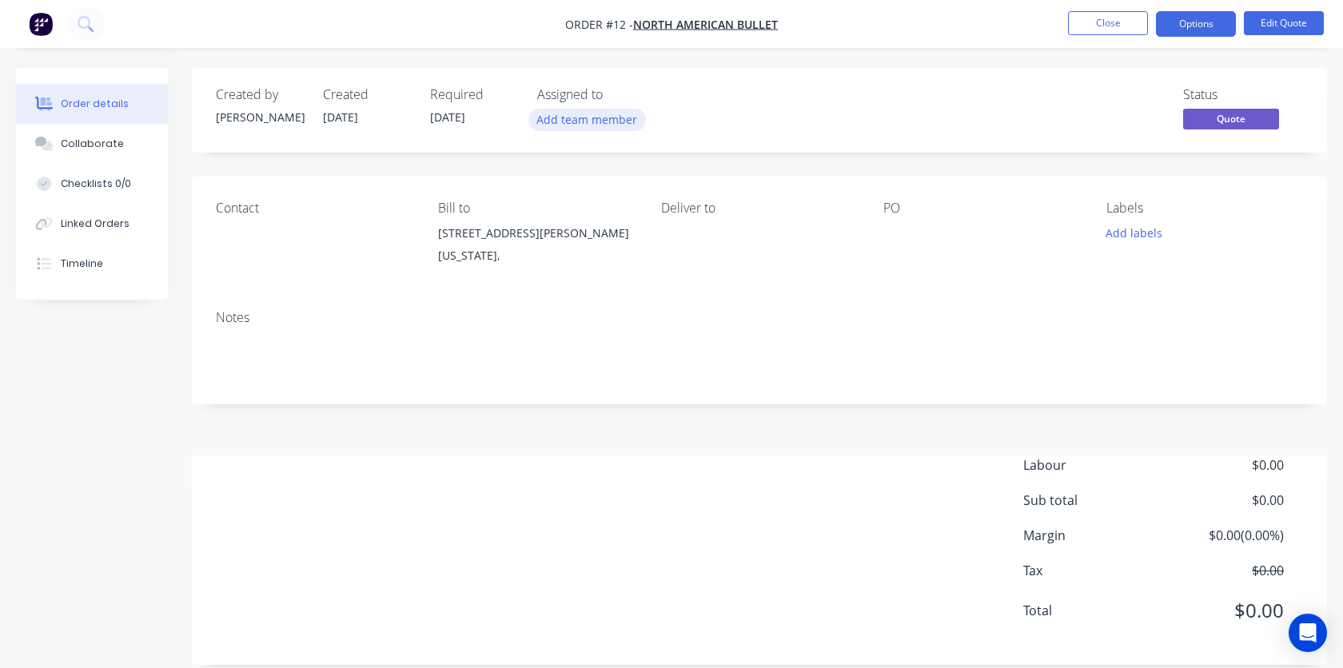
click at [610, 118] on button "Add team member" at bounding box center [587, 120] width 118 height 22
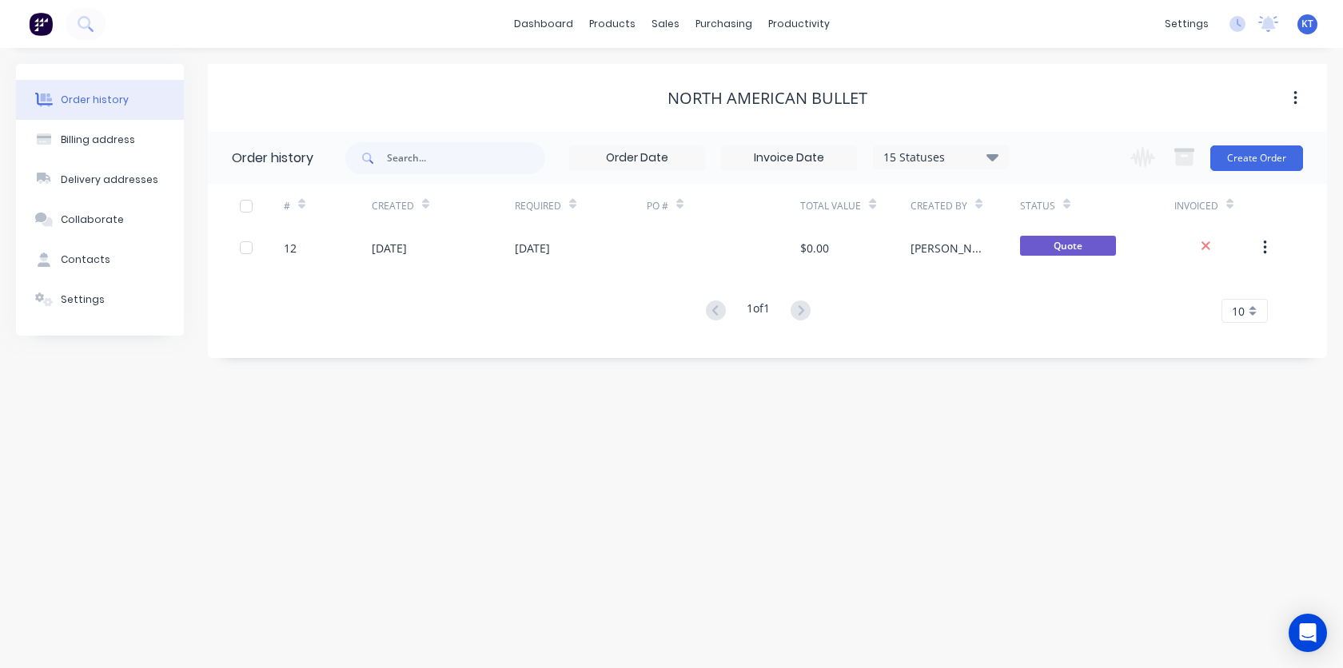
click at [1297, 97] on button "button" at bounding box center [1296, 98] width 38 height 29
click at [1297, 90] on icon "button" at bounding box center [1296, 99] width 4 height 18
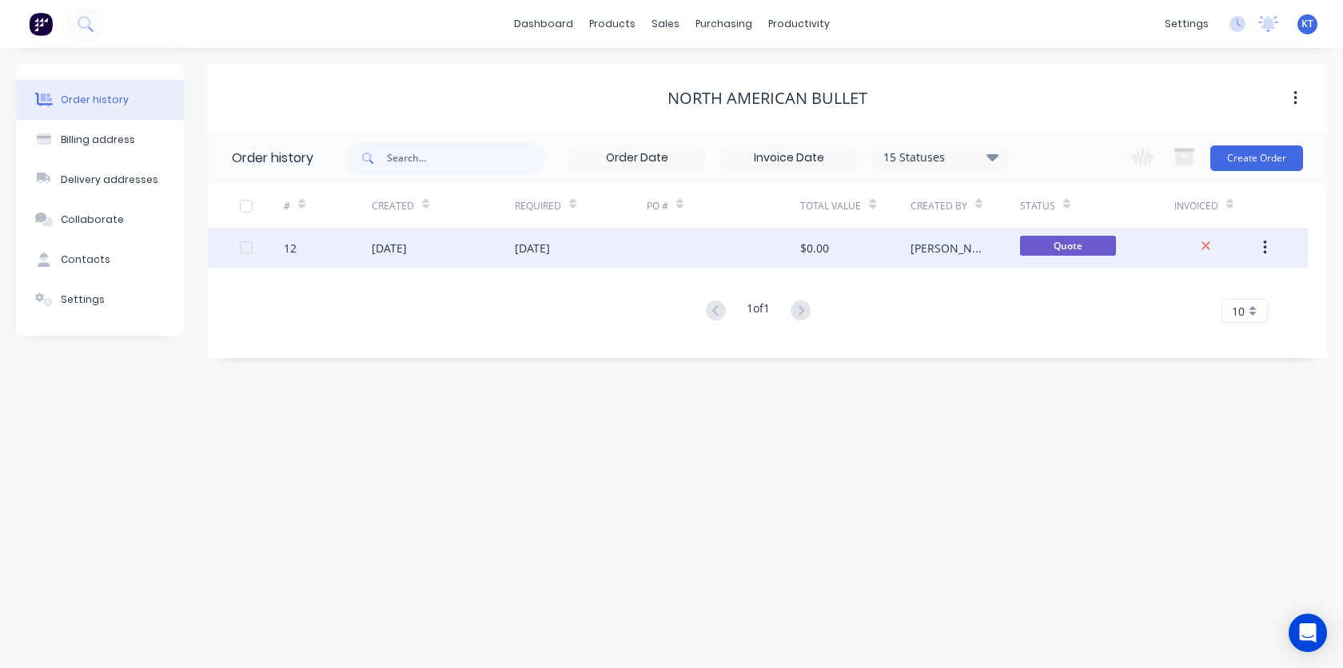
click at [550, 248] on div "[DATE]" at bounding box center [532, 248] width 35 height 17
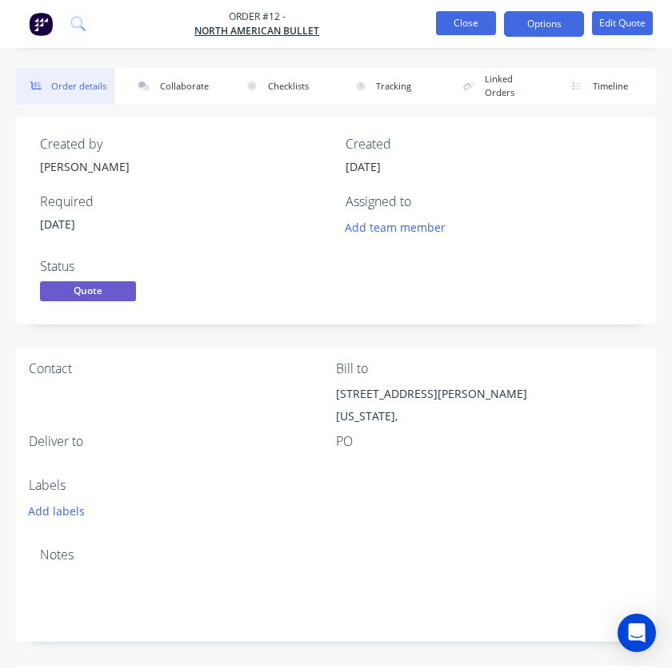
click at [467, 22] on button "Close" at bounding box center [466, 23] width 60 height 24
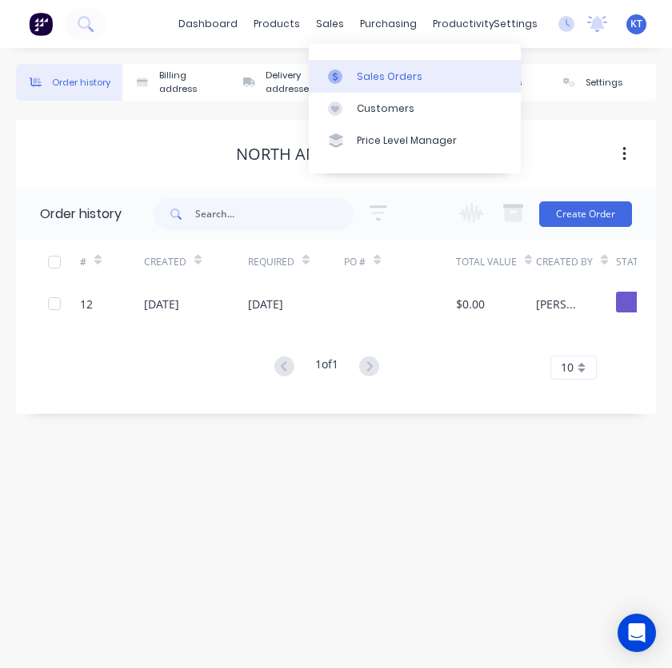
click at [342, 72] on div at bounding box center [340, 77] width 24 height 14
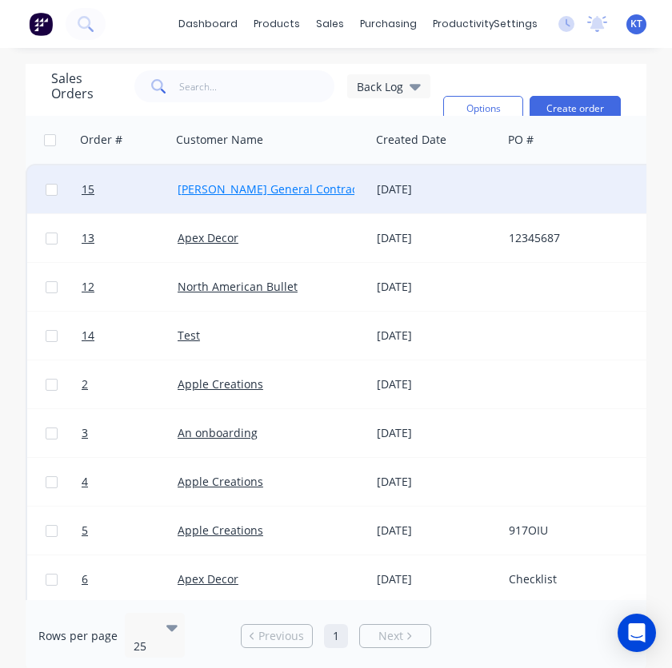
click at [235, 187] on link "[PERSON_NAME] General Contractor" at bounding box center [274, 188] width 195 height 15
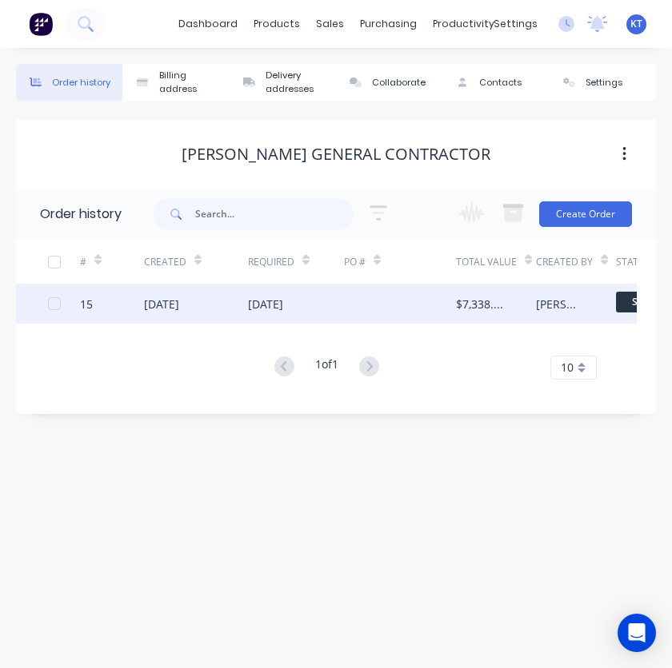
click at [283, 303] on div "[DATE]" at bounding box center [265, 304] width 35 height 17
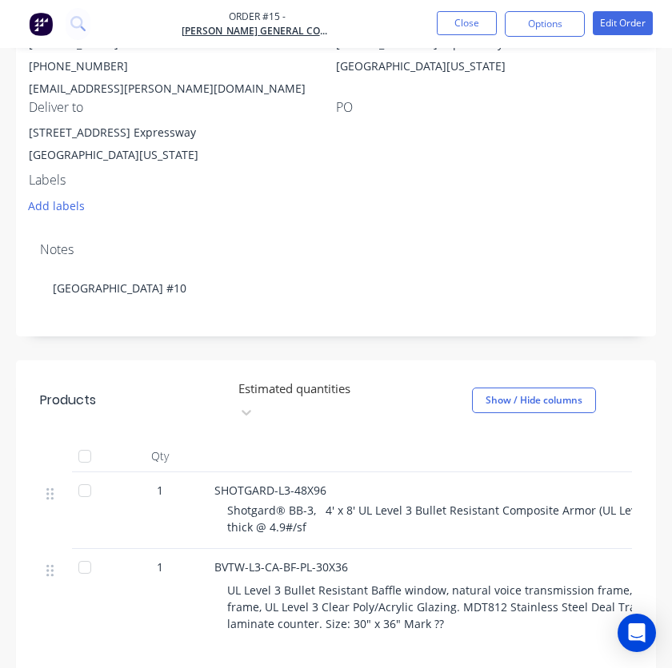
scroll to position [585, 0]
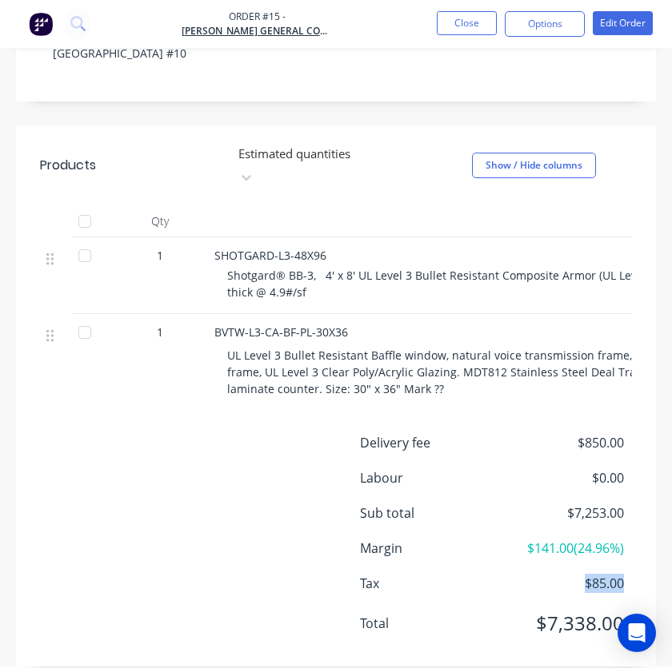
drag, startPoint x: 581, startPoint y: 562, endPoint x: 623, endPoint y: 564, distance: 41.6
click at [623, 574] on span "$85.00" at bounding box center [564, 583] width 120 height 19
click at [626, 574] on div "Tax $85.00" at bounding box center [336, 583] width 614 height 19
click at [434, 574] on span "Tax" at bounding box center [432, 583] width 144 height 19
drag, startPoint x: 384, startPoint y: 562, endPoint x: 338, endPoint y: 560, distance: 45.6
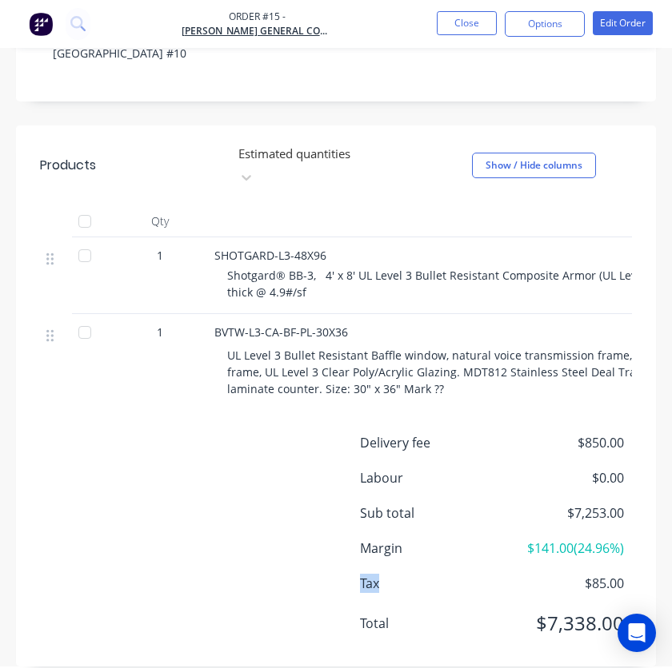
click at [338, 574] on div "Tax $85.00" at bounding box center [336, 583] width 614 height 19
click at [337, 574] on div "Tax $85.00" at bounding box center [336, 583] width 614 height 19
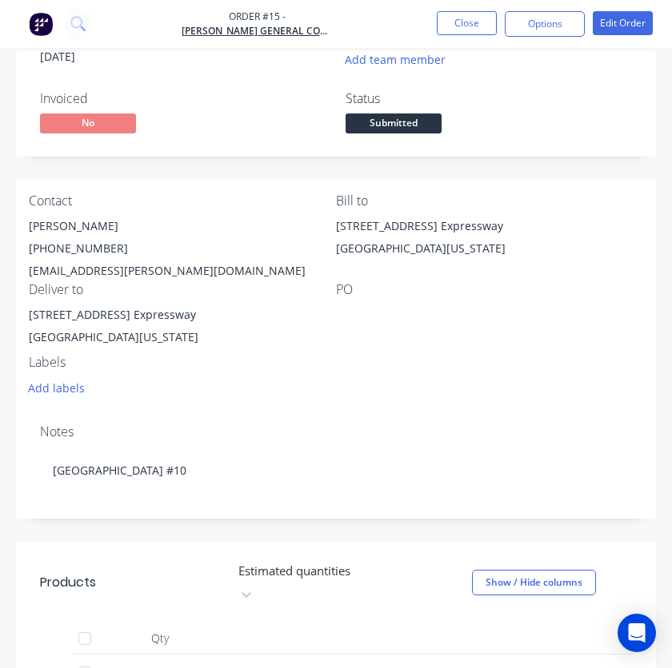
scroll to position [0, 0]
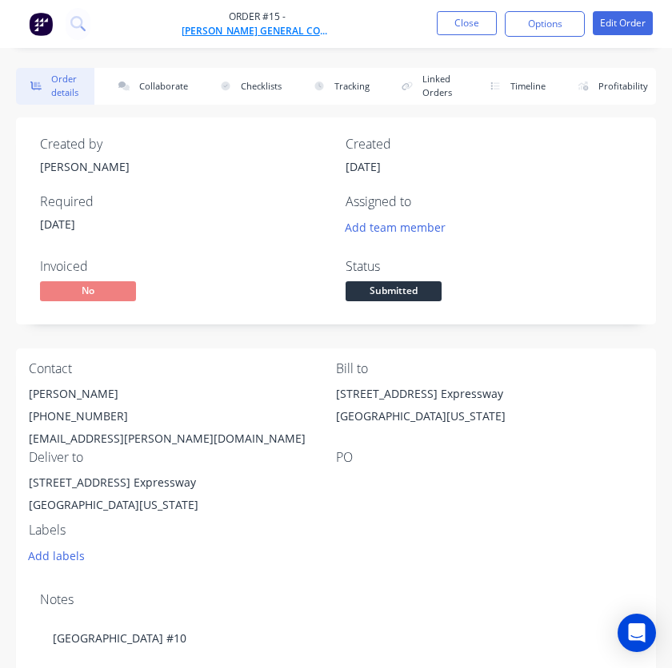
click at [277, 36] on span "[PERSON_NAME] General Contractor" at bounding box center [257, 31] width 152 height 14
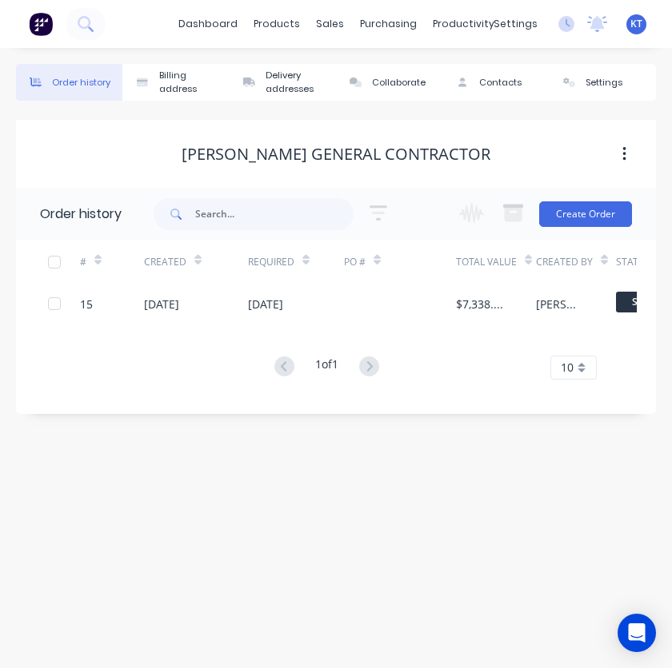
click at [624, 157] on icon "button" at bounding box center [624, 154] width 4 height 18
click at [624, 156] on icon "button" at bounding box center [624, 154] width 4 height 18
click at [612, 84] on div "Settings" at bounding box center [603, 83] width 37 height 14
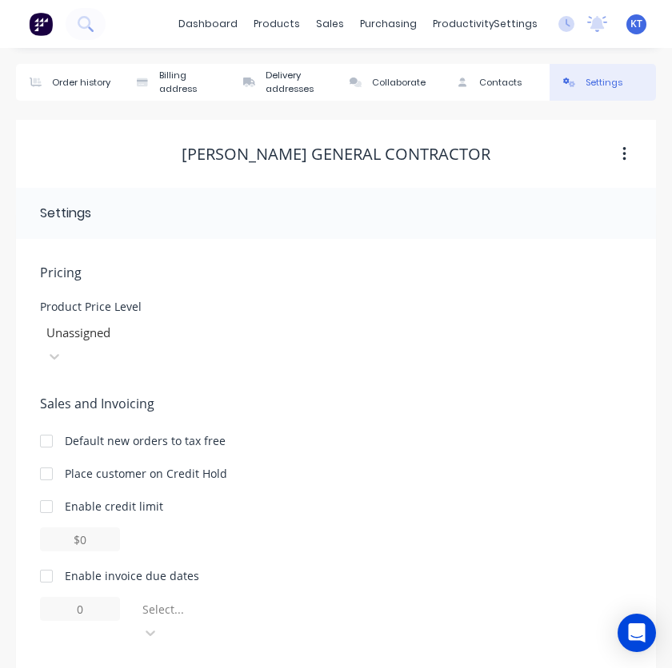
click at [201, 432] on div "Default new orders to tax free" at bounding box center [145, 440] width 161 height 17
click at [50, 425] on div at bounding box center [46, 441] width 32 height 32
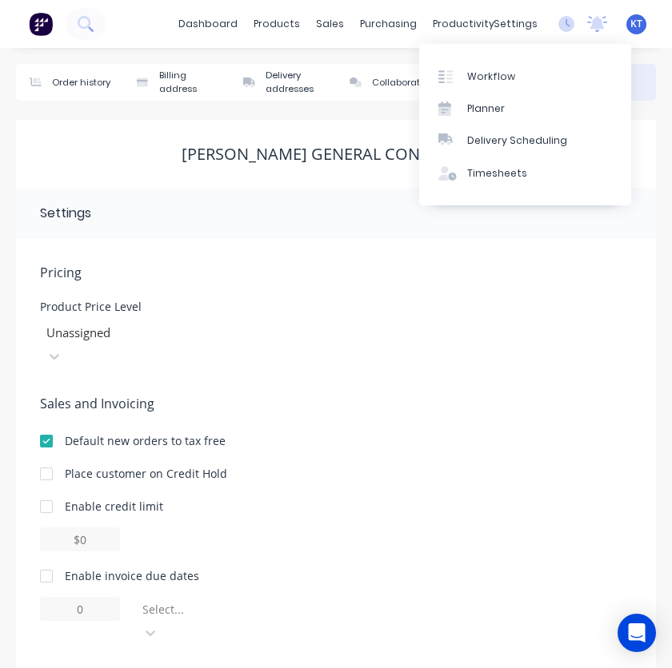
click at [500, 464] on div "Sales and Invoicing Default new orders to tax free Place customer on Credit Hol…" at bounding box center [336, 519] width 592 height 251
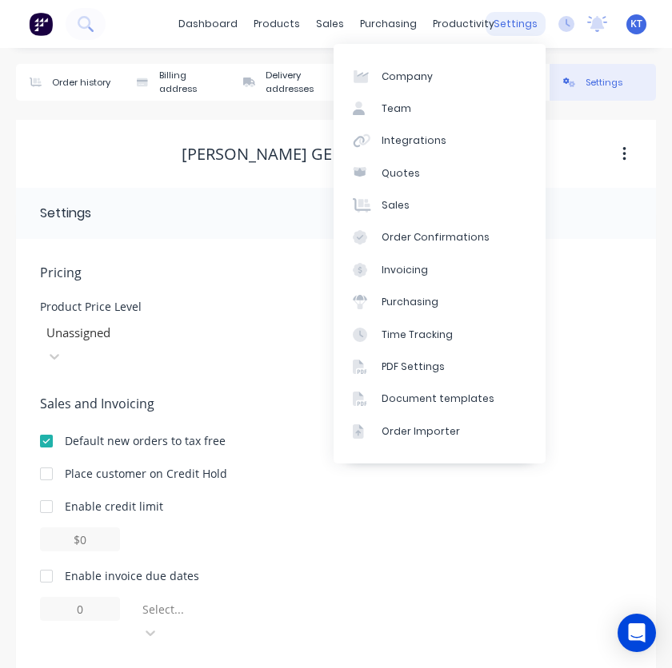
click at [511, 31] on div "settings" at bounding box center [515, 24] width 60 height 24
click at [516, 25] on div "settings" at bounding box center [515, 24] width 60 height 24
click at [612, 310] on div "Product Price Level Unassigned" at bounding box center [336, 334] width 592 height 67
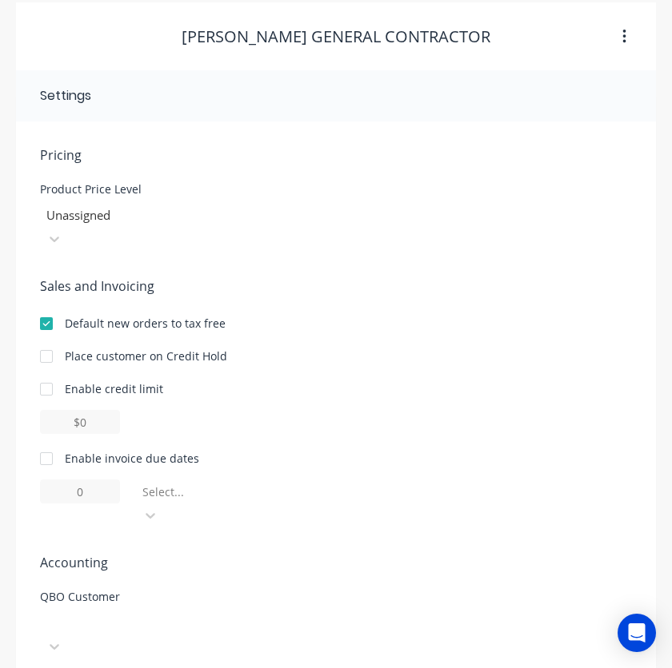
scroll to position [87, 0]
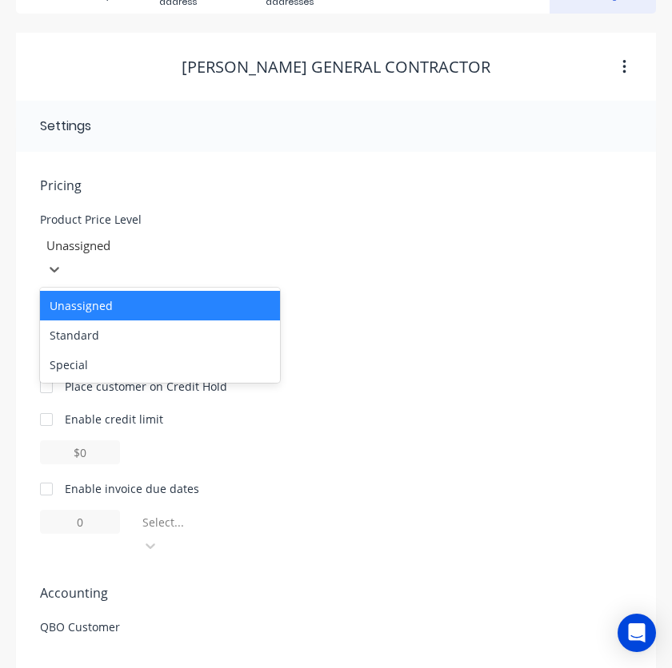
click at [175, 245] on div at bounding box center [160, 246] width 230 height 20
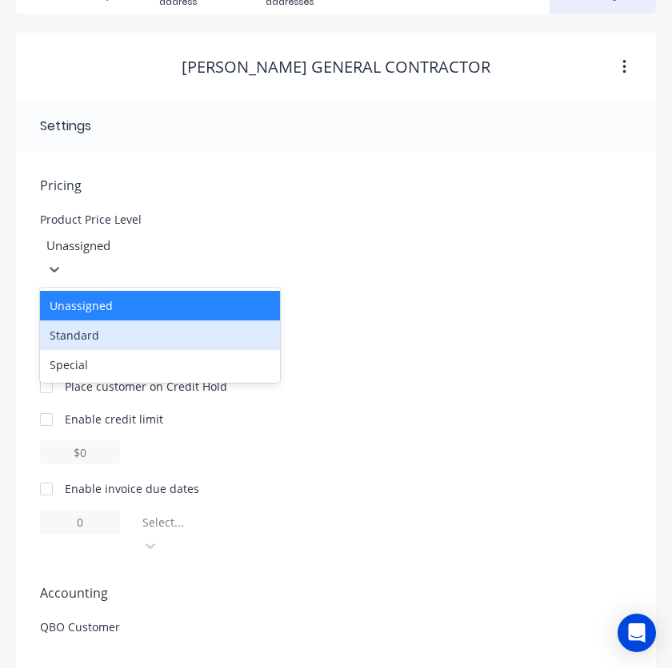
click at [134, 321] on div "Standard" at bounding box center [160, 336] width 240 height 30
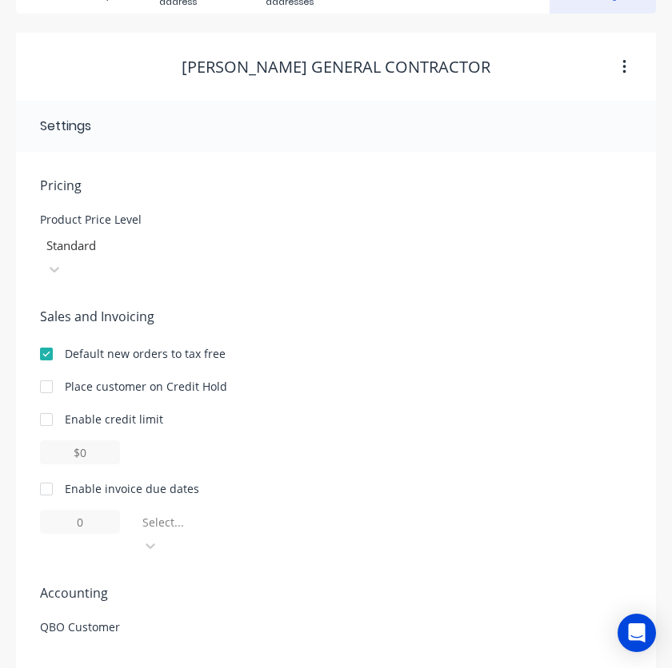
click at [500, 345] on div "Default new orders to tax free" at bounding box center [336, 353] width 592 height 17
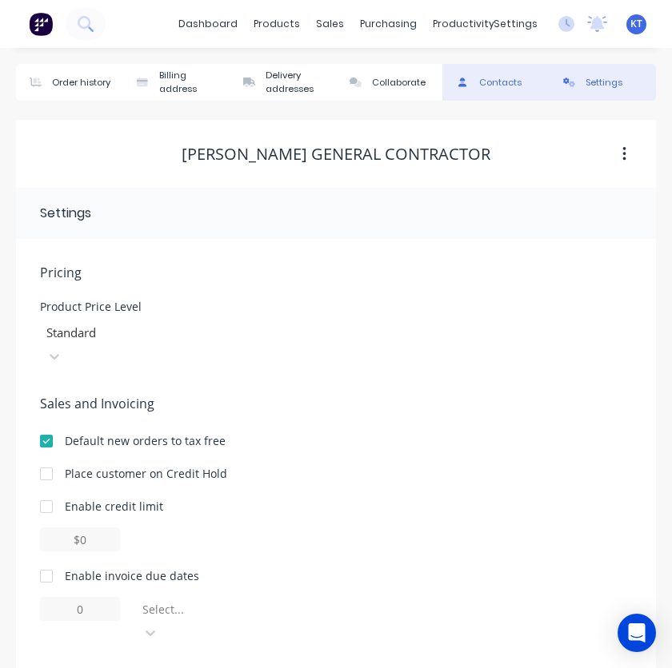
click at [501, 94] on button "Contacts" at bounding box center [495, 82] width 106 height 37
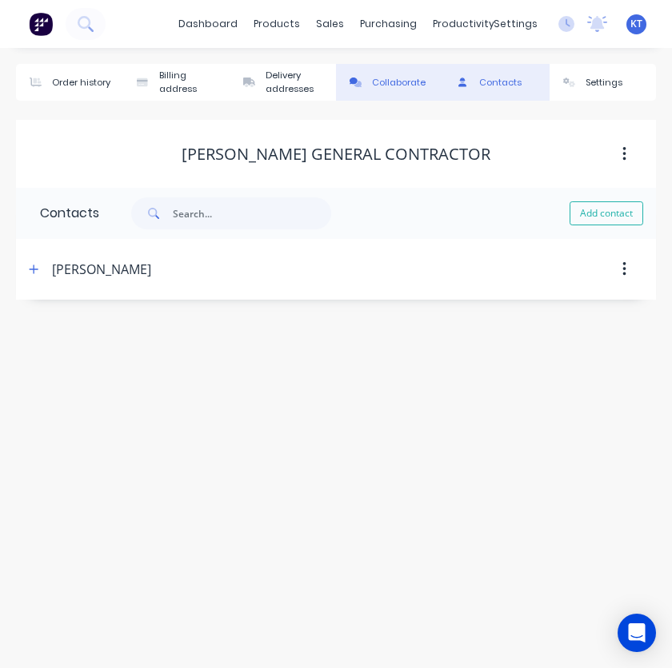
click at [419, 82] on div "Collaborate" at bounding box center [399, 83] width 54 height 14
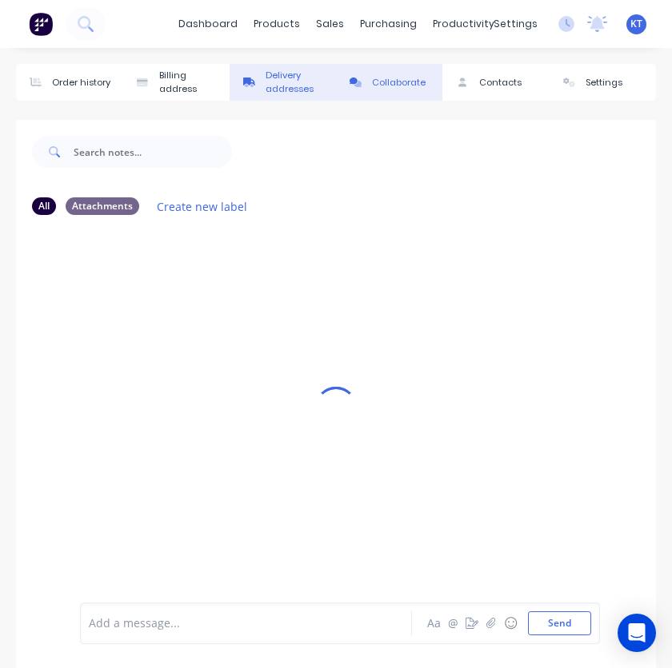
click at [289, 85] on div "Delivery addresses" at bounding box center [296, 82] width 63 height 27
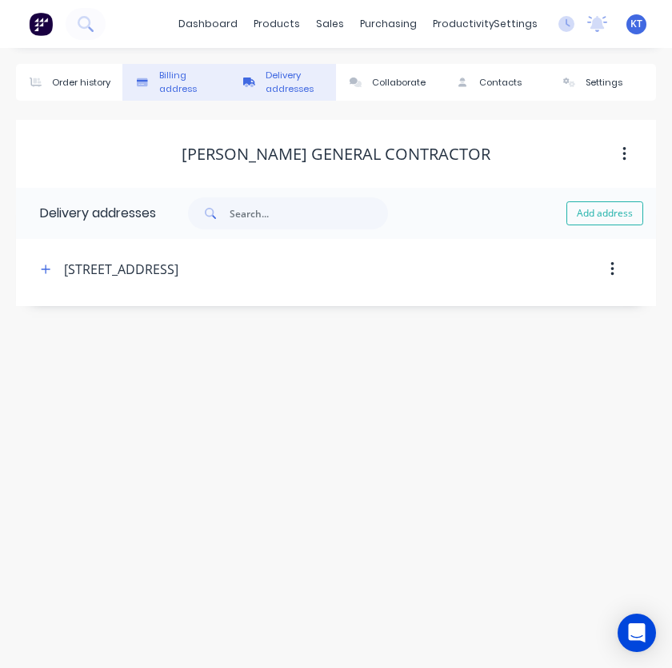
click at [190, 87] on div "Billing address" at bounding box center [190, 82] width 63 height 27
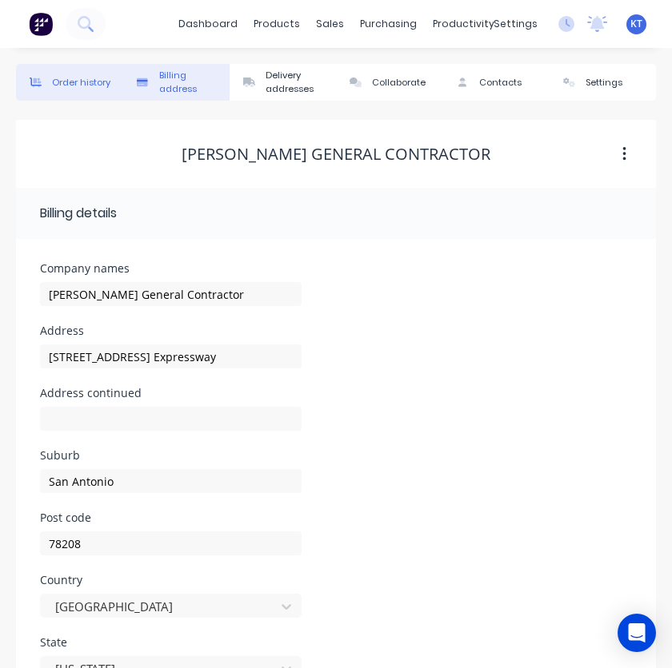
click at [82, 85] on div "Order history" at bounding box center [81, 83] width 58 height 14
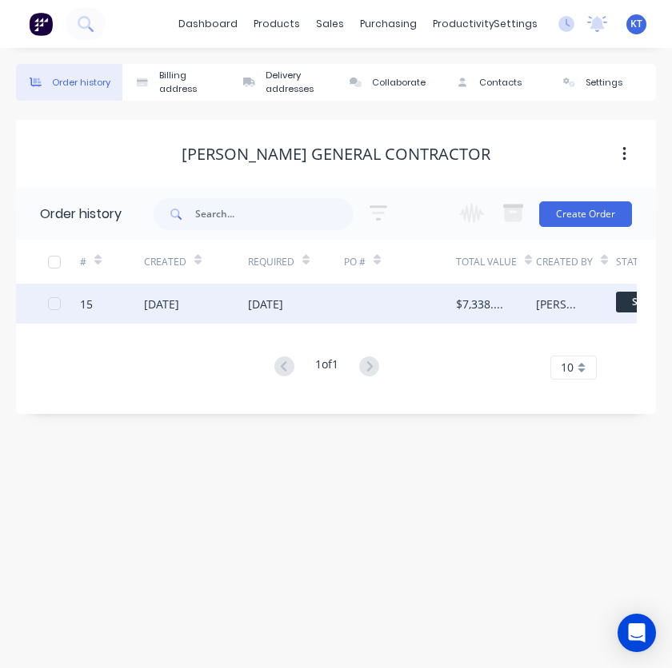
click at [314, 302] on div "[DATE]" at bounding box center [296, 304] width 96 height 40
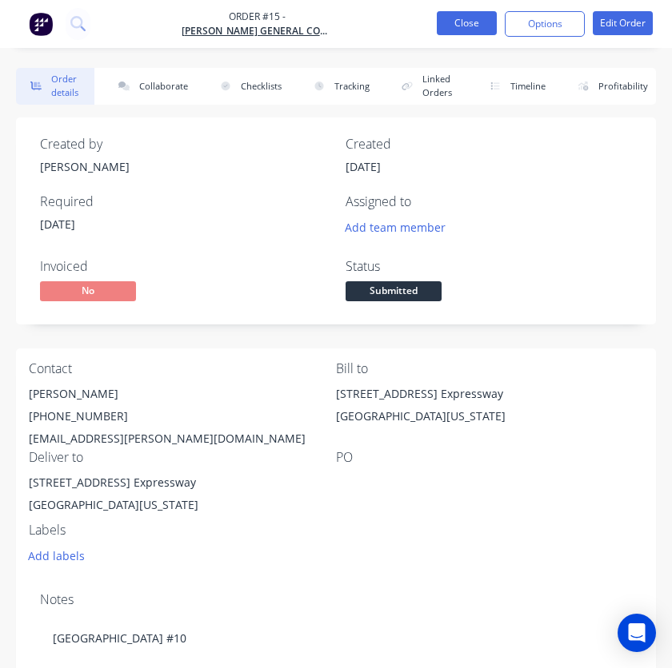
click at [469, 28] on button "Close" at bounding box center [466, 23] width 60 height 24
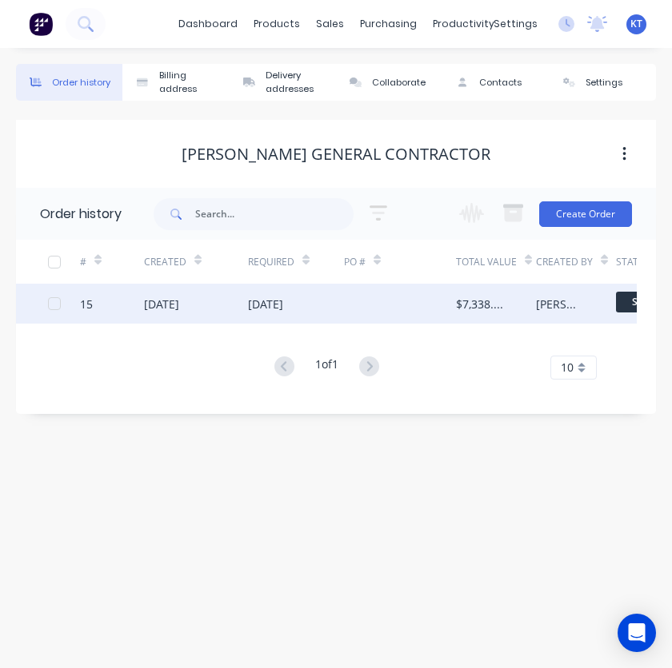
click at [211, 301] on div "[DATE]" at bounding box center [196, 304] width 104 height 40
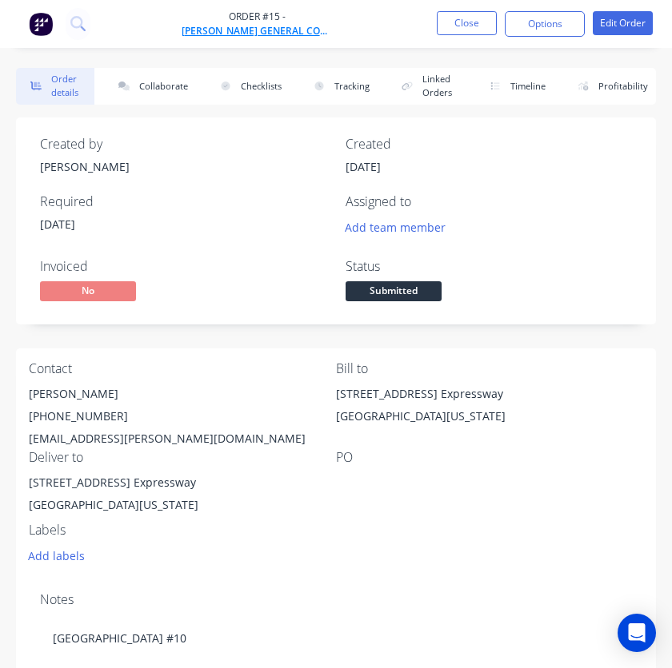
click at [289, 28] on span "[PERSON_NAME] General Contractor" at bounding box center [257, 31] width 152 height 14
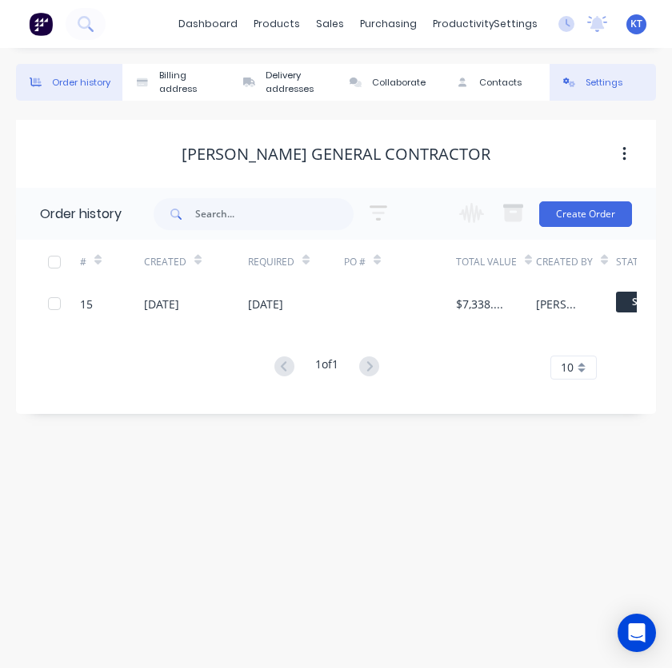
click at [581, 82] on button "Settings" at bounding box center [602, 82] width 106 height 37
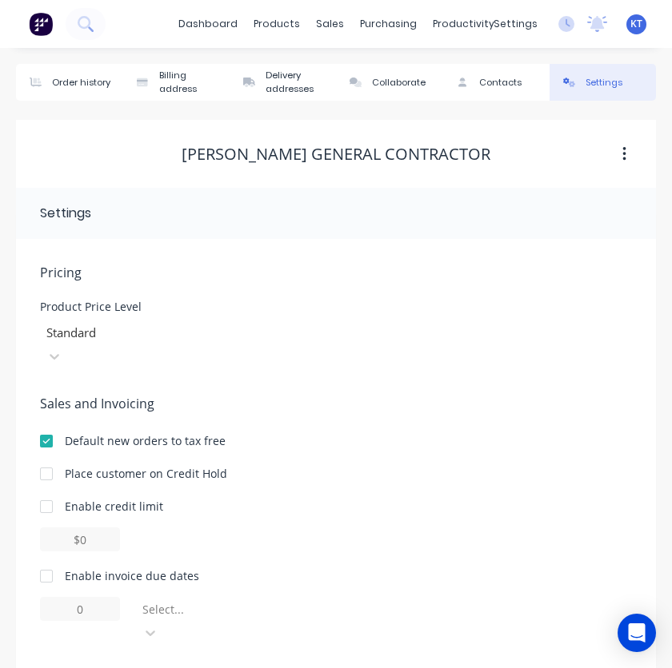
click at [604, 87] on div "Settings" at bounding box center [603, 83] width 37 height 14
click at [110, 82] on div "Order history" at bounding box center [81, 83] width 58 height 14
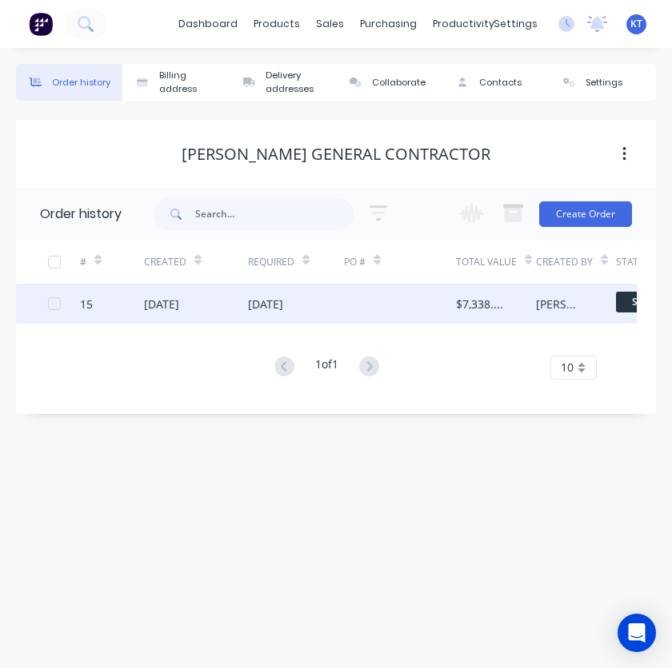
click at [355, 304] on div at bounding box center [400, 304] width 112 height 40
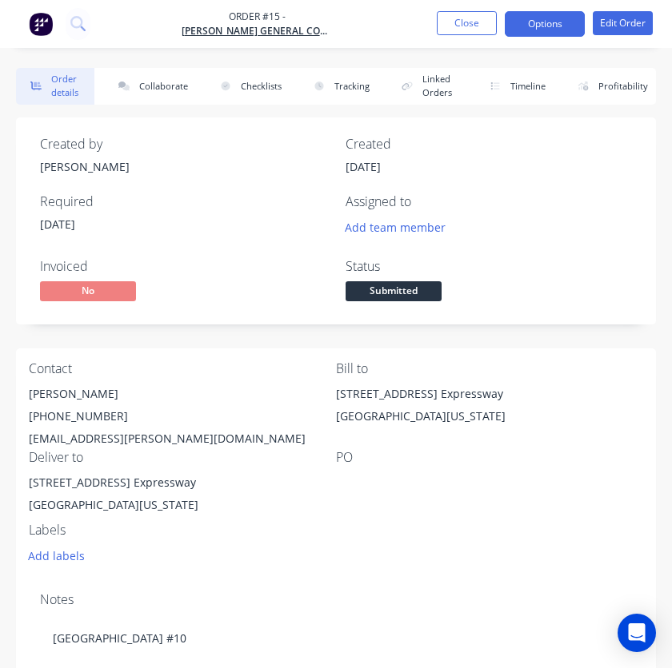
click at [560, 30] on button "Options" at bounding box center [544, 24] width 80 height 26
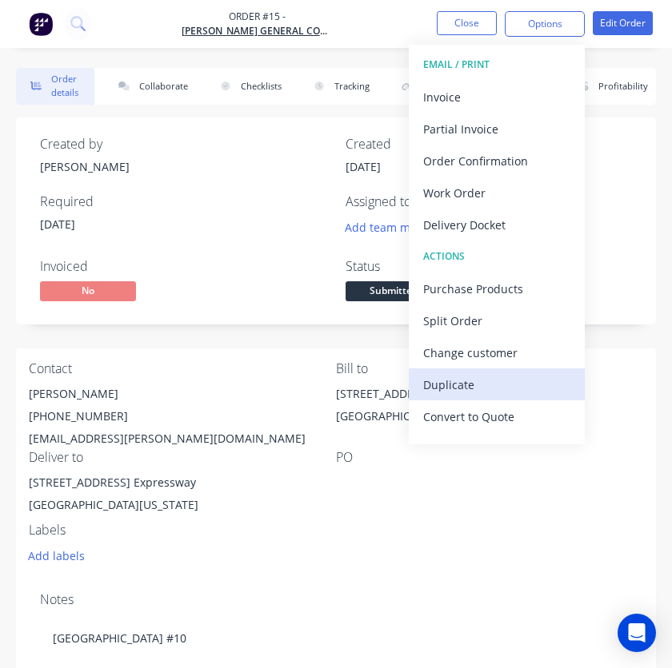
click at [472, 381] on div "Duplicate" at bounding box center [496, 384] width 147 height 23
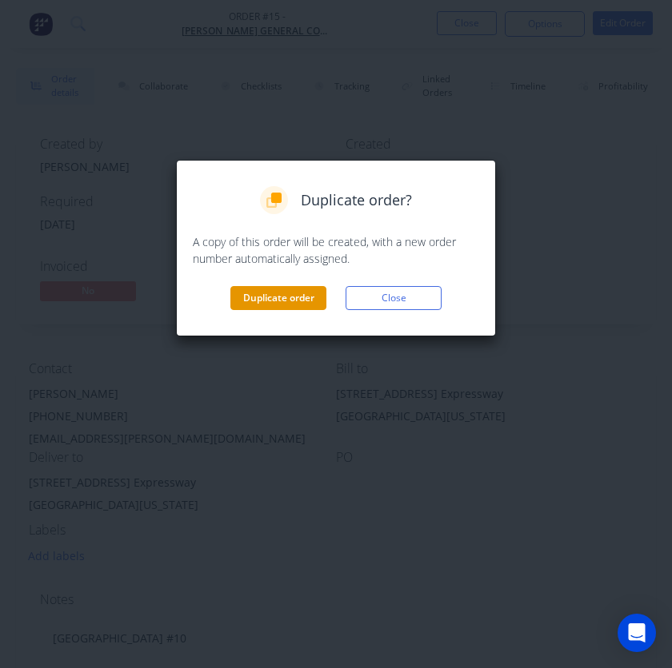
click at [271, 296] on button "Duplicate order" at bounding box center [278, 298] width 96 height 24
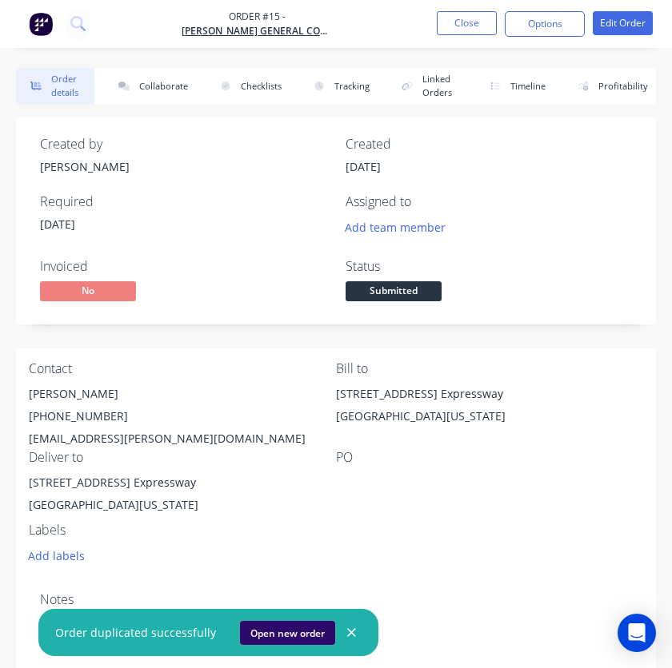
click at [277, 637] on button "Open new order" at bounding box center [287, 633] width 95 height 24
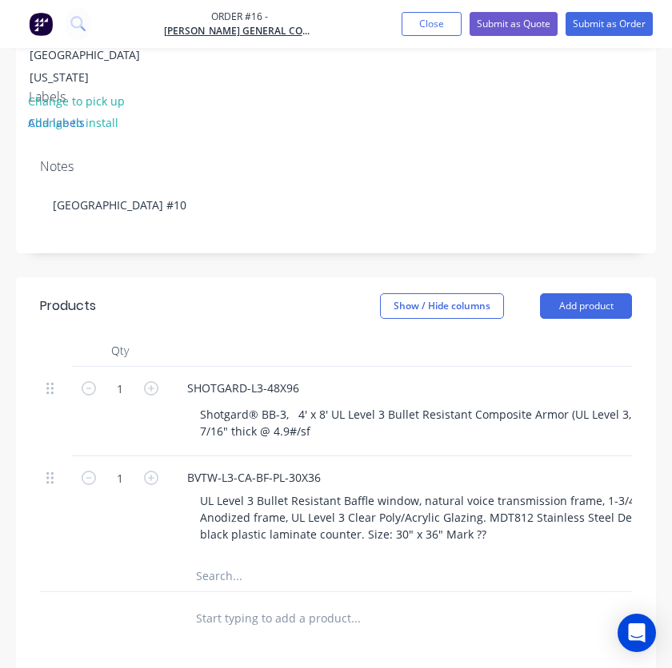
scroll to position [840, 0]
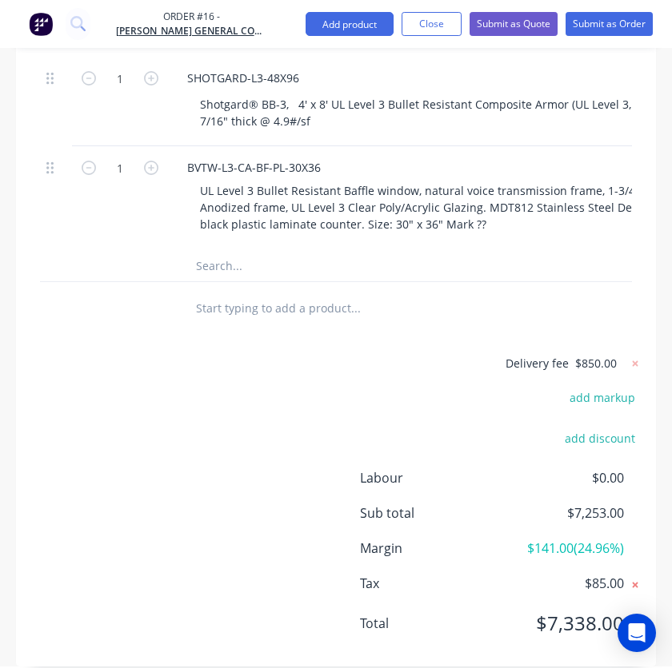
click at [635, 582] on icon at bounding box center [635, 585] width 6 height 6
click at [636, 582] on icon at bounding box center [635, 585] width 6 height 6
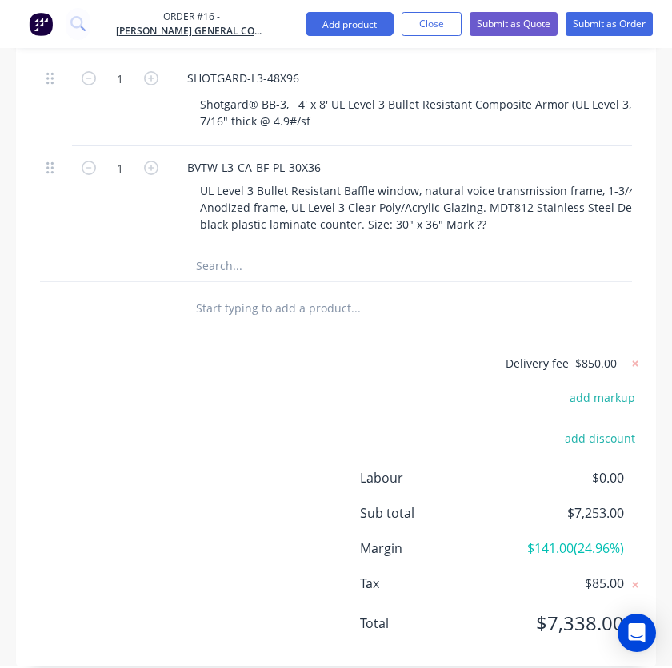
click at [363, 574] on span "Tax" at bounding box center [432, 583] width 144 height 19
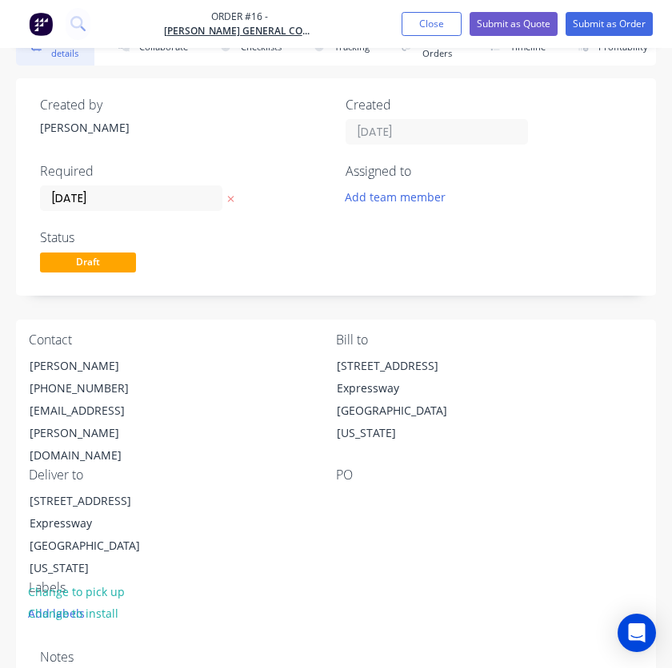
scroll to position [0, 0]
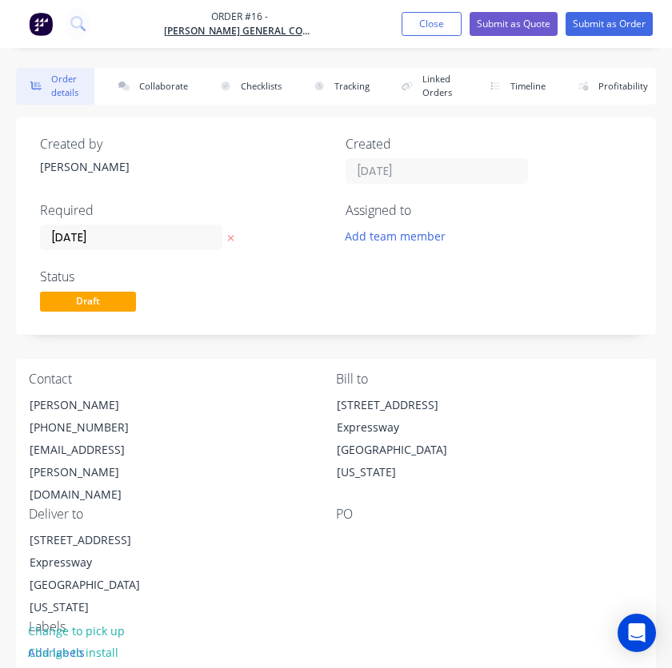
click at [558, 277] on div "Status Draft" at bounding box center [336, 292] width 592 height 46
click at [437, 33] on button "Close" at bounding box center [431, 24] width 60 height 24
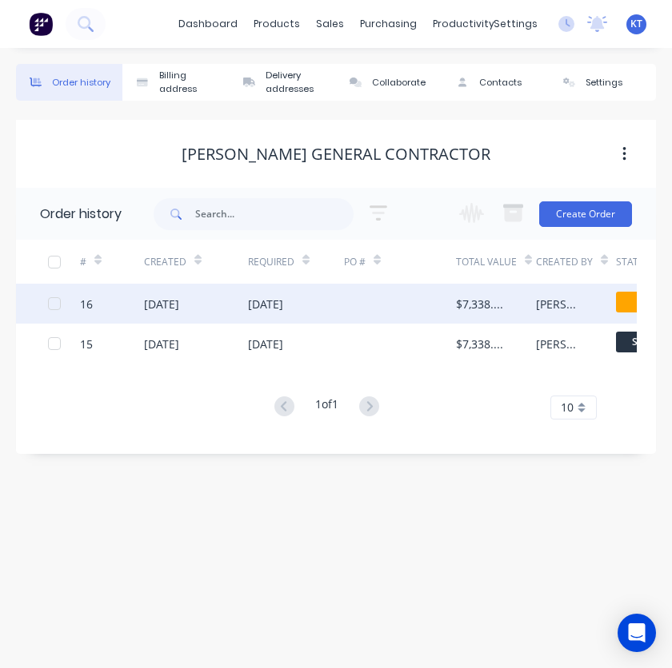
click at [385, 305] on div at bounding box center [400, 304] width 112 height 40
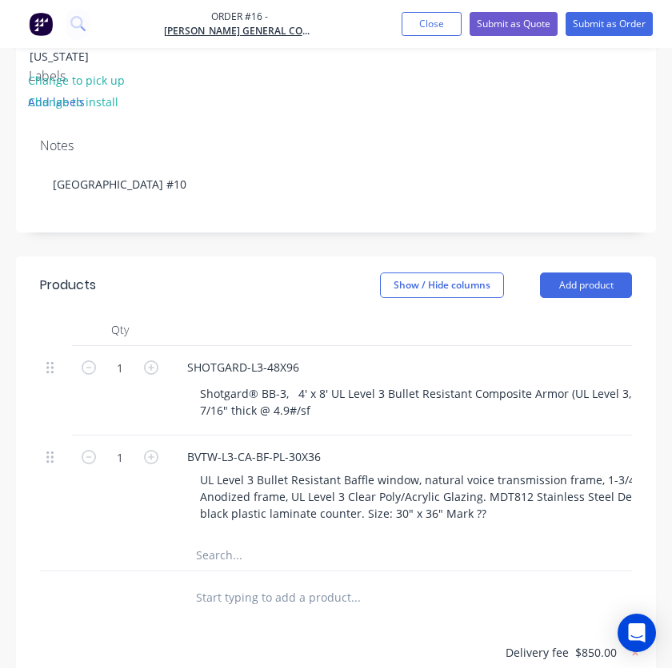
scroll to position [840, 0]
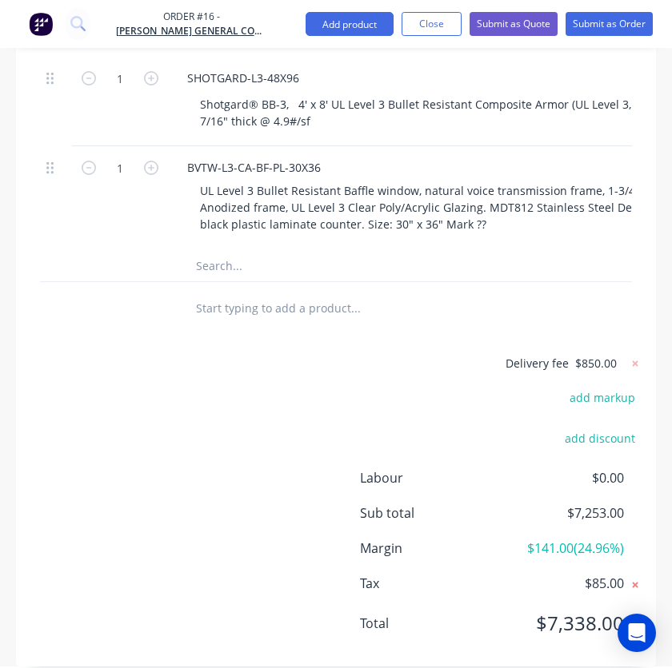
click at [636, 577] on icon at bounding box center [635, 585] width 16 height 16
click at [41, 29] on img "button" at bounding box center [41, 24] width 24 height 24
